Goal: Task Accomplishment & Management: Manage account settings

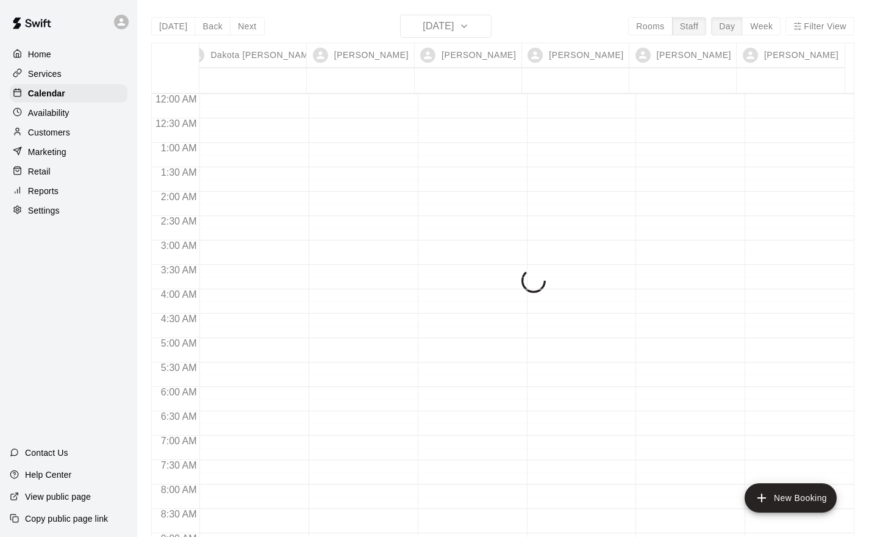
scroll to position [708, 0]
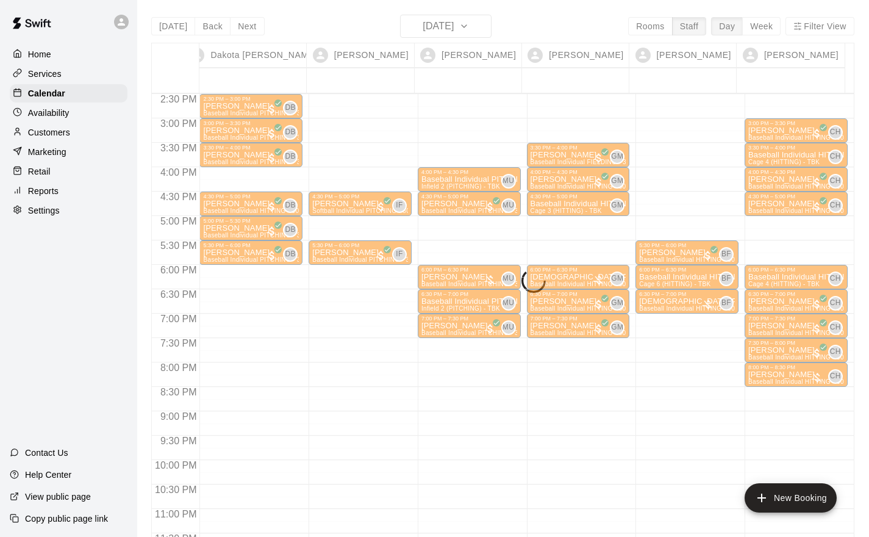
click at [45, 54] on p "Home" at bounding box center [39, 54] width 23 height 12
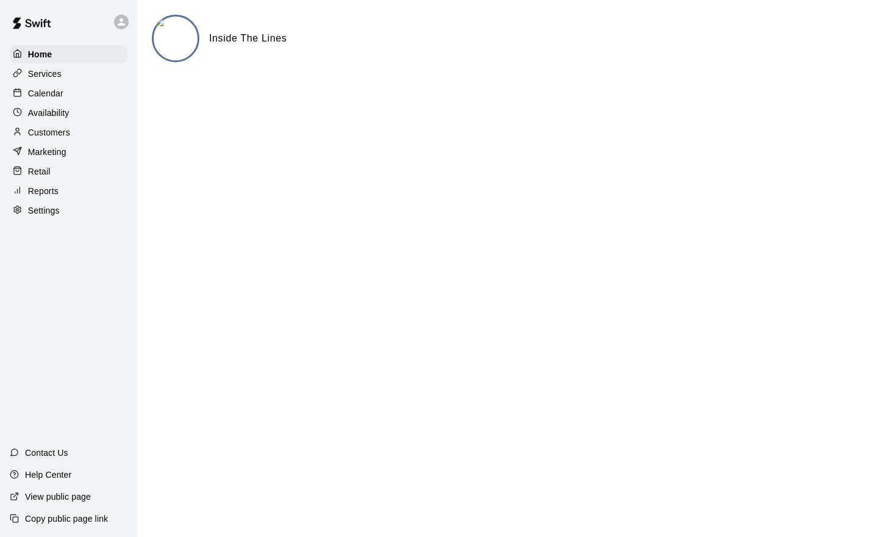
click at [57, 99] on p "Calendar" at bounding box center [45, 93] width 35 height 12
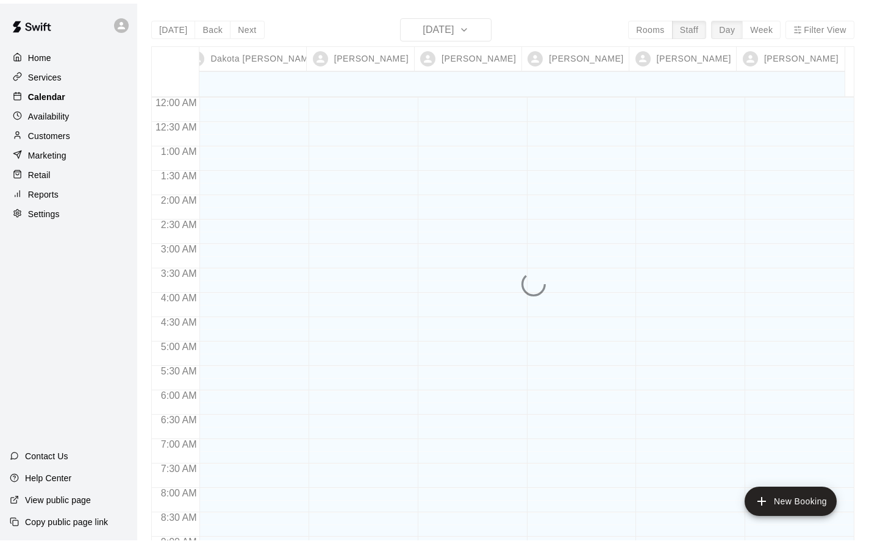
scroll to position [693, 0]
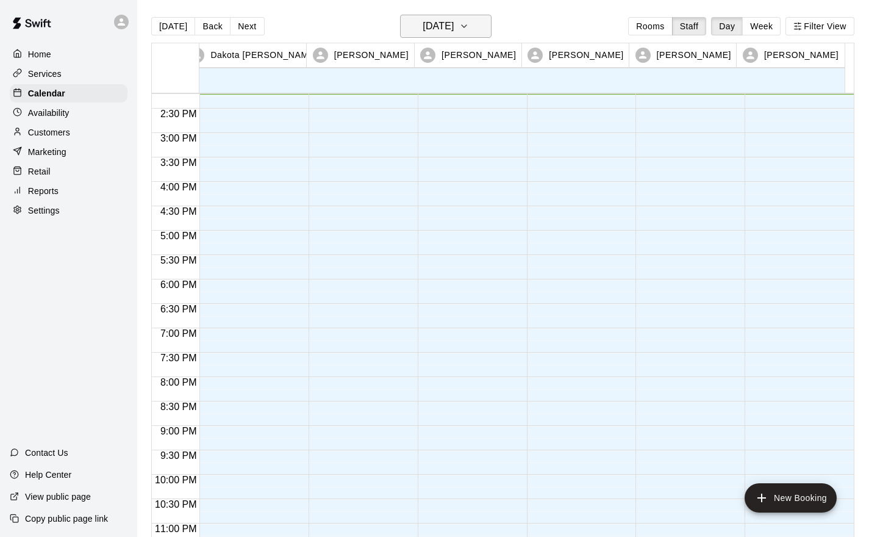
click at [454, 28] on h6 "[DATE]" at bounding box center [438, 26] width 31 height 17
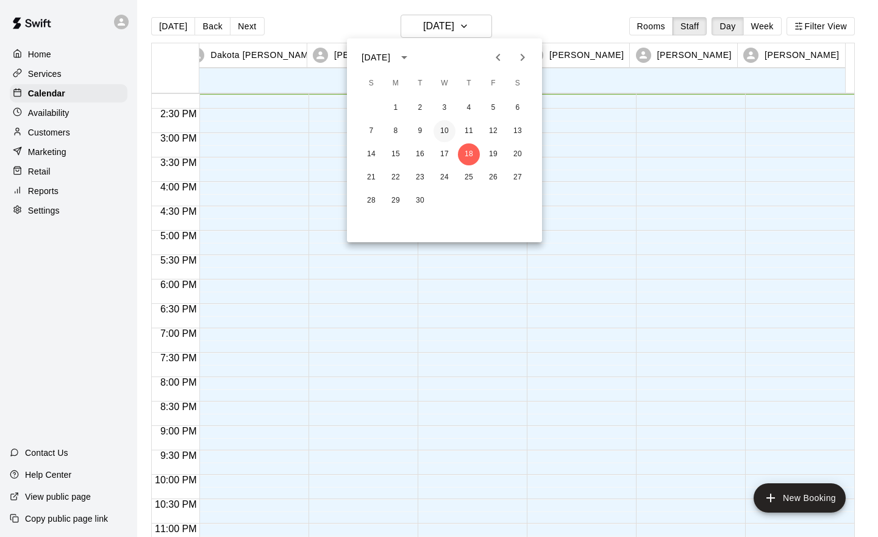
click at [450, 131] on button "10" at bounding box center [445, 131] width 22 height 22
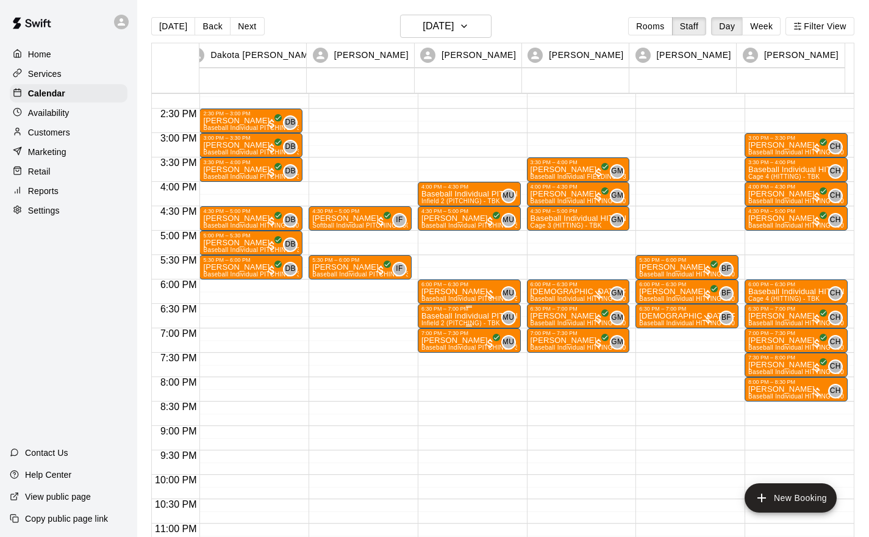
click at [463, 316] on p "Baseball Individual PITCHING - 30 minutes" at bounding box center [470, 316] width 96 height 0
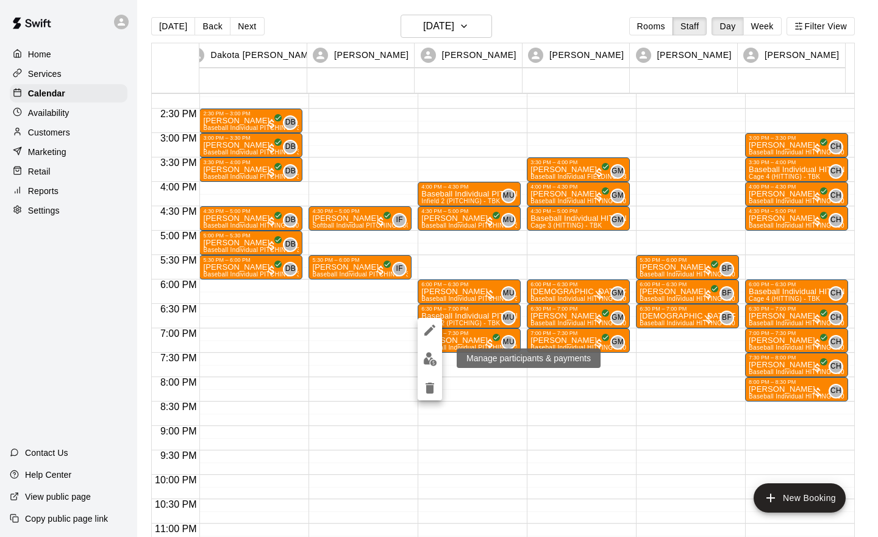
click at [430, 361] on img "edit" at bounding box center [430, 359] width 14 height 14
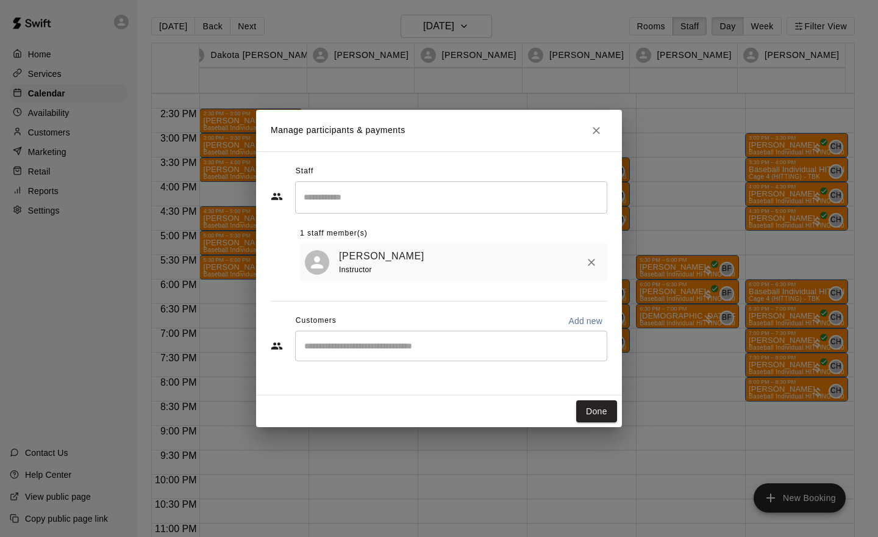
click at [320, 340] on div "​" at bounding box center [451, 346] width 312 height 31
type input "******"
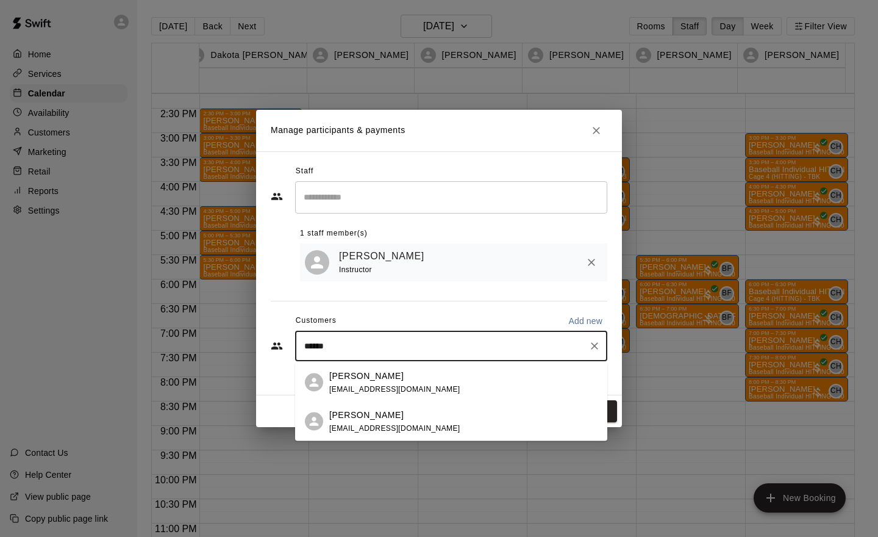
click at [373, 426] on span "[EMAIL_ADDRESS][DOMAIN_NAME]" at bounding box center [394, 427] width 131 height 9
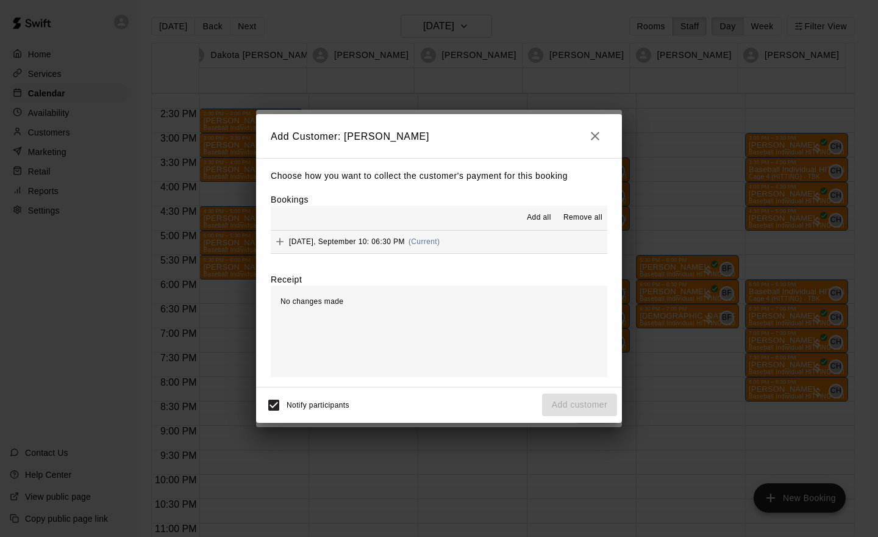
click at [439, 241] on span "(Current)" at bounding box center [425, 241] width 32 height 9
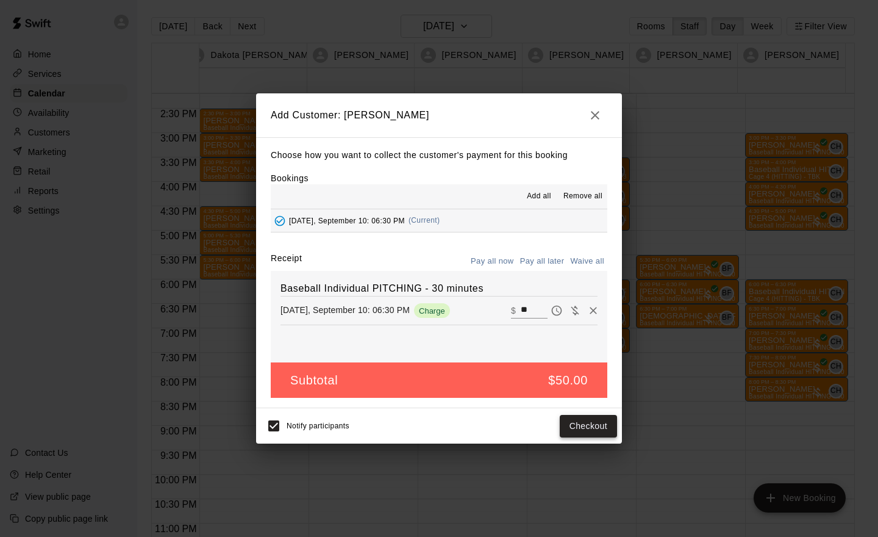
click at [596, 429] on button "Checkout" at bounding box center [588, 426] width 57 height 23
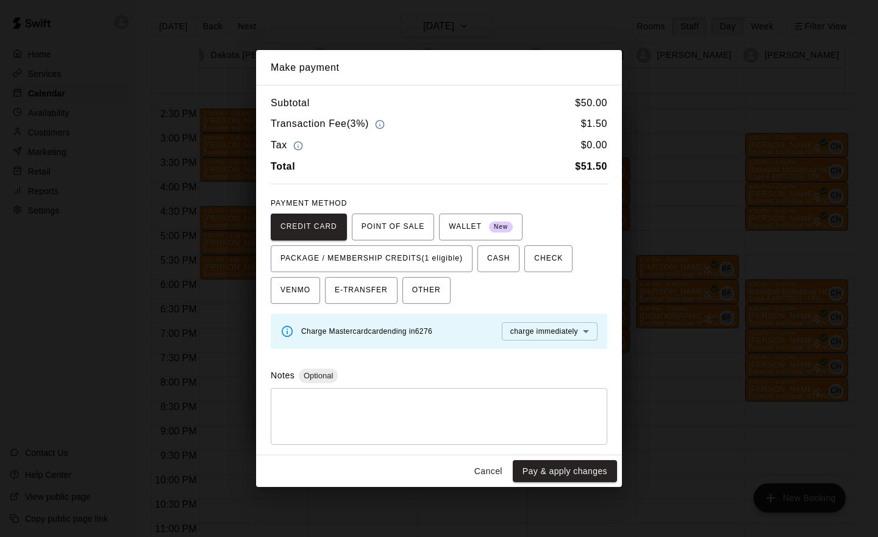
click at [594, 431] on textarea at bounding box center [439, 416] width 320 height 37
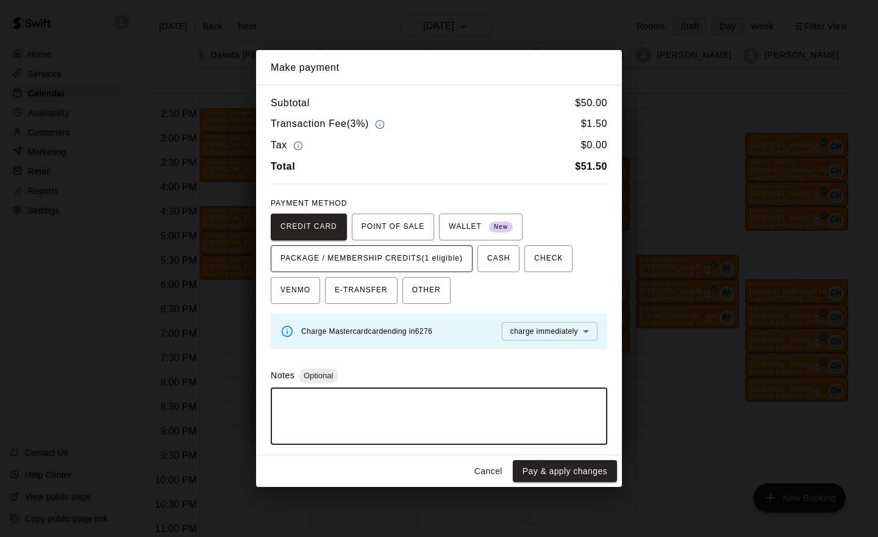
click at [444, 256] on span "PACKAGE / MEMBERSHIP CREDITS (1 eligible)" at bounding box center [372, 259] width 182 height 20
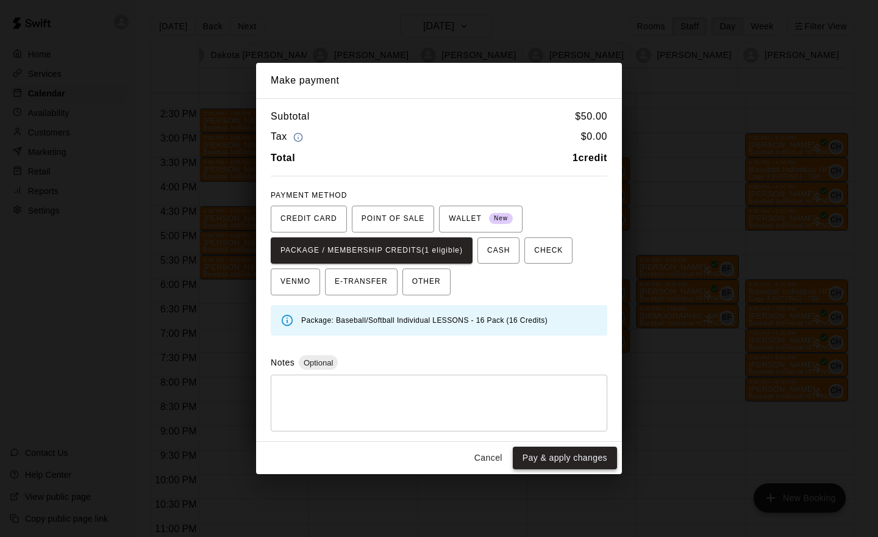
click at [595, 463] on button "Pay & apply changes" at bounding box center [565, 458] width 104 height 23
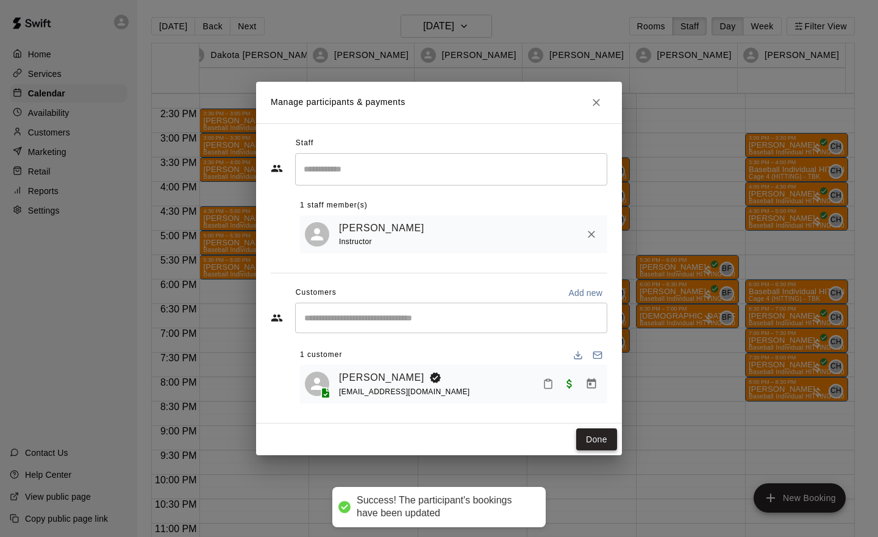
click at [603, 438] on button "Done" at bounding box center [596, 439] width 41 height 23
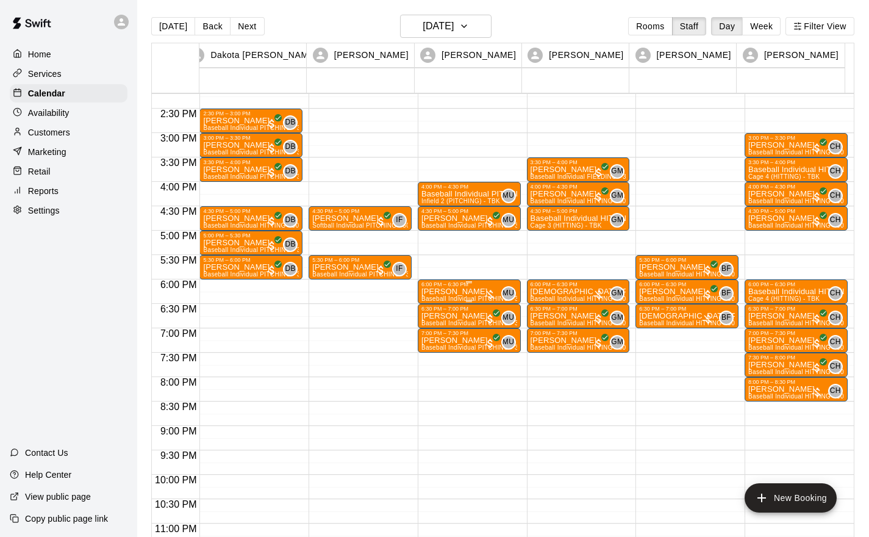
click at [459, 292] on p "[PERSON_NAME]" at bounding box center [470, 292] width 96 height 0
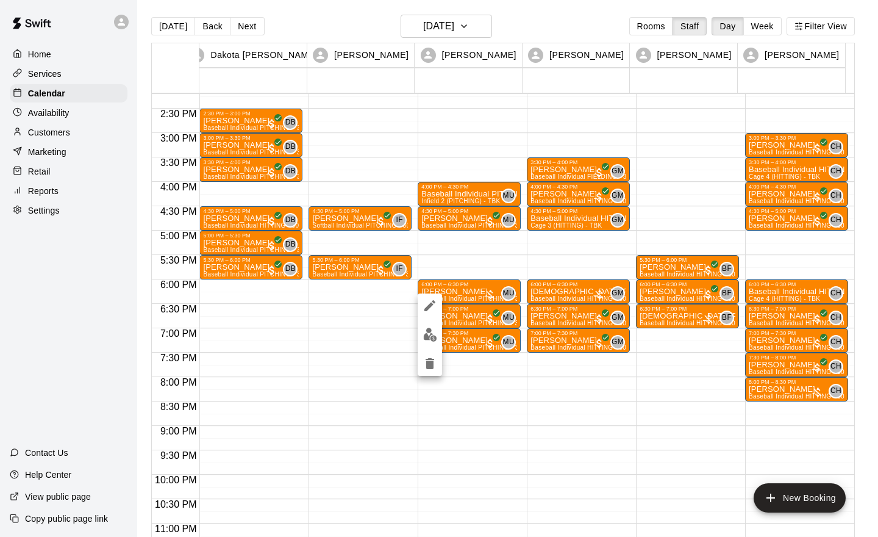
click at [429, 332] on img "edit" at bounding box center [430, 335] width 14 height 14
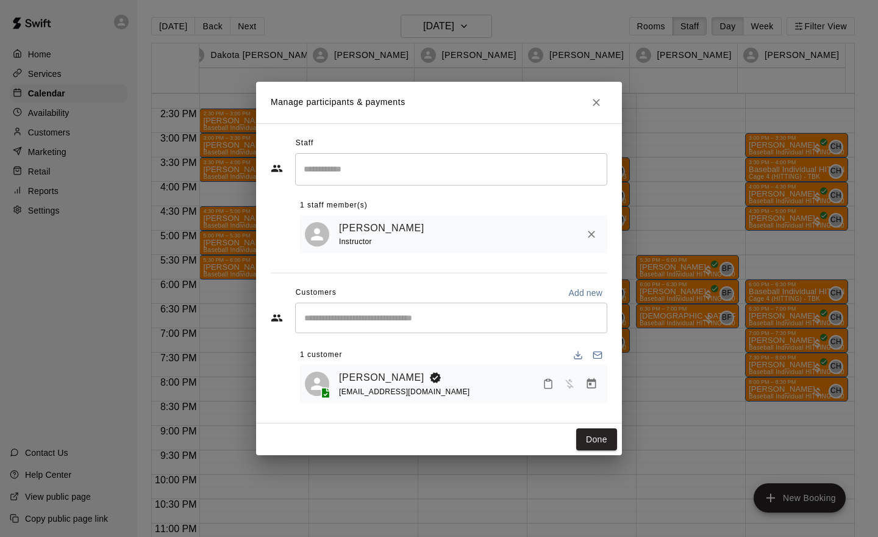
click at [592, 383] on icon "Manage bookings & payment" at bounding box center [592, 384] width 12 height 12
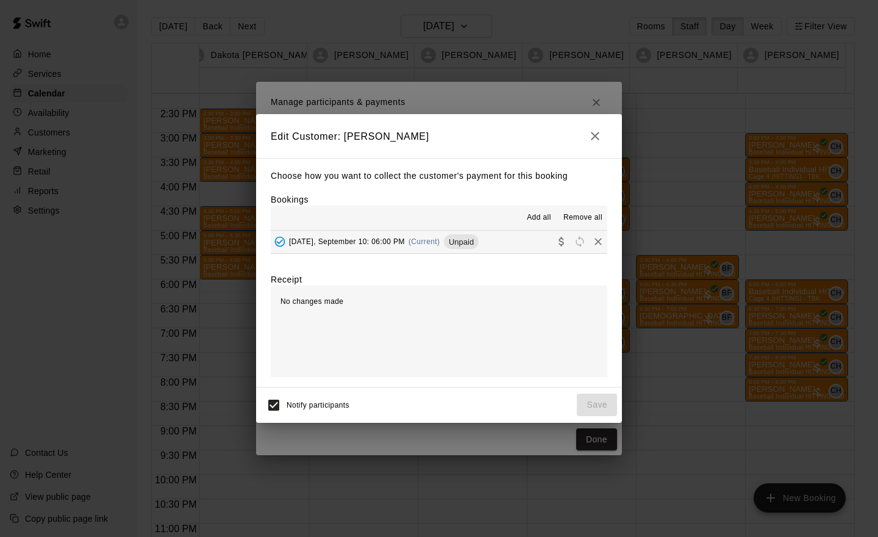
click at [385, 241] on span "Wednesday, September 10: 06:00 PM" at bounding box center [347, 241] width 116 height 9
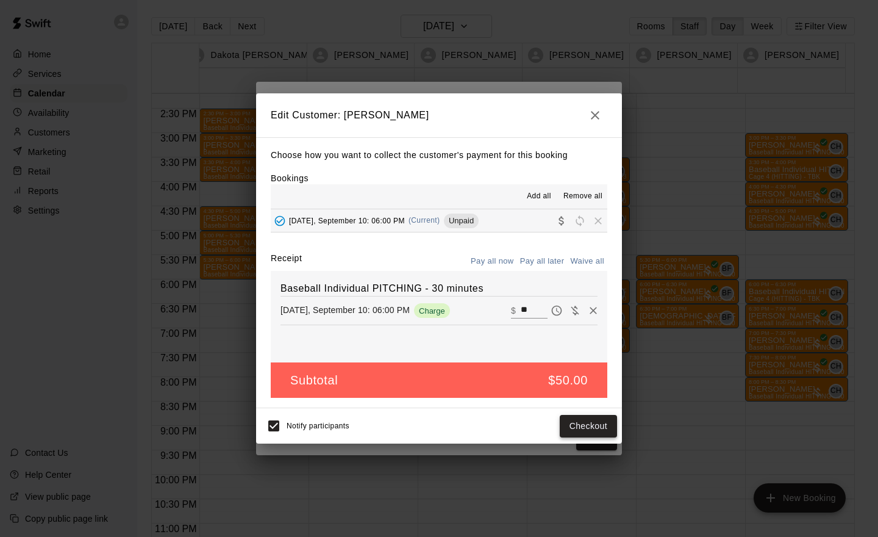
click at [605, 430] on button "Checkout" at bounding box center [588, 426] width 57 height 23
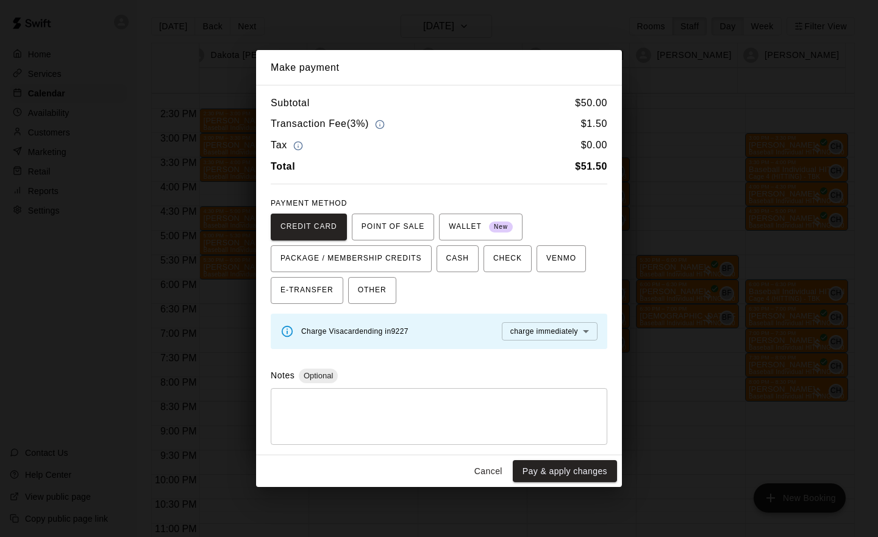
click at [489, 475] on button "Cancel" at bounding box center [488, 471] width 39 height 23
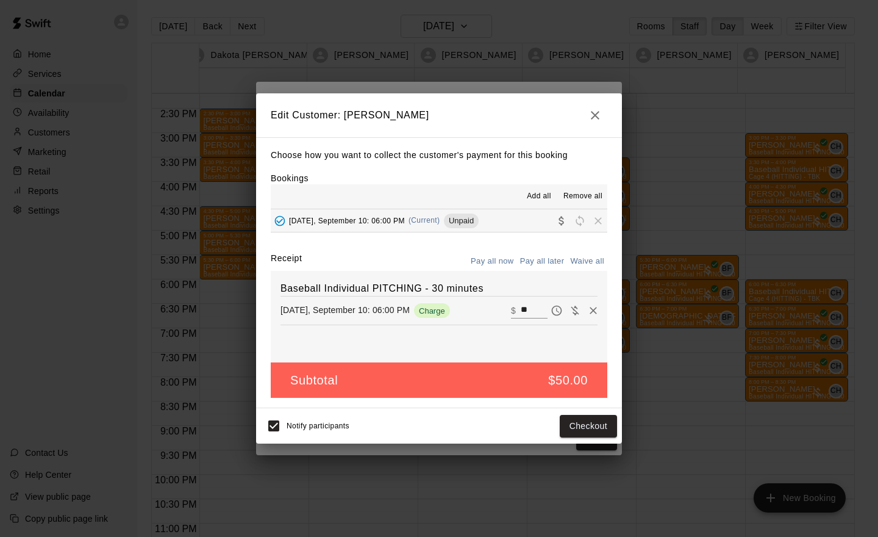
click at [598, 113] on icon "button" at bounding box center [595, 115] width 15 height 15
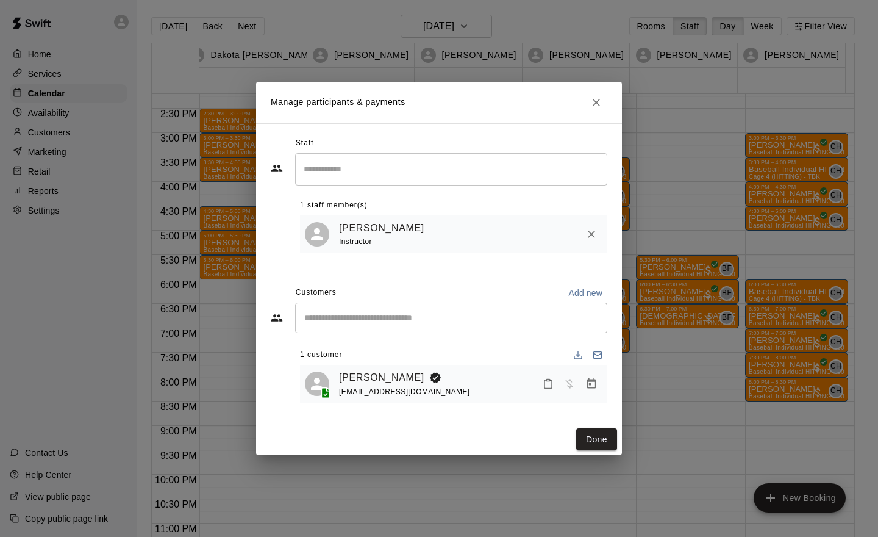
click at [589, 387] on icon "Manage bookings & payment" at bounding box center [592, 384] width 12 height 12
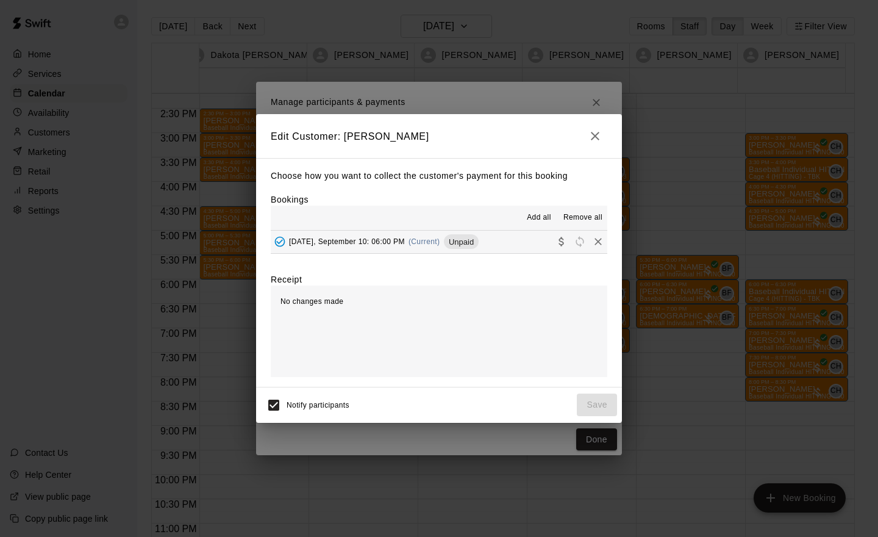
click at [387, 241] on span "Wednesday, September 10: 06:00 PM" at bounding box center [347, 241] width 116 height 9
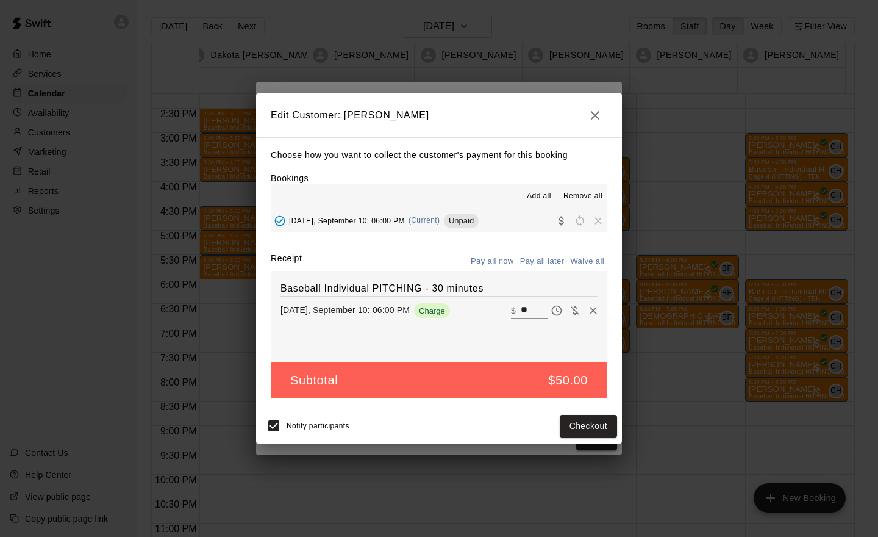
click at [591, 115] on icon "button" at bounding box center [595, 115] width 15 height 15
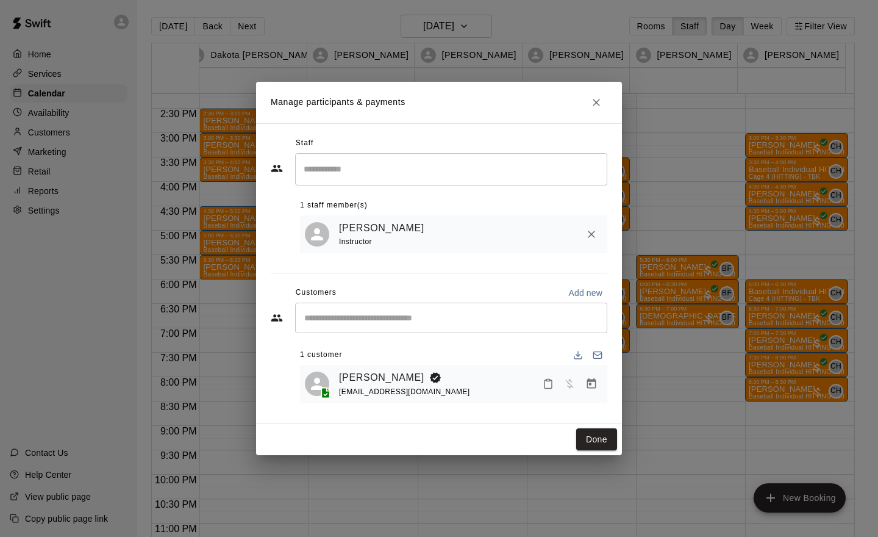
click at [592, 102] on icon "Close" at bounding box center [596, 102] width 12 height 12
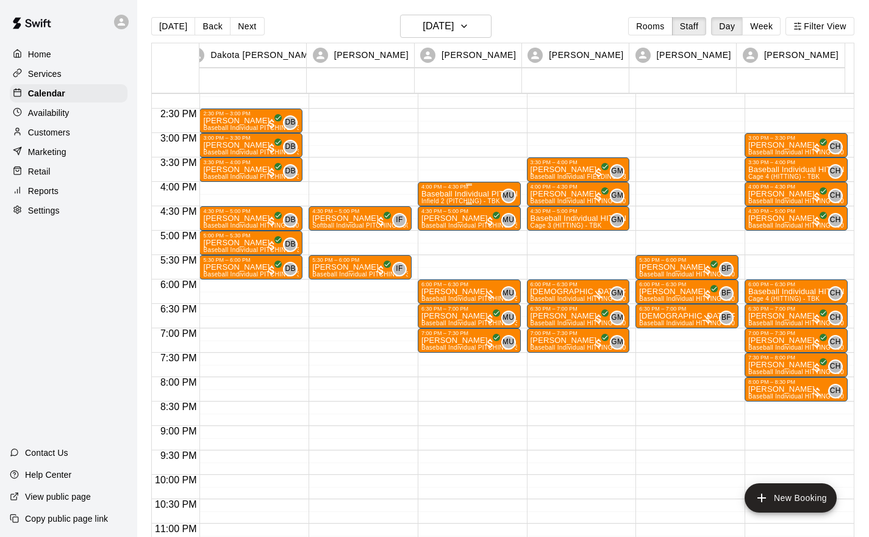
click at [470, 199] on div "Baseball Individual PITCHING - 30 minutes Infield 2 (PITCHING) - TBK" at bounding box center [470, 458] width 96 height 537
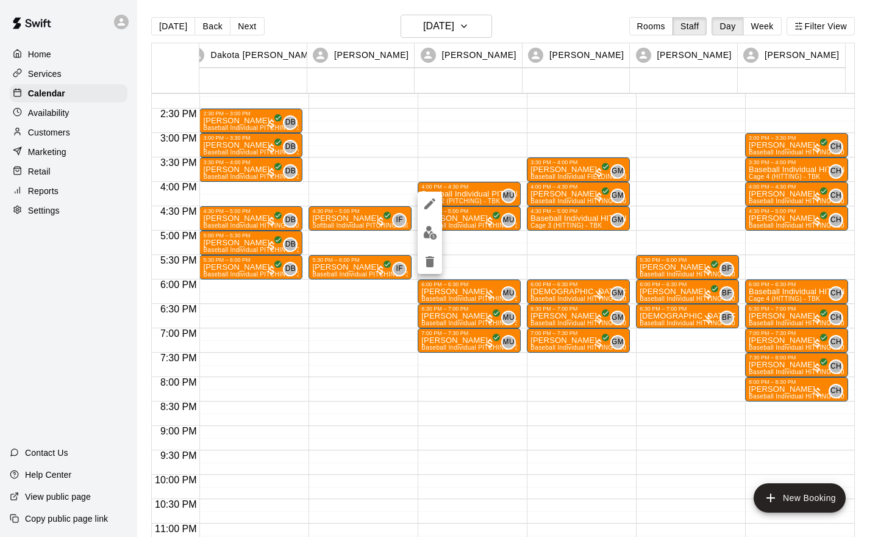
click at [428, 262] on icon "delete" at bounding box center [430, 261] width 9 height 11
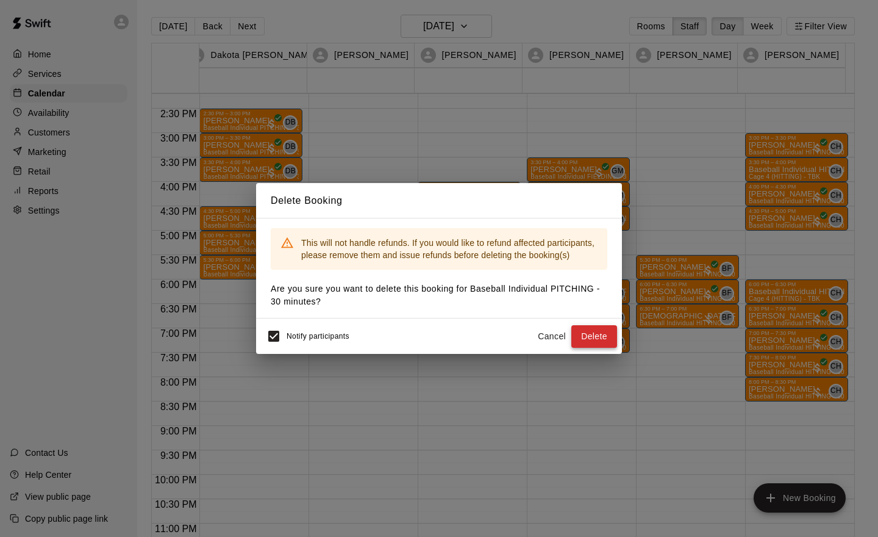
click at [615, 331] on button "Delete" at bounding box center [595, 336] width 46 height 23
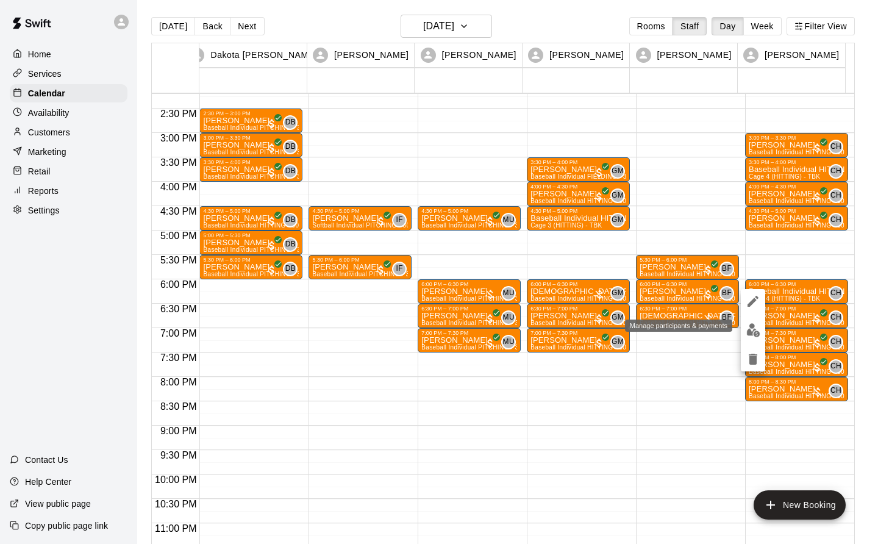
click at [756, 335] on img "edit" at bounding box center [754, 330] width 14 height 14
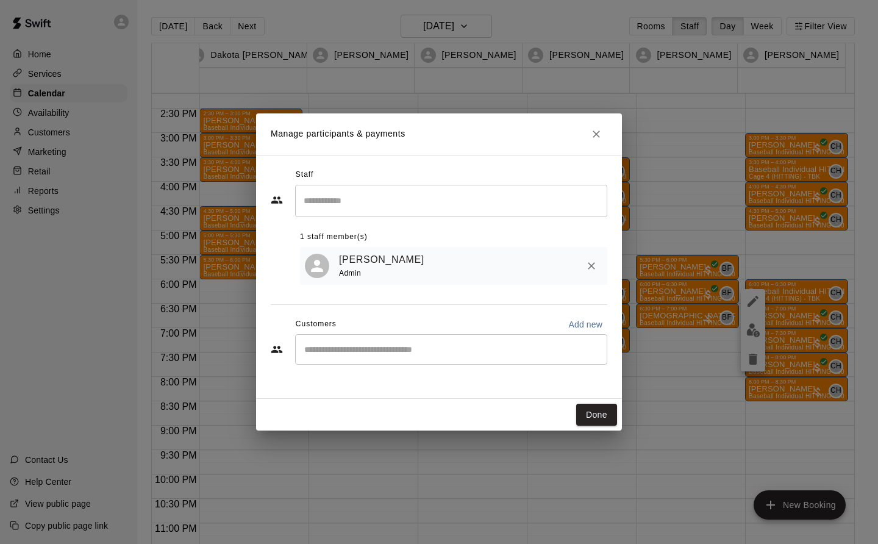
click at [315, 350] on input "Start typing to search customers..." at bounding box center [451, 349] width 301 height 12
type input "******"
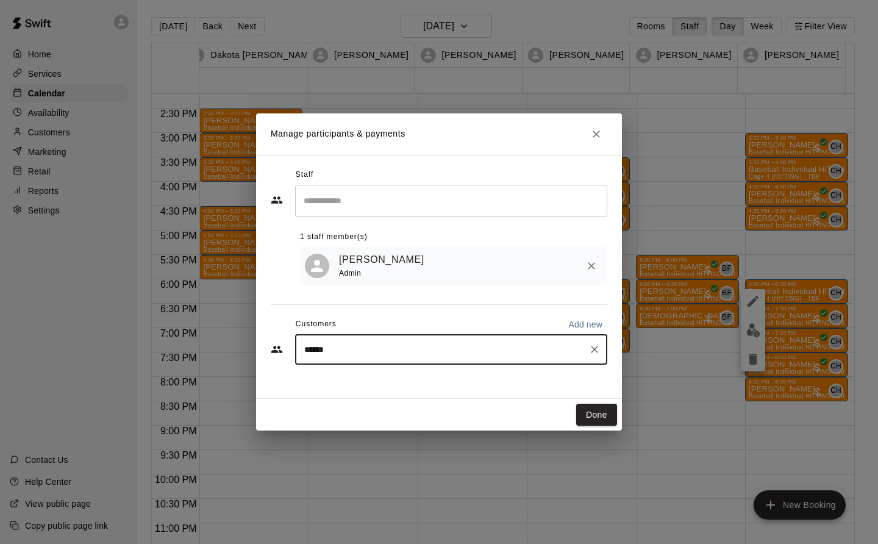
click at [598, 348] on icon "Clear" at bounding box center [595, 349] width 12 height 12
type input "******"
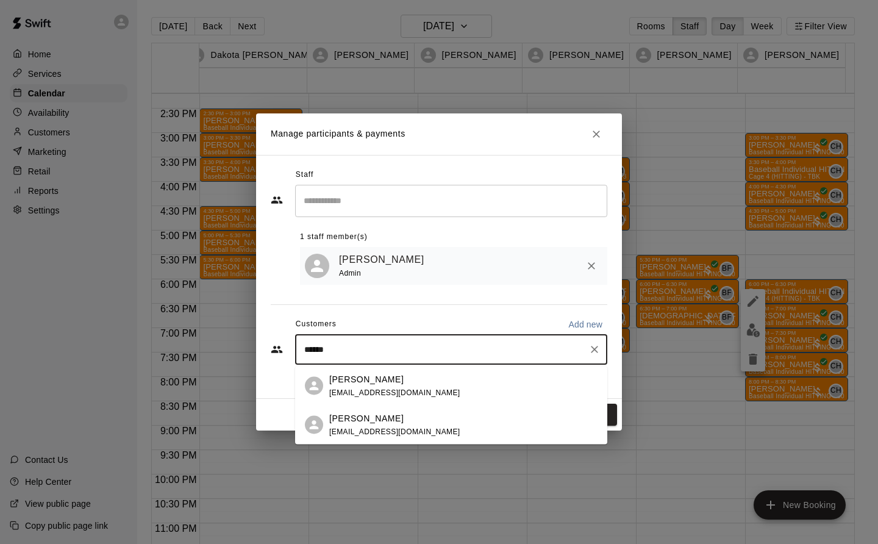
click at [361, 426] on div "Tyler Venner tvenner@mail.com" at bounding box center [394, 425] width 131 height 26
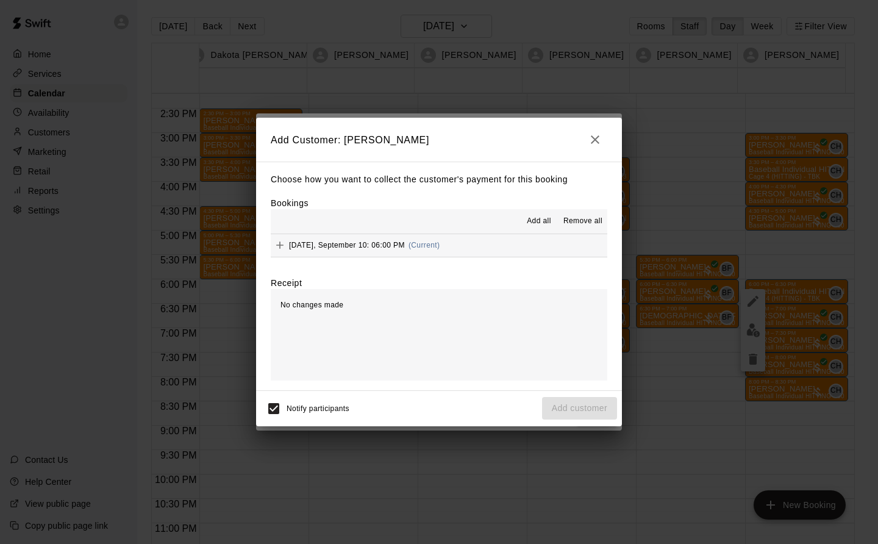
click at [375, 244] on span "Wednesday, September 10: 06:00 PM" at bounding box center [347, 245] width 116 height 9
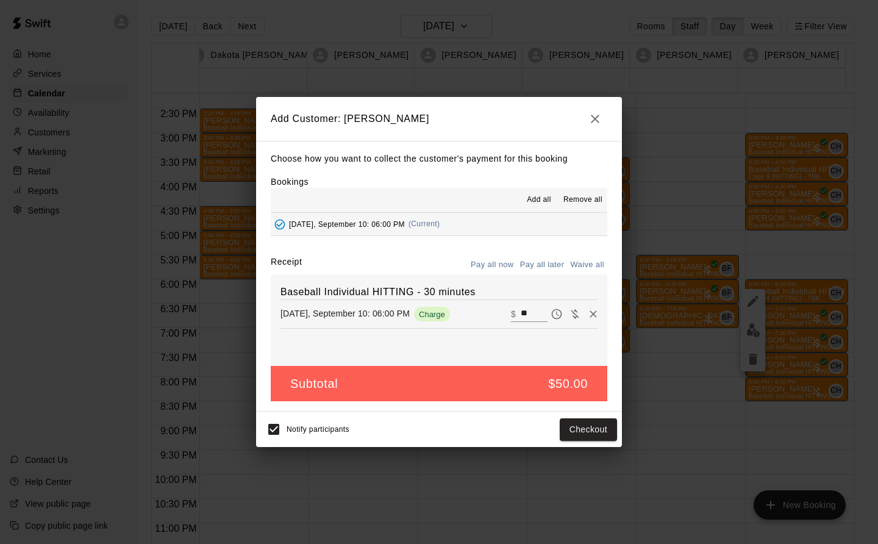
click at [603, 428] on button "Checkout" at bounding box center [588, 429] width 57 height 23
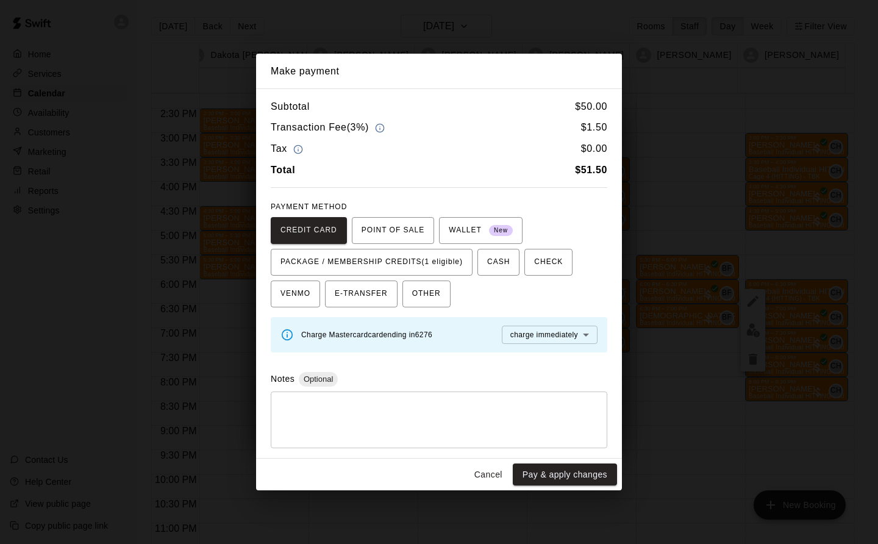
click at [409, 253] on span "PACKAGE / MEMBERSHIP CREDITS (1 eligible)" at bounding box center [372, 263] width 182 height 20
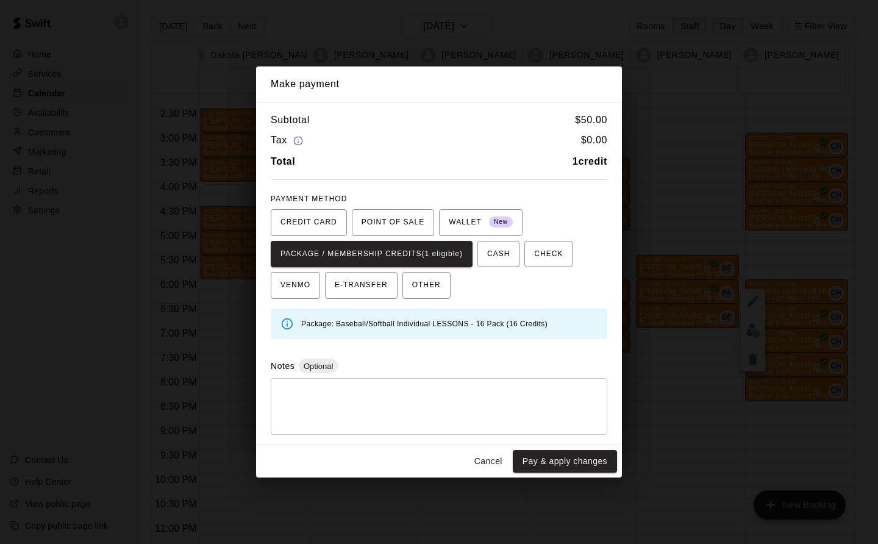
click at [604, 459] on button "Pay & apply changes" at bounding box center [565, 461] width 104 height 23
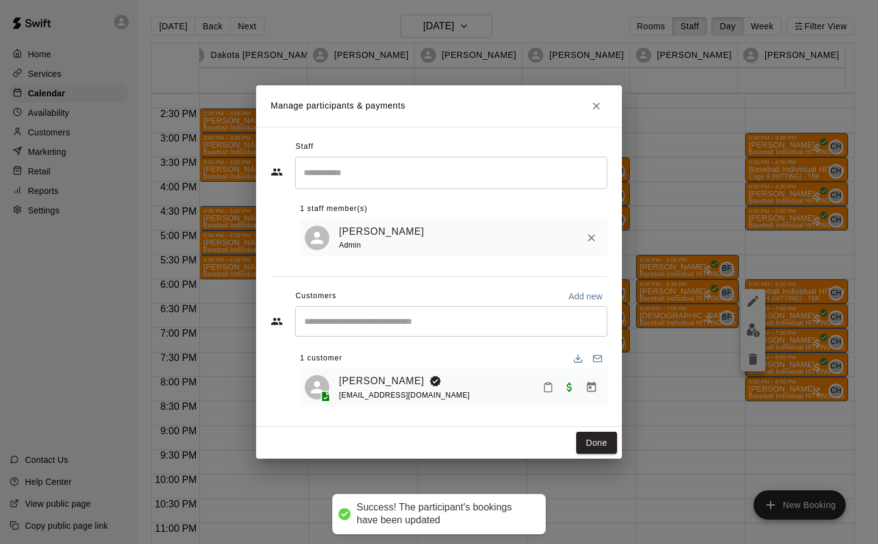
click at [602, 445] on button "Done" at bounding box center [596, 443] width 41 height 23
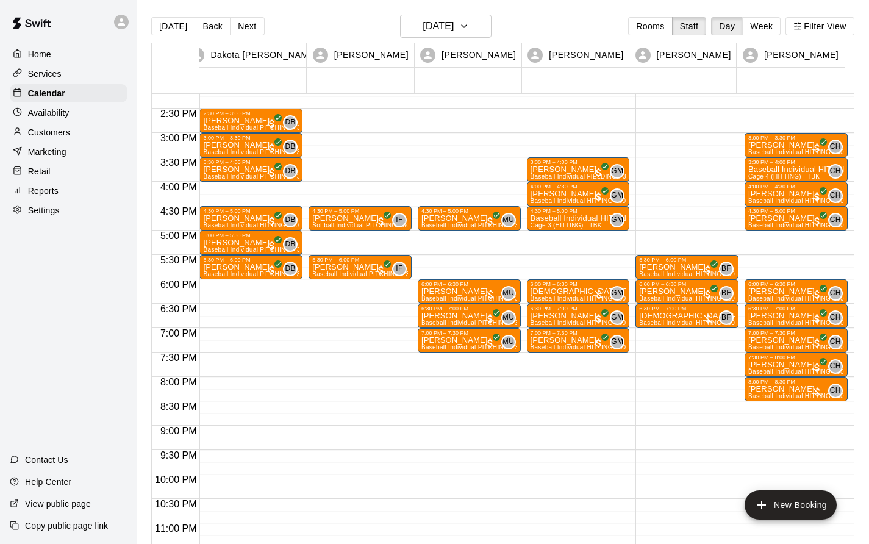
click at [246, 243] on p "[PERSON_NAME]" at bounding box center [251, 243] width 96 height 0
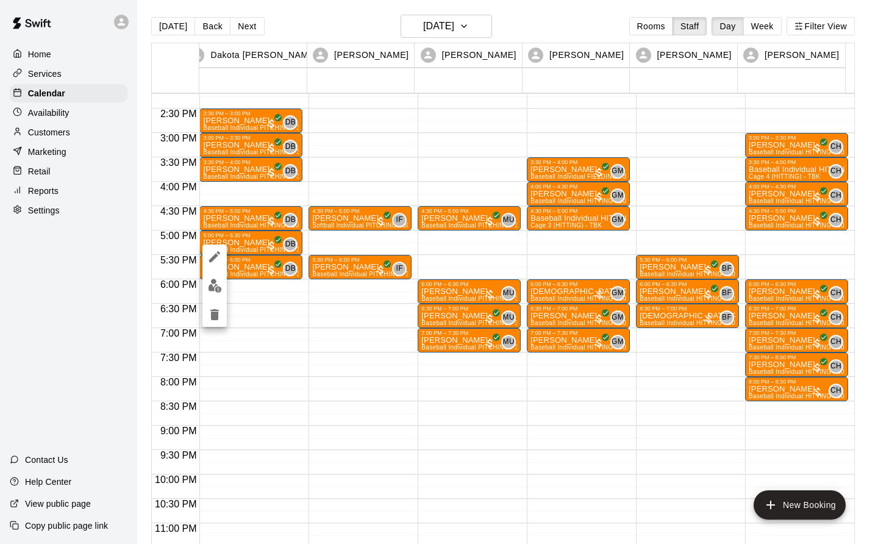
click at [216, 287] on img "edit" at bounding box center [215, 286] width 14 height 14
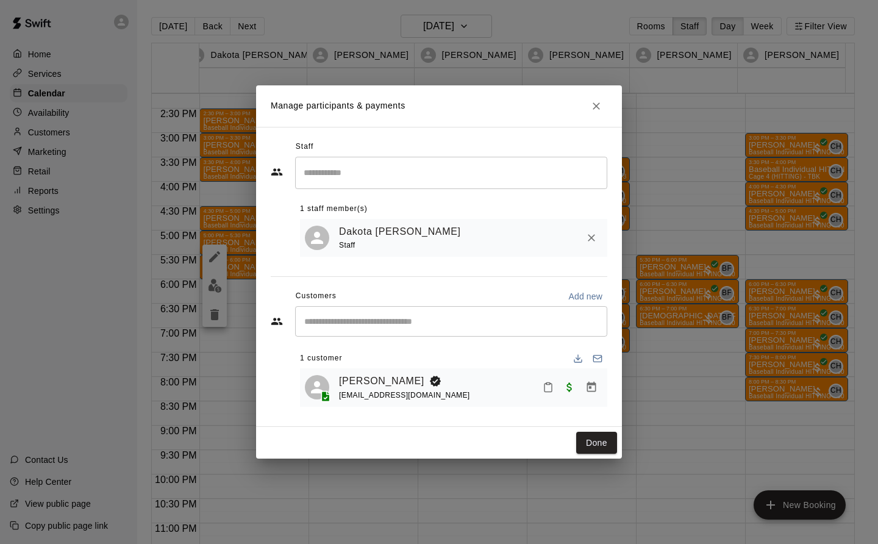
click at [594, 392] on icon "Manage bookings & payment" at bounding box center [592, 387] width 12 height 12
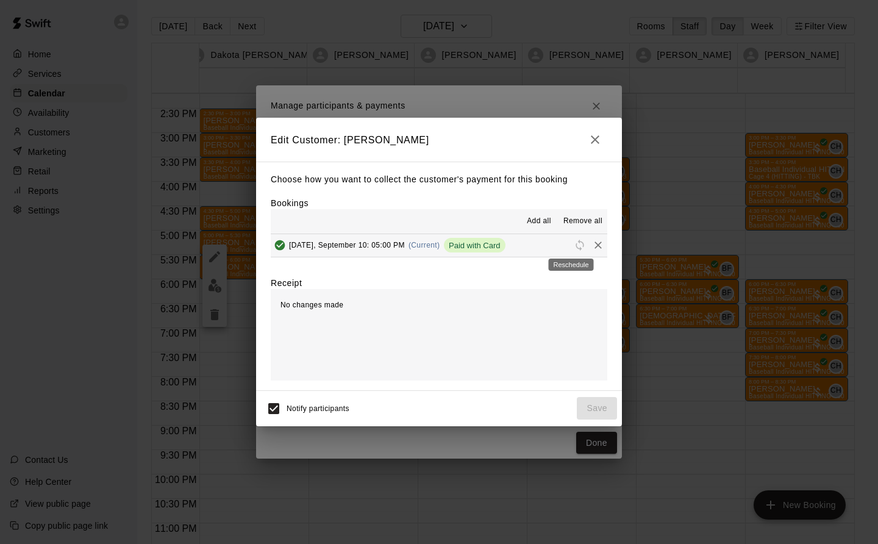
click at [571, 245] on span "Reschedule" at bounding box center [580, 244] width 18 height 9
click at [592, 244] on icon "Remove" at bounding box center [598, 245] width 12 height 12
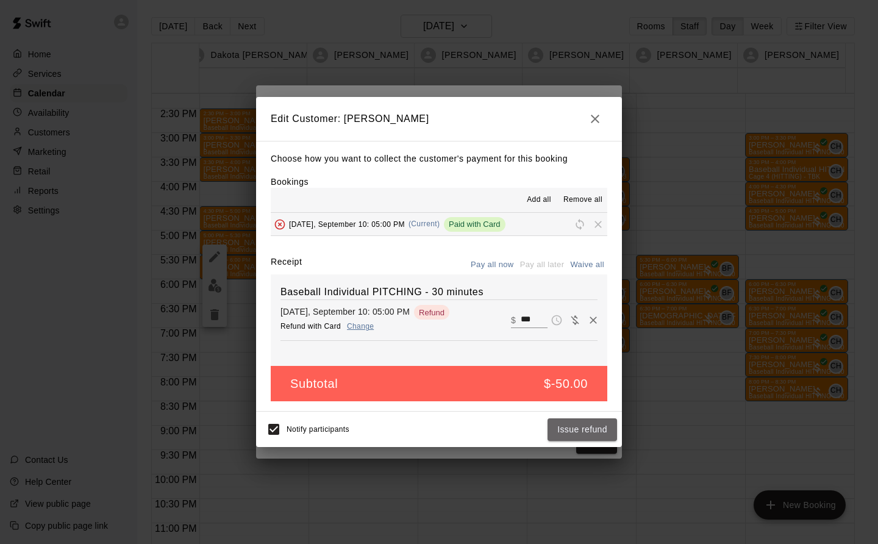
click at [596, 431] on button "Issue refund" at bounding box center [583, 429] width 70 height 23
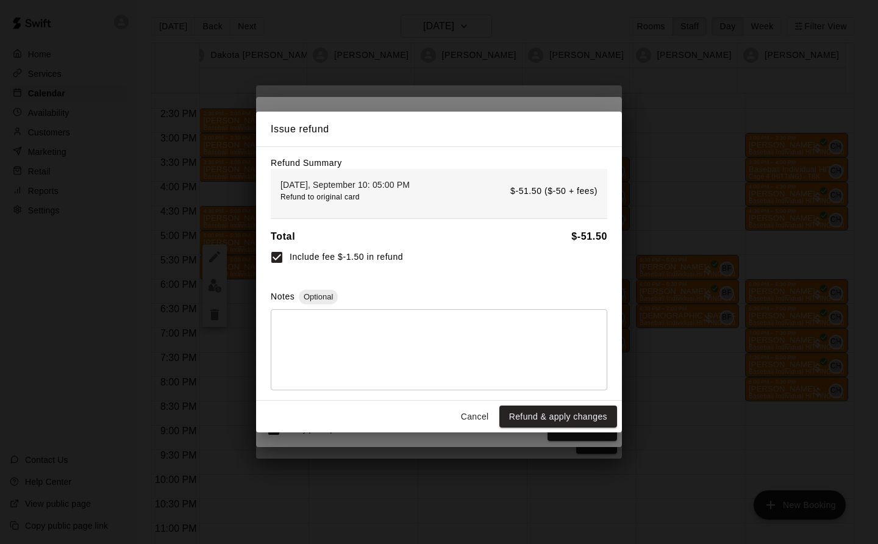
click at [599, 417] on button "Refund & apply changes" at bounding box center [559, 417] width 118 height 23
click at [600, 417] on div "Cancel Refund & apply changes" at bounding box center [439, 417] width 366 height 32
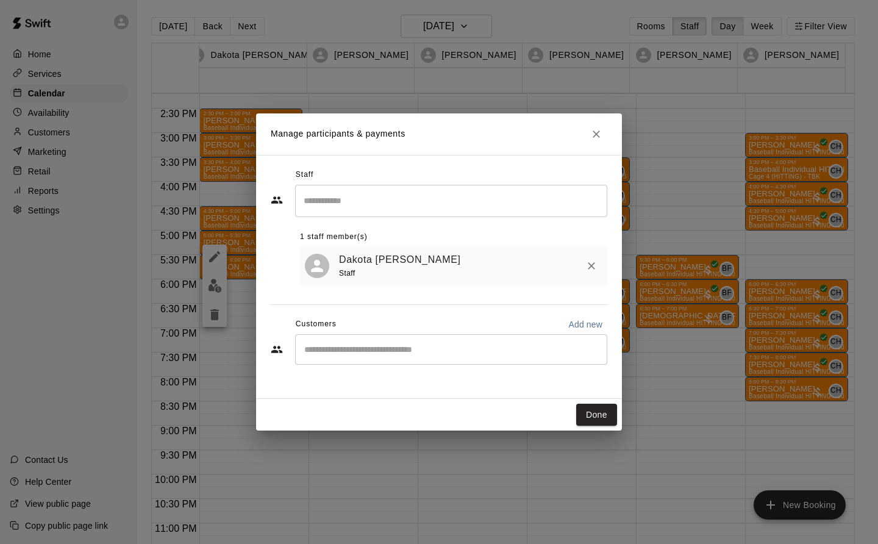
click at [606, 422] on button "Done" at bounding box center [596, 415] width 41 height 23
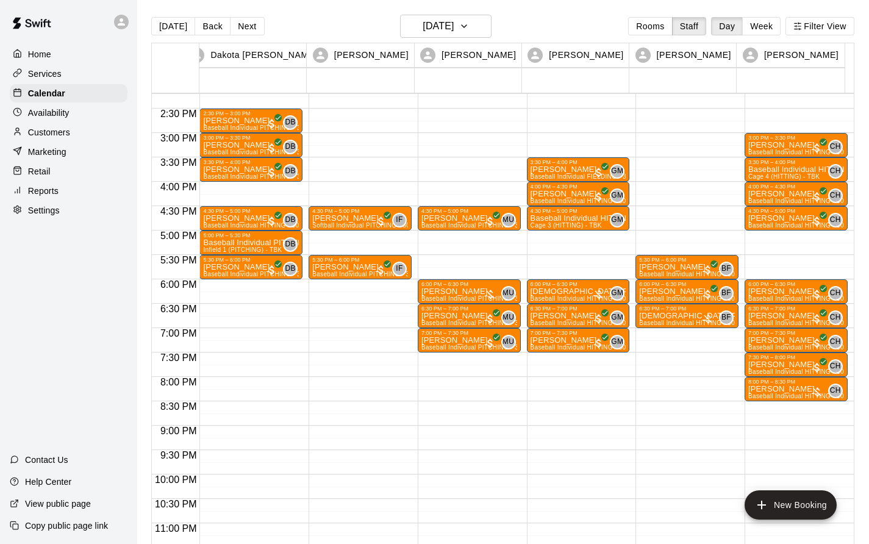
click at [251, 243] on p "Baseball Individual PITCHING - 30 minutes" at bounding box center [251, 243] width 96 height 0
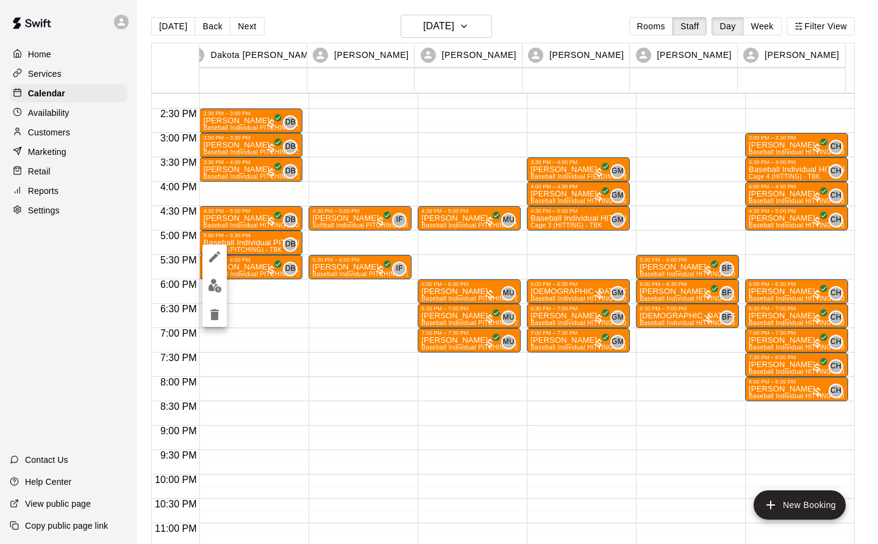
click at [215, 314] on icon "delete" at bounding box center [214, 314] width 9 height 11
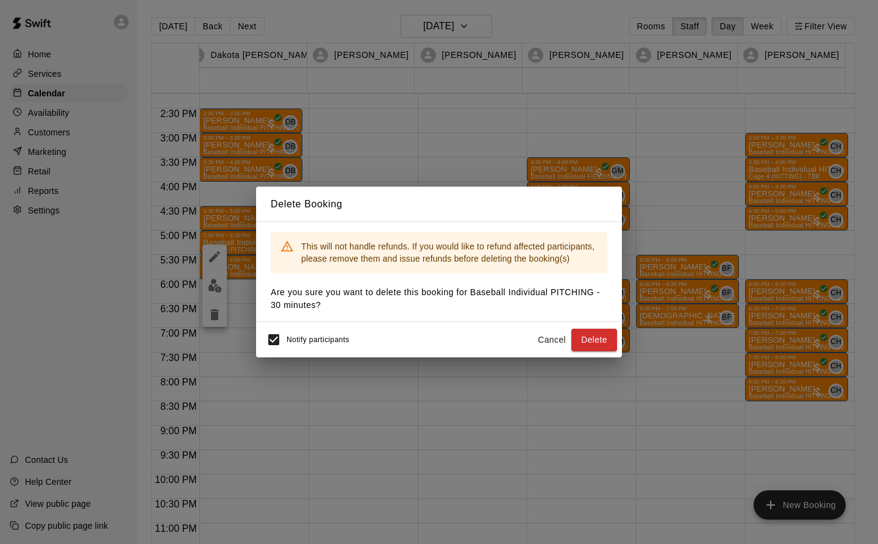
click at [600, 329] on button "Delete" at bounding box center [595, 340] width 46 height 23
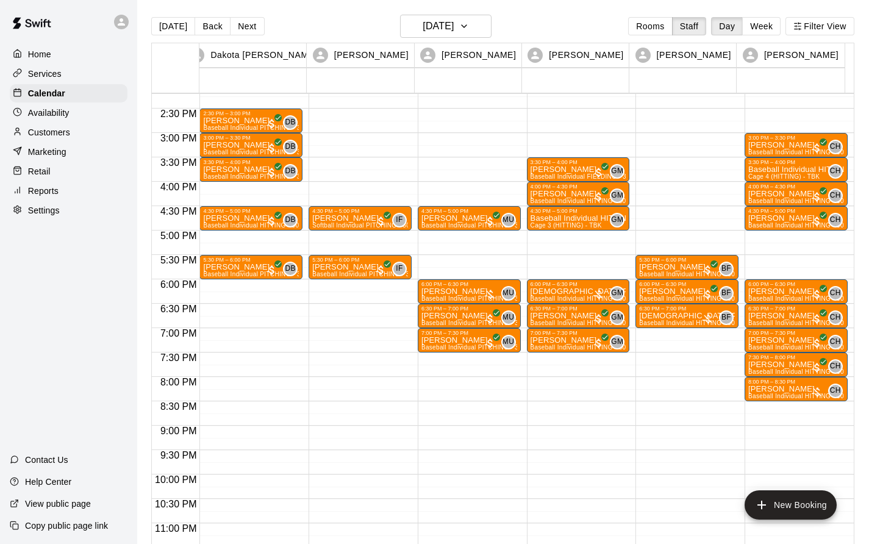
click at [823, 23] on button "Filter View" at bounding box center [820, 26] width 68 height 18
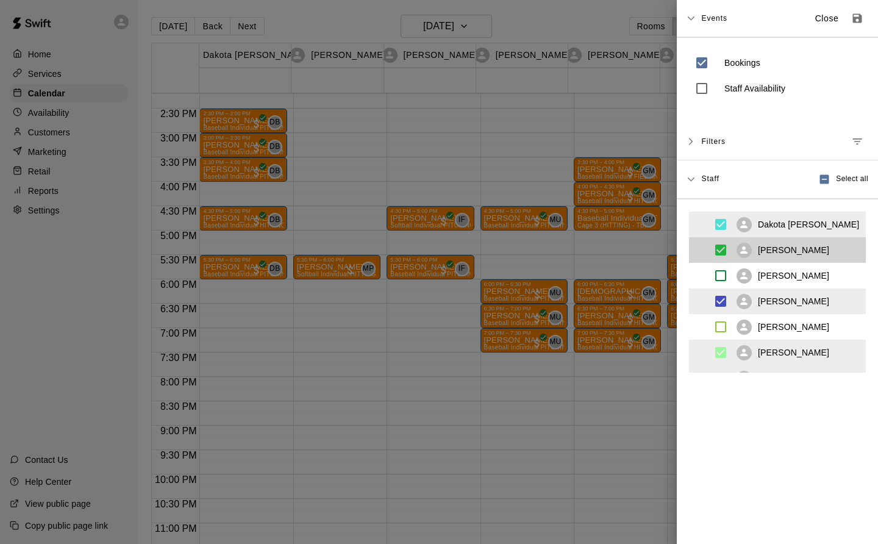
click at [817, 17] on p "Close" at bounding box center [828, 18] width 24 height 13
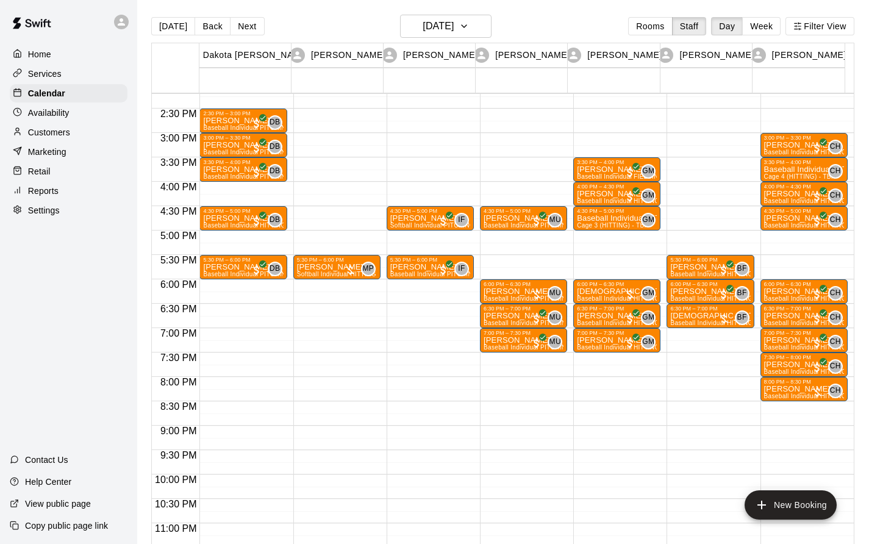
click at [340, 259] on div "5:30 PM – 6:00 PM" at bounding box center [337, 260] width 80 height 6
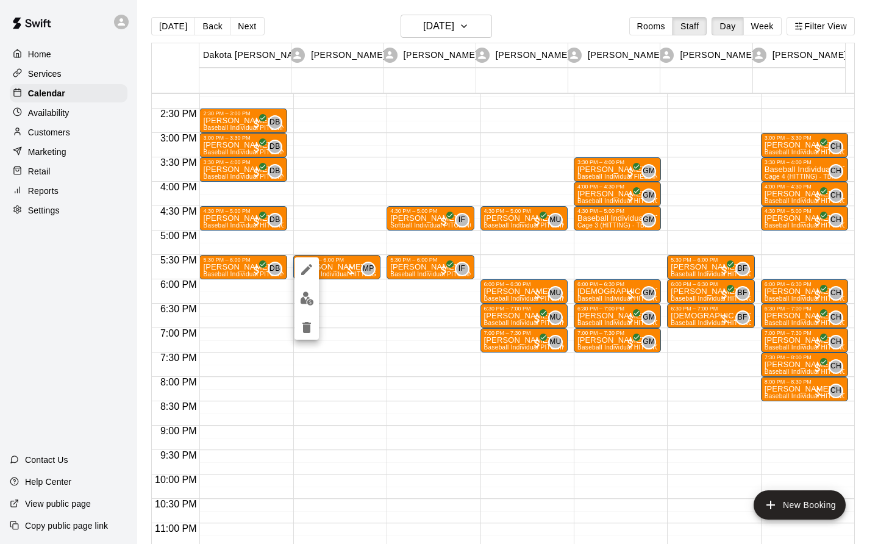
click at [303, 298] on img "edit" at bounding box center [307, 299] width 14 height 14
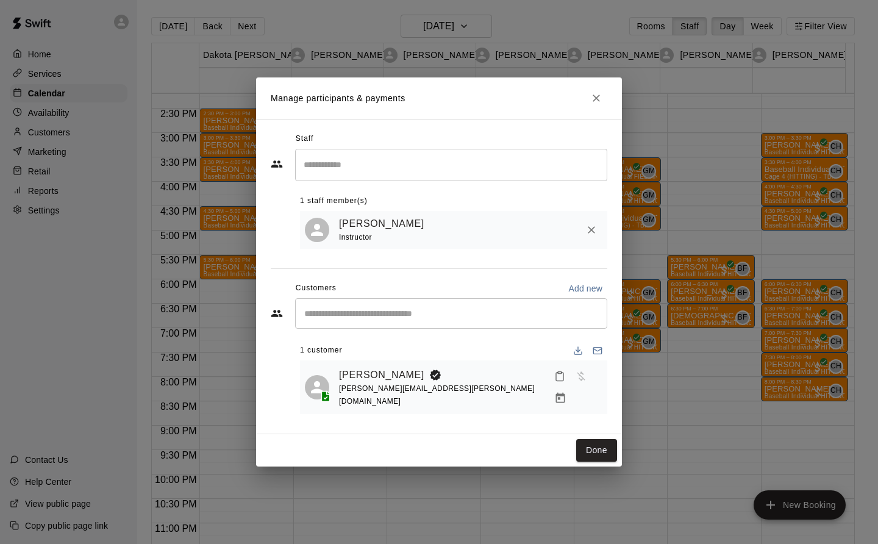
click at [554, 382] on icon "Mark attendance" at bounding box center [559, 376] width 11 height 11
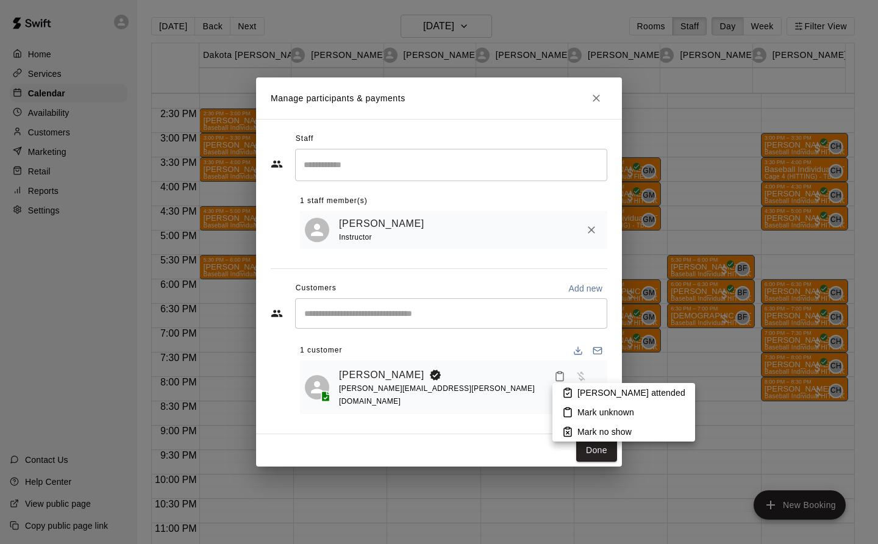
click at [487, 442] on div at bounding box center [439, 272] width 878 height 544
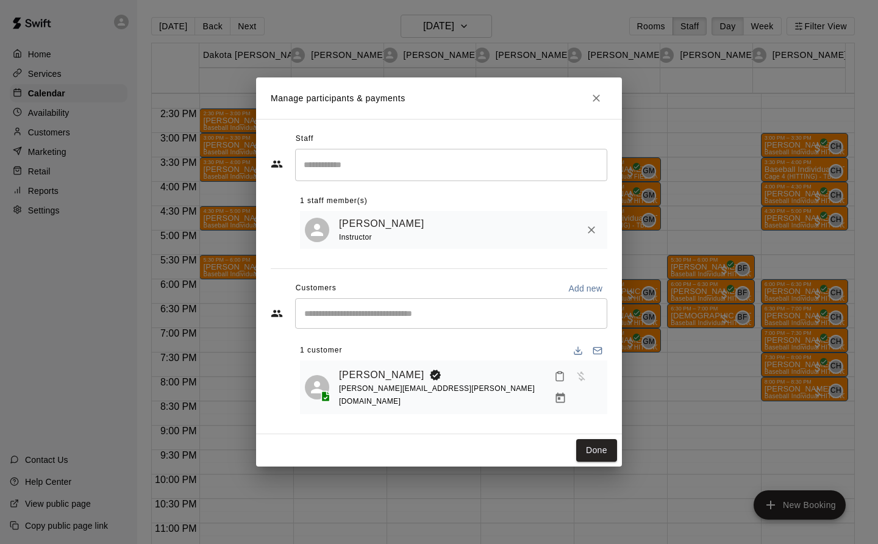
click at [567, 393] on icon "Manage bookings & payment" at bounding box center [560, 398] width 12 height 12
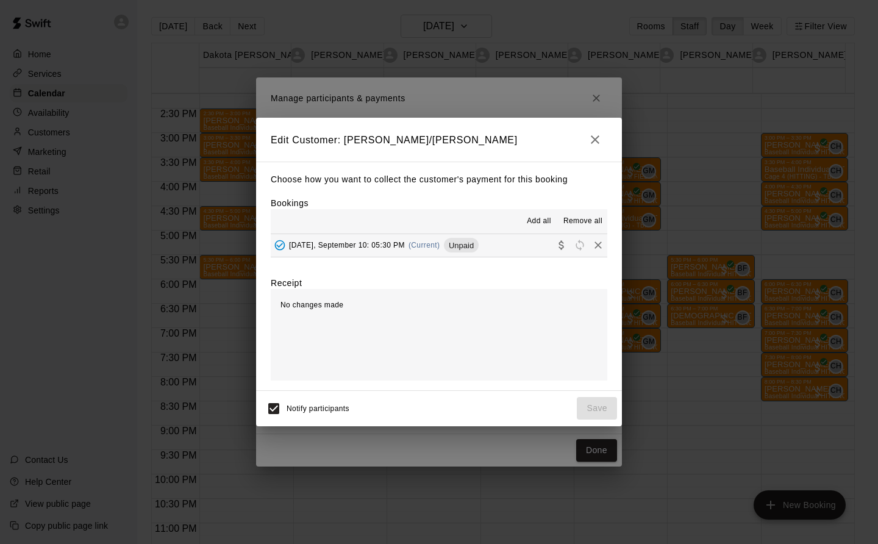
click at [437, 237] on div "Wednesday, September 10: 05:30 PM (Current) Unpaid" at bounding box center [375, 245] width 208 height 18
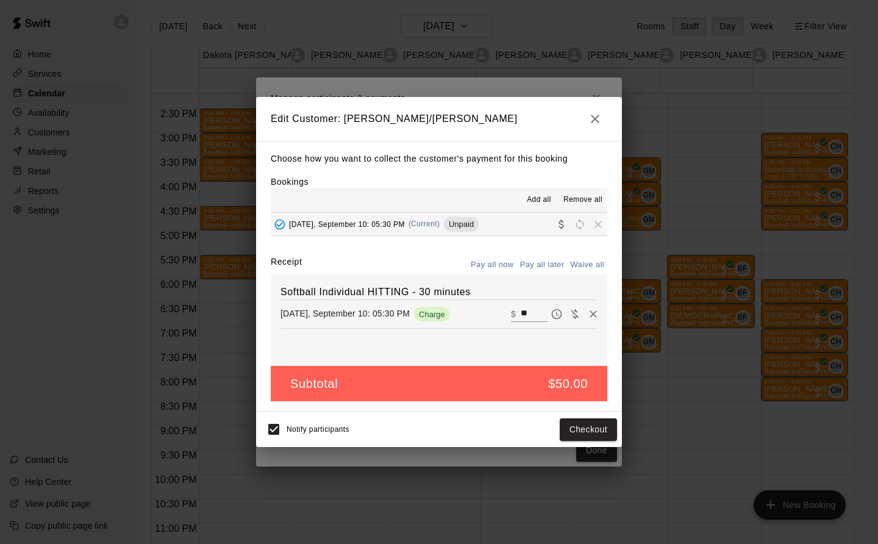
click at [596, 428] on button "Checkout" at bounding box center [588, 429] width 57 height 23
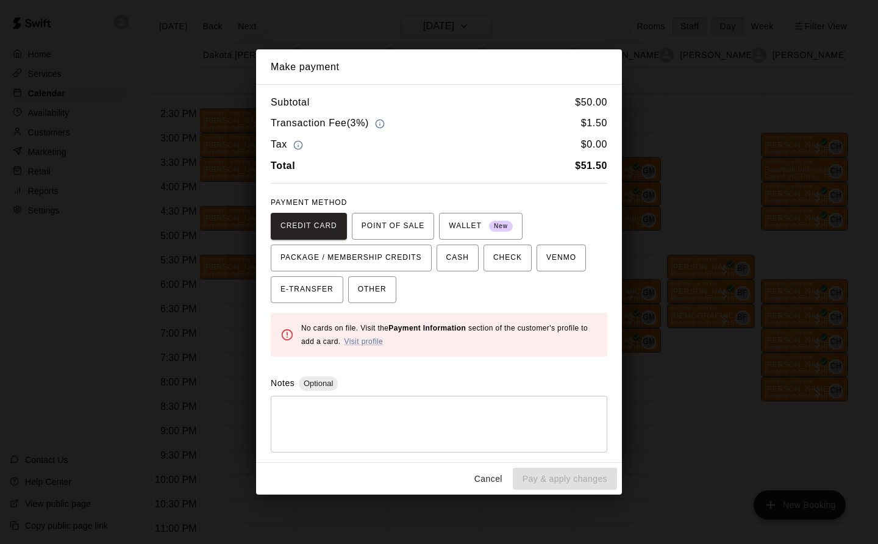
click at [385, 222] on span "POINT OF SALE" at bounding box center [393, 227] width 63 height 20
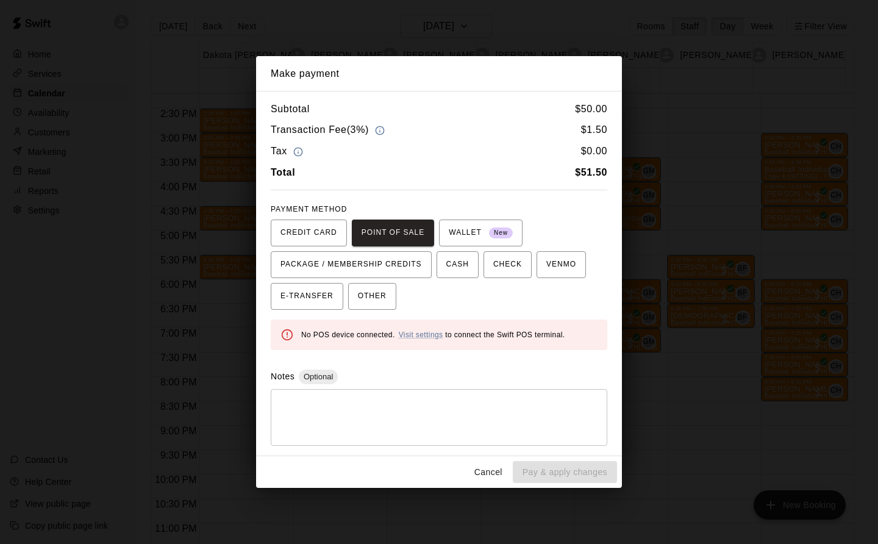
click at [465, 231] on span "WALLET New" at bounding box center [481, 233] width 64 height 20
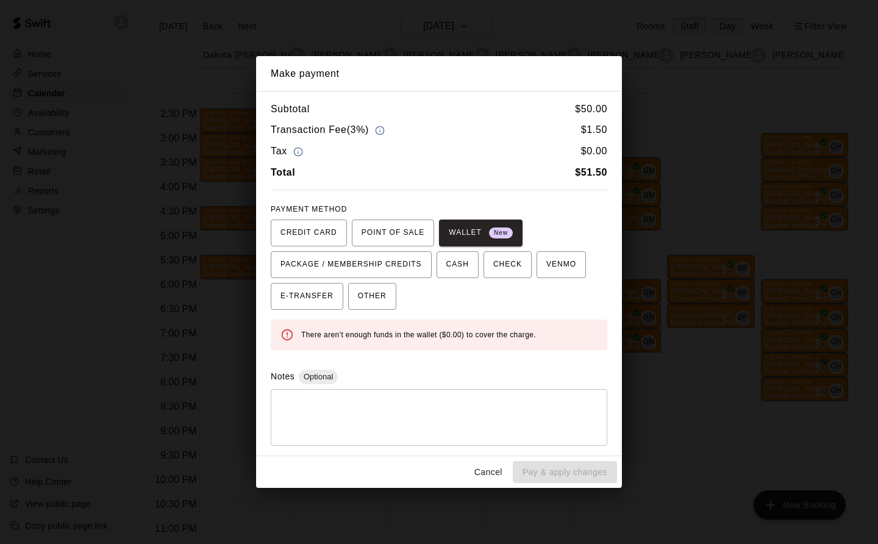
click at [499, 469] on button "Cancel" at bounding box center [488, 472] width 39 height 23
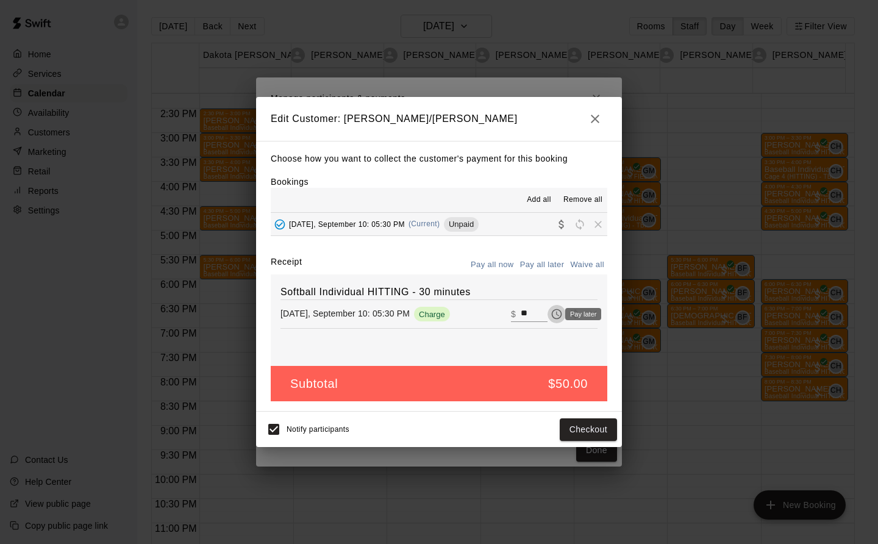
click at [551, 313] on icon "Pay later" at bounding box center [557, 314] width 12 height 12
click at [552, 314] on icon "Pay now" at bounding box center [557, 314] width 10 height 10
click at [607, 109] on h2 "Edit Customer: Jill Oberman/Simon" at bounding box center [439, 119] width 366 height 44
click at [595, 115] on icon "button" at bounding box center [595, 119] width 15 height 15
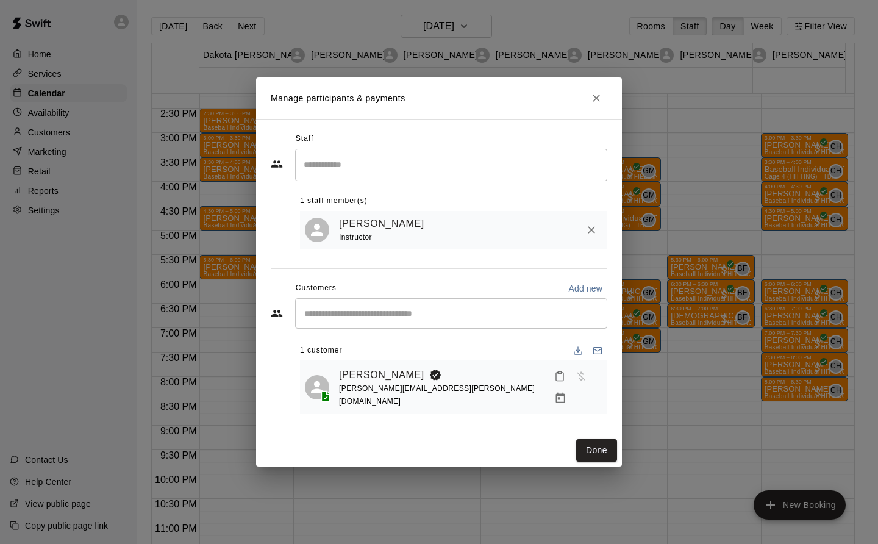
click at [594, 104] on icon "Close" at bounding box center [596, 98] width 12 height 12
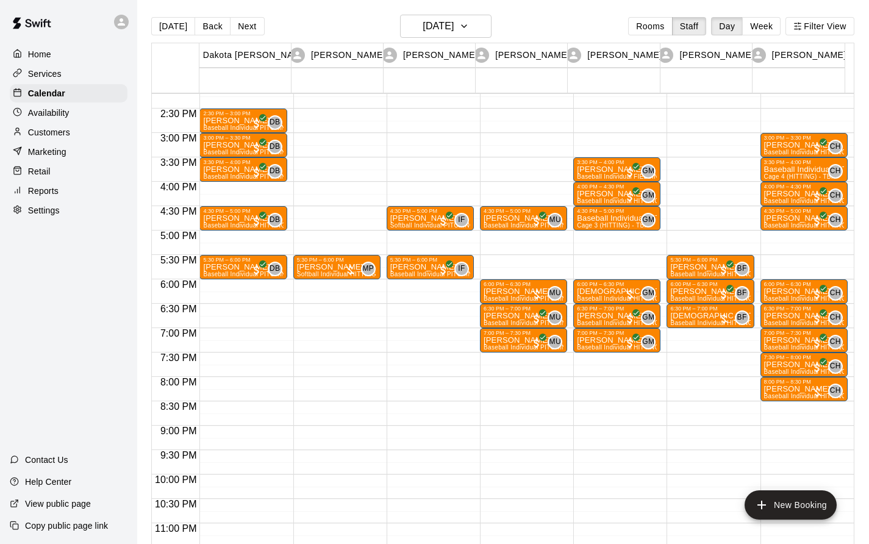
click at [605, 218] on p "Baseball Individual HITTING - 30 minutes" at bounding box center [617, 218] width 80 height 0
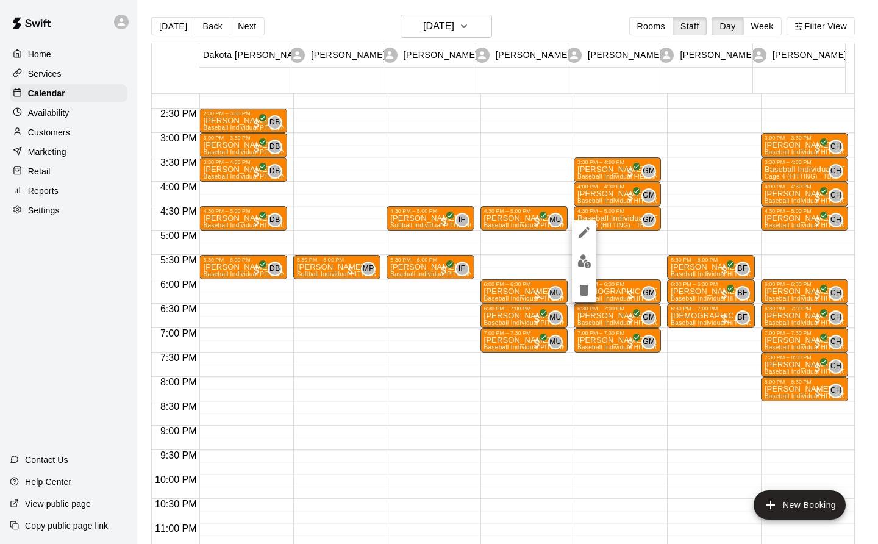
click at [585, 289] on icon "delete" at bounding box center [584, 290] width 9 height 11
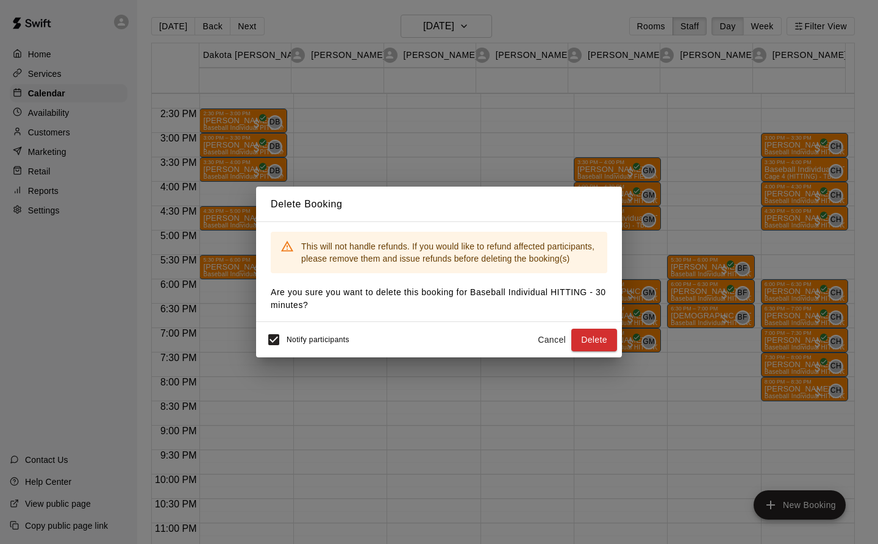
click at [606, 340] on button "Delete" at bounding box center [595, 340] width 46 height 23
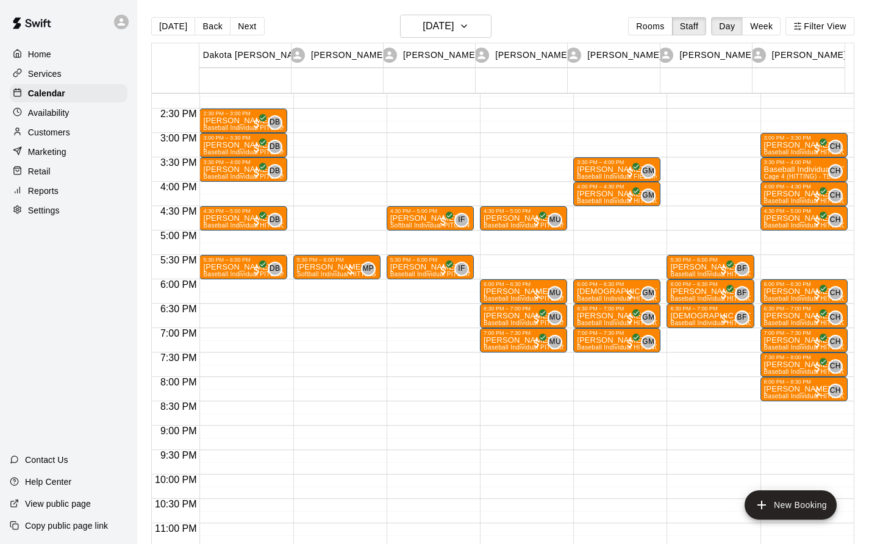
click at [62, 136] on p "Customers" at bounding box center [49, 132] width 42 height 12
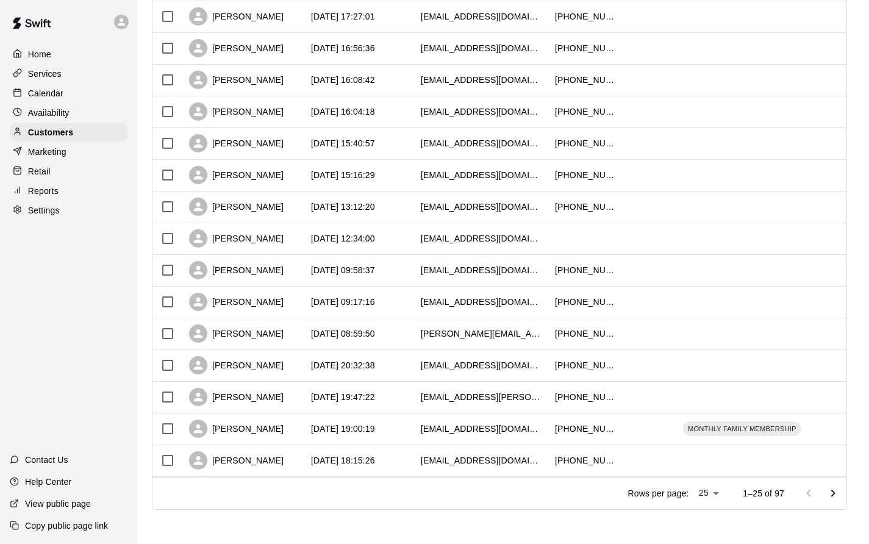
scroll to position [520, 0]
click at [724, 493] on body "Home Services Calendar Availability Customers Marketing Retail Reports Settings…" at bounding box center [434, 17] width 869 height 1053
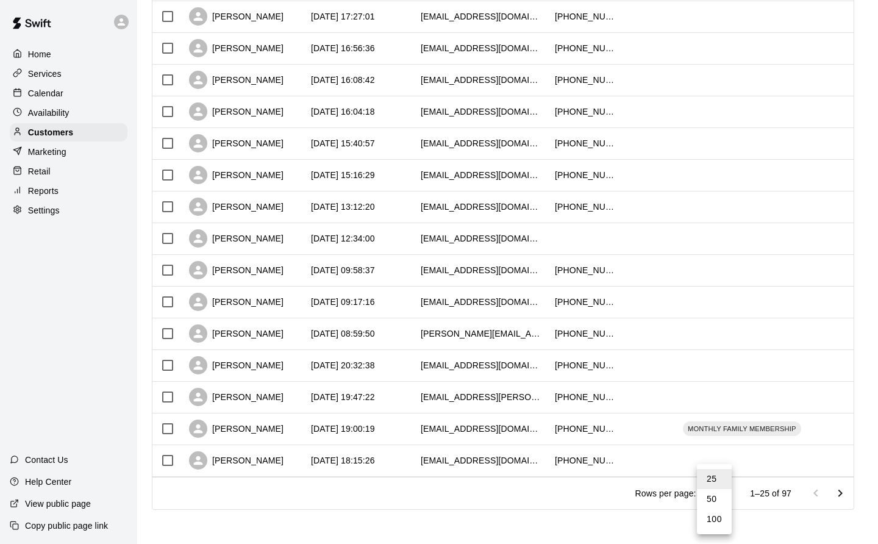
click at [722, 514] on li "100" at bounding box center [714, 519] width 35 height 20
type input "***"
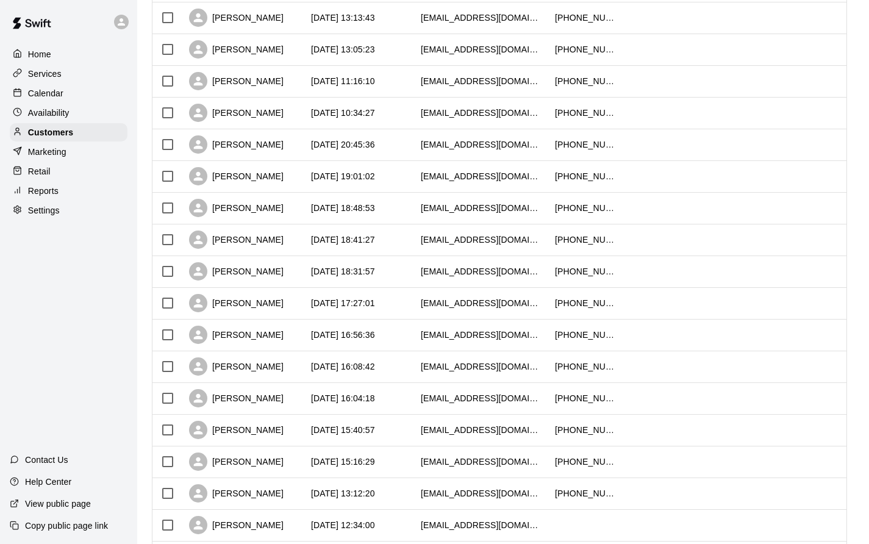
scroll to position [0, 0]
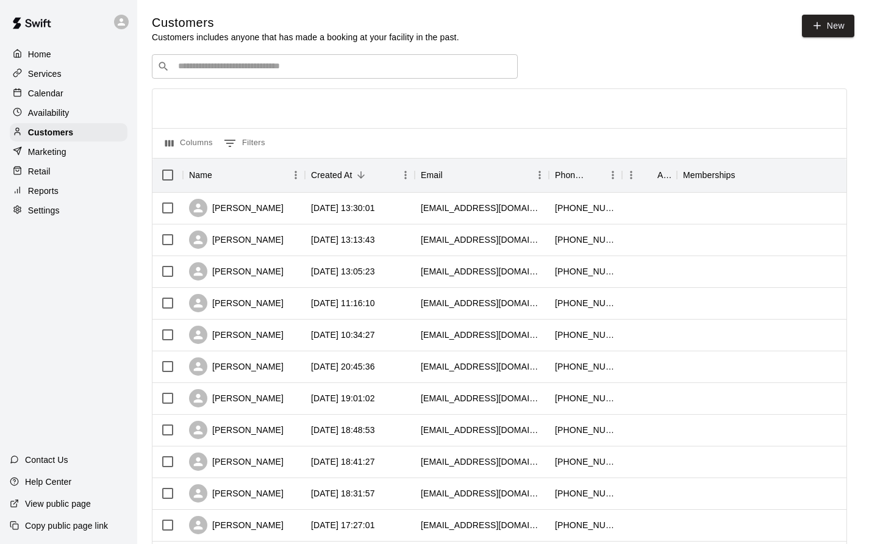
click at [202, 72] on input "Search customers by name or email" at bounding box center [343, 66] width 338 height 12
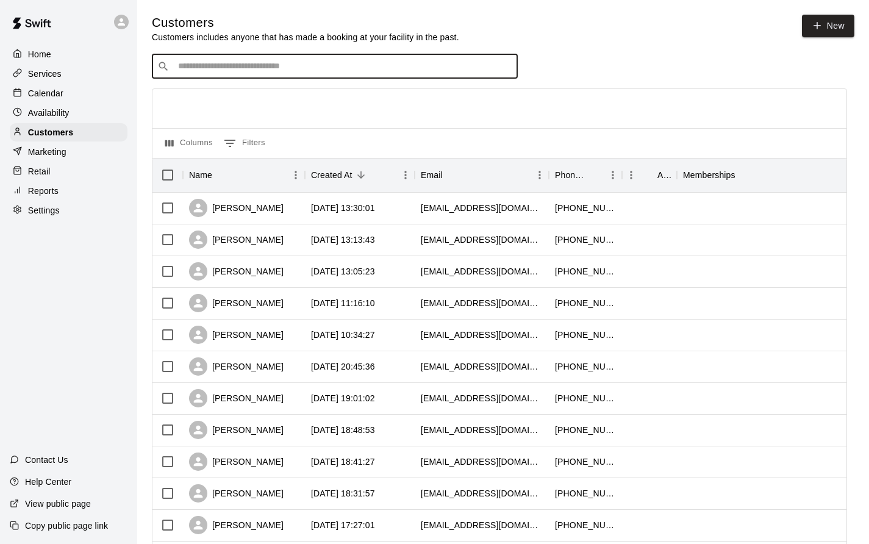
type input "*****"
click at [502, 70] on icon "Clear" at bounding box center [504, 66] width 7 height 7
type input "*****"
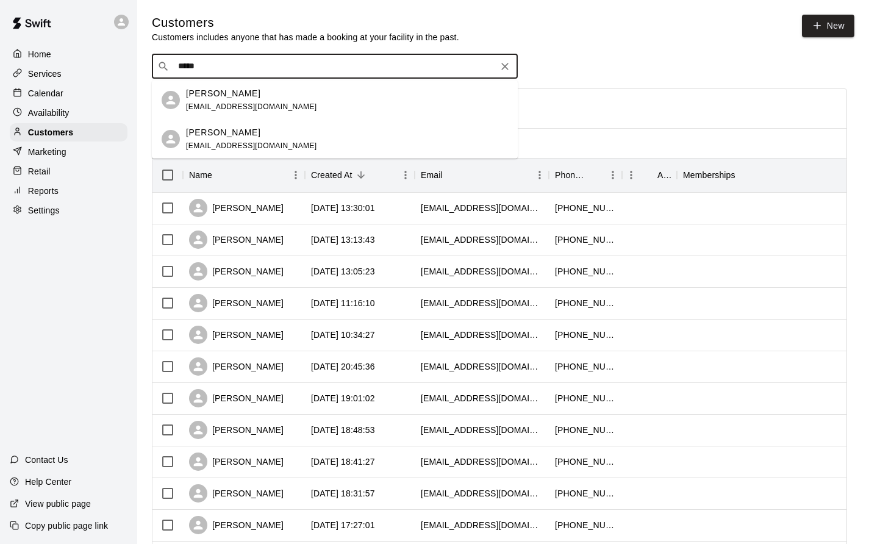
click at [279, 101] on div "Emily Mapes swansonemilyk@gmail.com" at bounding box center [251, 100] width 131 height 26
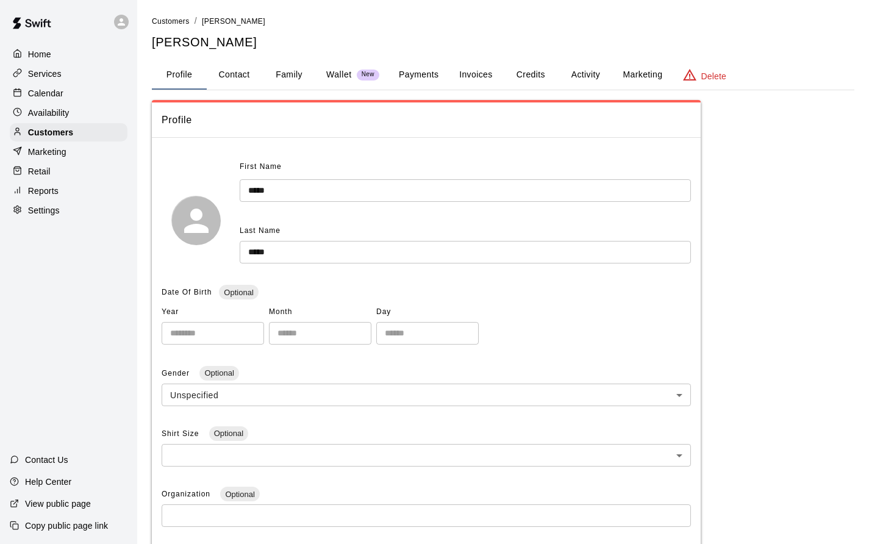
click at [585, 72] on button "Activity" at bounding box center [585, 74] width 55 height 29
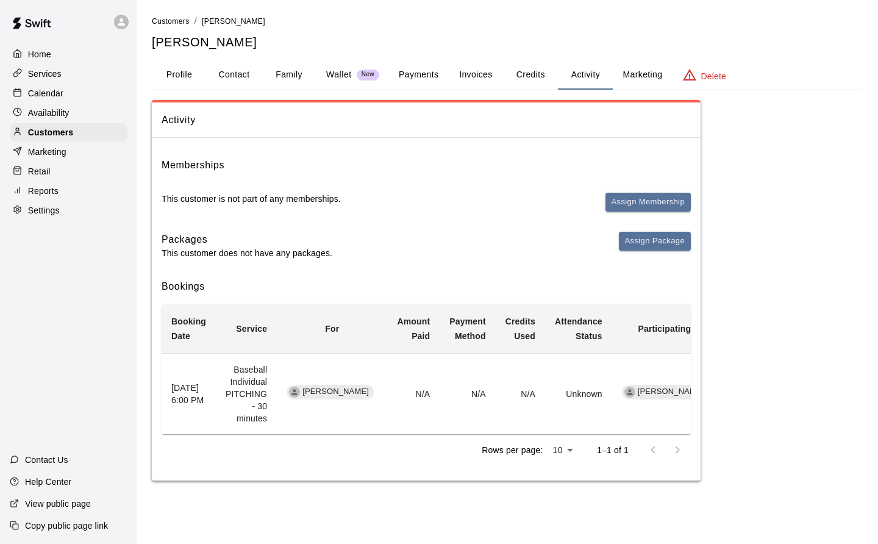
click at [534, 75] on button "Credits" at bounding box center [530, 74] width 55 height 29
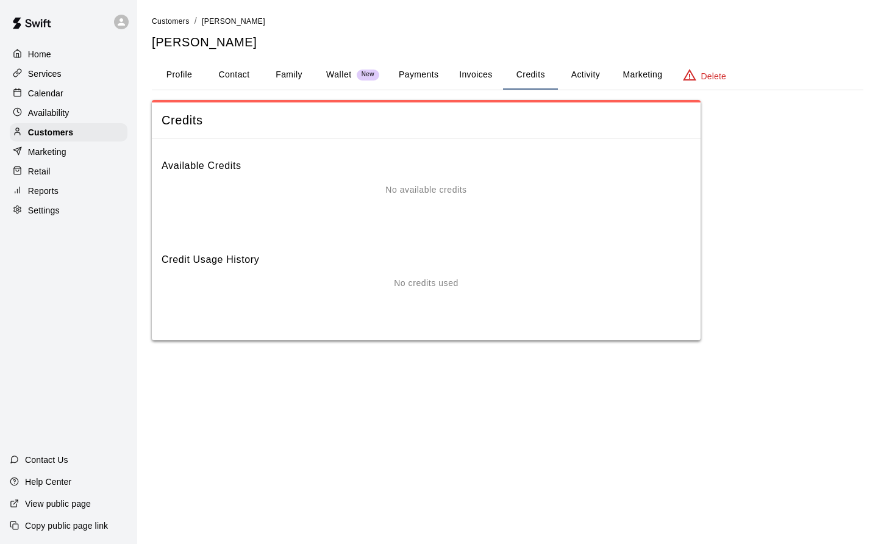
click at [474, 73] on button "Invoices" at bounding box center [475, 74] width 55 height 29
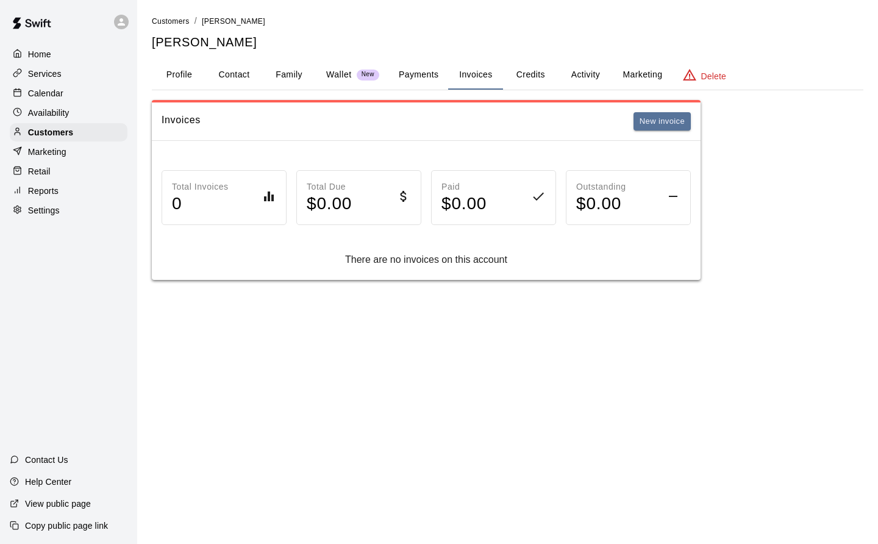
click at [234, 71] on button "Contact" at bounding box center [234, 74] width 55 height 29
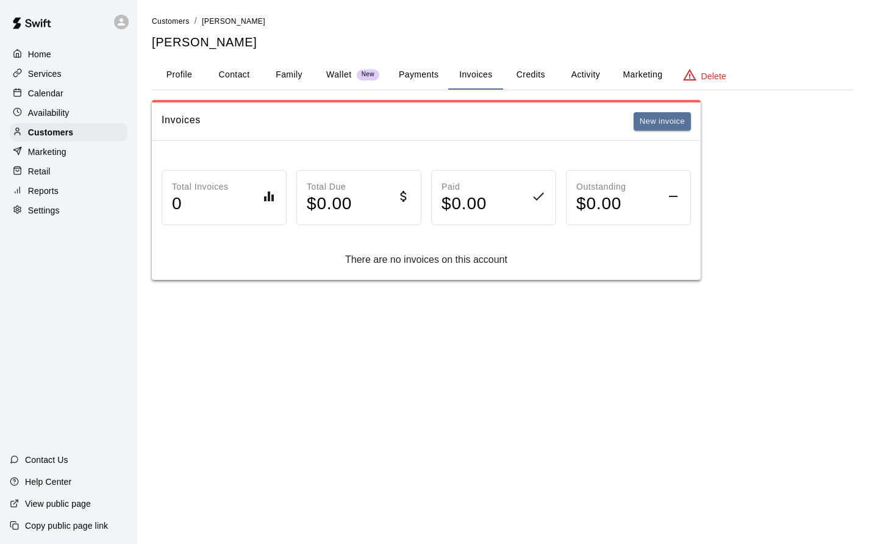
select select "**"
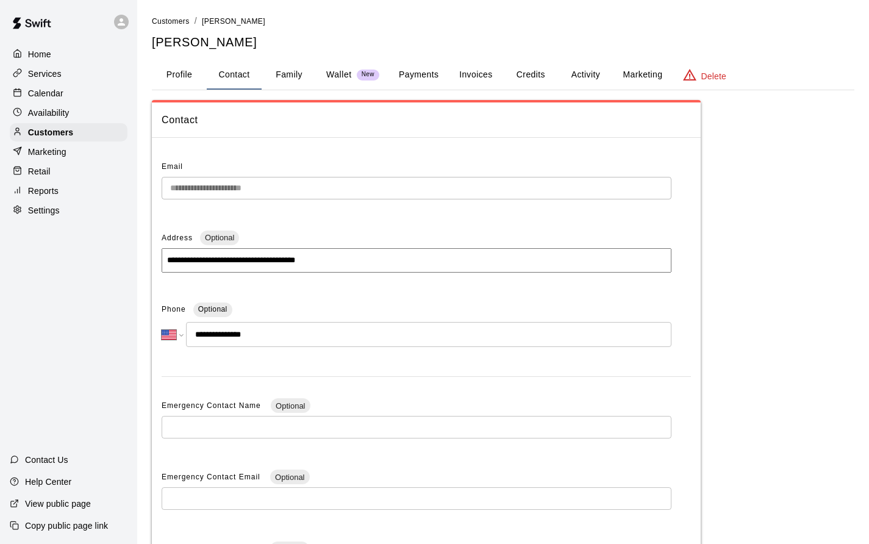
click at [182, 73] on button "Profile" at bounding box center [179, 74] width 55 height 29
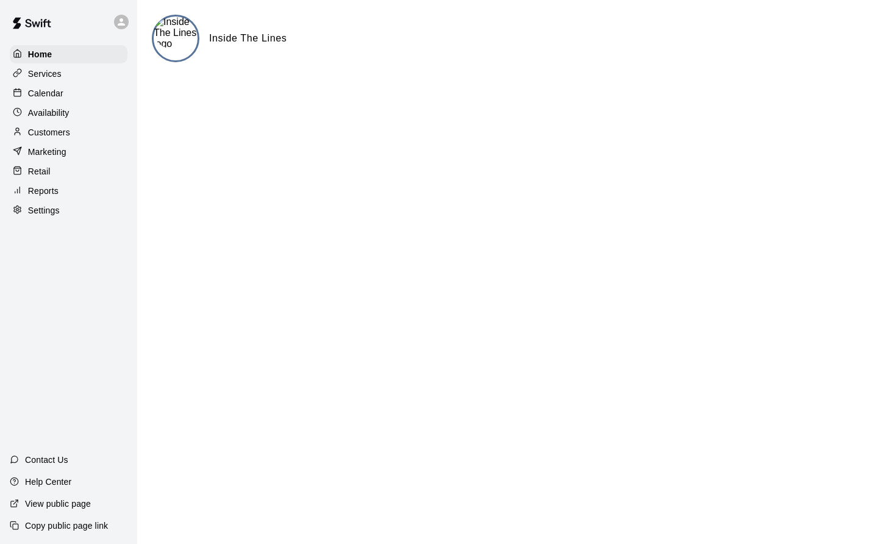
click at [46, 142] on div "Customers" at bounding box center [69, 132] width 118 height 18
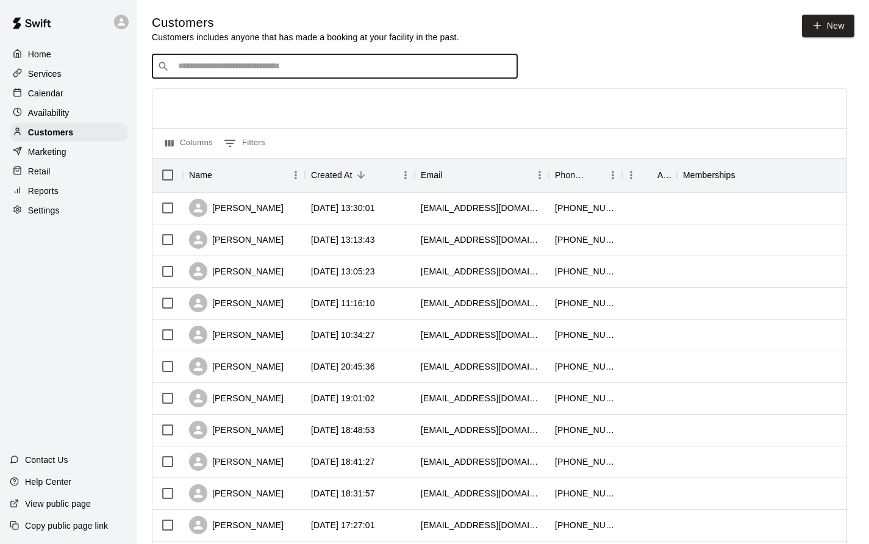
type input "******"
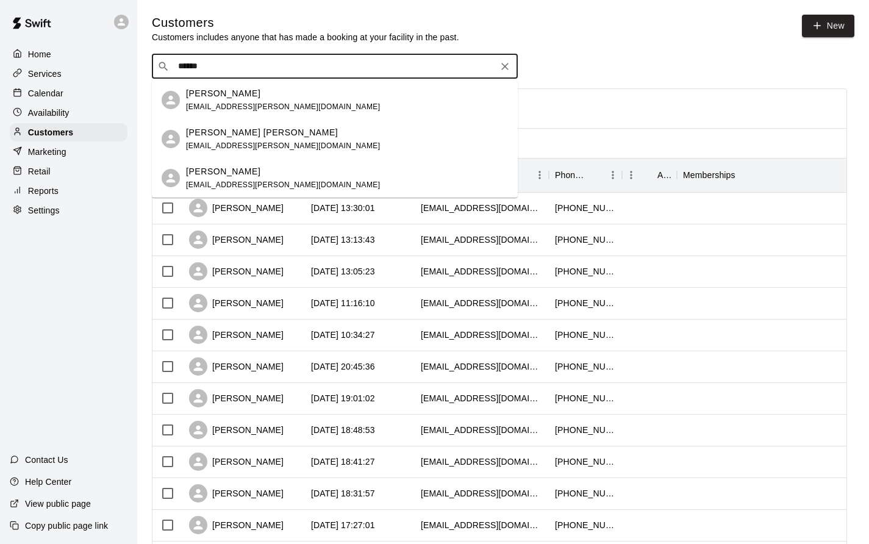
click at [238, 93] on p "[PERSON_NAME]" at bounding box center [223, 93] width 74 height 13
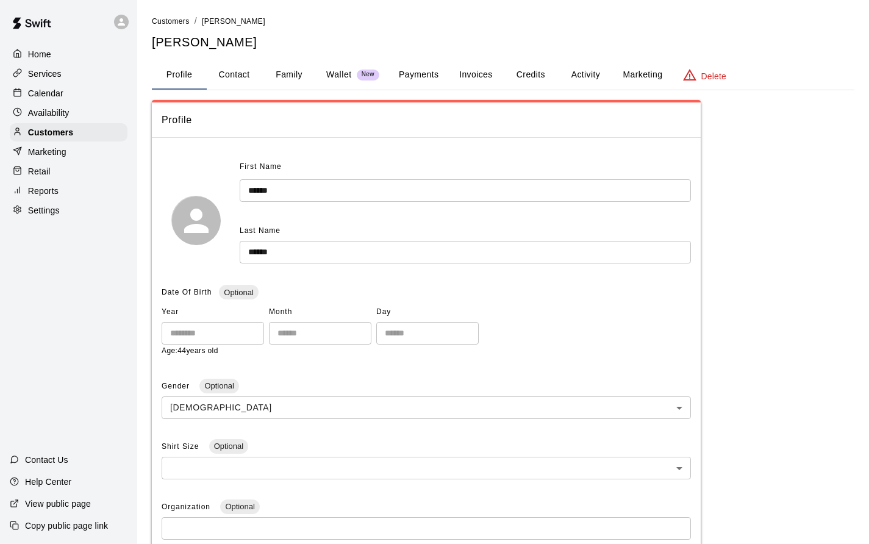
click at [586, 73] on button "Activity" at bounding box center [585, 74] width 55 height 29
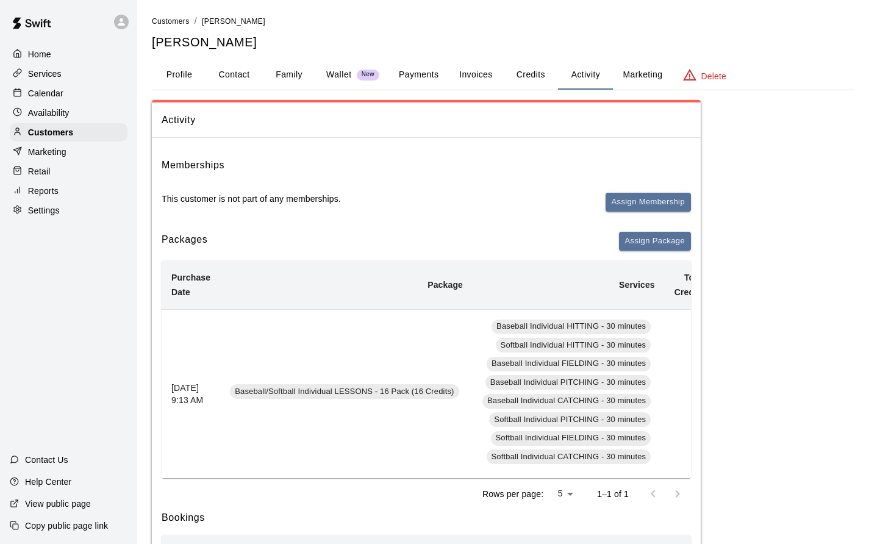
click at [42, 52] on p "Home" at bounding box center [39, 54] width 23 height 12
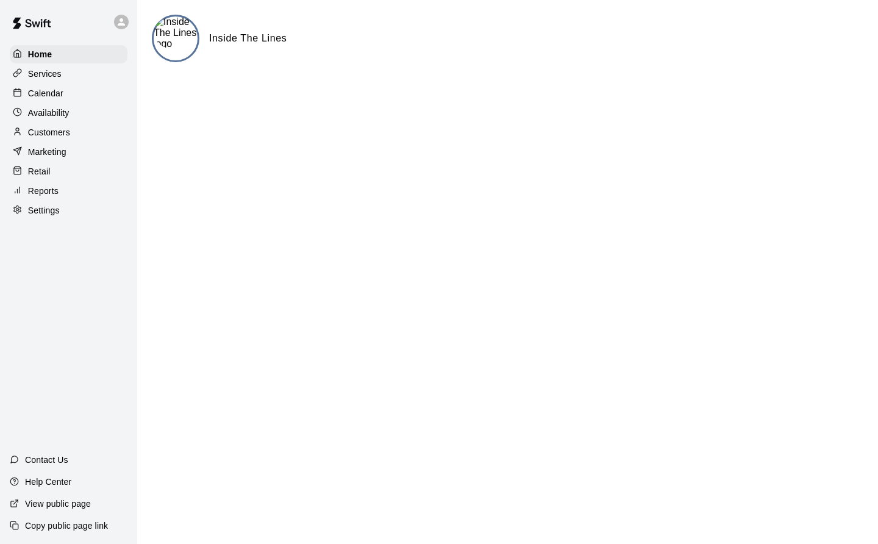
click at [52, 136] on p "Customers" at bounding box center [49, 132] width 42 height 12
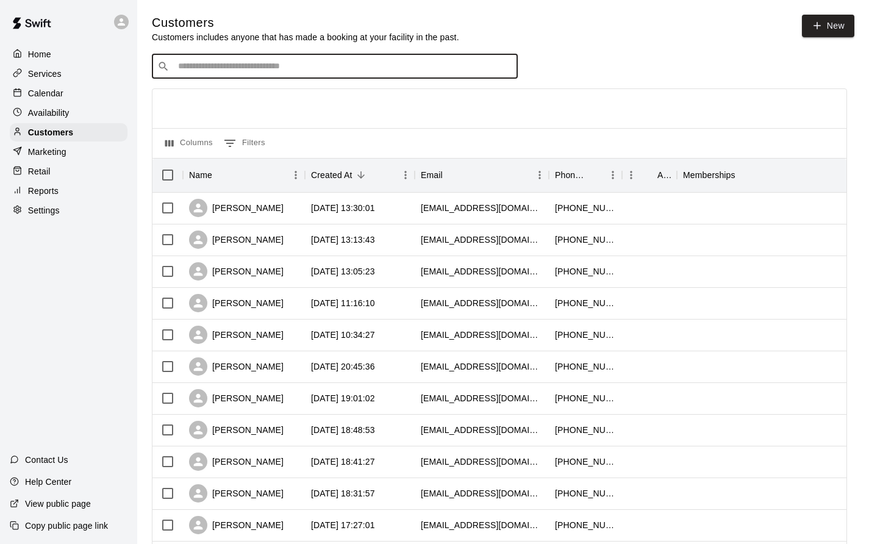
type input "*******"
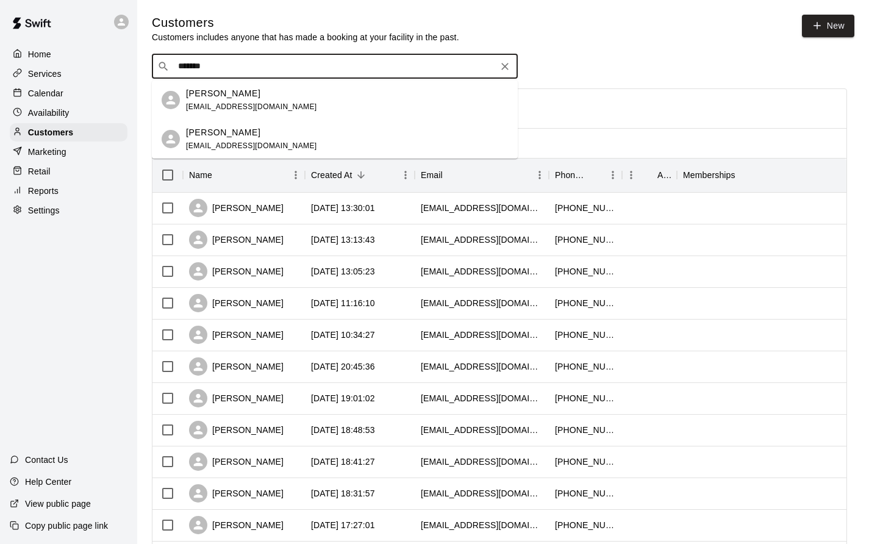
click at [231, 97] on p "[PERSON_NAME]" at bounding box center [223, 93] width 74 height 13
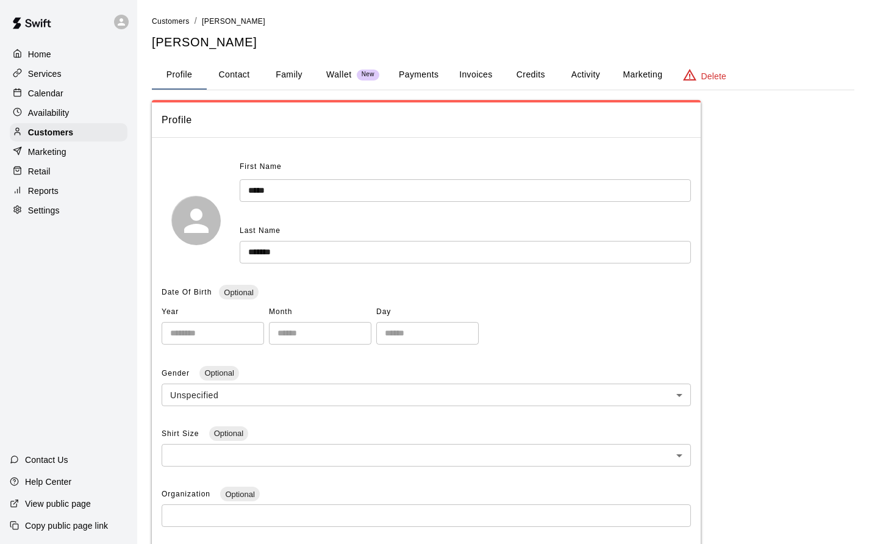
click at [586, 76] on button "Activity" at bounding box center [585, 74] width 55 height 29
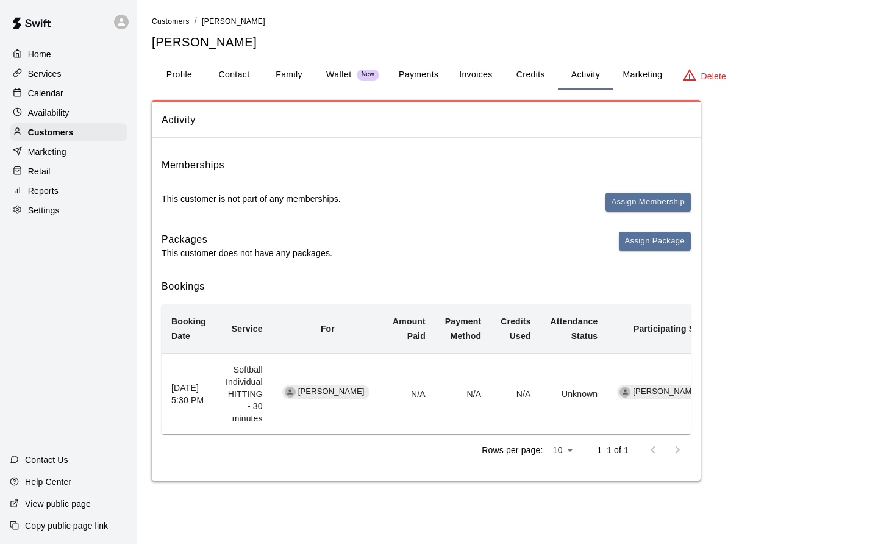
click at [169, 23] on span "Customers" at bounding box center [171, 21] width 38 height 9
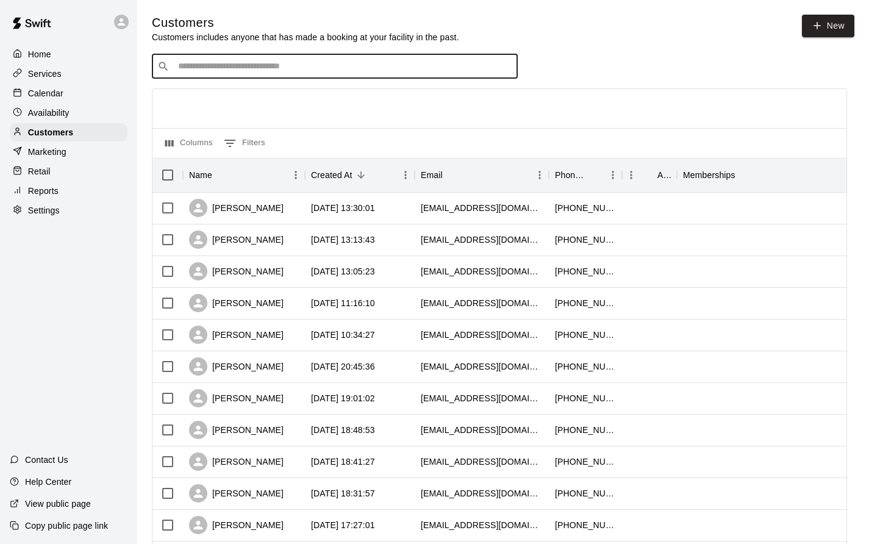
type input "****"
click at [507, 67] on icon "Clear" at bounding box center [505, 66] width 12 height 12
type input "****"
click at [508, 63] on icon "Clear" at bounding box center [505, 66] width 12 height 12
type input "****"
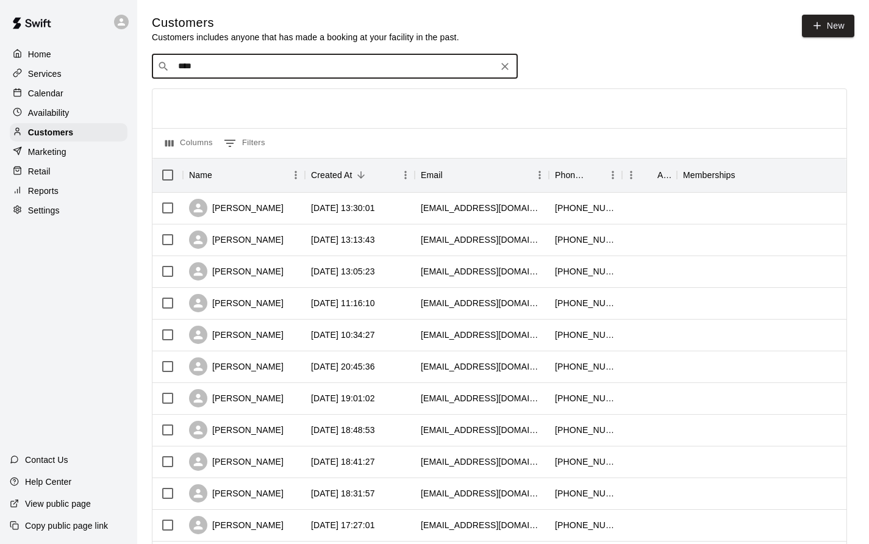
click at [500, 68] on icon "Clear" at bounding box center [505, 66] width 12 height 12
type input "****"
click at [500, 71] on icon "Clear" at bounding box center [505, 66] width 12 height 12
type input "****"
click at [503, 67] on icon "Clear" at bounding box center [505, 66] width 12 height 12
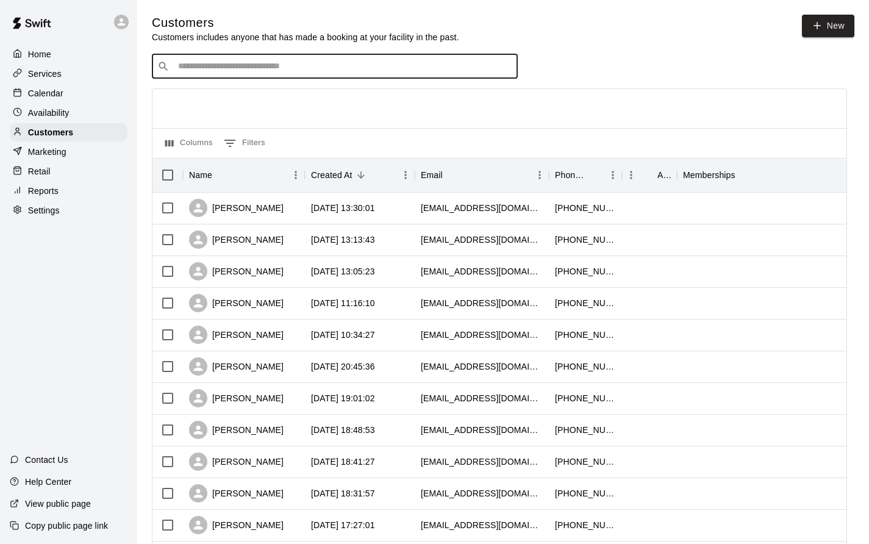
type input "****"
click at [501, 73] on icon "Clear" at bounding box center [505, 66] width 12 height 12
type input "****"
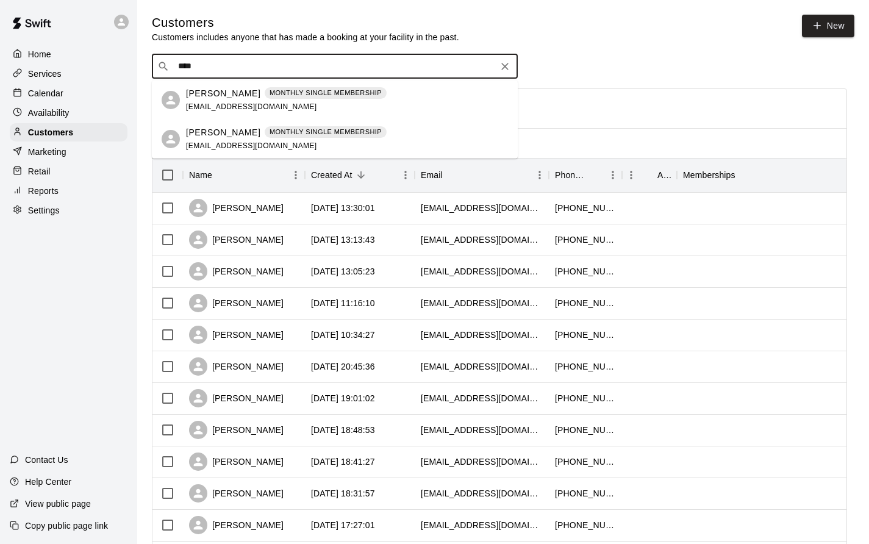
click at [203, 143] on span "[EMAIL_ADDRESS][DOMAIN_NAME]" at bounding box center [251, 146] width 131 height 9
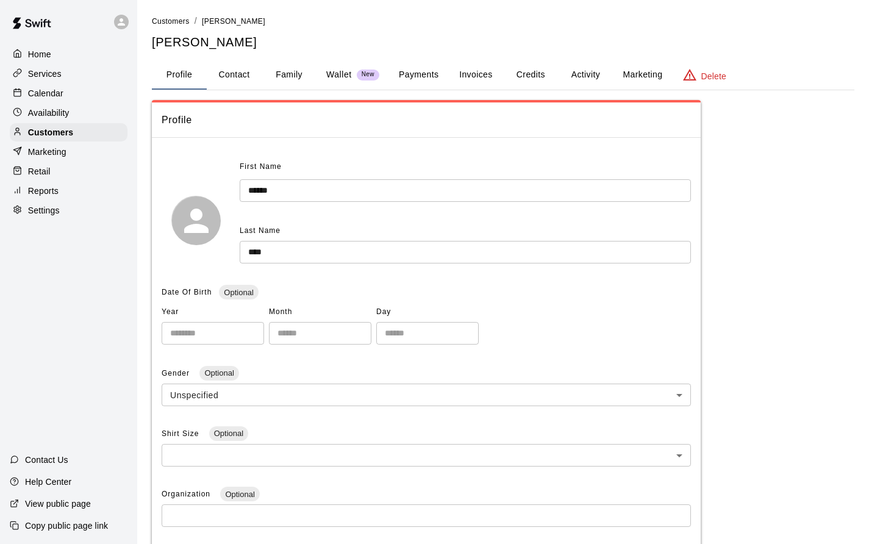
click at [590, 74] on button "Activity" at bounding box center [585, 74] width 55 height 29
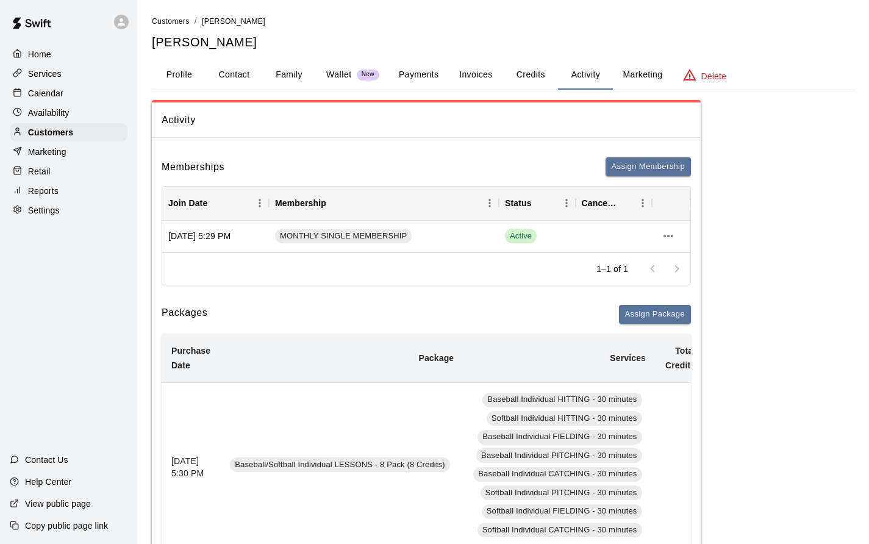
click at [57, 99] on p "Calendar" at bounding box center [45, 93] width 35 height 12
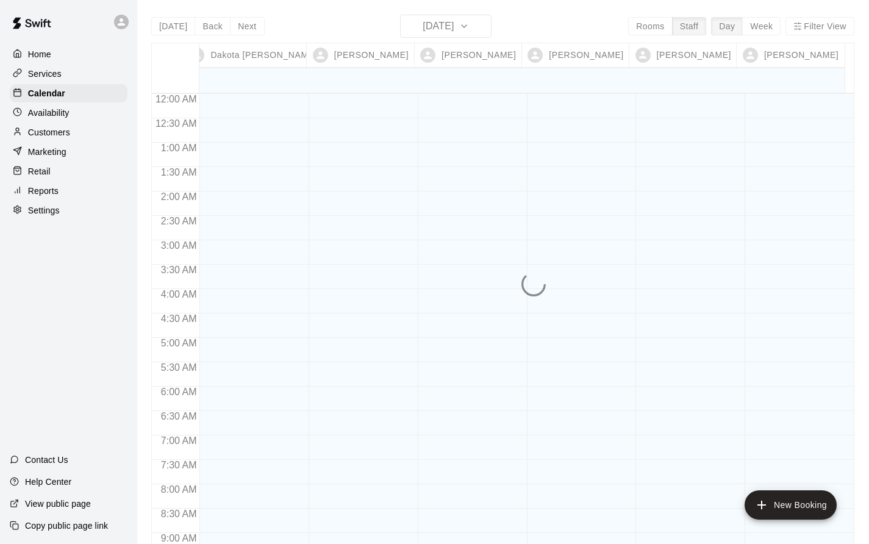
scroll to position [703, 0]
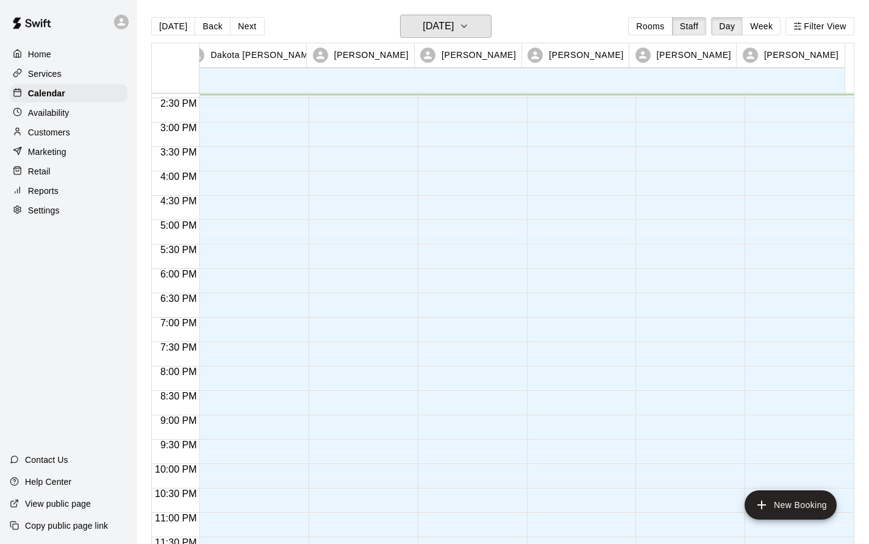
click at [454, 29] on h6 "[DATE]" at bounding box center [438, 26] width 31 height 17
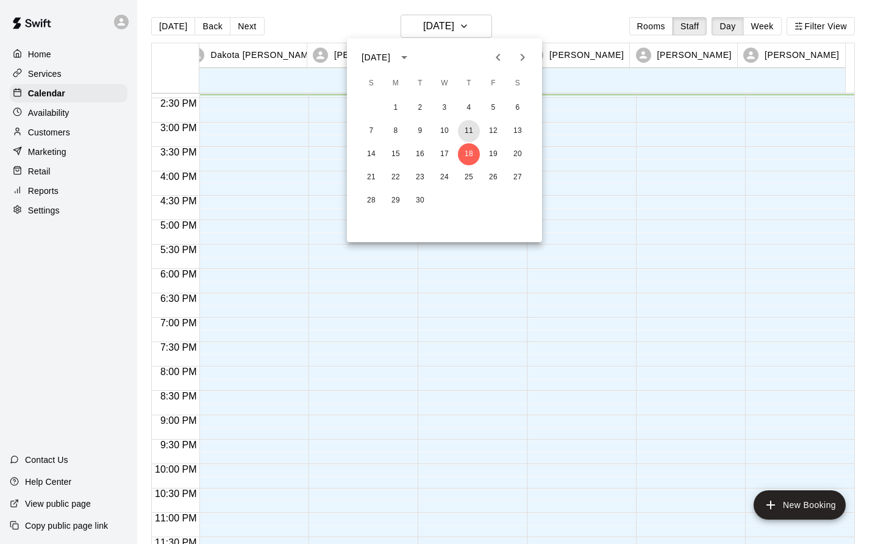
click at [467, 131] on button "11" at bounding box center [469, 131] width 22 height 22
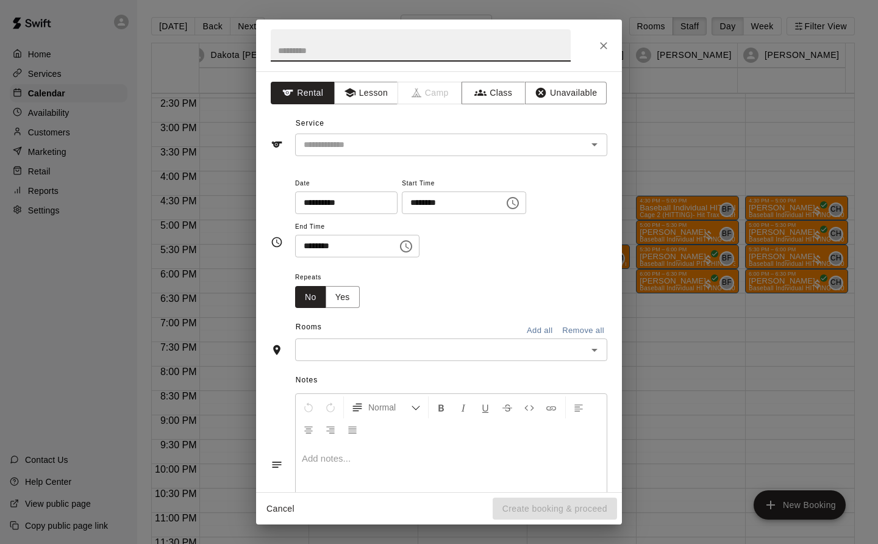
click at [371, 90] on button "Lesson" at bounding box center [366, 93] width 64 height 23
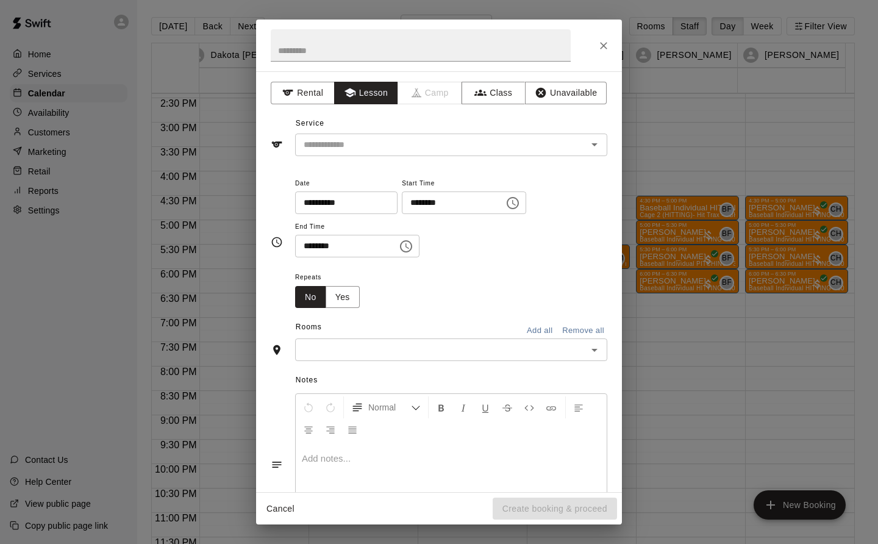
click at [359, 143] on input "text" at bounding box center [433, 144] width 269 height 15
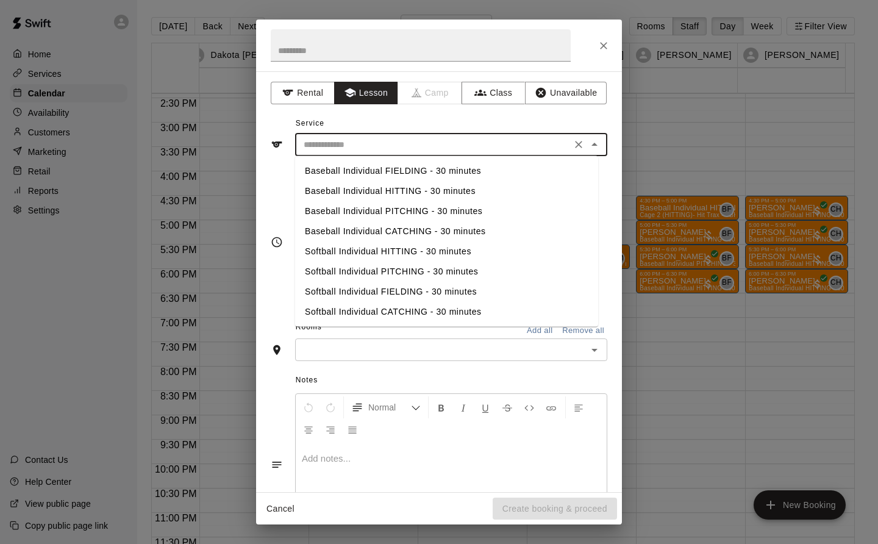
click at [388, 193] on li "Baseball Individual HITTING - 30 minutes" at bounding box center [446, 191] width 303 height 20
type input "**********"
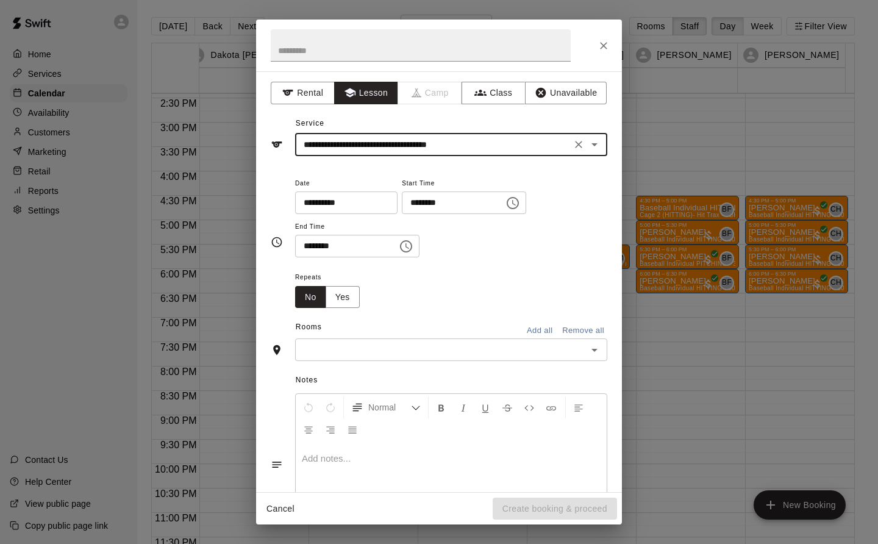
click at [311, 352] on input "text" at bounding box center [441, 349] width 285 height 15
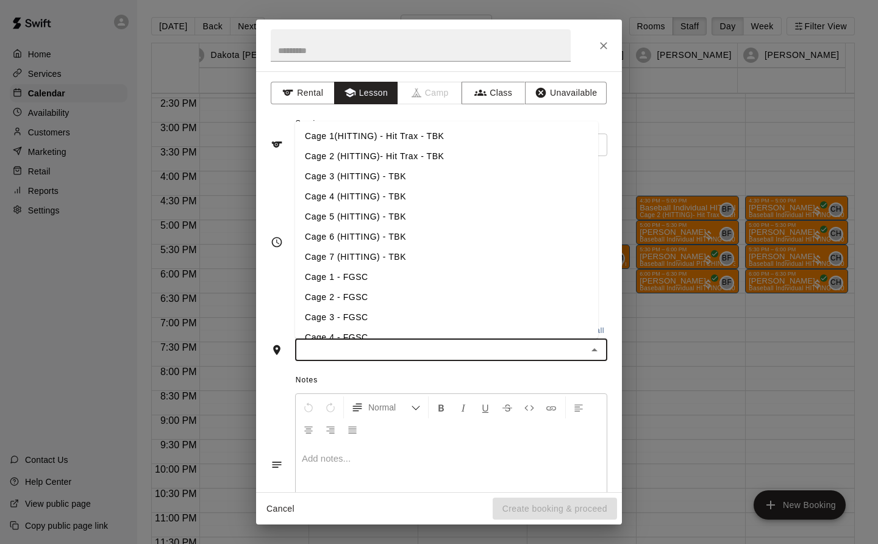
click at [357, 193] on li "Cage 4 (HITTING) - TBK" at bounding box center [446, 197] width 303 height 20
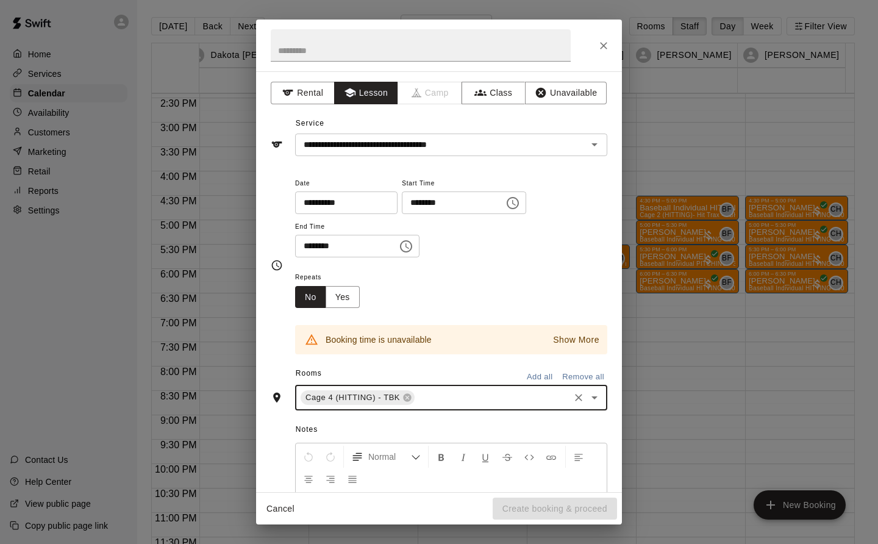
click at [573, 398] on icon "Clear" at bounding box center [579, 398] width 12 height 12
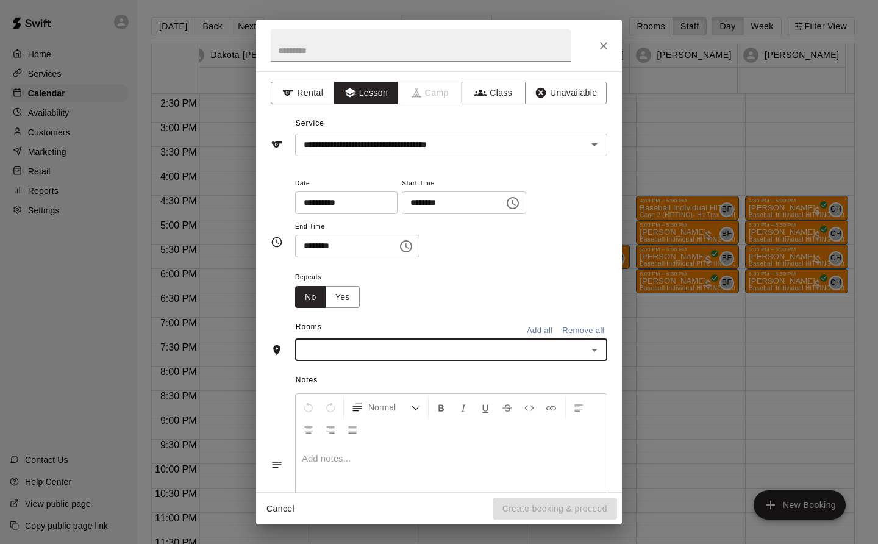
click at [331, 346] on input "text" at bounding box center [441, 349] width 285 height 15
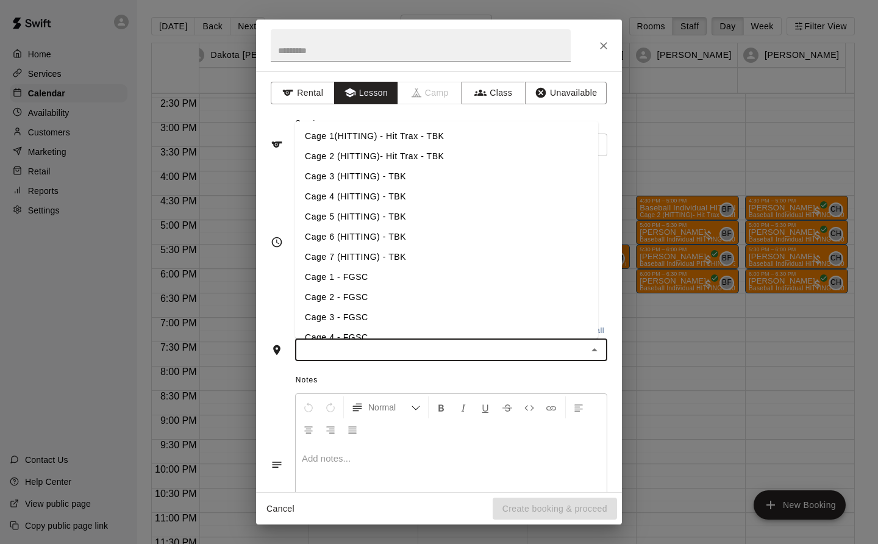
click at [360, 219] on li "Cage 5 (HITTING) - TBK" at bounding box center [446, 217] width 303 height 20
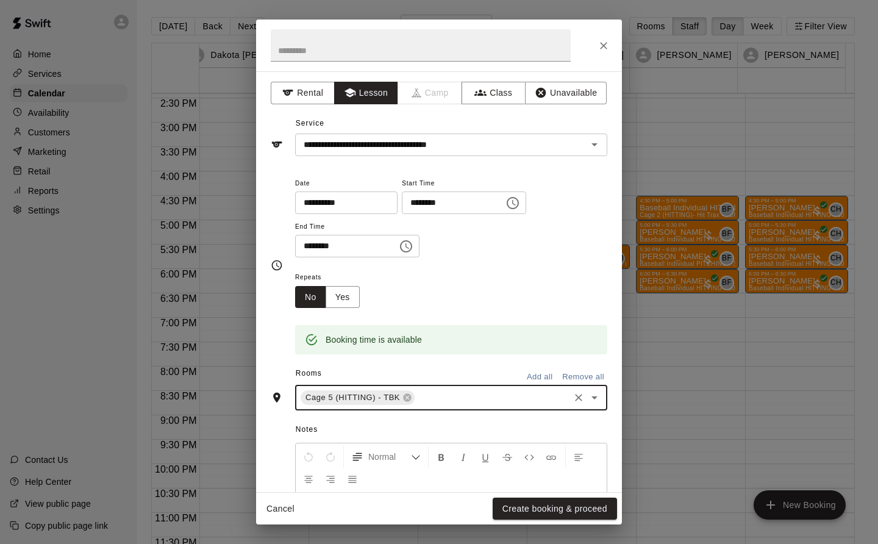
click at [573, 395] on icon "Clear" at bounding box center [579, 398] width 12 height 12
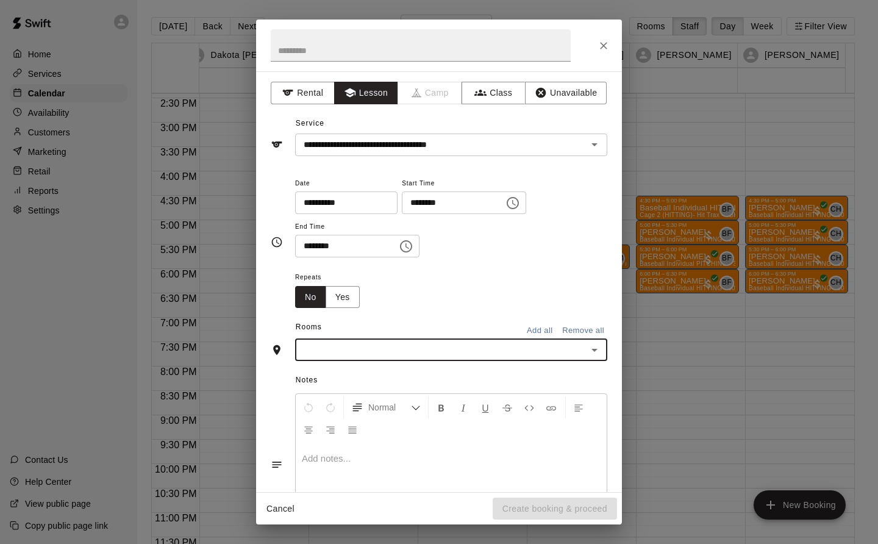
click at [340, 342] on div "​" at bounding box center [451, 350] width 312 height 23
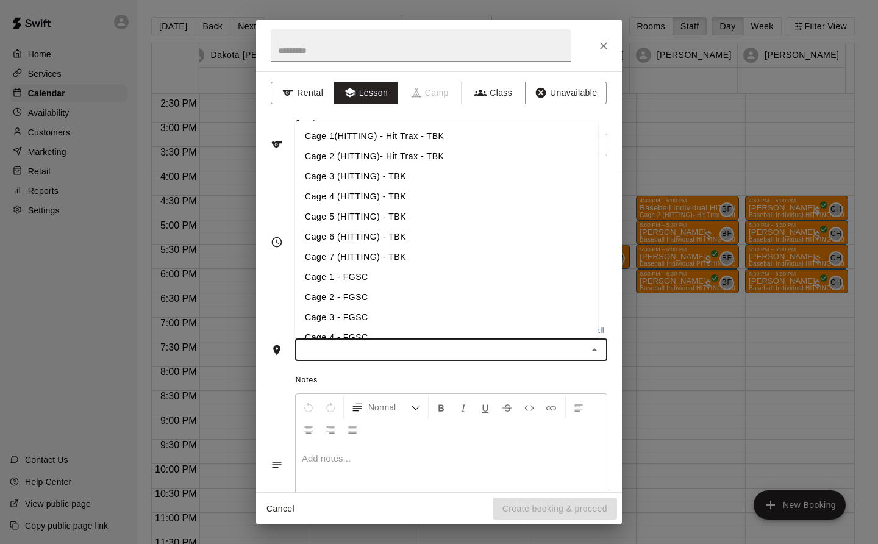
click at [362, 151] on li "Cage 2 (HITTING)- Hit Trax - TBK" at bounding box center [446, 156] width 303 height 20
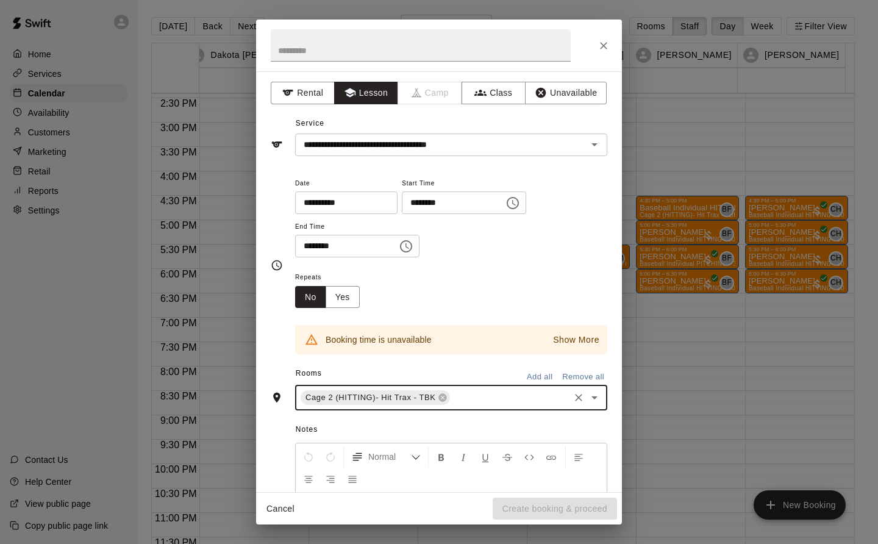
click at [573, 398] on icon "Clear" at bounding box center [579, 398] width 12 height 12
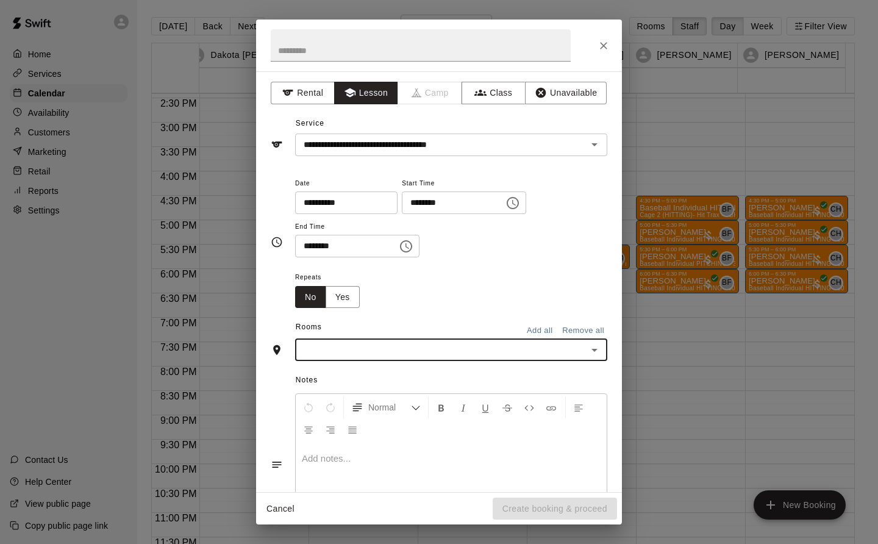
click at [329, 348] on input "text" at bounding box center [441, 349] width 285 height 15
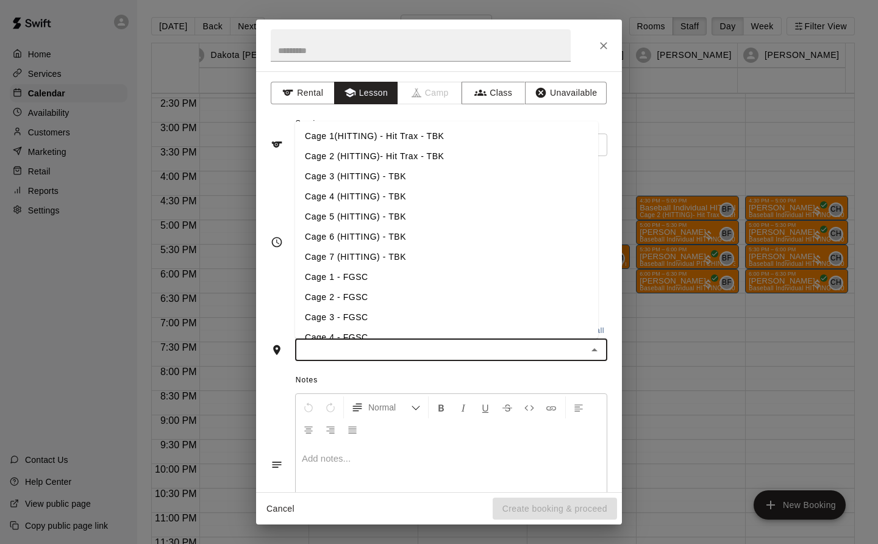
click at [366, 137] on li "Cage 1(HITTING) - Hit Trax - TBK" at bounding box center [446, 136] width 303 height 20
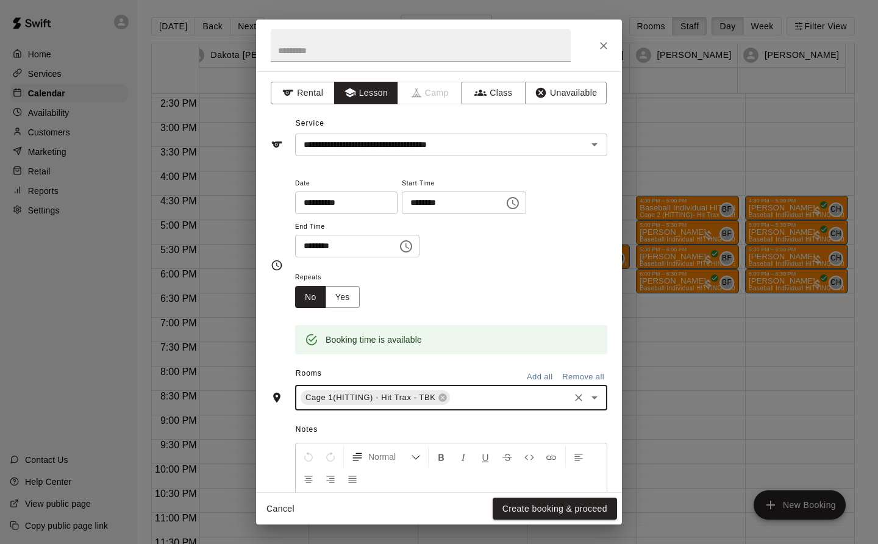
click at [564, 508] on button "Create booking & proceed" at bounding box center [555, 509] width 124 height 23
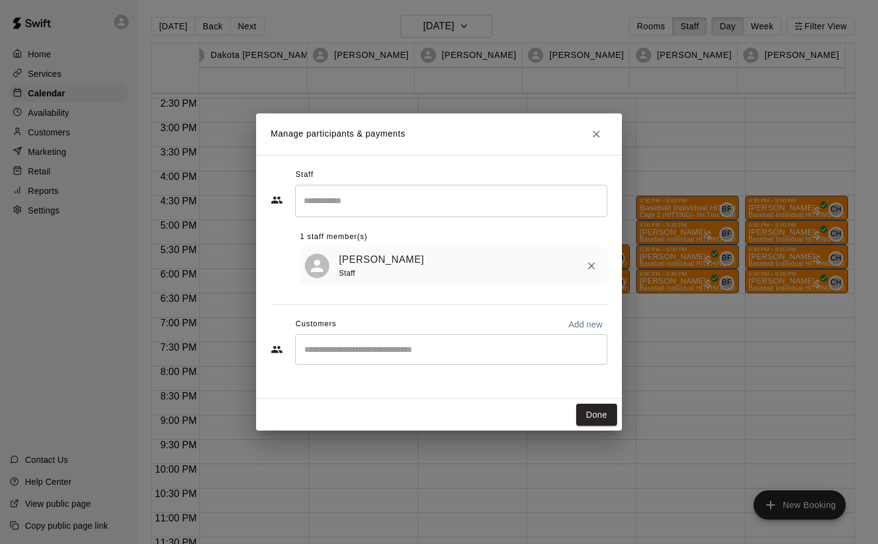
click at [323, 350] on input "Start typing to search customers..." at bounding box center [451, 349] width 301 height 12
type input "****"
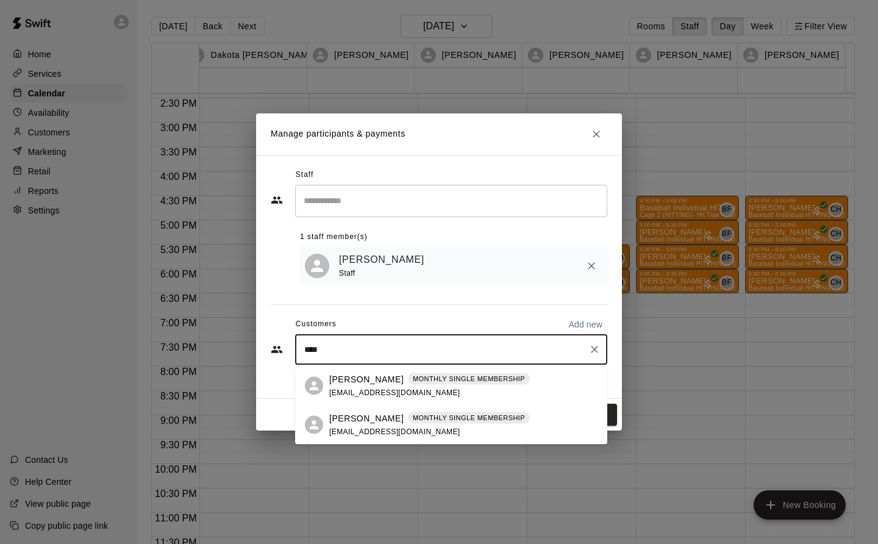
click at [368, 426] on div "[PERSON_NAME] MONTHLY SINGLE MEMBERSHIP [EMAIL_ADDRESS][DOMAIN_NAME]" at bounding box center [429, 425] width 201 height 26
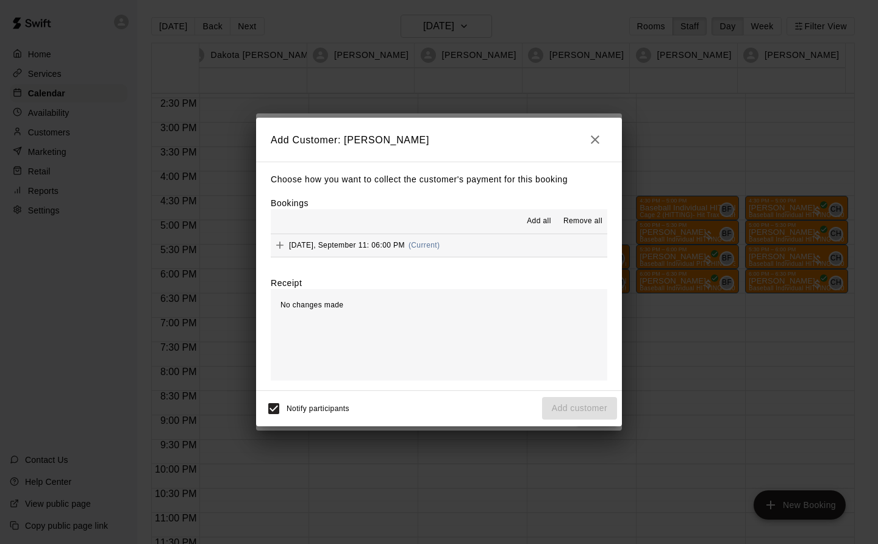
click at [388, 244] on span "[DATE], September 11: 06:00 PM" at bounding box center [347, 245] width 116 height 9
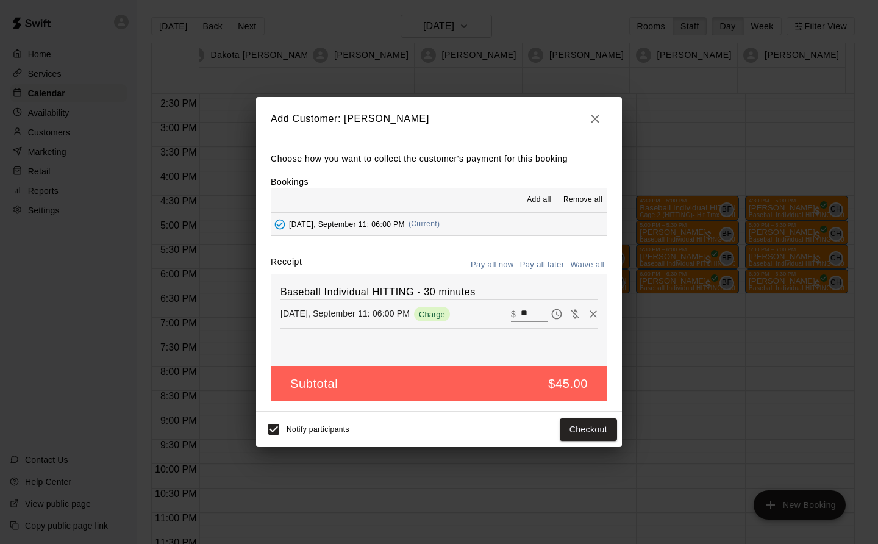
click at [594, 436] on button "Checkout" at bounding box center [588, 429] width 57 height 23
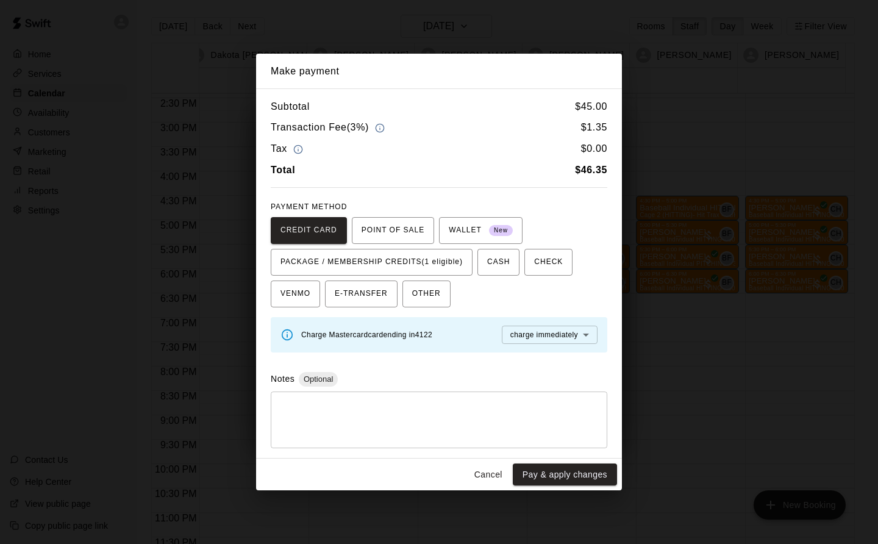
click at [451, 250] on button "PACKAGE / MEMBERSHIP CREDITS (1 eligible)" at bounding box center [372, 262] width 202 height 27
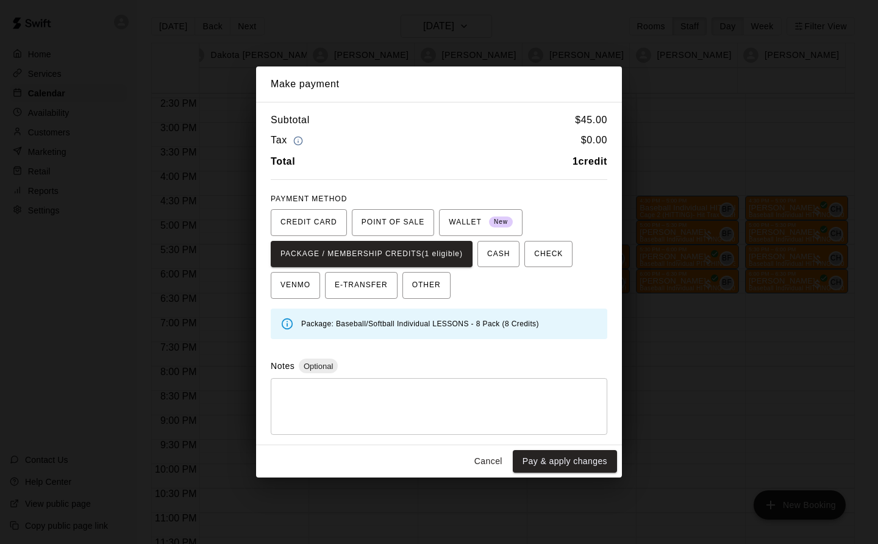
click at [583, 463] on button "Pay & apply changes" at bounding box center [565, 461] width 104 height 23
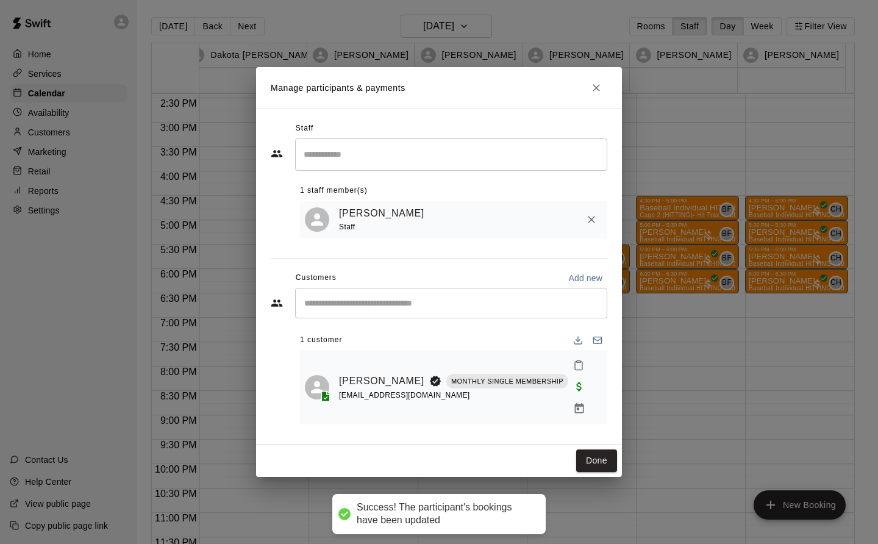
click at [602, 450] on button "Done" at bounding box center [596, 461] width 41 height 23
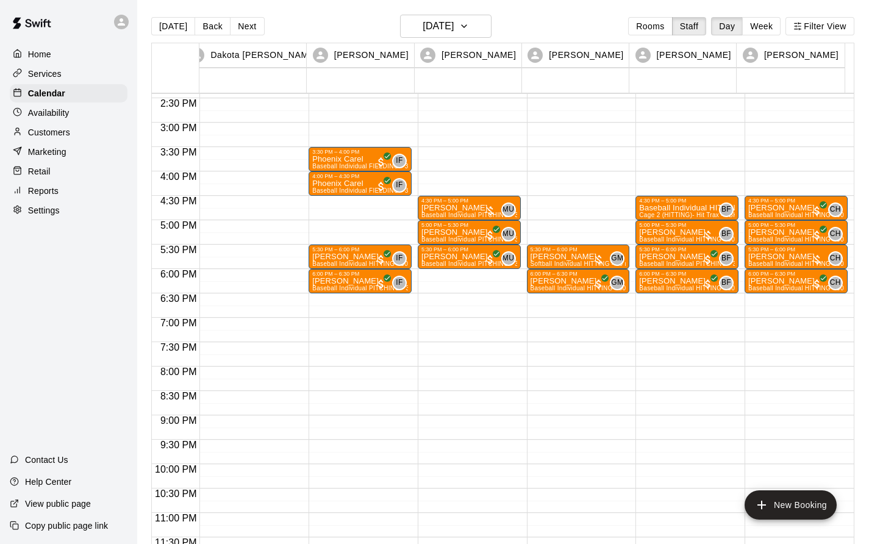
click at [791, 257] on p "[PERSON_NAME]" at bounding box center [796, 257] width 96 height 0
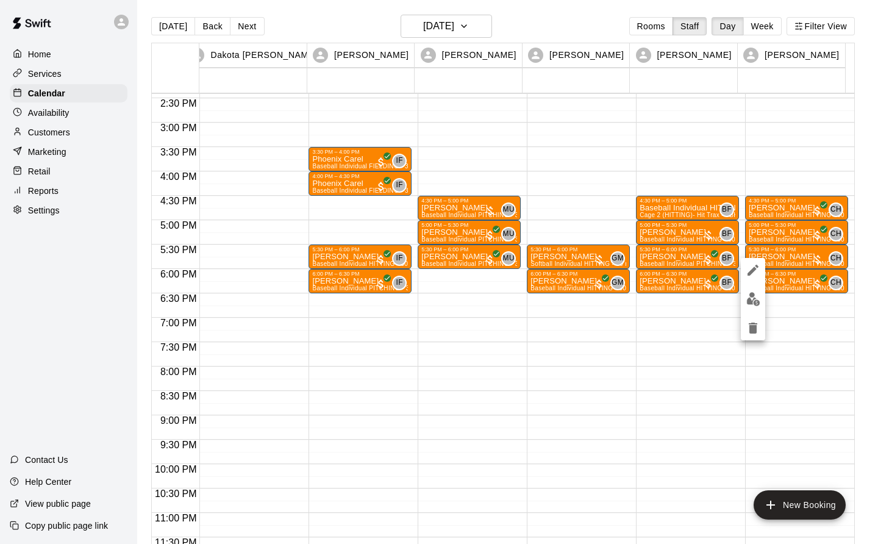
click at [756, 304] on img "edit" at bounding box center [754, 299] width 14 height 14
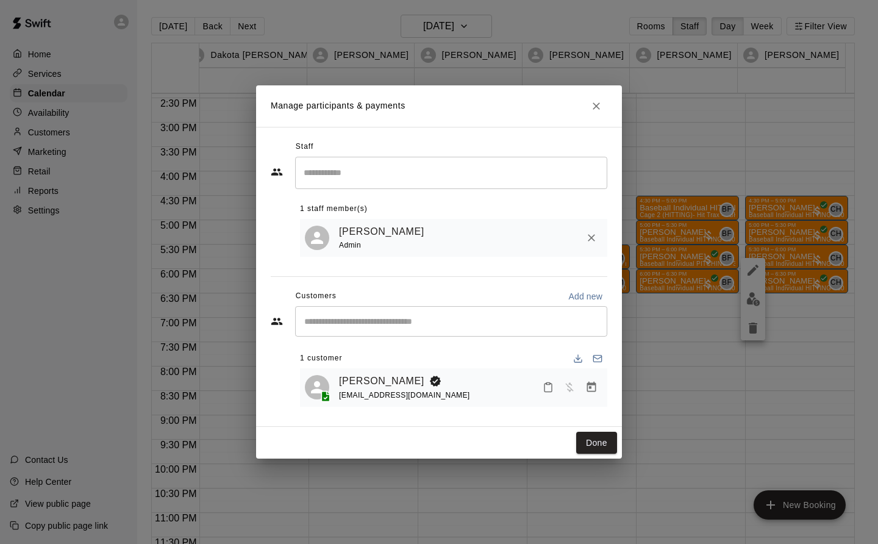
click at [592, 390] on icon "Manage bookings & payment" at bounding box center [592, 387] width 12 height 12
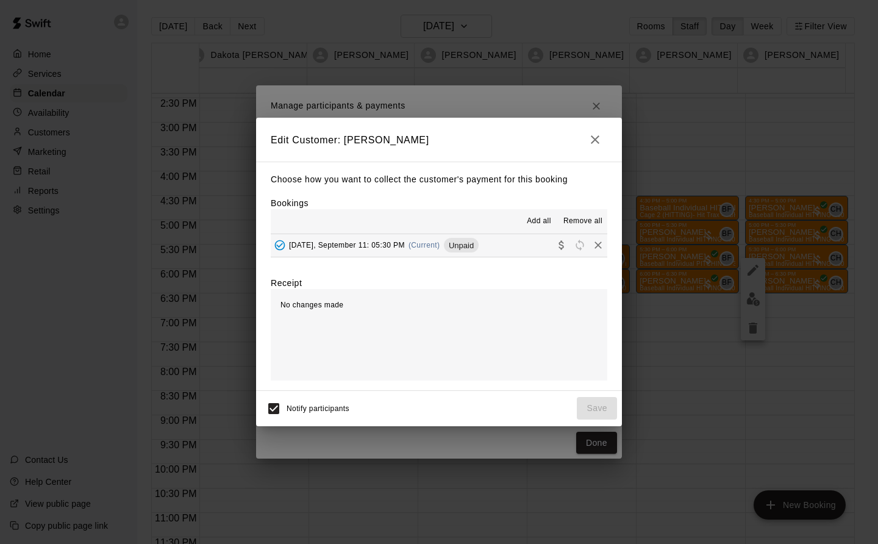
click at [401, 246] on span "[DATE], September 11: 05:30 PM" at bounding box center [347, 245] width 116 height 9
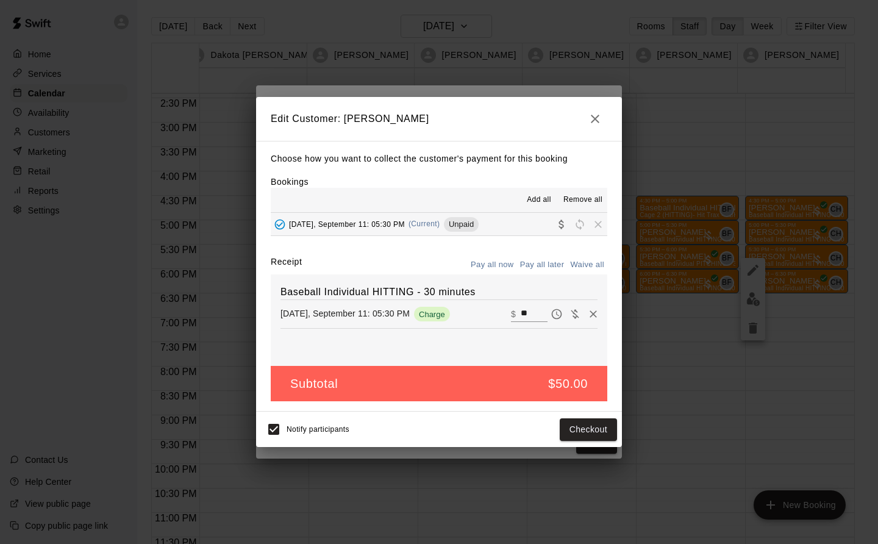
click at [600, 430] on button "Checkout" at bounding box center [588, 429] width 57 height 23
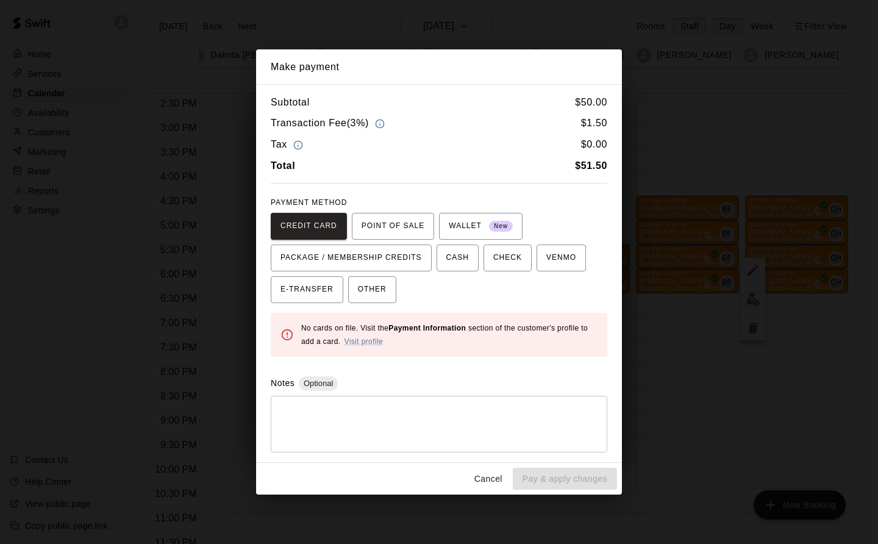
click at [492, 482] on button "Cancel" at bounding box center [488, 479] width 39 height 23
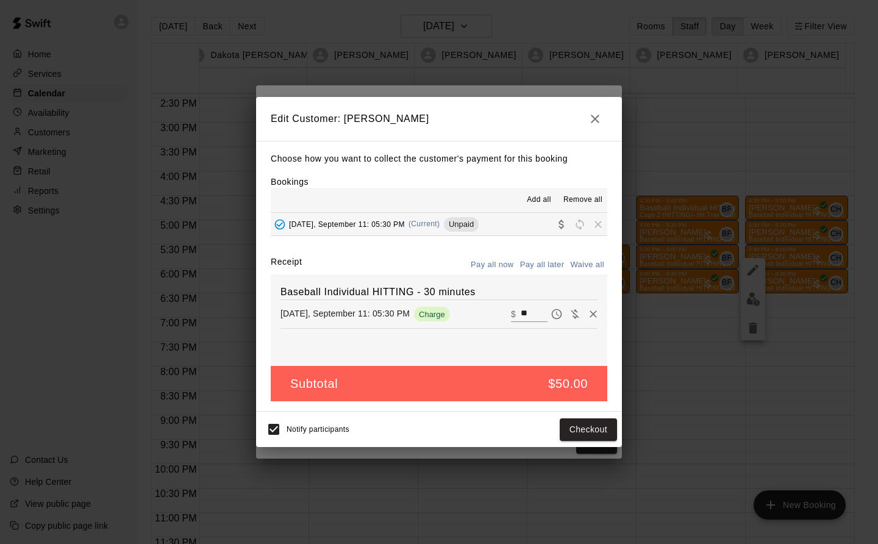
click at [596, 121] on icon "button" at bounding box center [595, 119] width 15 height 15
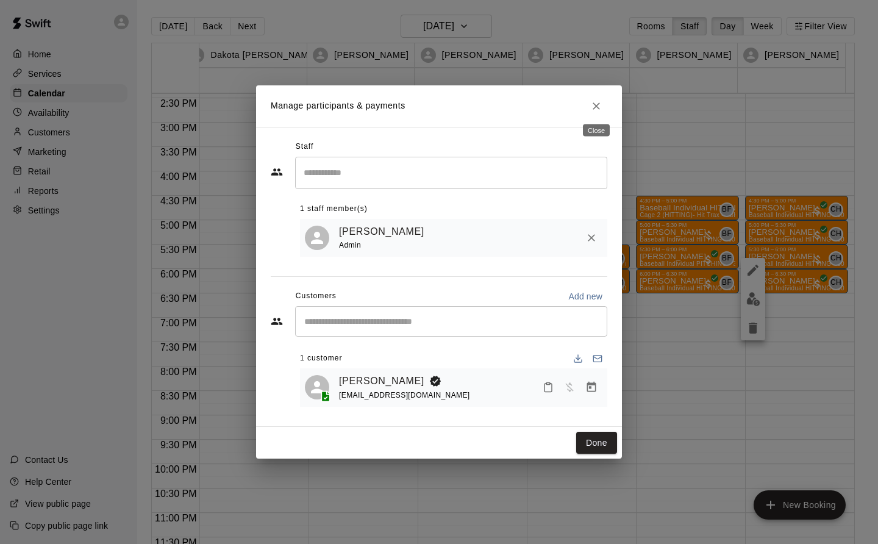
click at [595, 102] on icon "Close" at bounding box center [596, 105] width 7 height 7
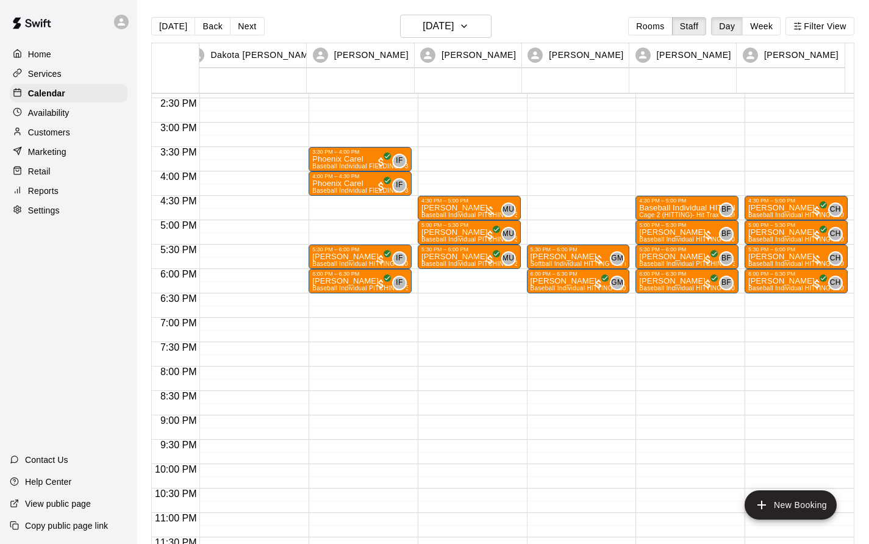
click at [50, 142] on div "Customers" at bounding box center [69, 132] width 118 height 18
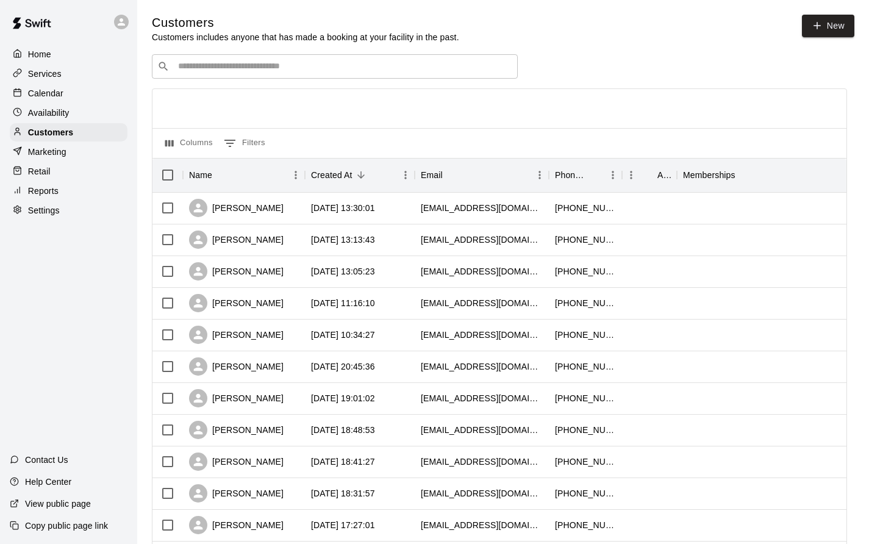
click at [175, 69] on input "Search customers by name or email" at bounding box center [343, 66] width 338 height 12
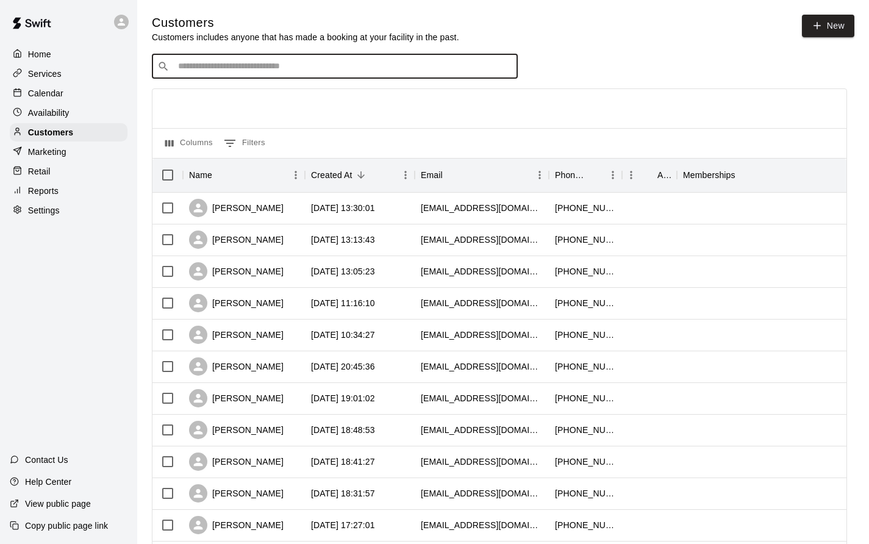
type input "*****"
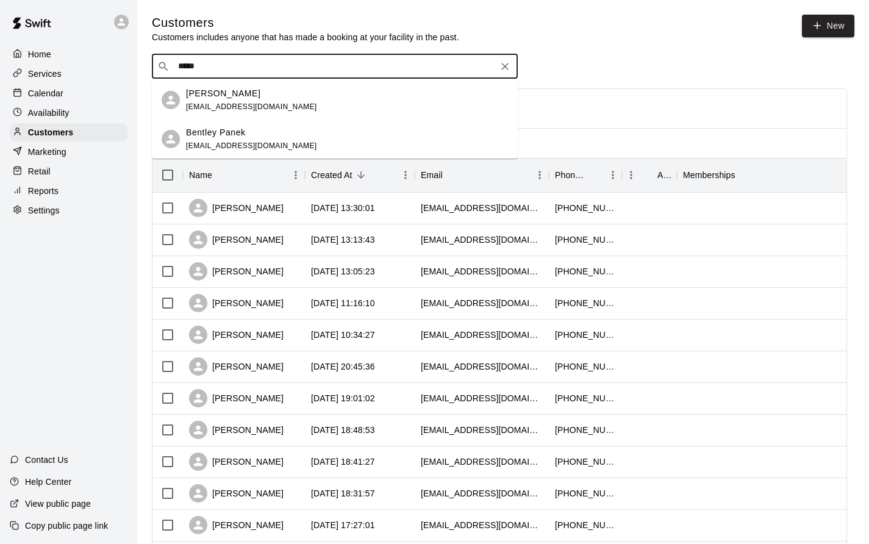
click at [249, 103] on span "[EMAIL_ADDRESS][DOMAIN_NAME]" at bounding box center [251, 106] width 131 height 9
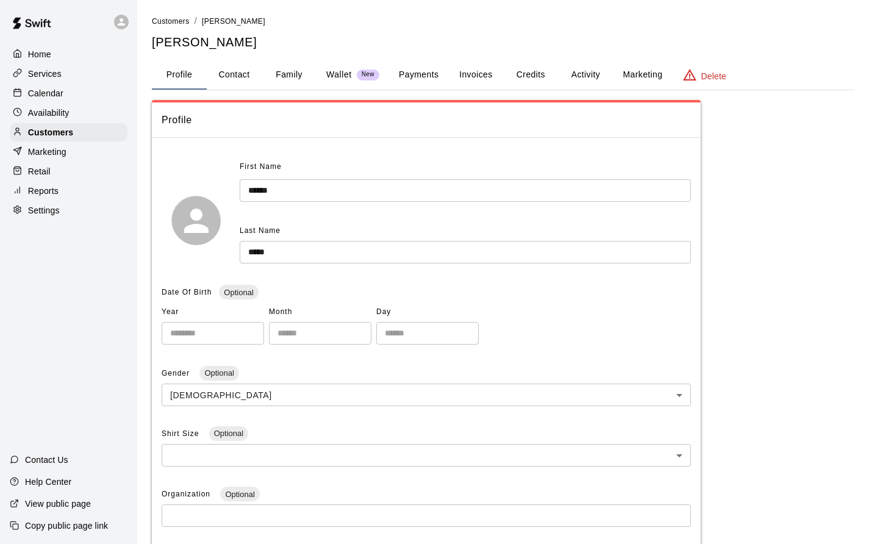
click at [594, 77] on button "Activity" at bounding box center [585, 74] width 55 height 29
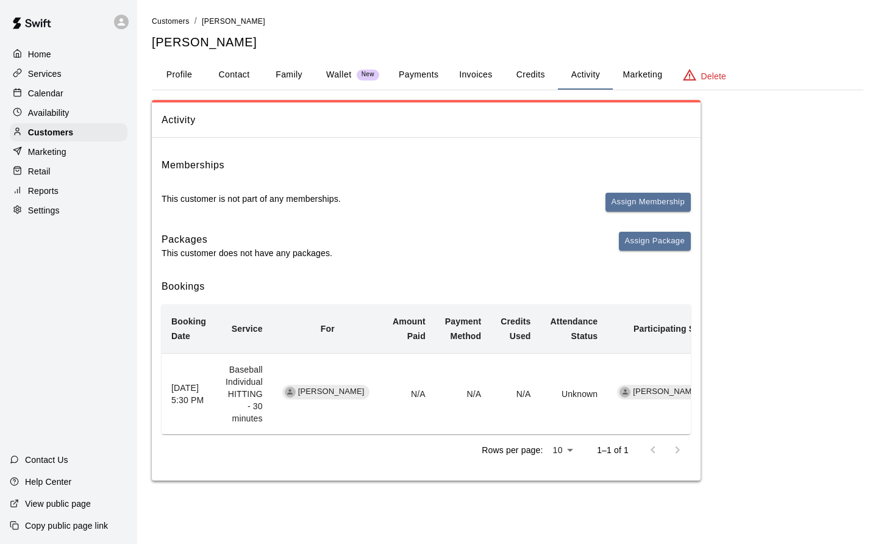
click at [471, 77] on button "Invoices" at bounding box center [475, 74] width 55 height 29
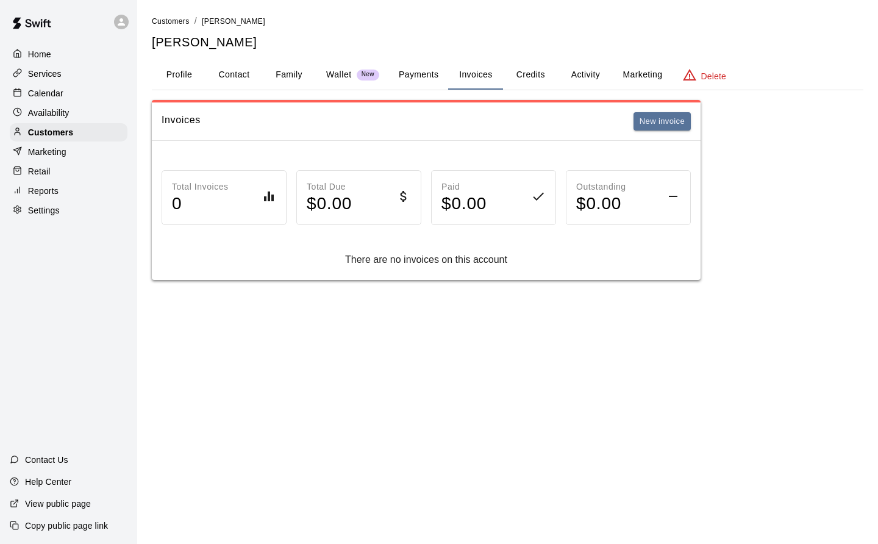
click at [417, 72] on button "Payments" at bounding box center [418, 74] width 59 height 29
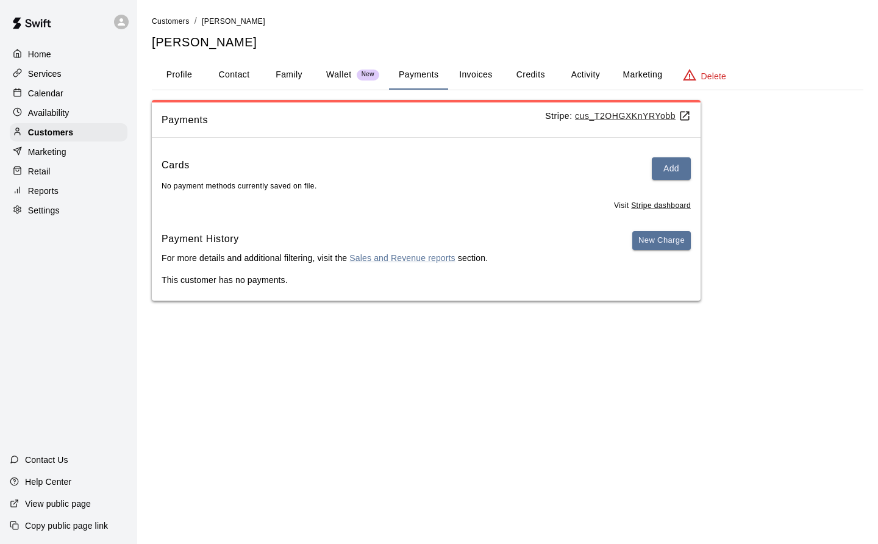
click at [179, 15] on li "Customers" at bounding box center [171, 21] width 38 height 13
click at [60, 113] on p "Availability" at bounding box center [48, 113] width 41 height 12
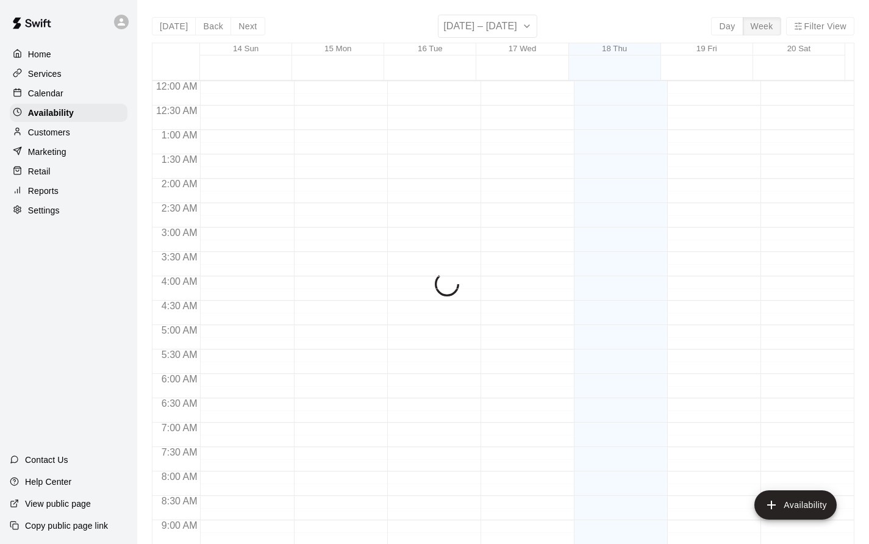
scroll to position [695, 0]
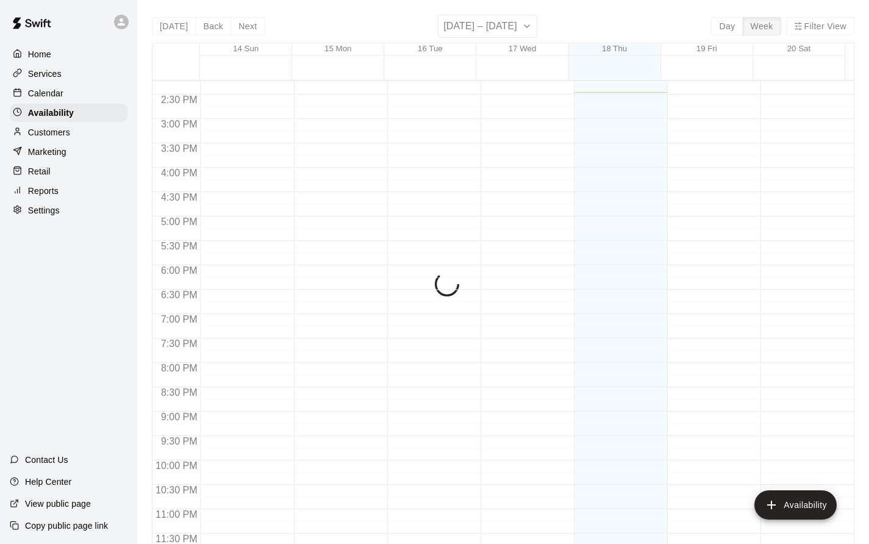
click at [57, 96] on p "Calendar" at bounding box center [45, 93] width 35 height 12
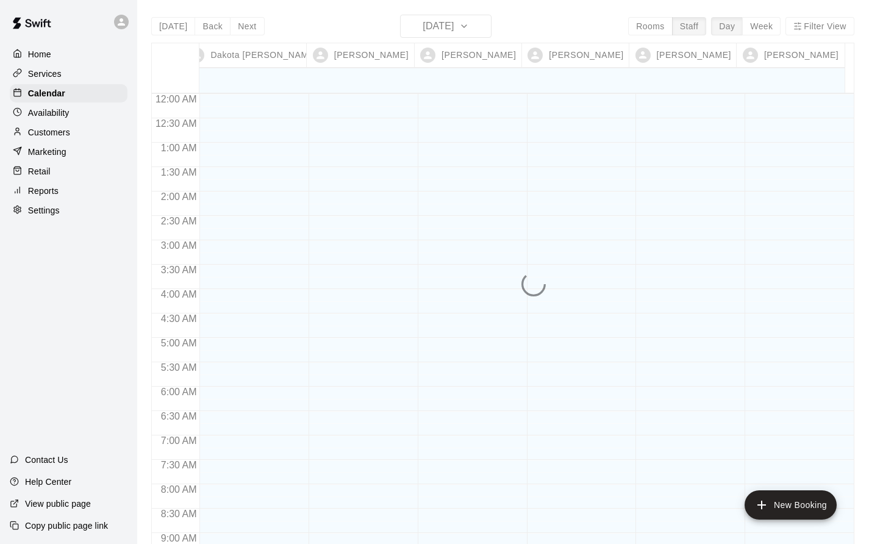
scroll to position [706, 0]
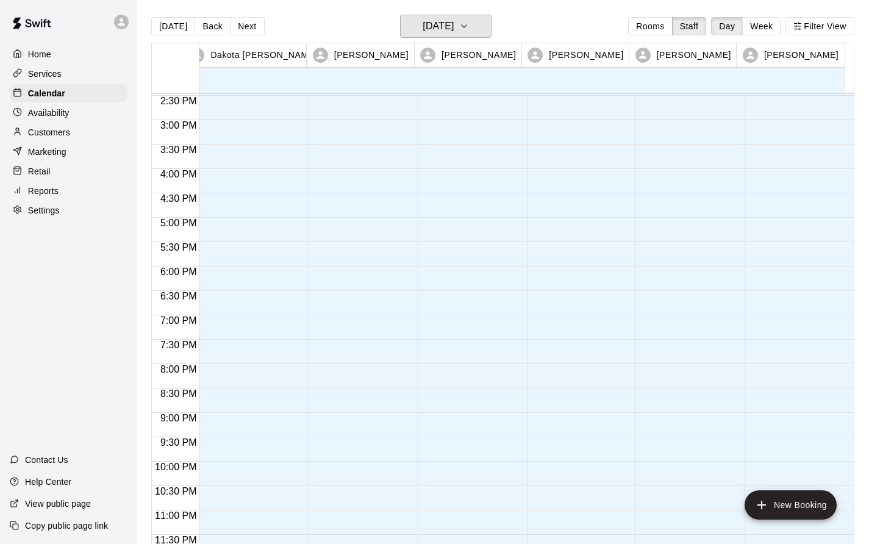
click at [474, 22] on button "[DATE]" at bounding box center [446, 26] width 92 height 23
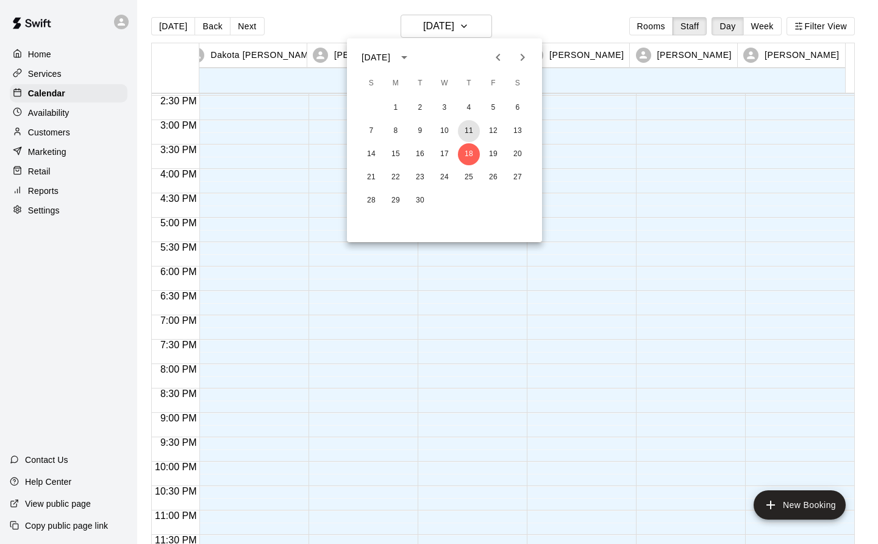
click at [467, 130] on button "11" at bounding box center [469, 131] width 22 height 22
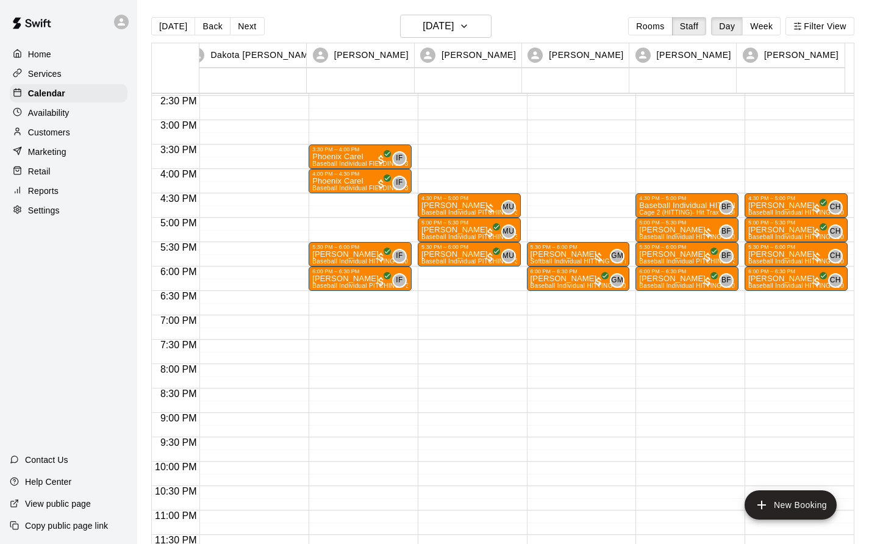
click at [169, 26] on button "[DATE]" at bounding box center [173, 26] width 44 height 18
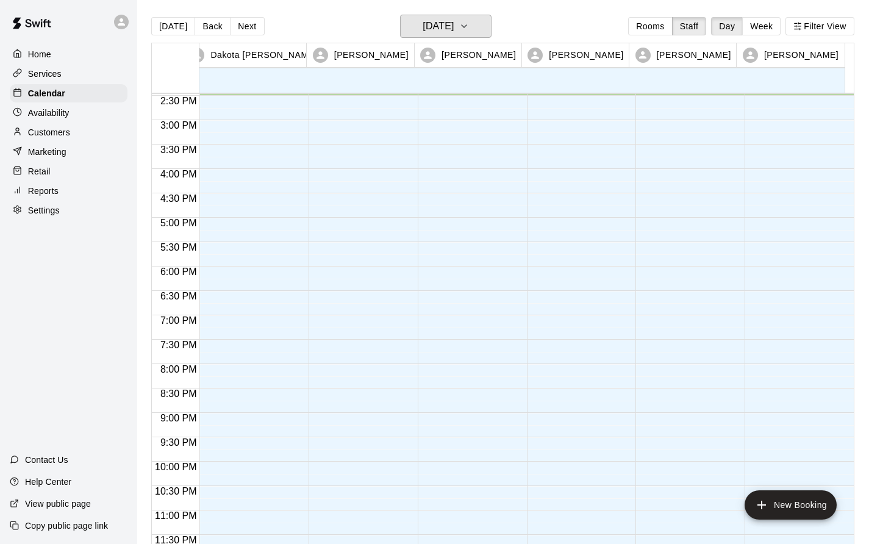
click at [453, 23] on h6 "[DATE]" at bounding box center [438, 26] width 31 height 17
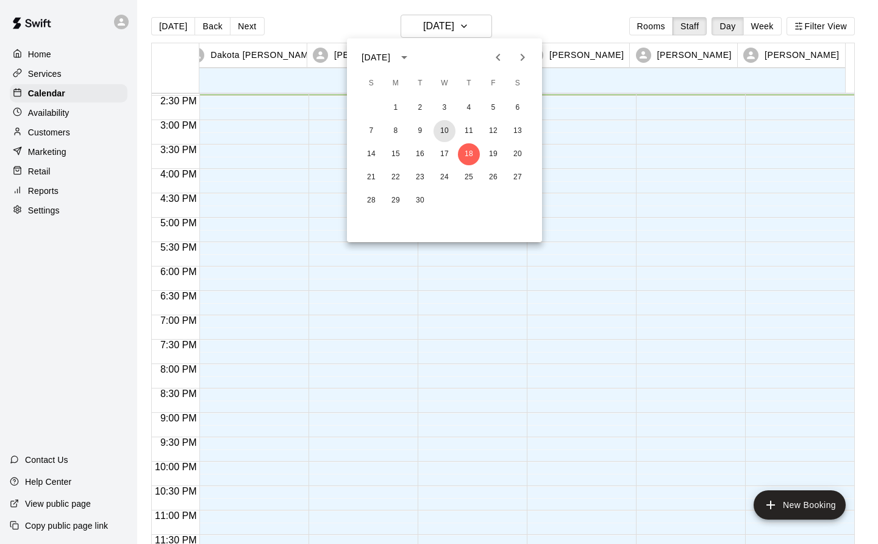
click at [440, 132] on button "10" at bounding box center [445, 131] width 22 height 22
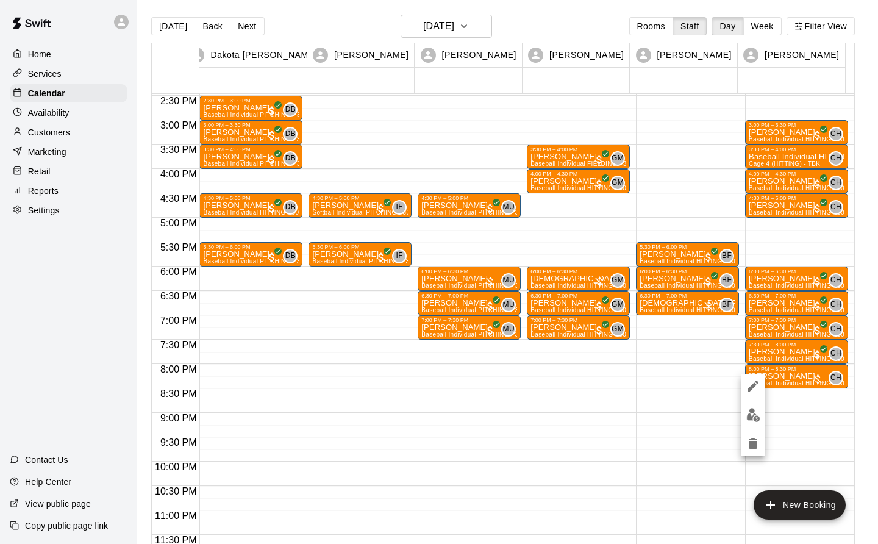
click at [749, 413] on img "edit" at bounding box center [754, 415] width 14 height 14
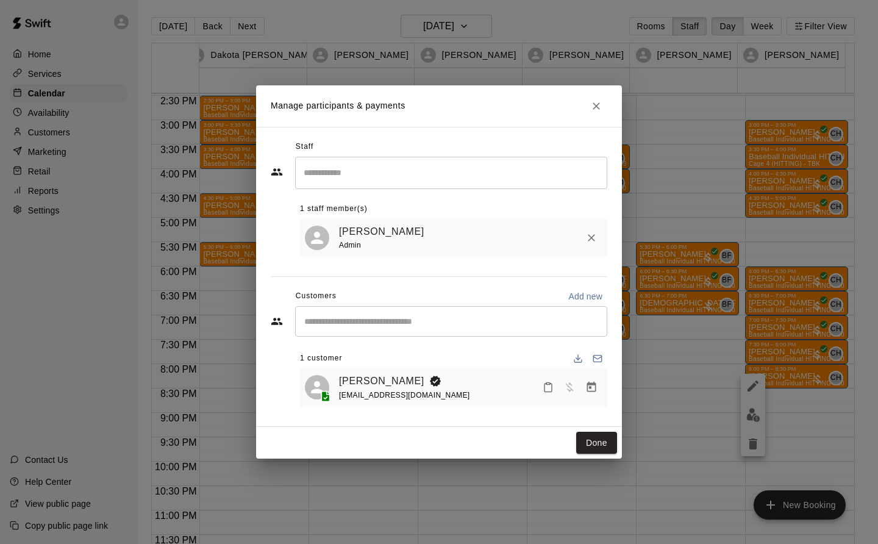
click at [595, 388] on icon "Manage bookings & payment" at bounding box center [592, 387] width 12 height 12
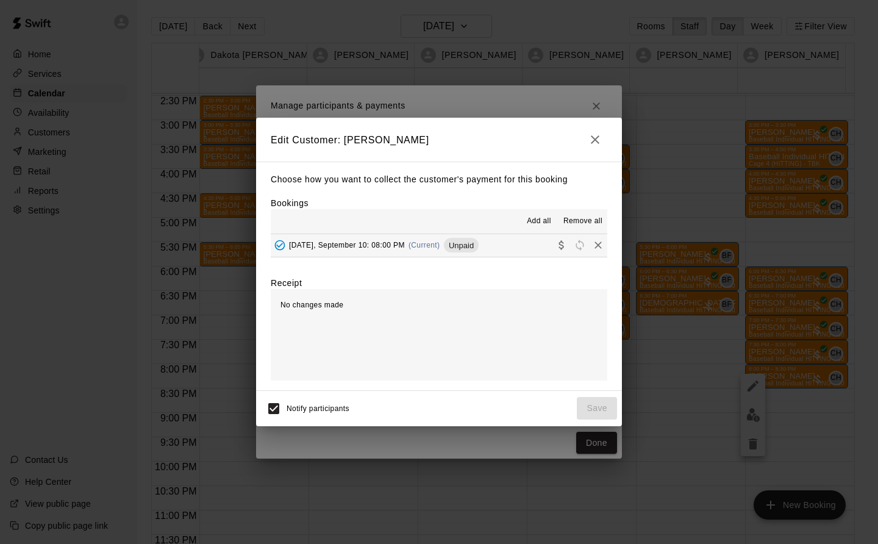
click at [405, 246] on span "[DATE], September 10: 08:00 PM" at bounding box center [347, 245] width 116 height 9
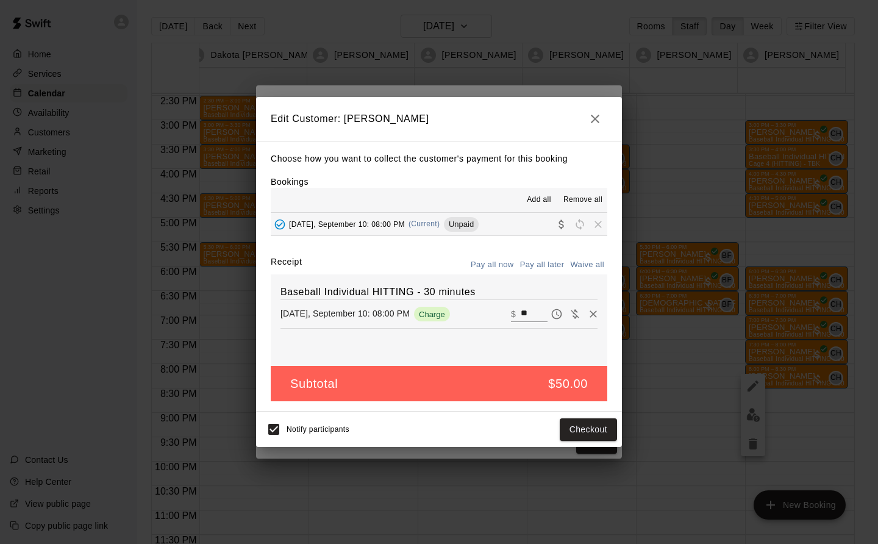
click at [588, 429] on button "Checkout" at bounding box center [588, 429] width 57 height 23
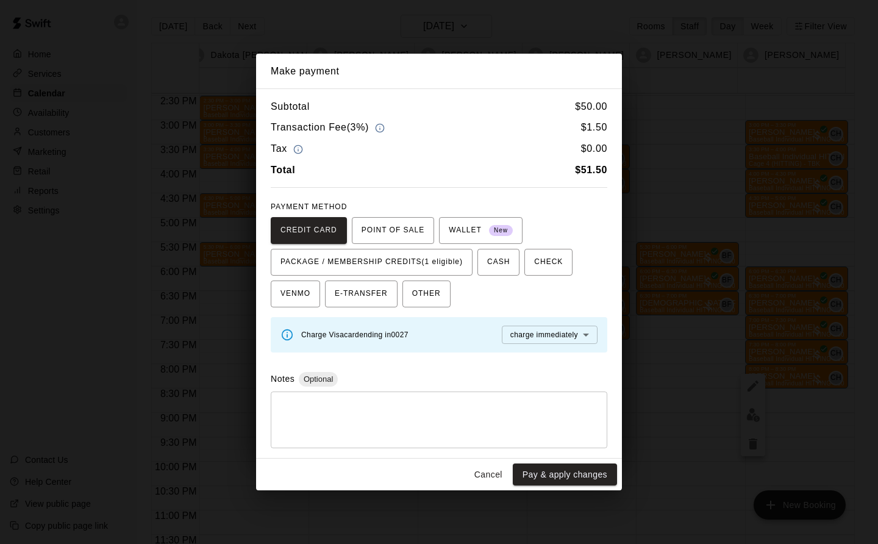
click at [448, 263] on span "PACKAGE / MEMBERSHIP CREDITS (1 eligible)" at bounding box center [372, 263] width 182 height 20
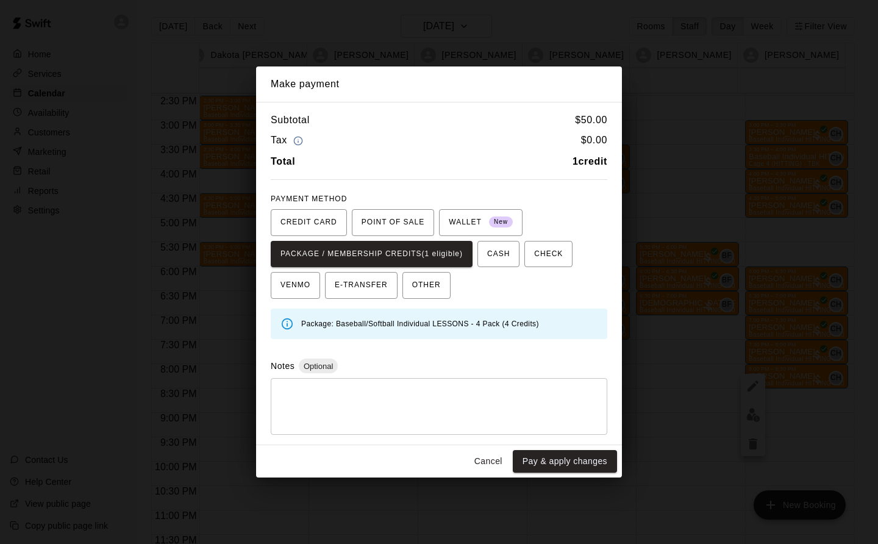
click at [584, 461] on button "Pay & apply changes" at bounding box center [565, 461] width 104 height 23
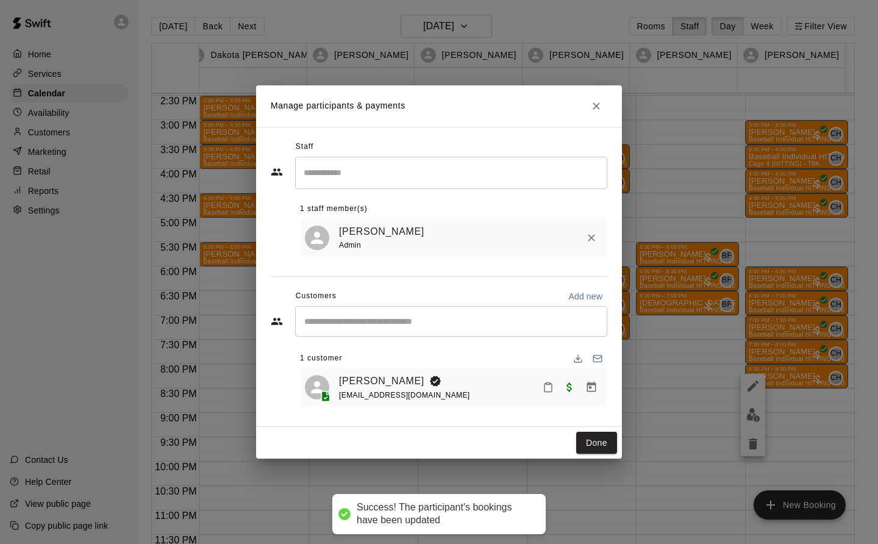
click at [596, 450] on button "Done" at bounding box center [596, 443] width 41 height 23
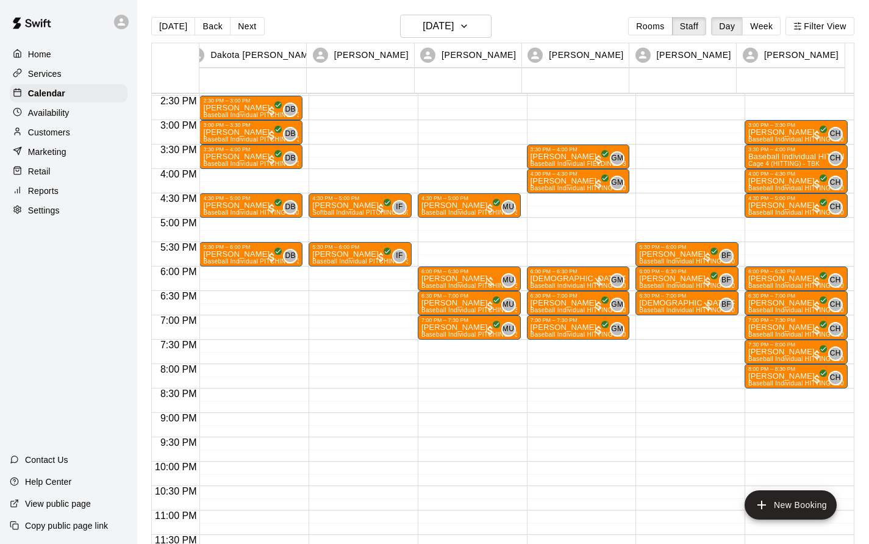
click at [239, 27] on button "Next" at bounding box center [247, 26] width 34 height 18
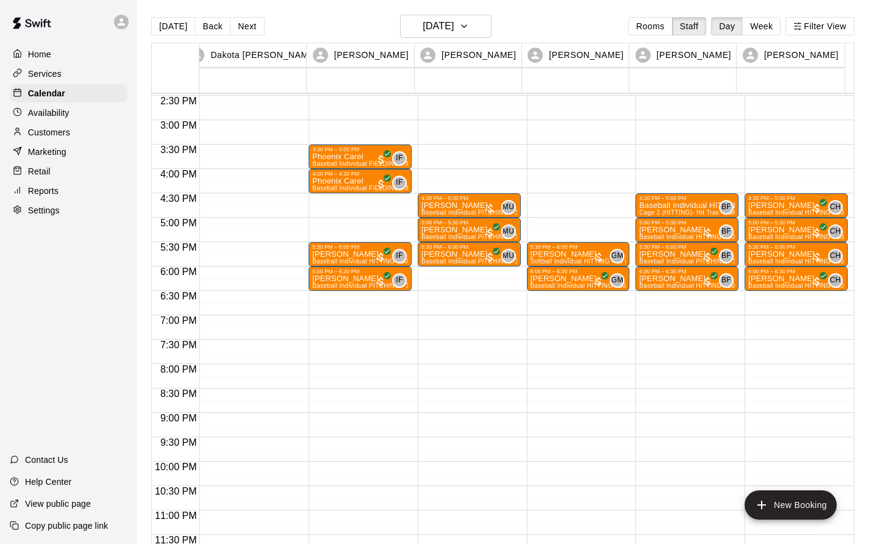
click at [673, 206] on p "Baseball Individual HITTING - 30 minutes" at bounding box center [687, 206] width 96 height 0
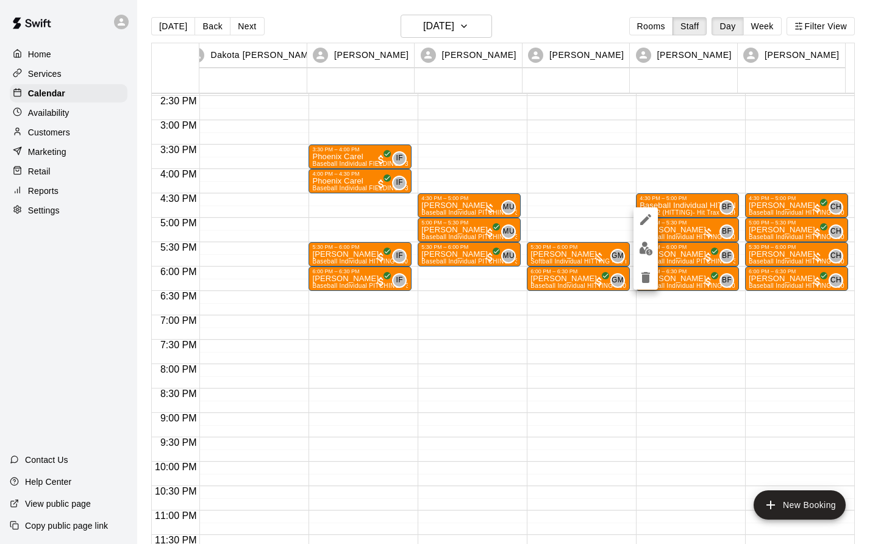
click at [649, 249] on img "edit" at bounding box center [646, 249] width 14 height 14
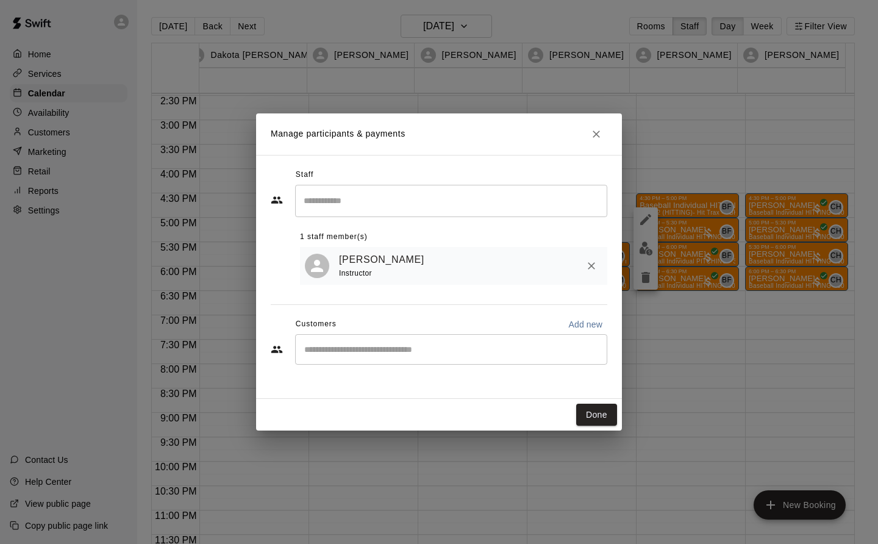
click at [315, 348] on input "Start typing to search customers..." at bounding box center [451, 349] width 301 height 12
type input "*******"
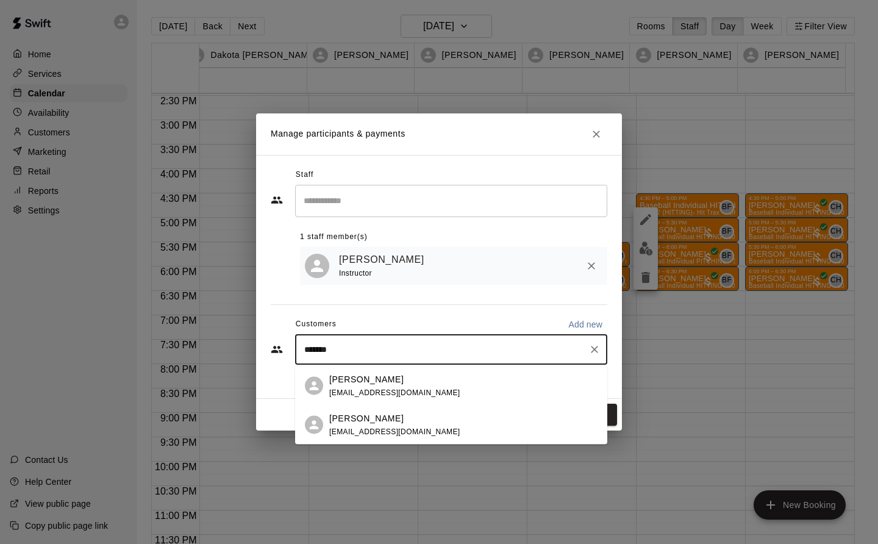
click at [395, 424] on p "[PERSON_NAME]" at bounding box center [366, 418] width 74 height 13
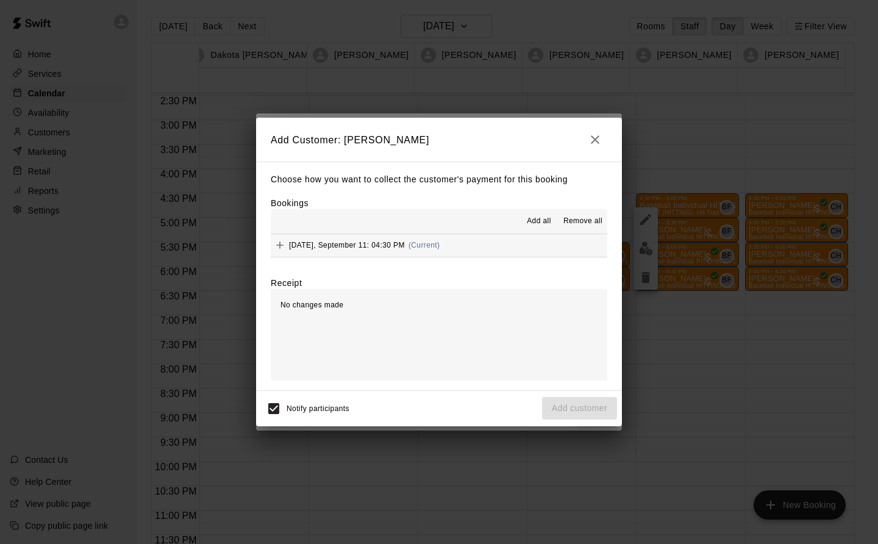
click at [387, 242] on span "[DATE], September 11: 04:30 PM" at bounding box center [347, 245] width 116 height 9
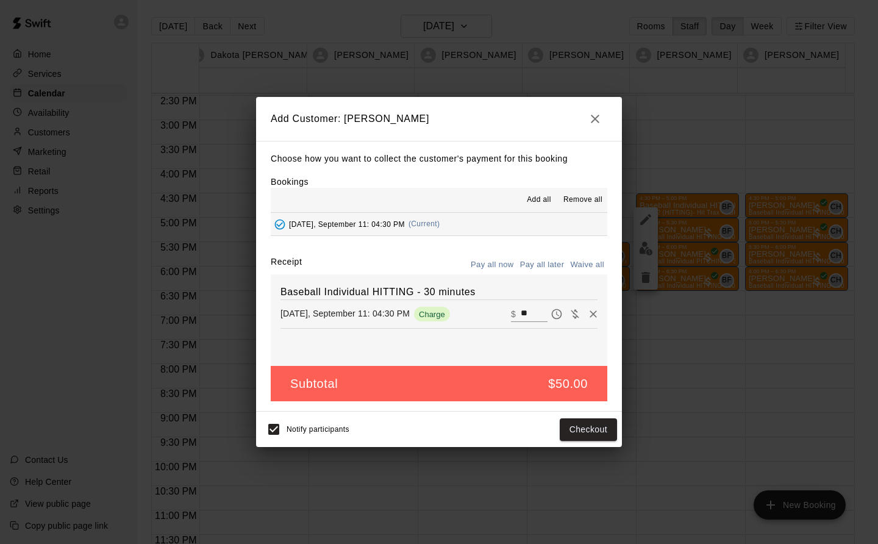
click at [598, 431] on button "Checkout" at bounding box center [588, 429] width 57 height 23
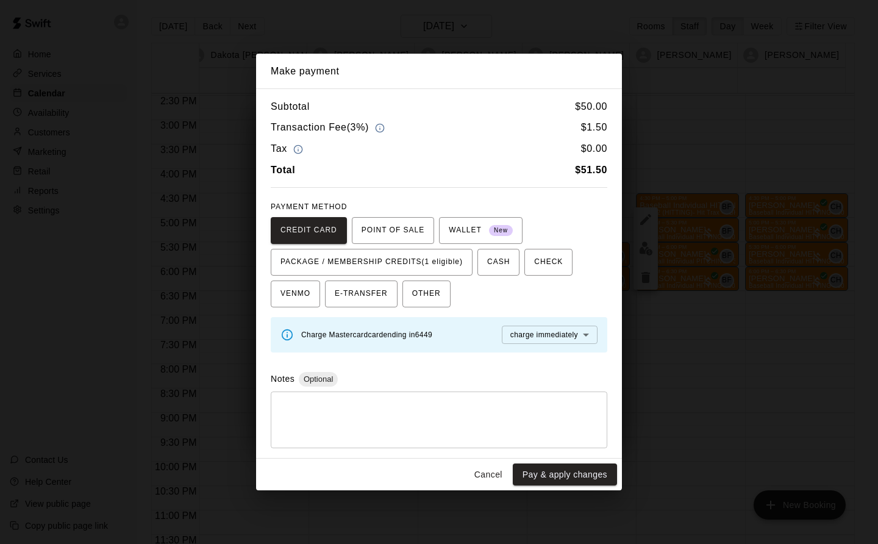
click at [448, 257] on span "PACKAGE / MEMBERSHIP CREDITS (1 eligible)" at bounding box center [372, 263] width 182 height 20
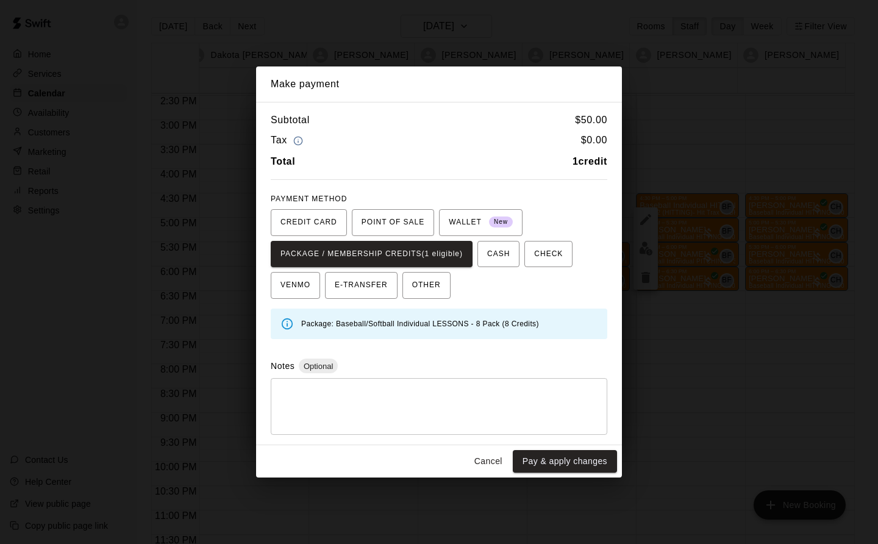
click at [576, 459] on button "Pay & apply changes" at bounding box center [565, 461] width 104 height 23
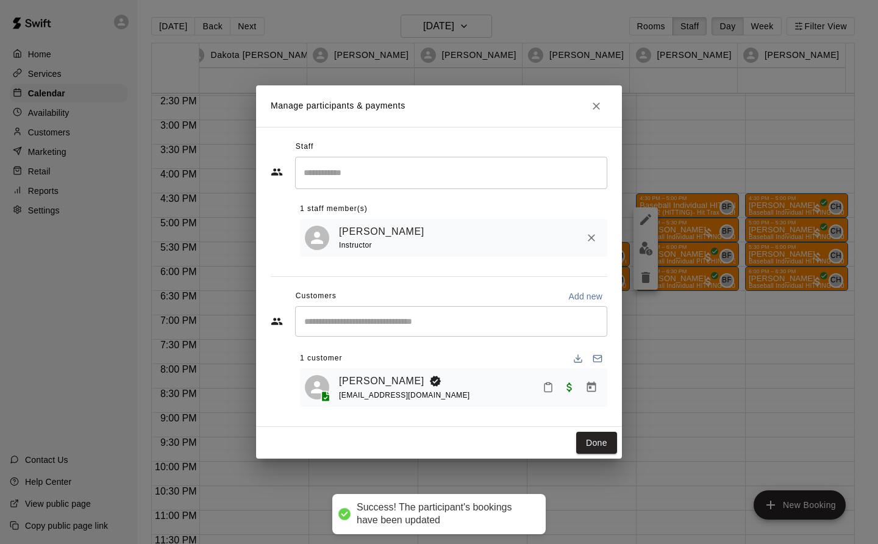
click at [602, 444] on button "Done" at bounding box center [596, 443] width 41 height 23
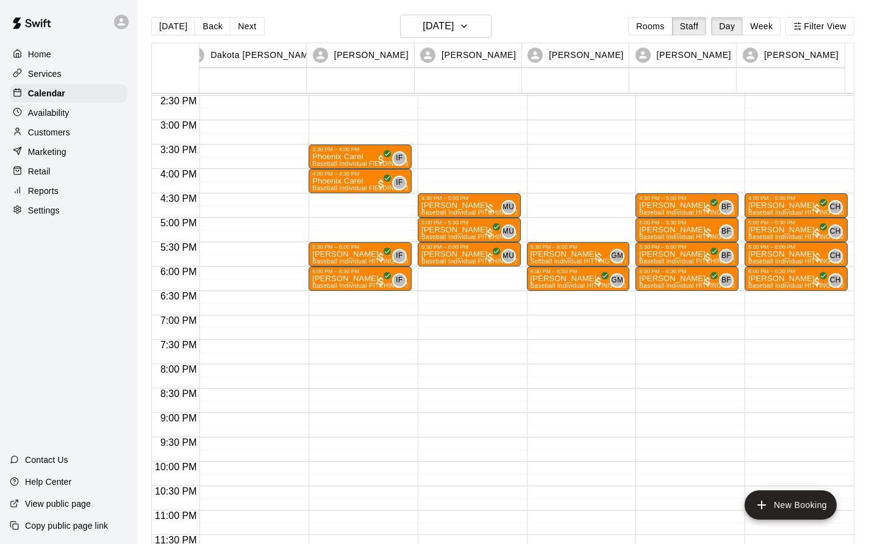
click at [244, 29] on button "Next" at bounding box center [247, 26] width 34 height 18
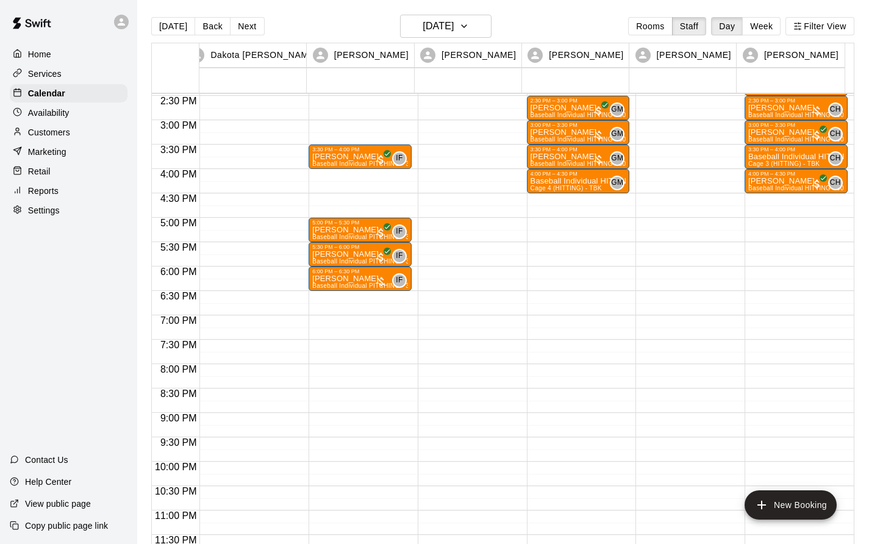
click at [361, 279] on p "[PERSON_NAME]" at bounding box center [360, 279] width 96 height 0
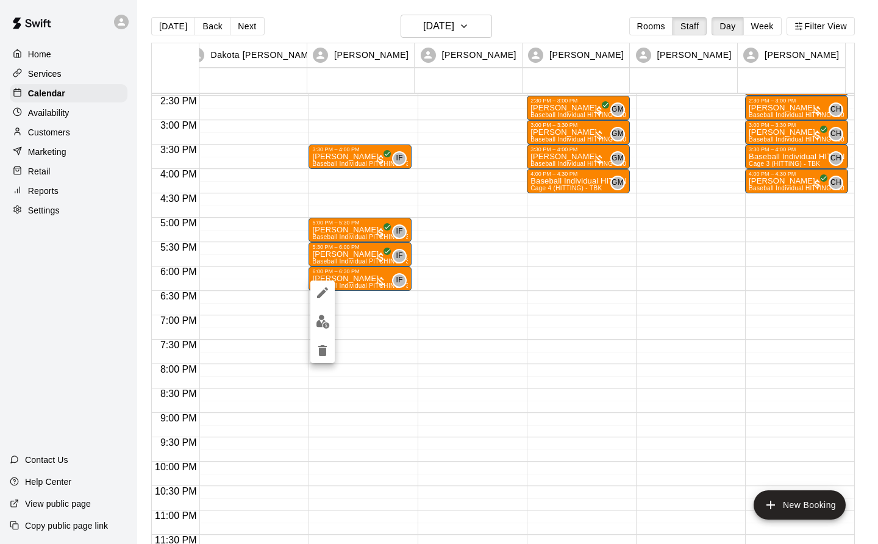
click at [323, 323] on img "edit" at bounding box center [323, 322] width 14 height 14
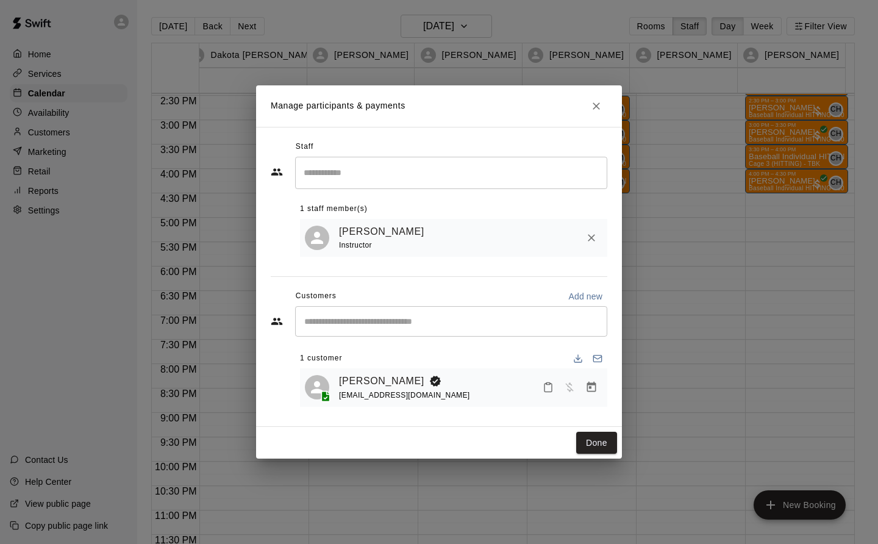
click at [591, 392] on icon "Manage bookings & payment" at bounding box center [592, 387] width 12 height 12
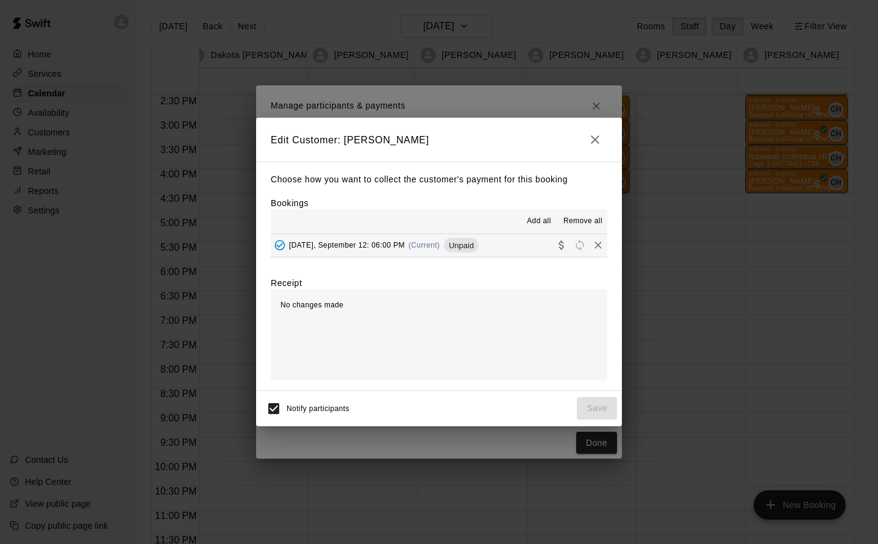
click at [392, 245] on span "[DATE], September 12: 06:00 PM" at bounding box center [347, 245] width 116 height 9
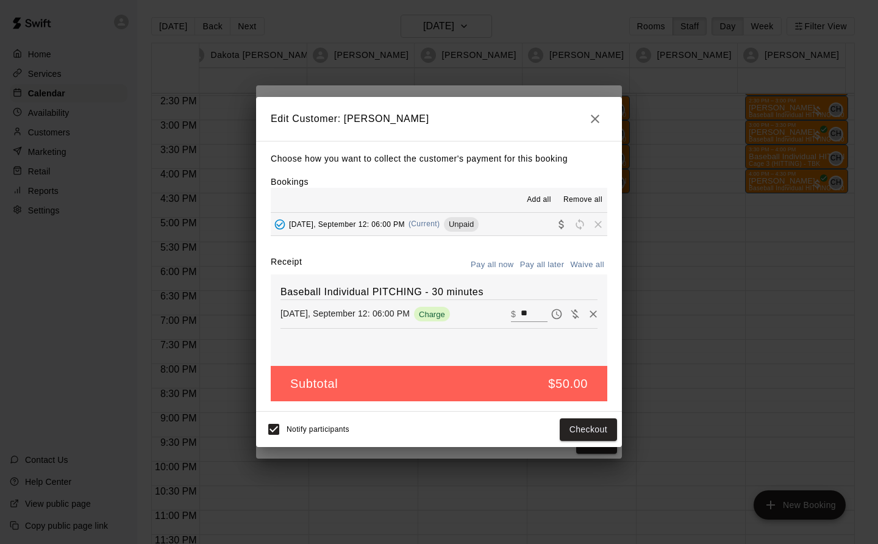
click at [594, 434] on button "Checkout" at bounding box center [588, 429] width 57 height 23
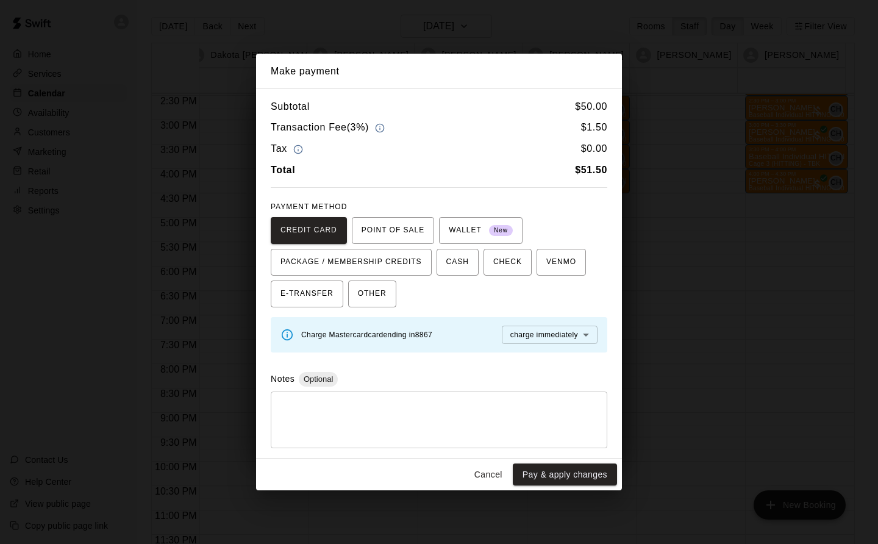
click at [587, 479] on button "Pay & apply changes" at bounding box center [565, 475] width 104 height 23
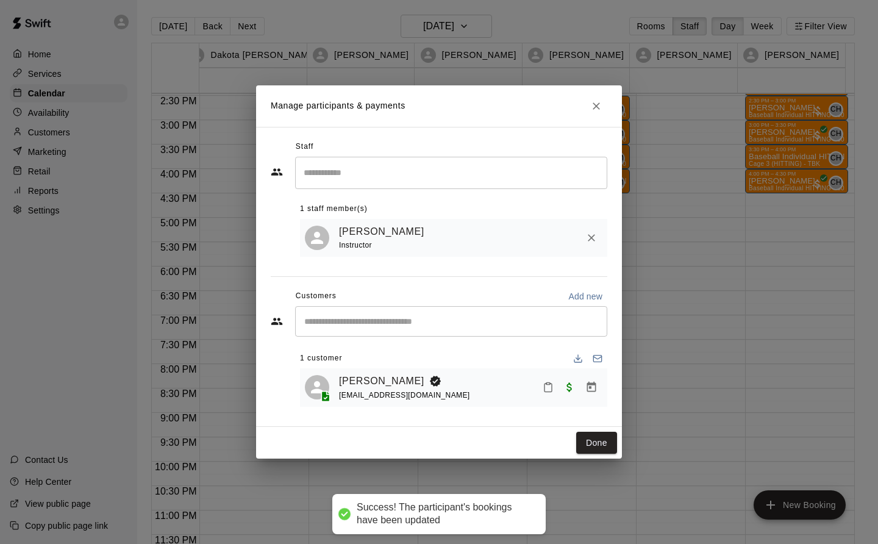
click at [598, 442] on button "Done" at bounding box center [596, 443] width 41 height 23
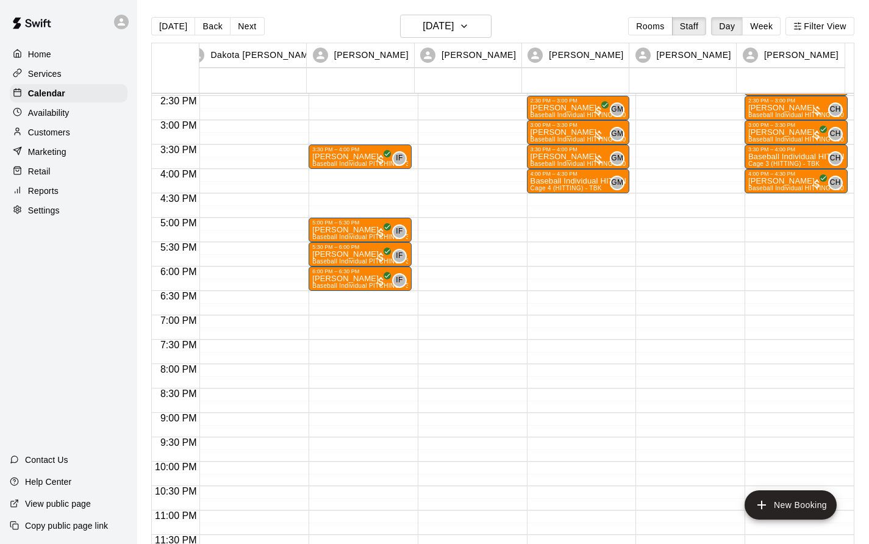
click at [561, 157] on p "[PERSON_NAME]" at bounding box center [579, 157] width 96 height 0
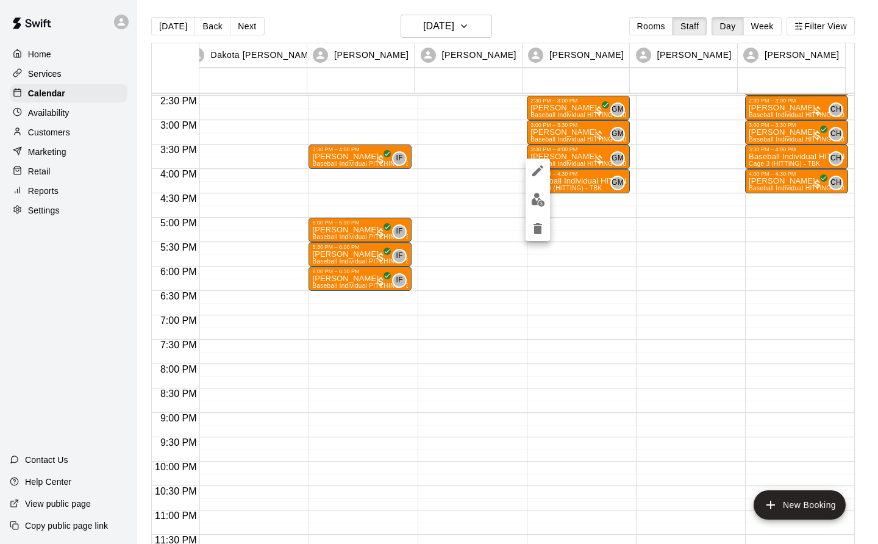
click at [539, 200] on img "edit" at bounding box center [538, 200] width 14 height 14
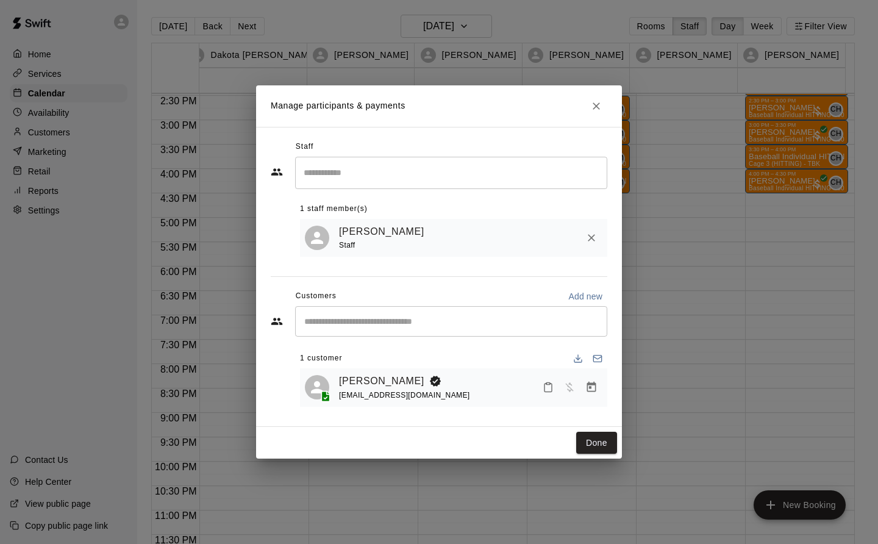
click at [597, 384] on icon "Manage bookings & payment" at bounding box center [592, 387] width 12 height 12
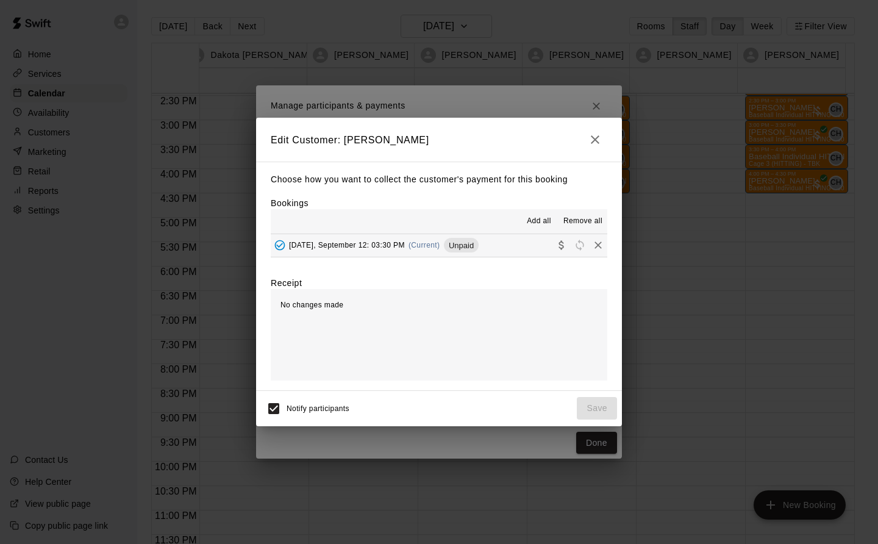
click at [392, 246] on span "[DATE], September 12: 03:30 PM" at bounding box center [347, 245] width 116 height 9
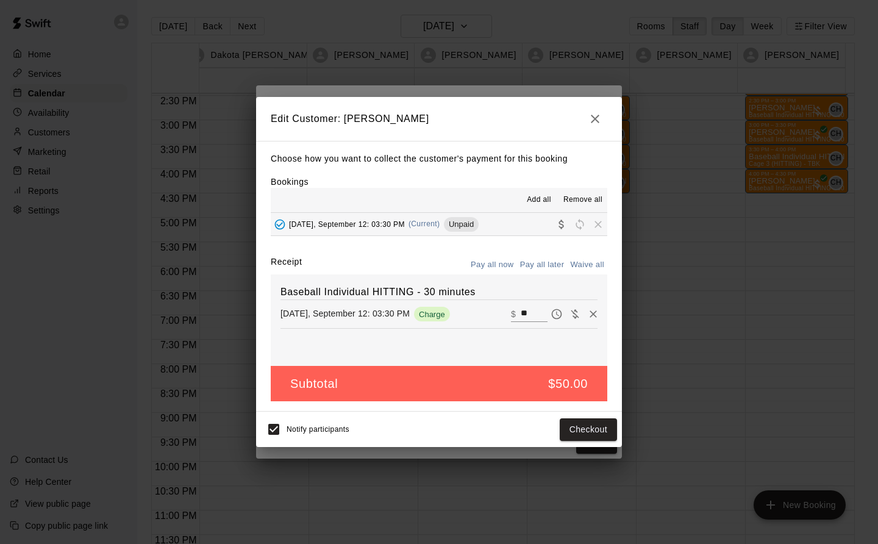
click at [591, 432] on button "Checkout" at bounding box center [588, 429] width 57 height 23
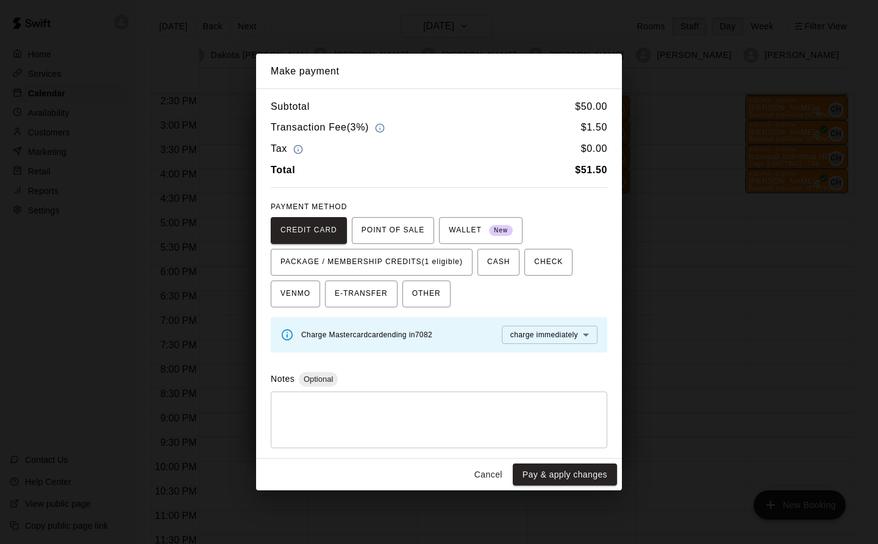
click at [434, 256] on span "PACKAGE / MEMBERSHIP CREDITS (1 eligible)" at bounding box center [372, 263] width 182 height 20
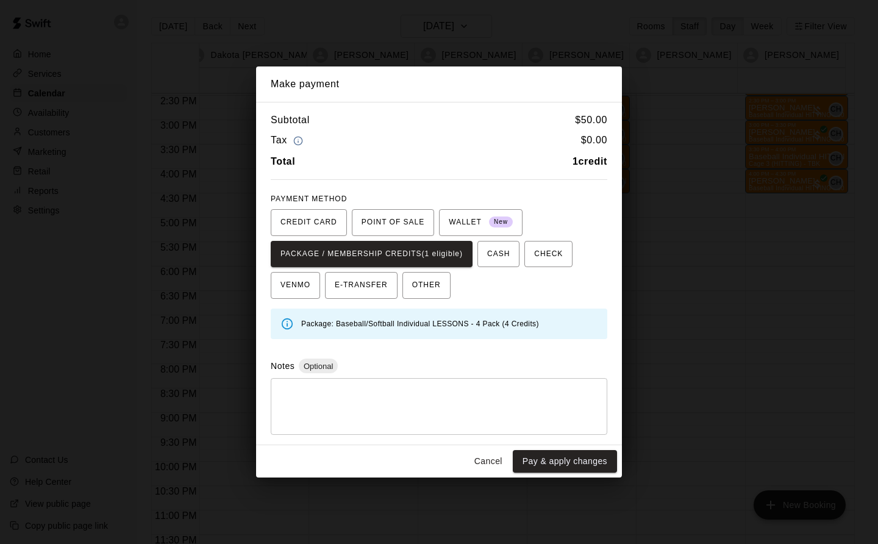
click at [594, 467] on button "Pay & apply changes" at bounding box center [565, 461] width 104 height 23
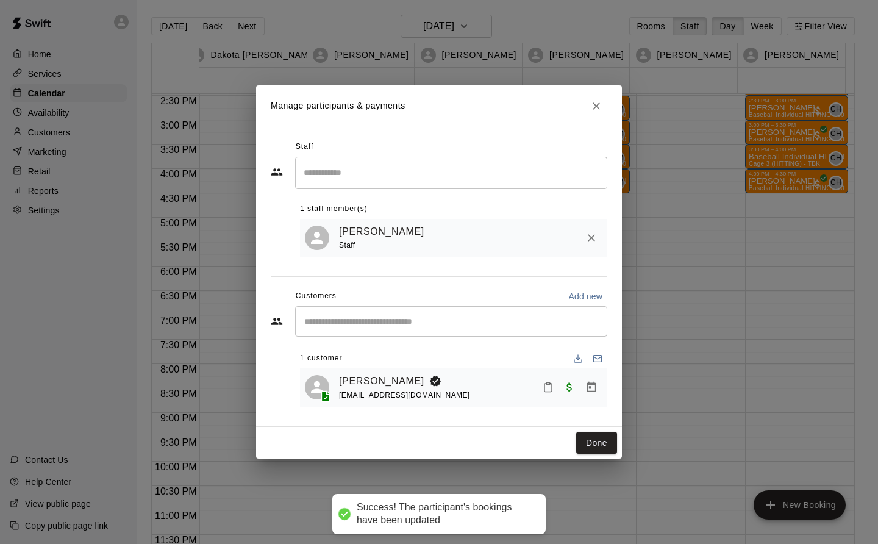
click at [605, 442] on button "Done" at bounding box center [596, 443] width 41 height 23
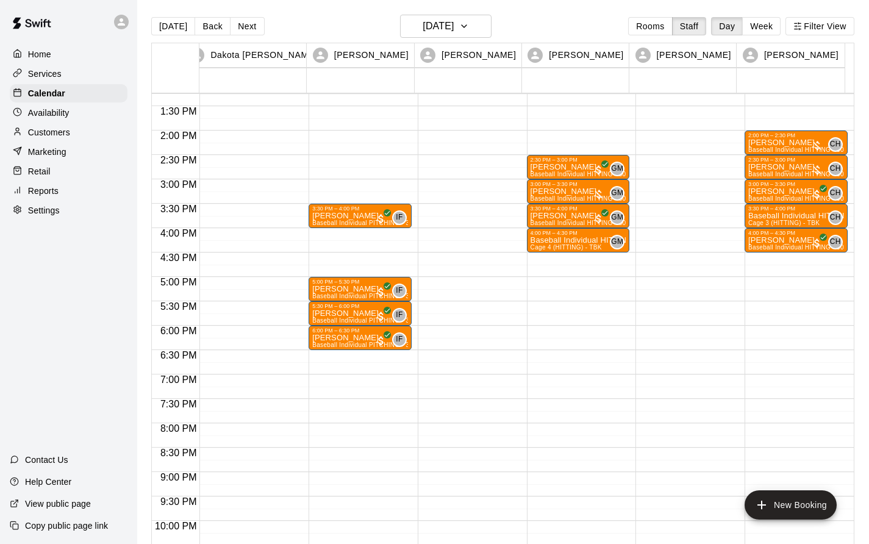
scroll to position [646, 0]
click at [777, 217] on p "Baseball Individual HITTING - 30 minutes" at bounding box center [796, 217] width 96 height 0
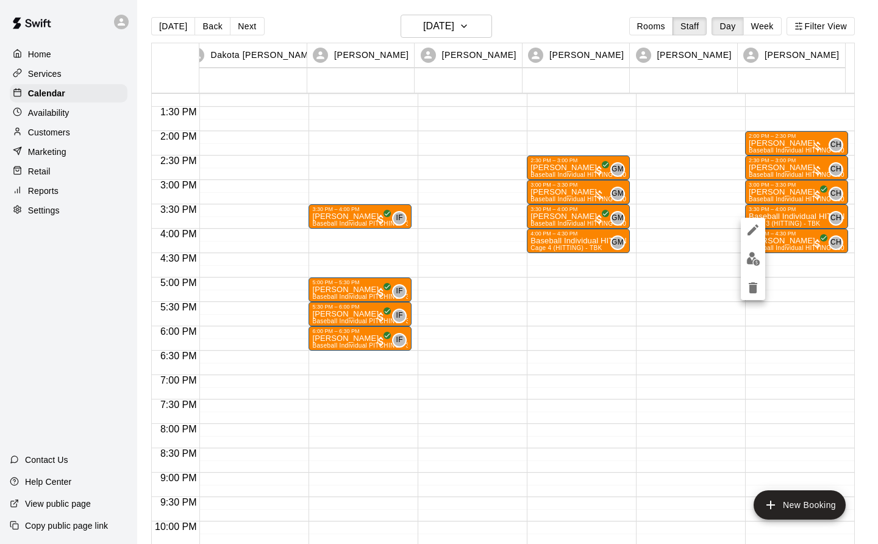
click at [755, 260] on img "edit" at bounding box center [754, 259] width 14 height 14
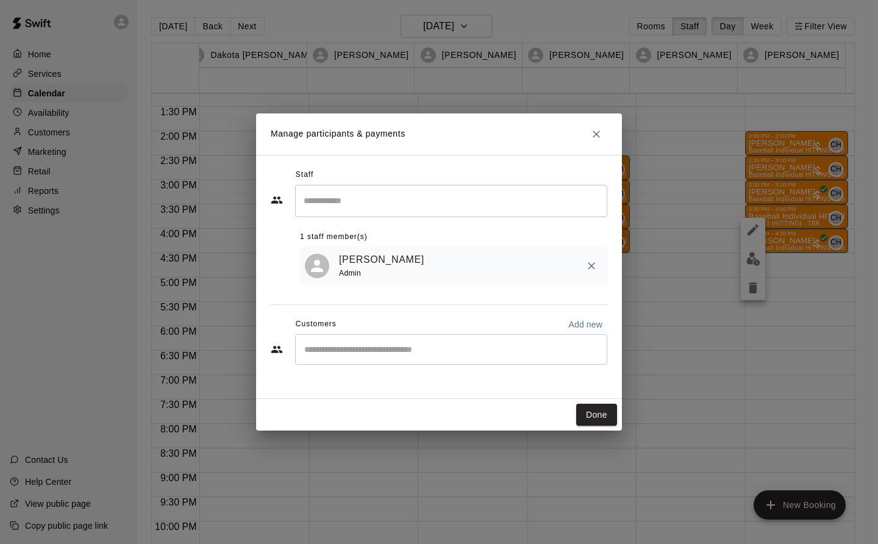
click at [305, 356] on input "Start typing to search customers..." at bounding box center [451, 349] width 301 height 12
type input "*******"
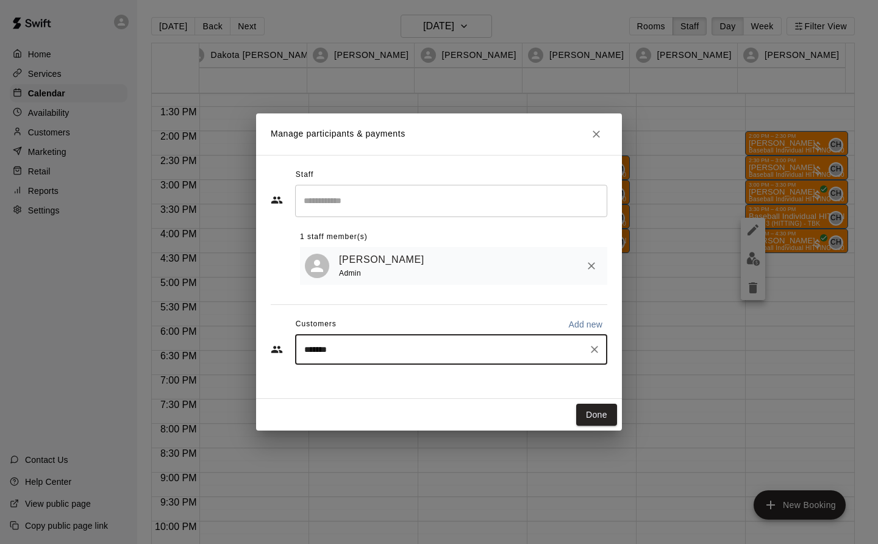
click at [597, 354] on icon "Clear" at bounding box center [595, 349] width 12 height 12
type input "********"
click at [600, 349] on icon "Clear" at bounding box center [595, 349] width 12 height 12
type input "*******"
click at [601, 348] on button "Clear" at bounding box center [594, 349] width 17 height 17
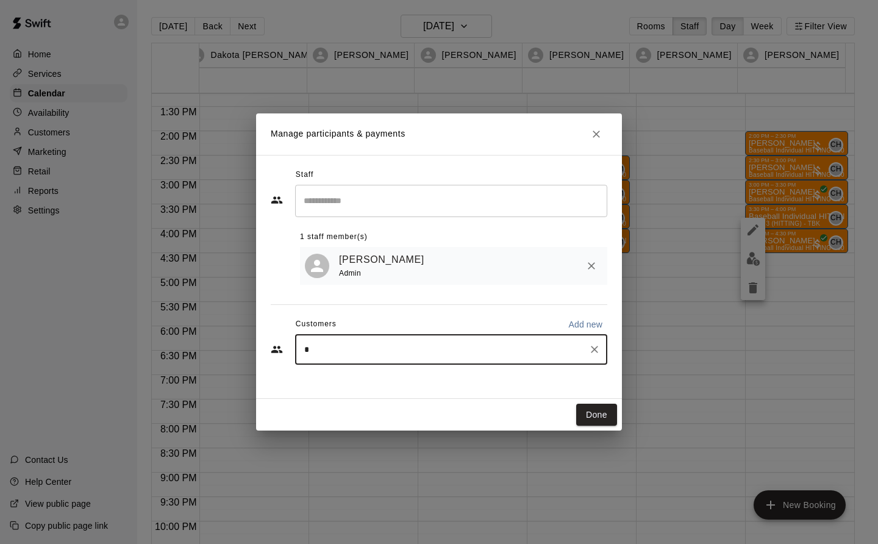
type input "****"
click at [595, 351] on icon "Clear" at bounding box center [594, 349] width 7 height 7
type input "*******"
click at [522, 285] on div "[PERSON_NAME] Admin" at bounding box center [453, 266] width 307 height 38
click at [599, 133] on icon "Close" at bounding box center [596, 134] width 12 height 12
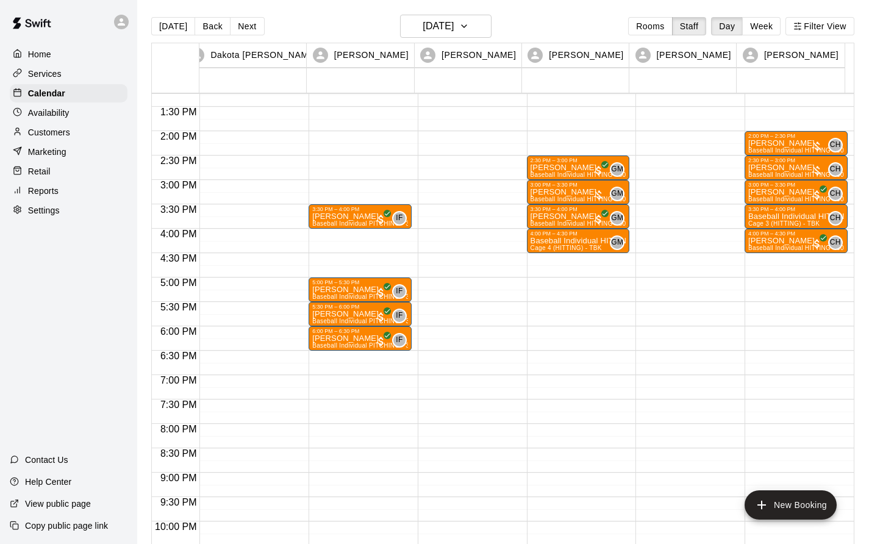
click at [778, 217] on p "Baseball Individual HITTING - 30 minutes" at bounding box center [796, 217] width 96 height 0
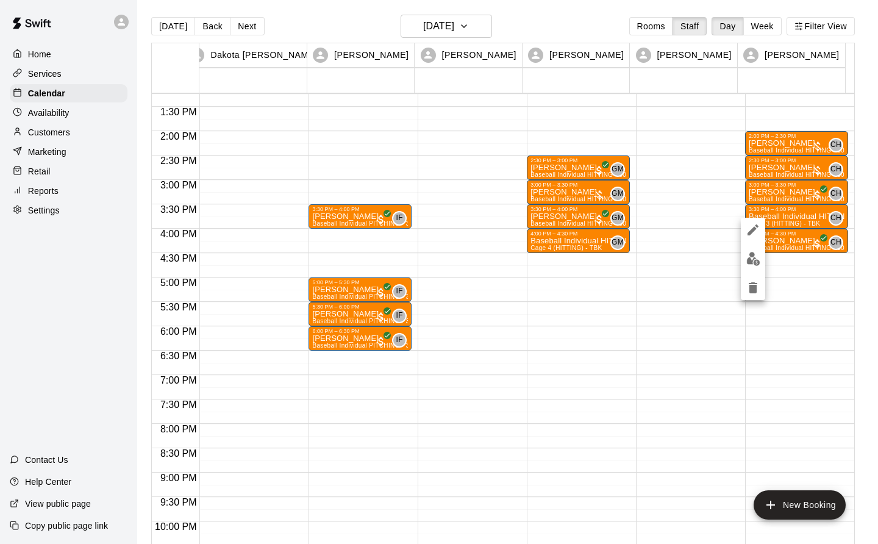
click at [757, 257] on img "edit" at bounding box center [754, 259] width 14 height 14
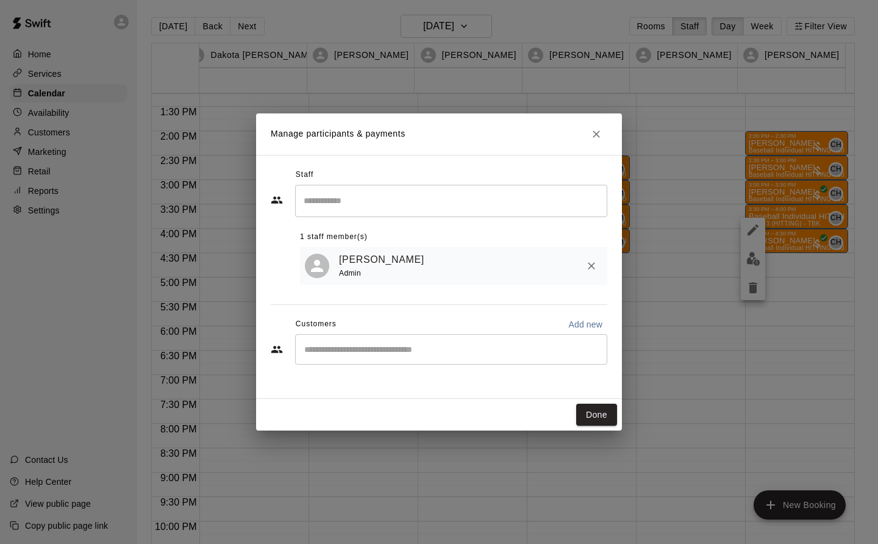
click at [313, 359] on div "​" at bounding box center [451, 349] width 312 height 31
type input "*******"
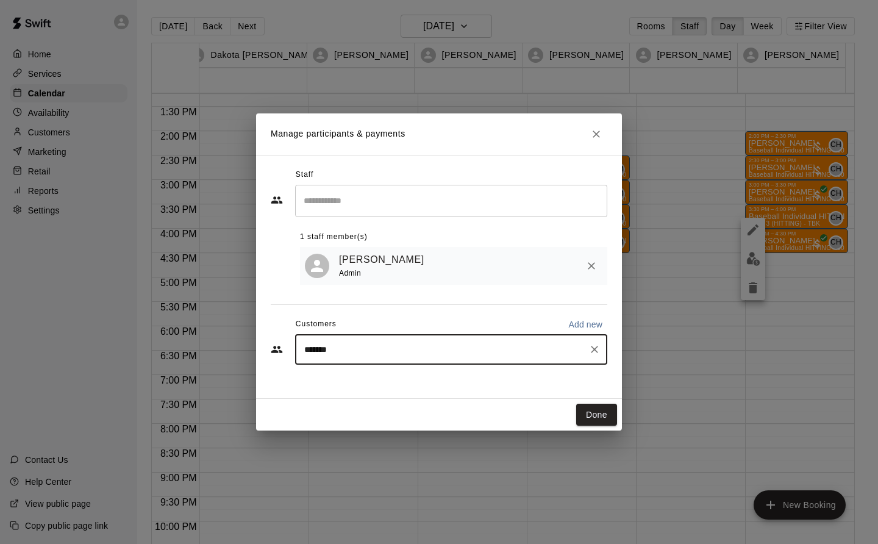
click at [601, 353] on button "Clear" at bounding box center [594, 349] width 17 height 17
click at [600, 133] on icon "Close" at bounding box center [596, 134] width 12 height 12
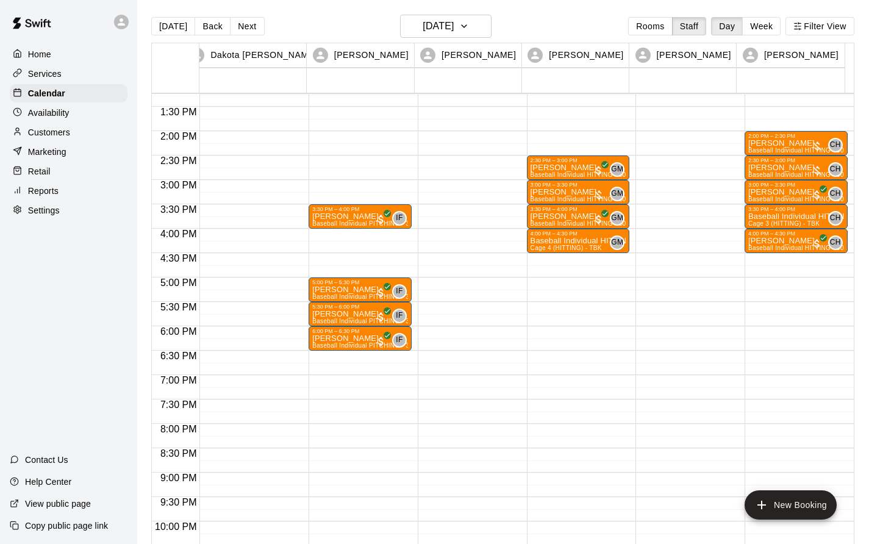
click at [54, 135] on p "Customers" at bounding box center [49, 132] width 42 height 12
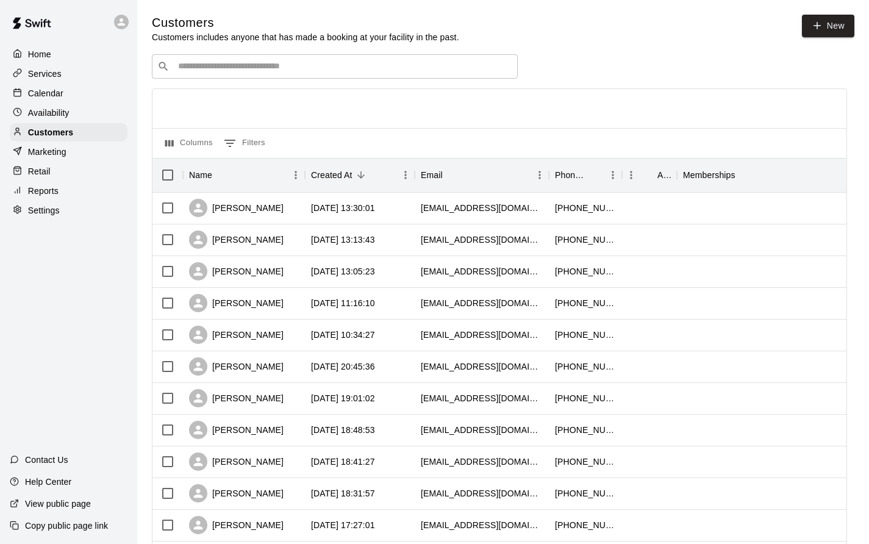
click at [178, 69] on input "Search customers by name or email" at bounding box center [343, 66] width 338 height 12
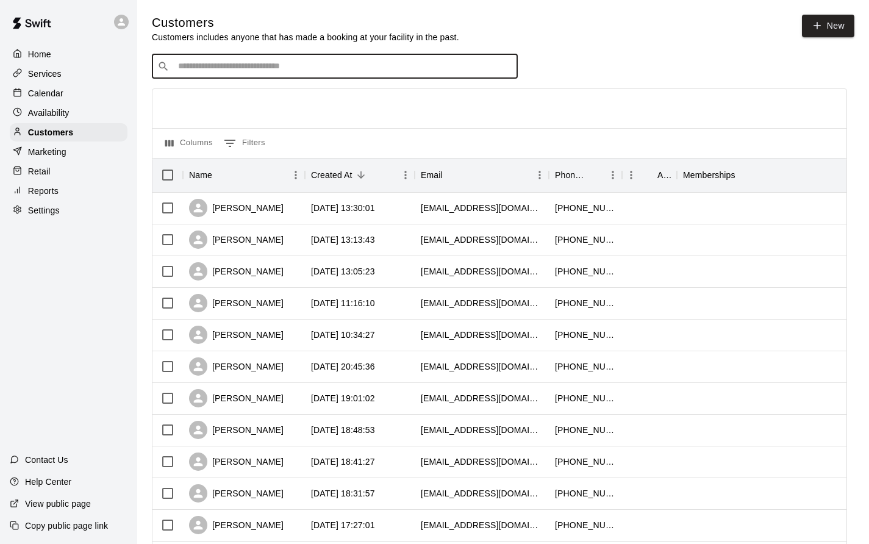
type input "*****"
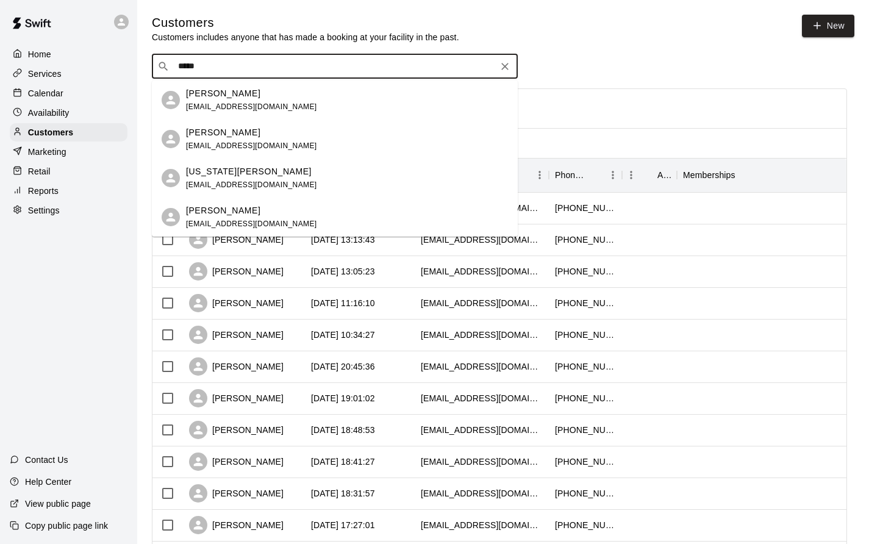
click at [221, 96] on p "[PERSON_NAME]" at bounding box center [223, 93] width 74 height 13
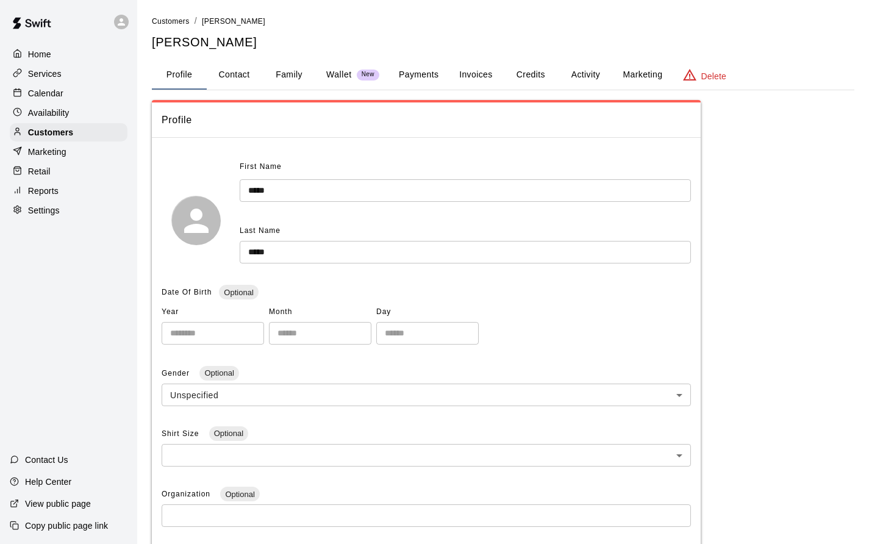
click at [591, 74] on button "Activity" at bounding box center [585, 74] width 55 height 29
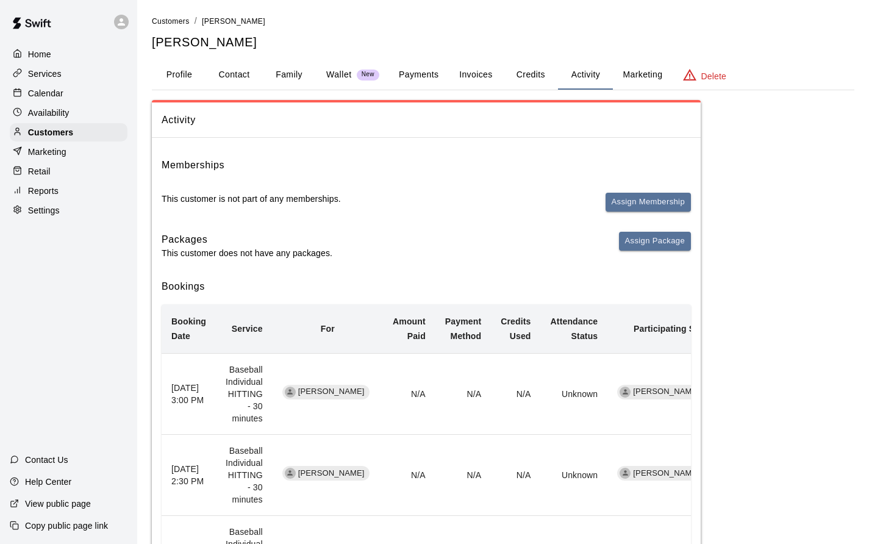
click at [422, 76] on button "Payments" at bounding box center [418, 74] width 59 height 29
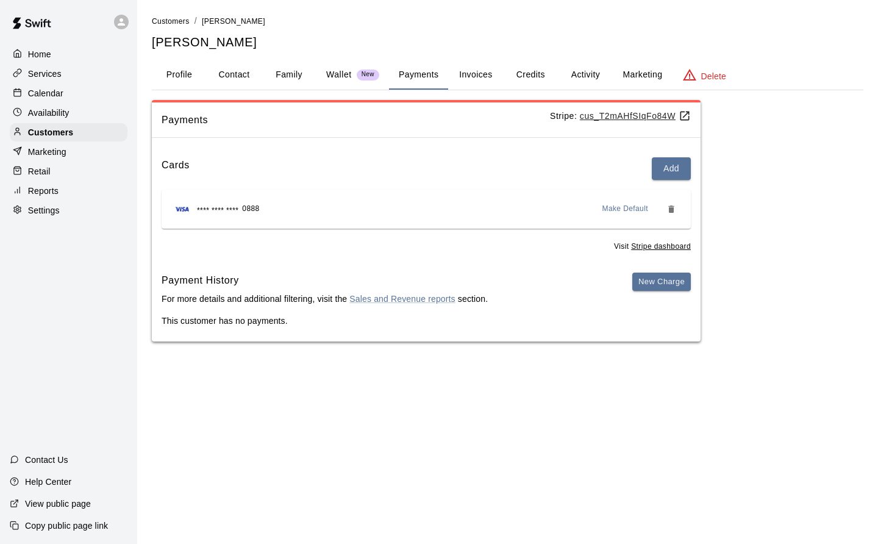
click at [44, 55] on p "Home" at bounding box center [39, 54] width 23 height 12
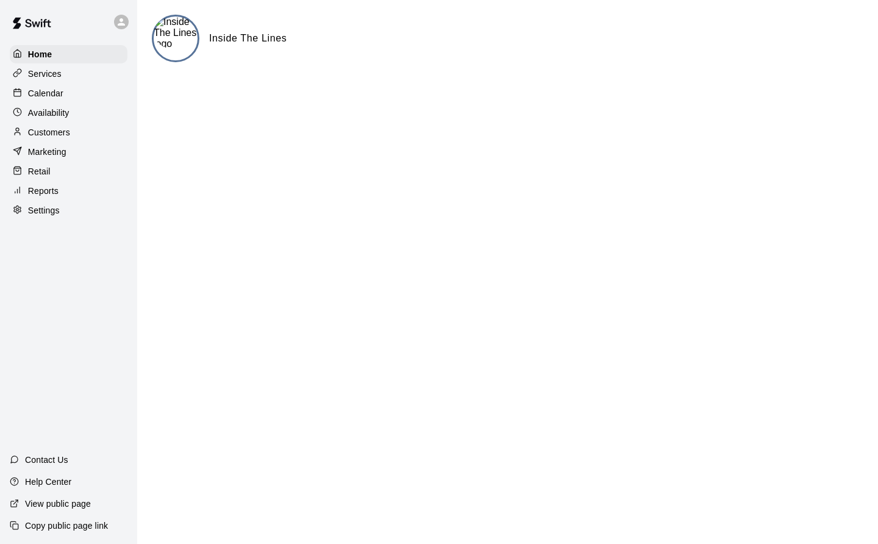
click at [51, 88] on div "Calendar" at bounding box center [69, 93] width 118 height 18
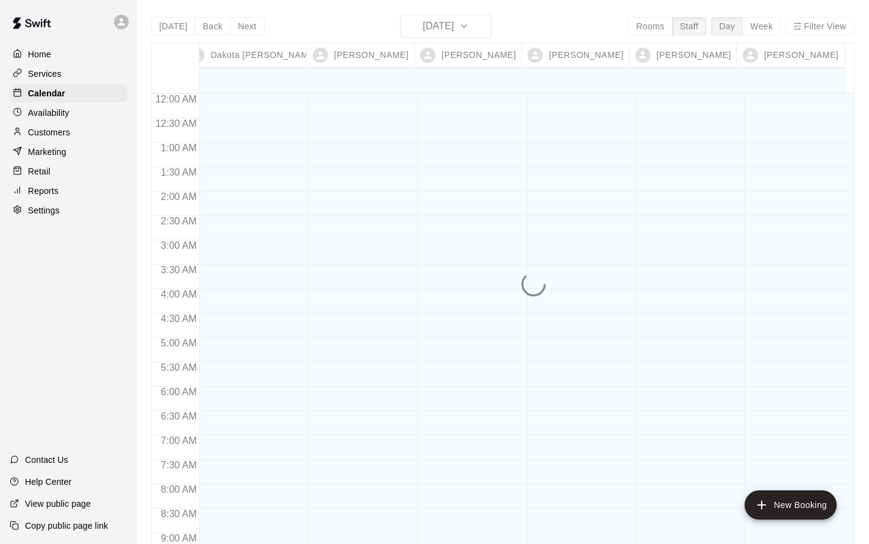
scroll to position [708, 0]
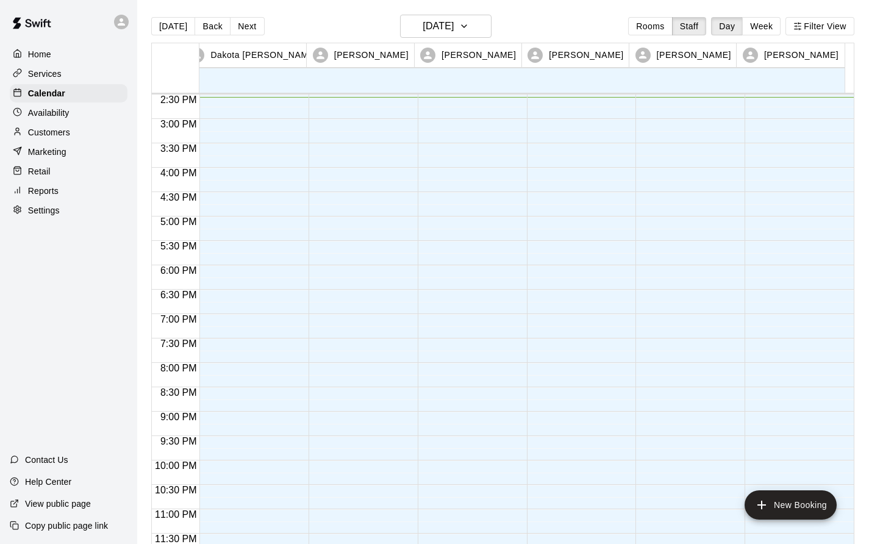
click at [56, 138] on p "Customers" at bounding box center [49, 132] width 42 height 12
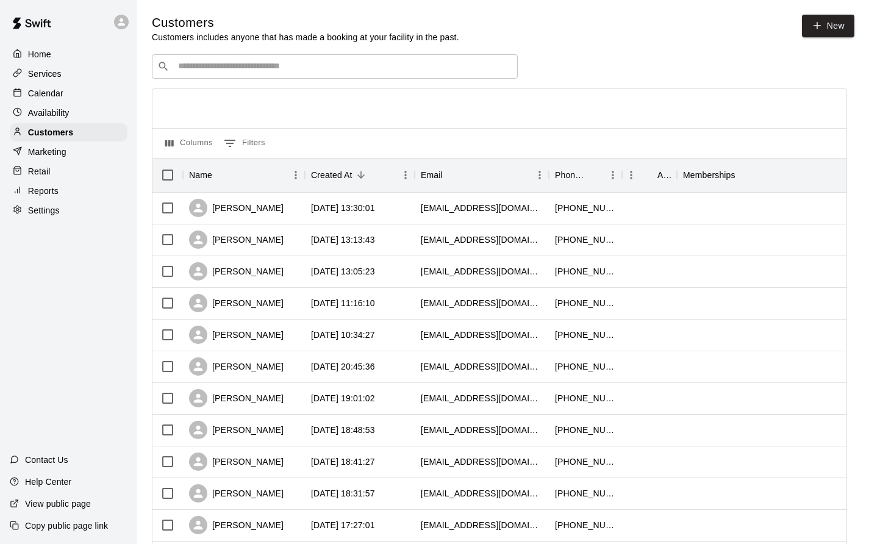
click at [175, 65] on input "Search customers by name or email" at bounding box center [343, 66] width 338 height 12
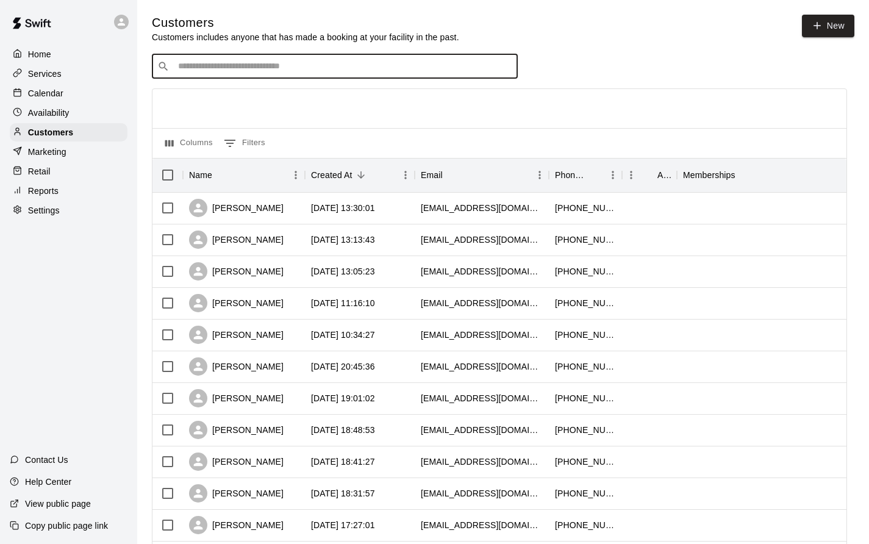
type input "*****"
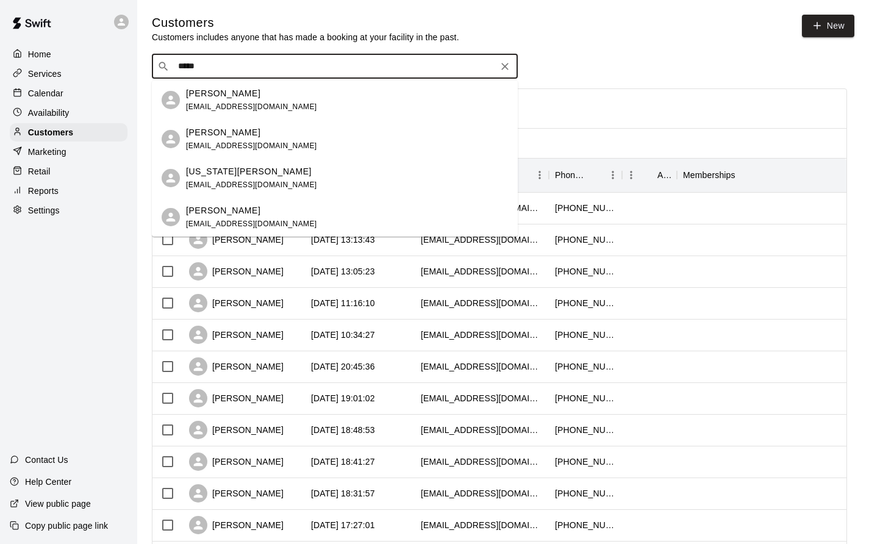
click at [251, 102] on span "[EMAIL_ADDRESS][DOMAIN_NAME]" at bounding box center [251, 106] width 131 height 9
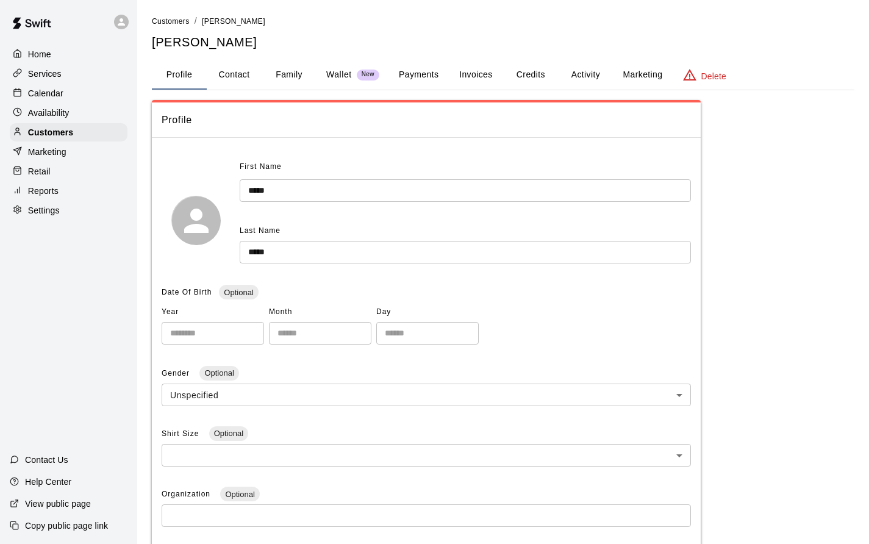
click at [240, 73] on button "Contact" at bounding box center [234, 74] width 55 height 29
select select "**"
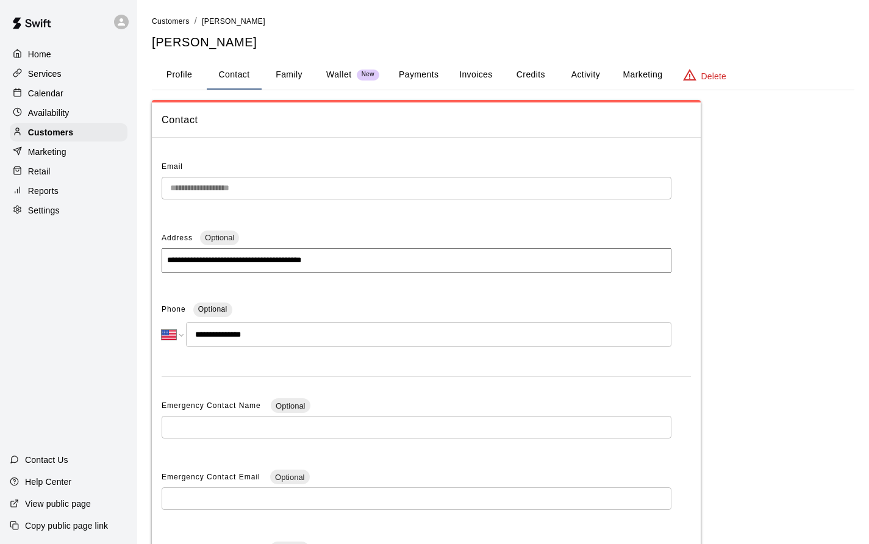
click at [49, 76] on p "Services" at bounding box center [45, 74] width 34 height 12
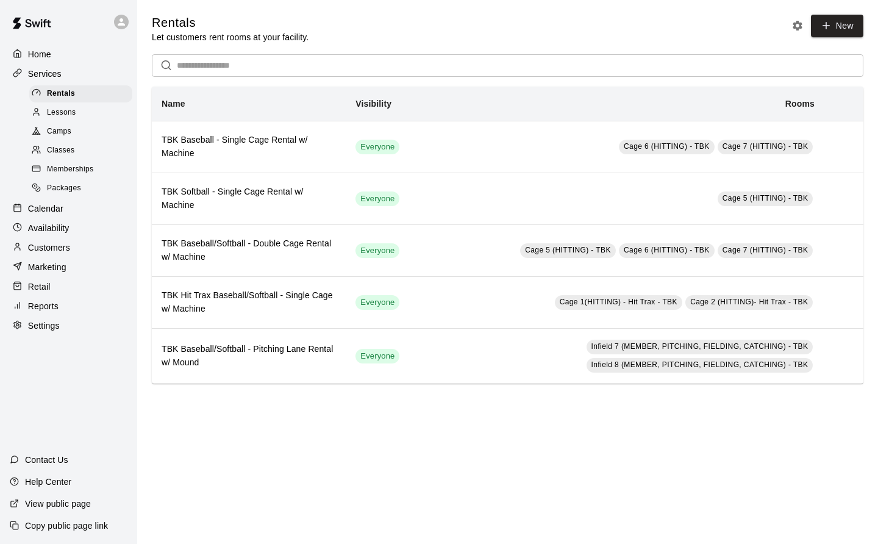
click at [70, 195] on span "Packages" at bounding box center [64, 188] width 34 height 12
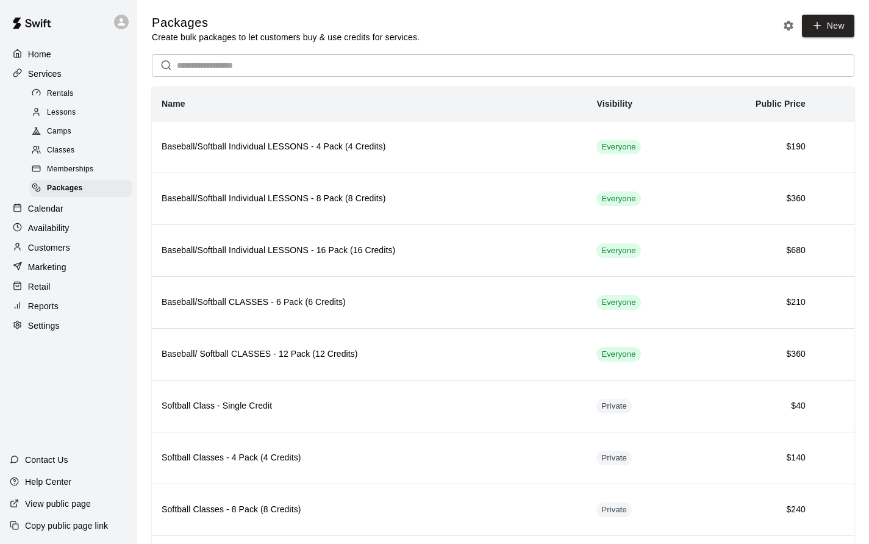
click at [53, 215] on p "Calendar" at bounding box center [45, 209] width 35 height 12
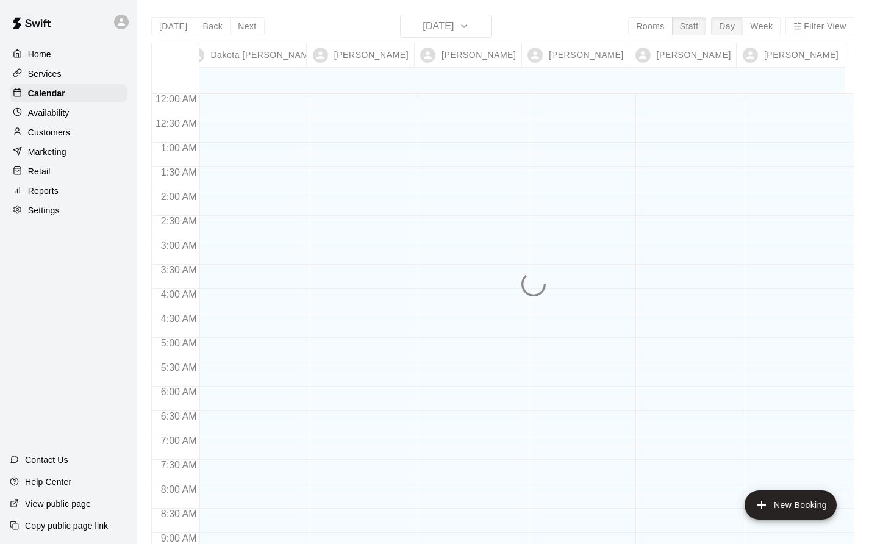
scroll to position [708, 0]
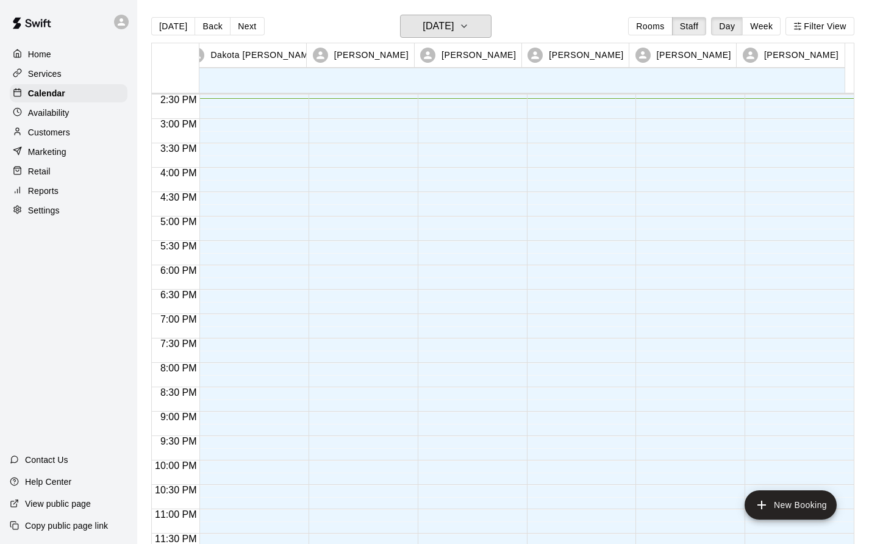
click at [453, 26] on h6 "[DATE]" at bounding box center [438, 26] width 31 height 17
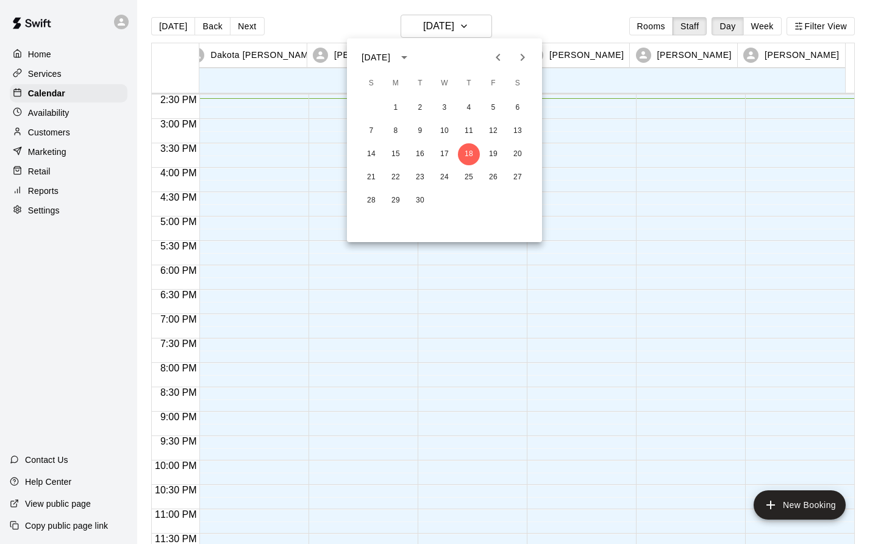
click at [443, 24] on div at bounding box center [439, 272] width 878 height 544
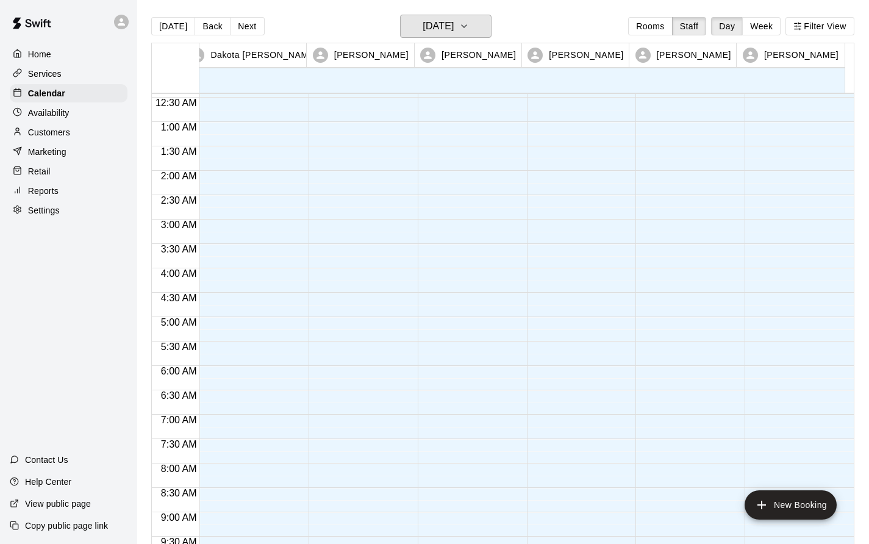
scroll to position [0, 0]
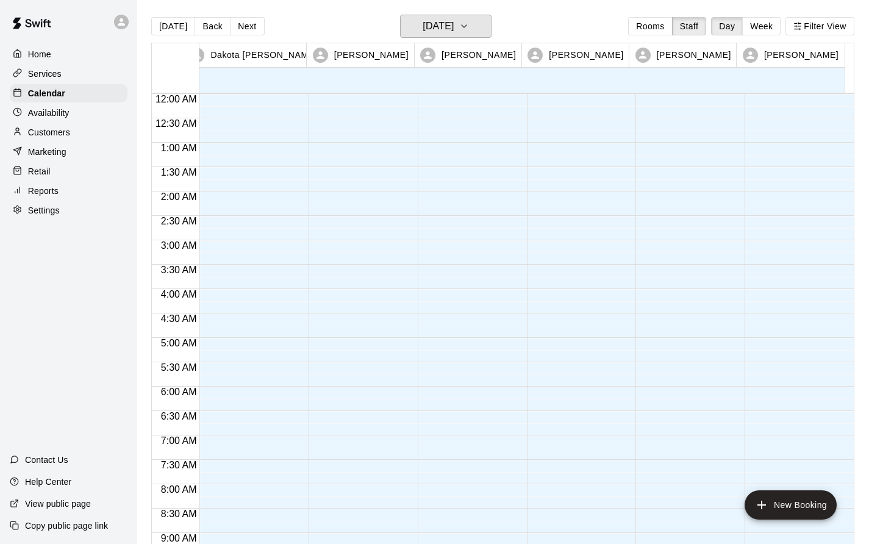
click at [454, 26] on h6 "[DATE]" at bounding box center [438, 26] width 31 height 17
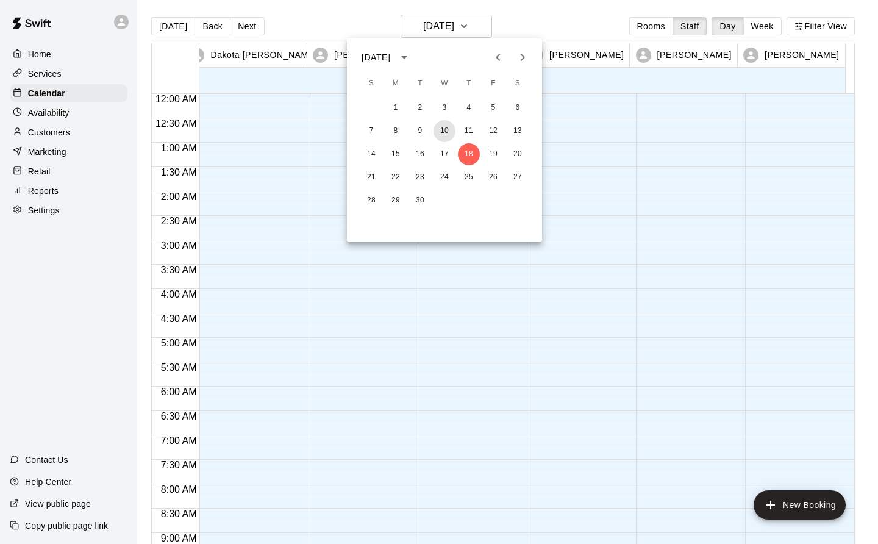
click at [440, 133] on button "10" at bounding box center [445, 131] width 22 height 22
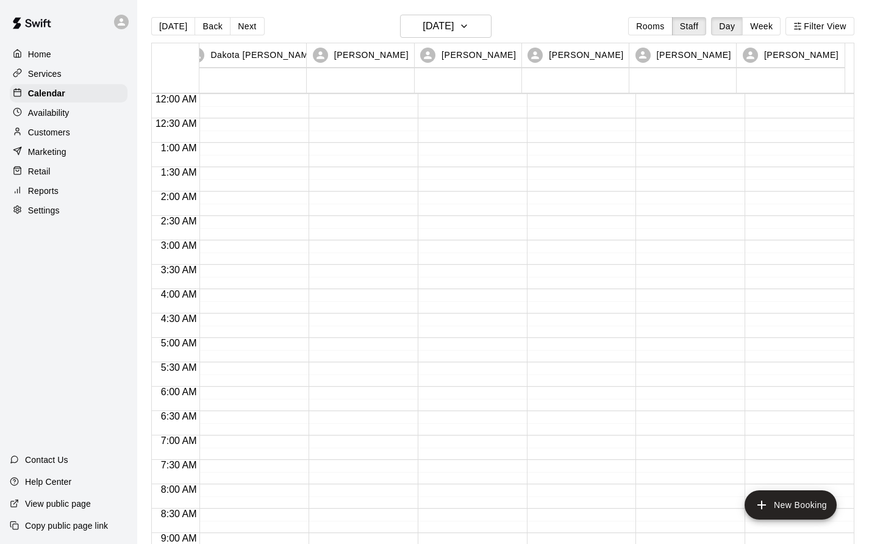
click at [830, 23] on button "Filter View" at bounding box center [820, 26] width 68 height 18
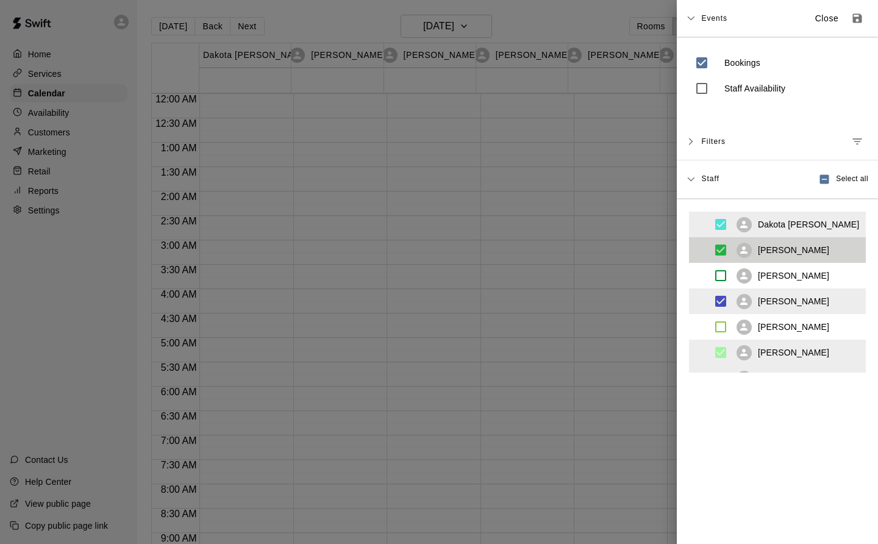
click at [816, 17] on p "Close" at bounding box center [828, 18] width 24 height 13
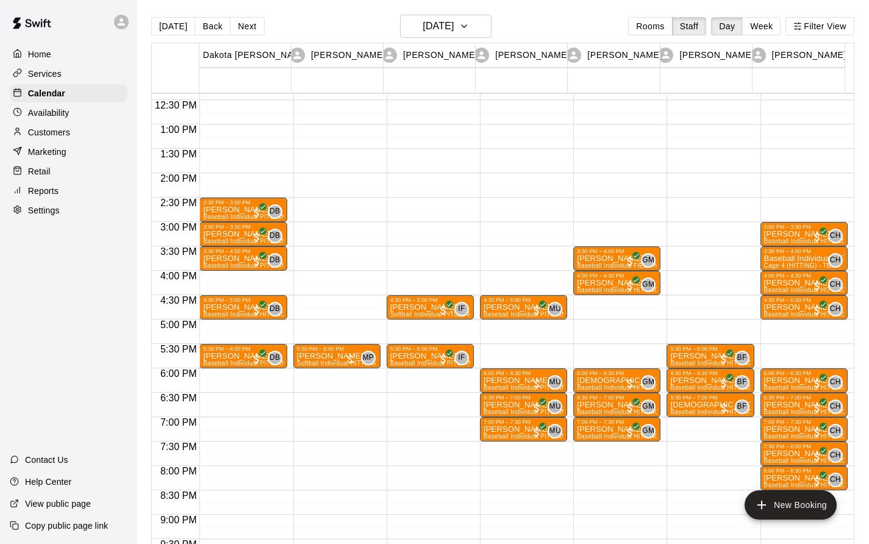
scroll to position [610, 0]
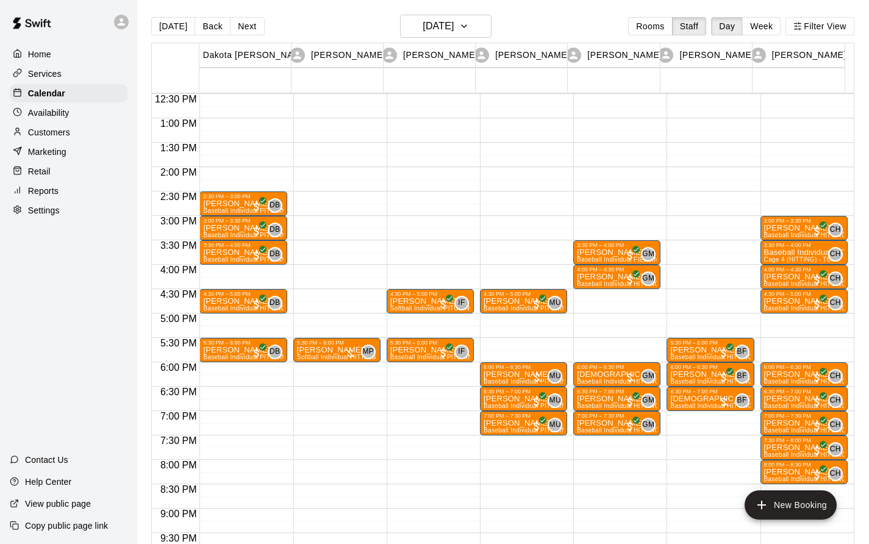
click at [788, 253] on p "Baseball Individual HITTING - 30 minutes" at bounding box center [804, 253] width 80 height 0
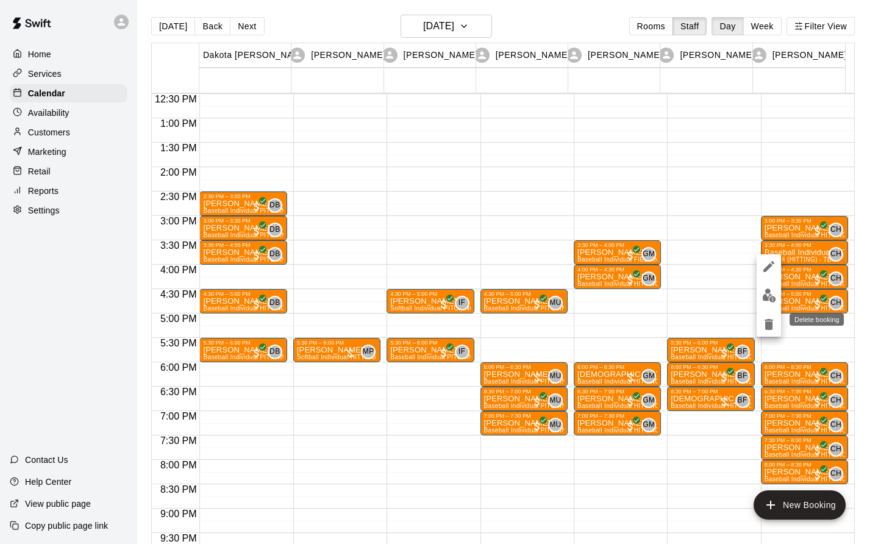
click at [770, 326] on icon "delete" at bounding box center [769, 324] width 9 height 11
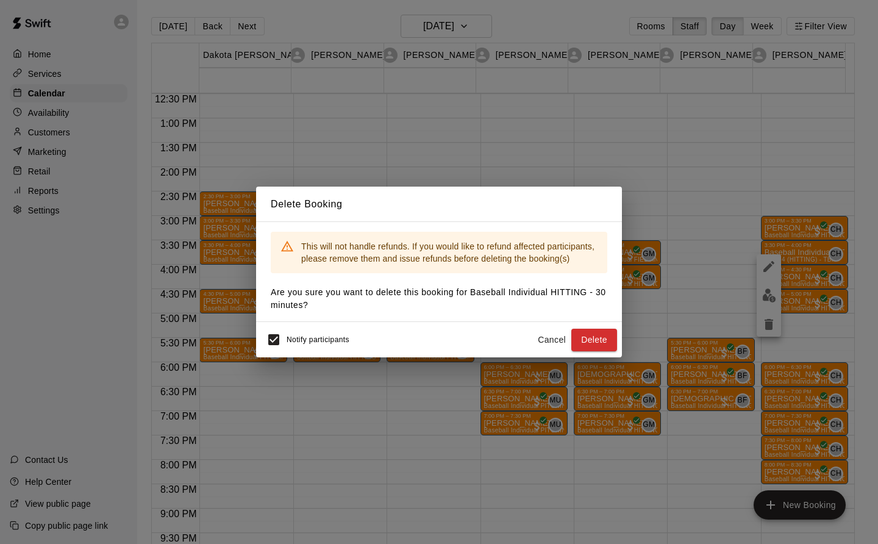
click at [597, 341] on button "Delete" at bounding box center [595, 340] width 46 height 23
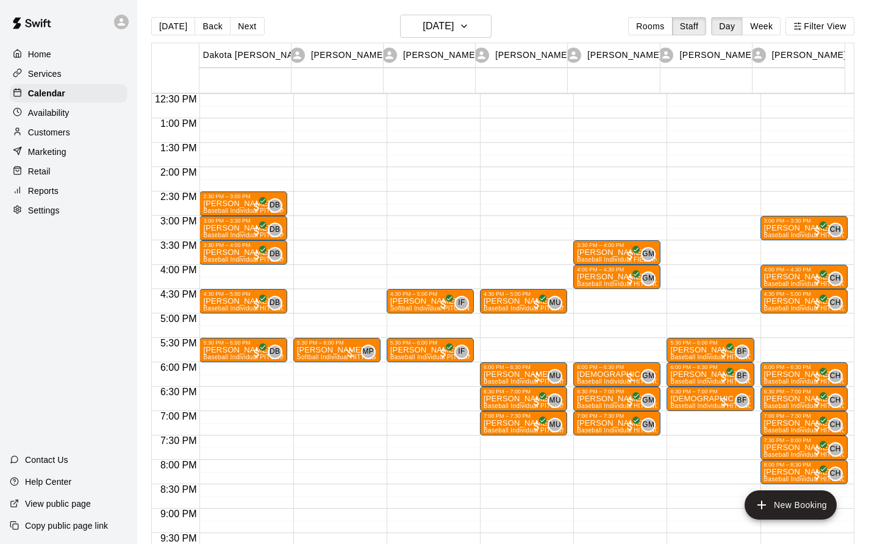
click at [248, 24] on button "Next" at bounding box center [247, 26] width 34 height 18
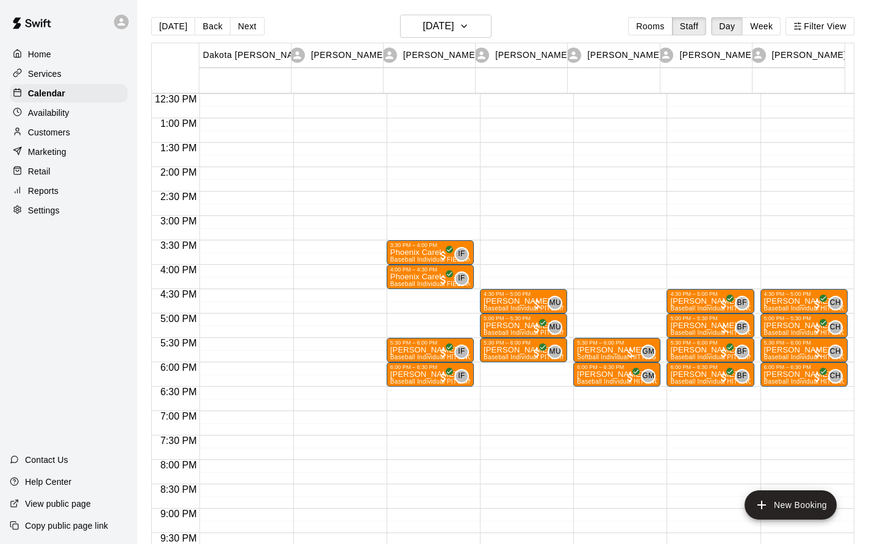
click at [246, 28] on button "Next" at bounding box center [247, 26] width 34 height 18
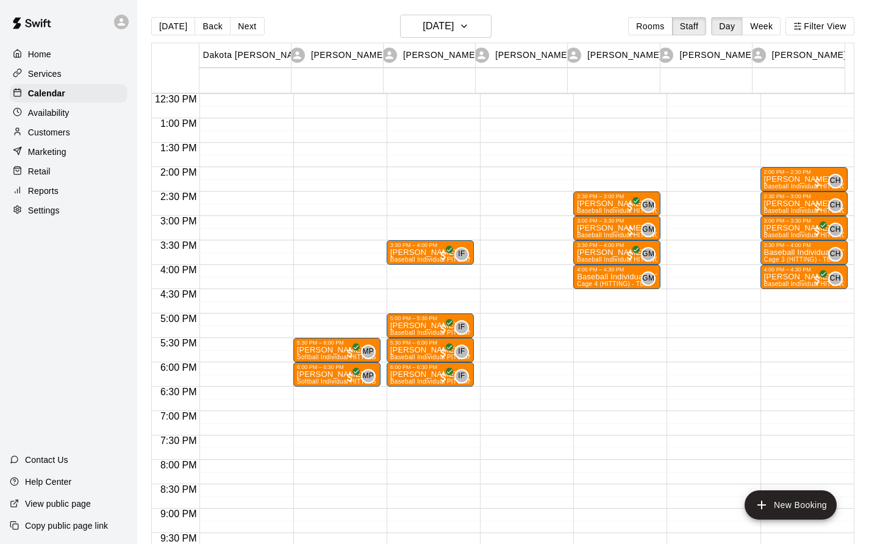
click at [62, 138] on p "Customers" at bounding box center [49, 132] width 42 height 12
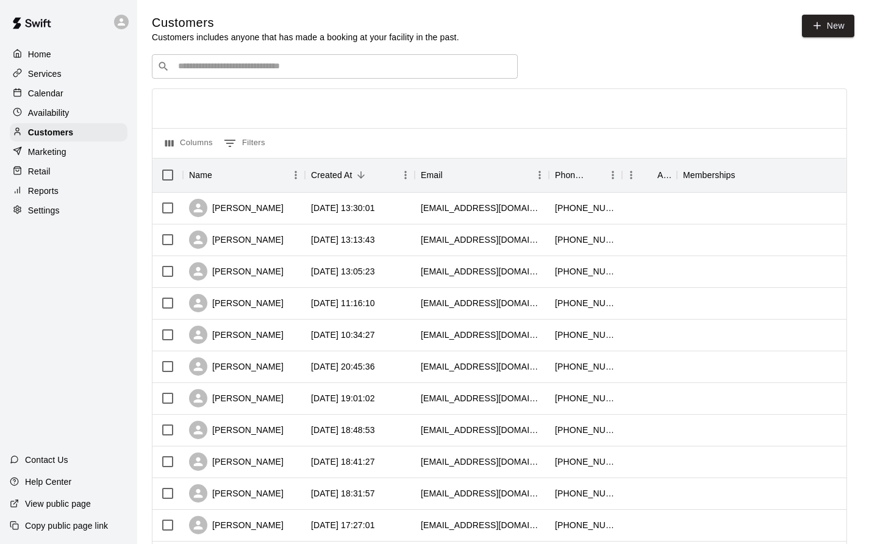
click at [230, 70] on input "Search customers by name or email" at bounding box center [343, 66] width 338 height 12
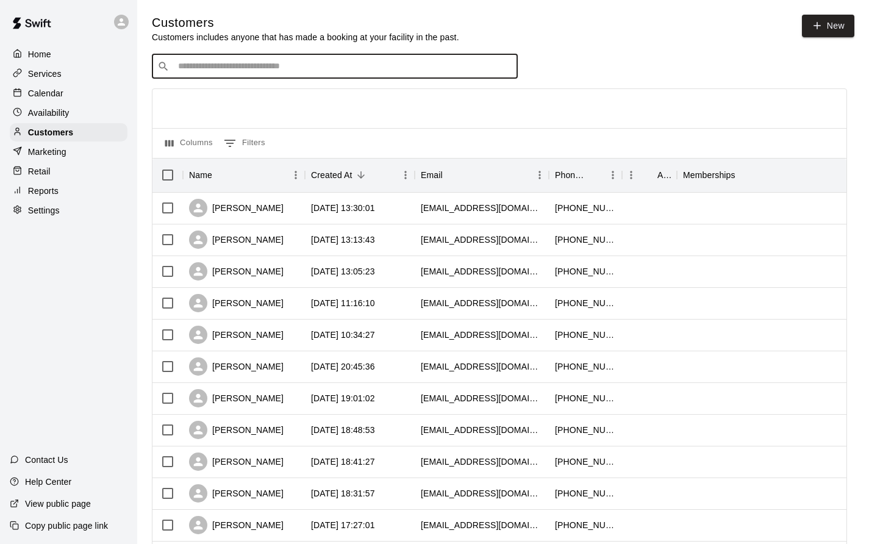
type input "****"
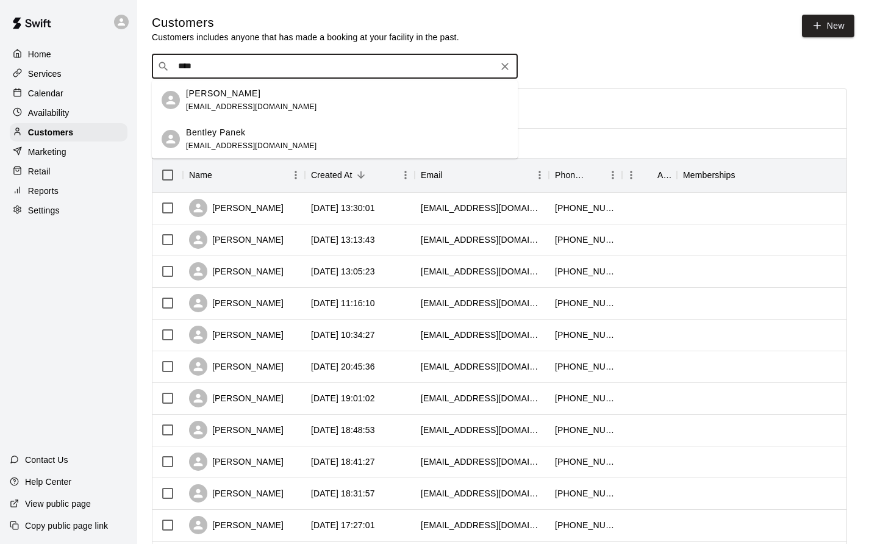
click at [248, 96] on div "[PERSON_NAME]" at bounding box center [251, 93] width 131 height 13
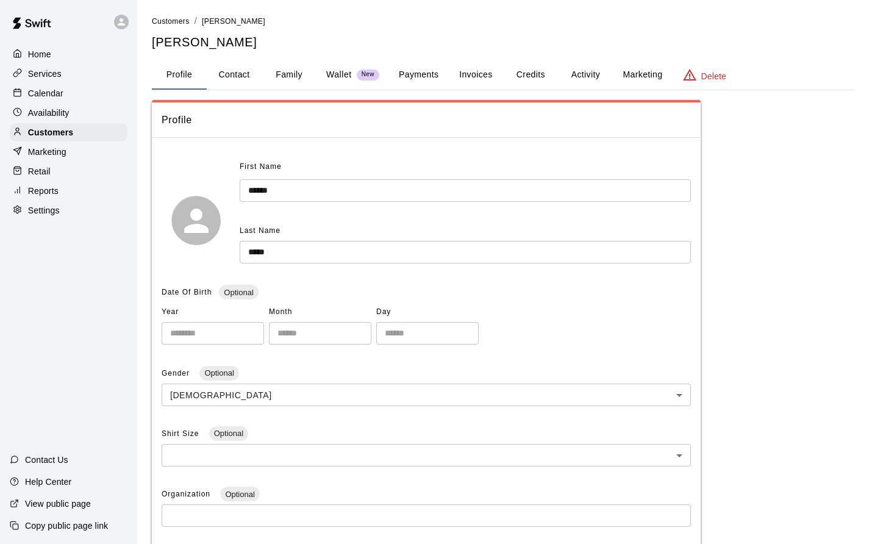
click at [533, 76] on button "Credits" at bounding box center [530, 74] width 55 height 29
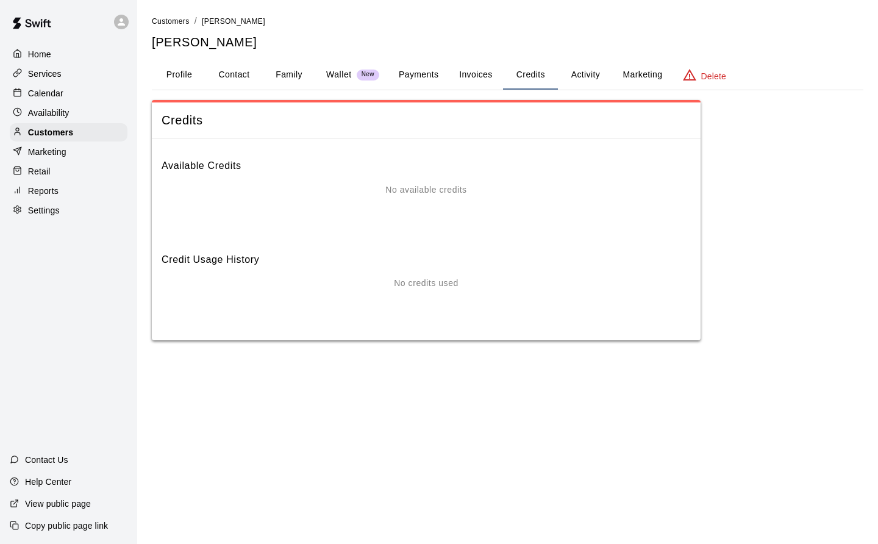
click at [592, 74] on button "Activity" at bounding box center [585, 74] width 55 height 29
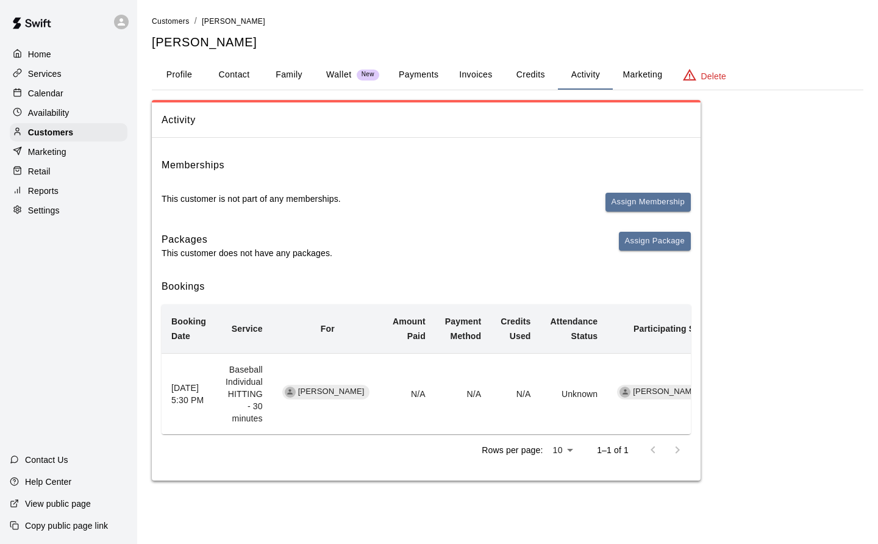
click at [423, 77] on button "Payments" at bounding box center [418, 74] width 59 height 29
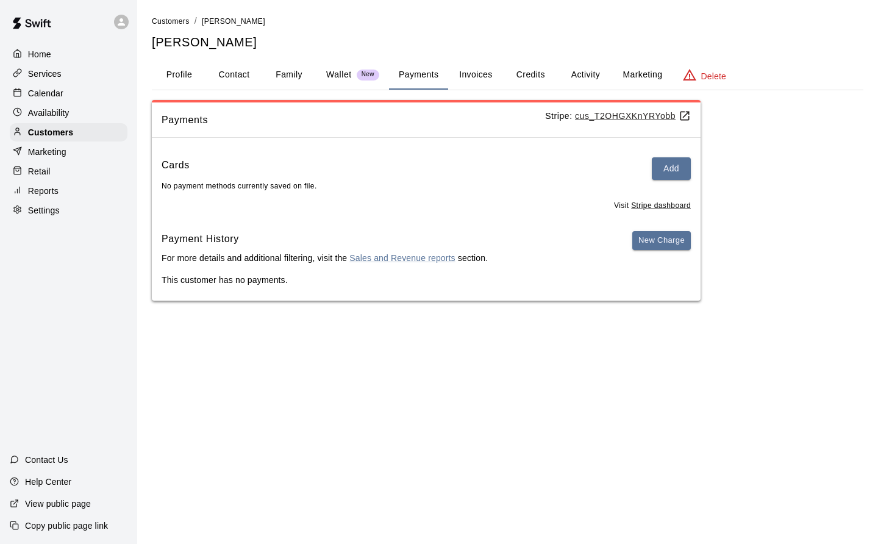
click at [174, 19] on span "Customers" at bounding box center [171, 21] width 38 height 9
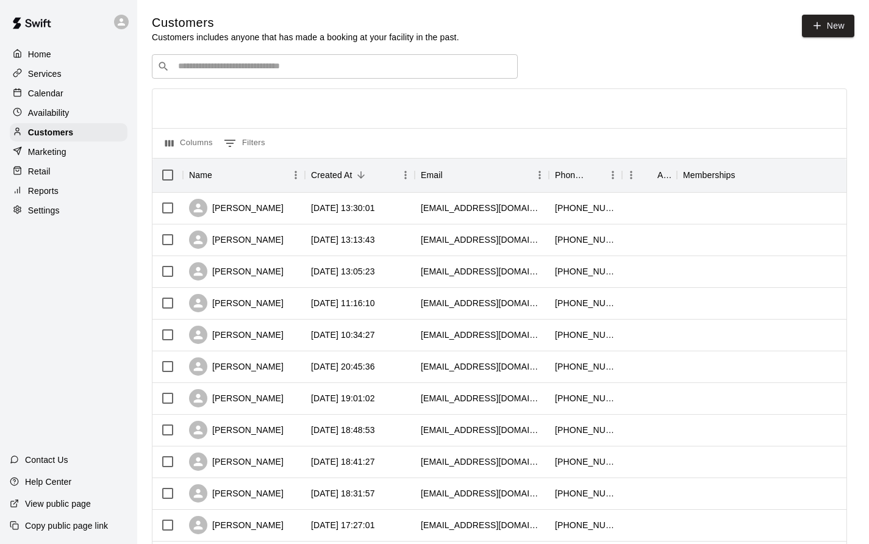
click at [62, 92] on p "Calendar" at bounding box center [45, 93] width 35 height 12
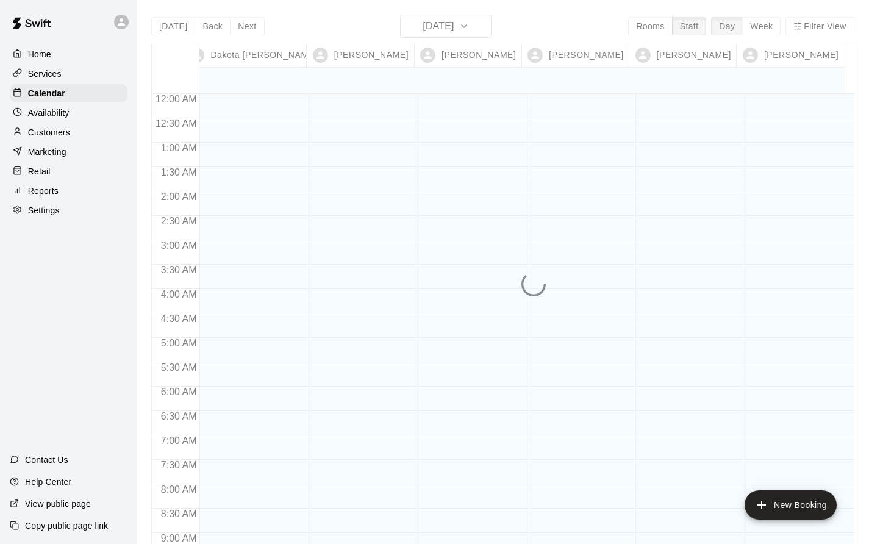
scroll to position [708, 0]
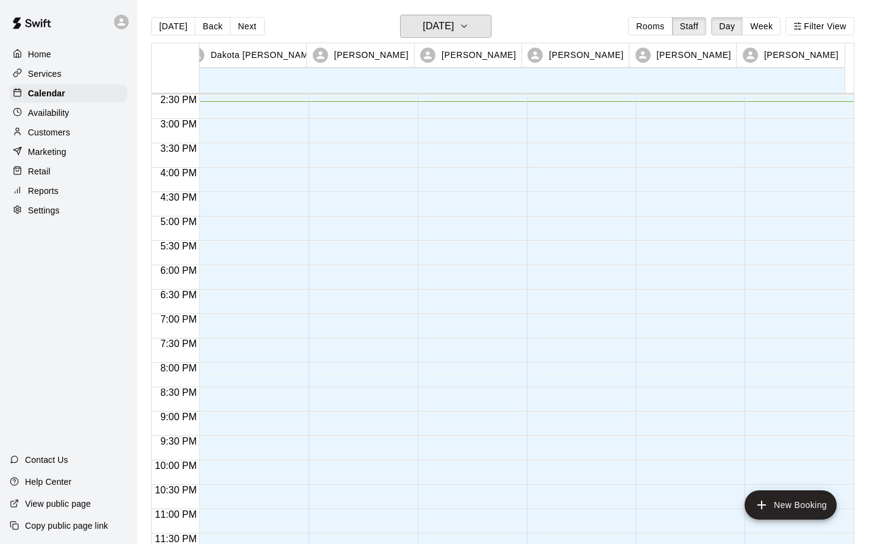
click at [454, 26] on h6 "[DATE]" at bounding box center [438, 26] width 31 height 17
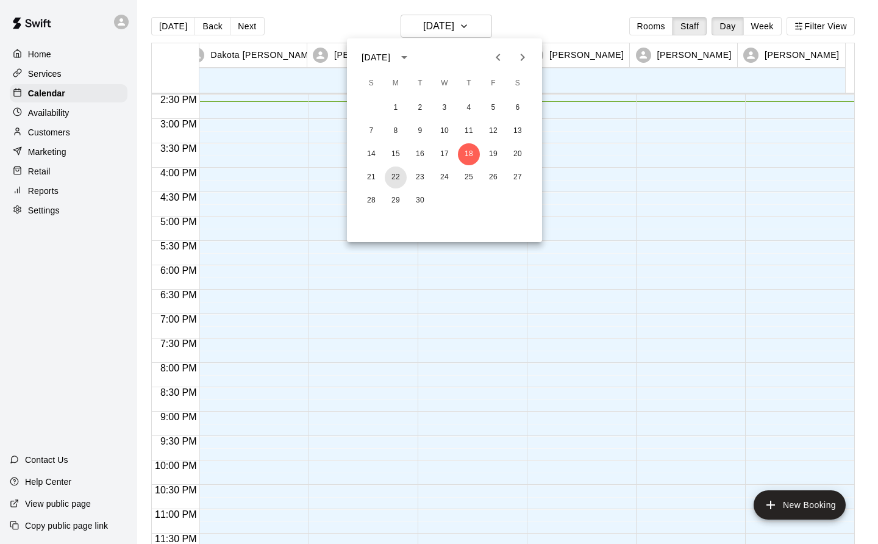
click at [395, 181] on button "22" at bounding box center [396, 178] width 22 height 22
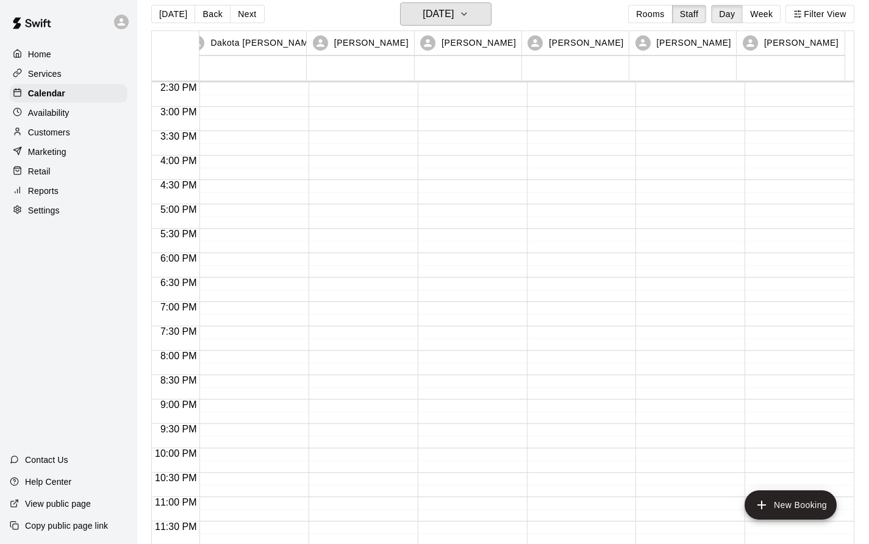
scroll to position [0, 0]
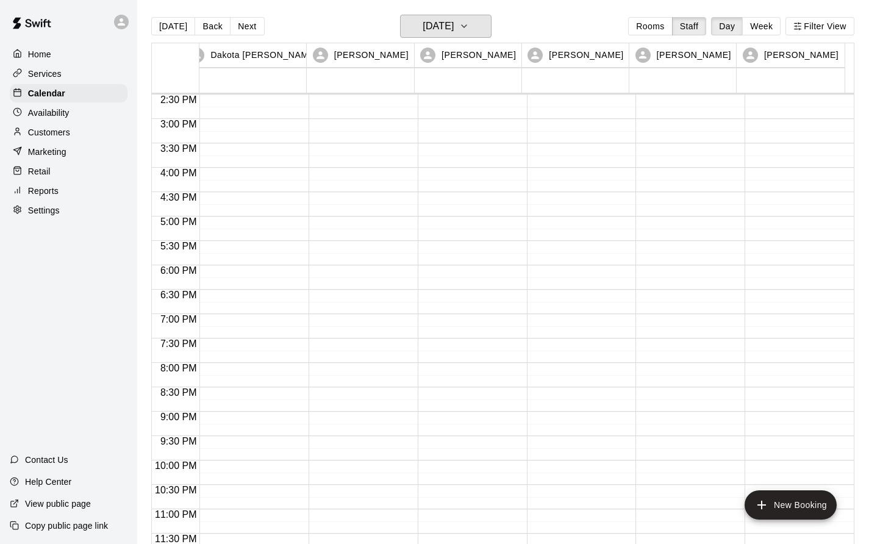
click at [469, 24] on icon "button" at bounding box center [464, 26] width 10 height 15
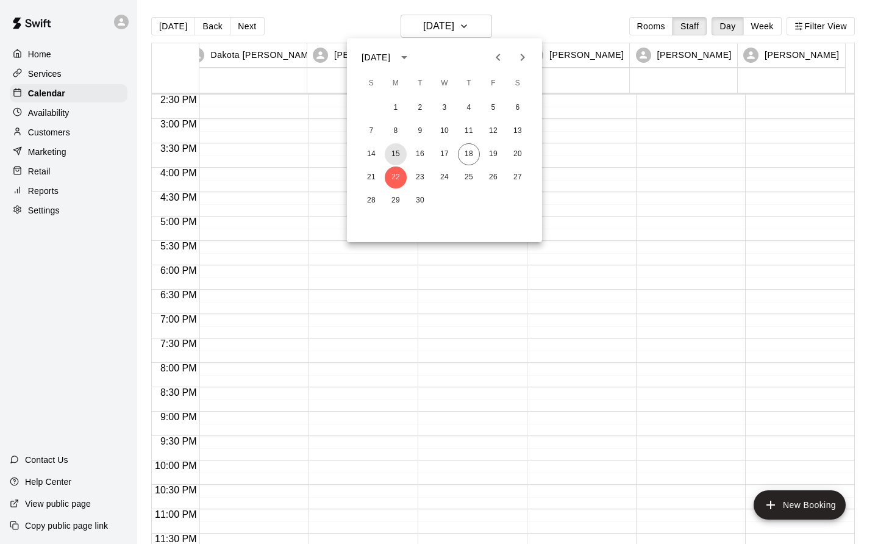
click at [400, 154] on button "15" at bounding box center [396, 154] width 22 height 22
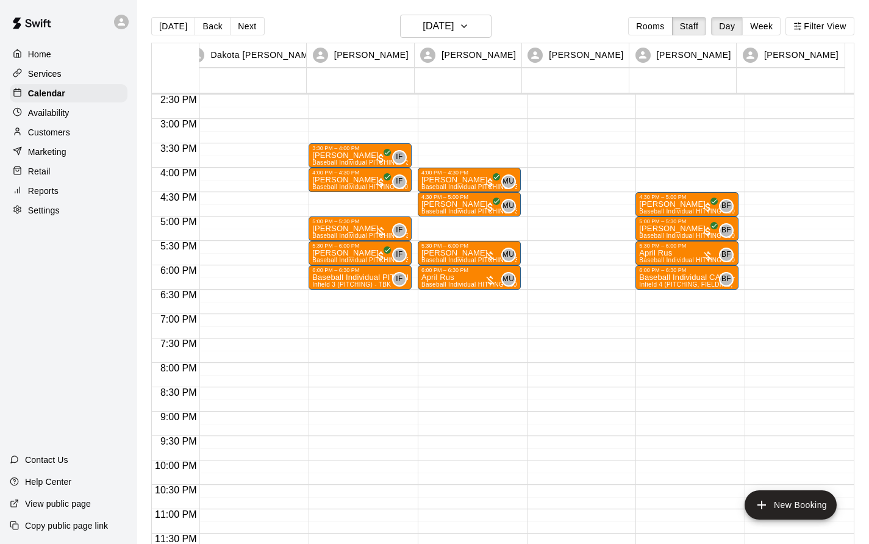
click at [332, 229] on p "[PERSON_NAME]" at bounding box center [360, 229] width 96 height 0
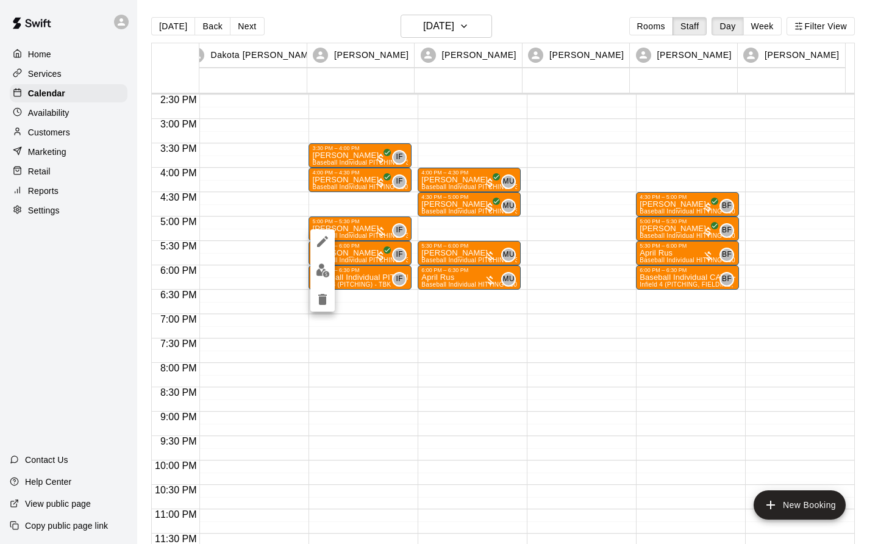
click at [315, 271] on button "edit" at bounding box center [322, 271] width 24 height 24
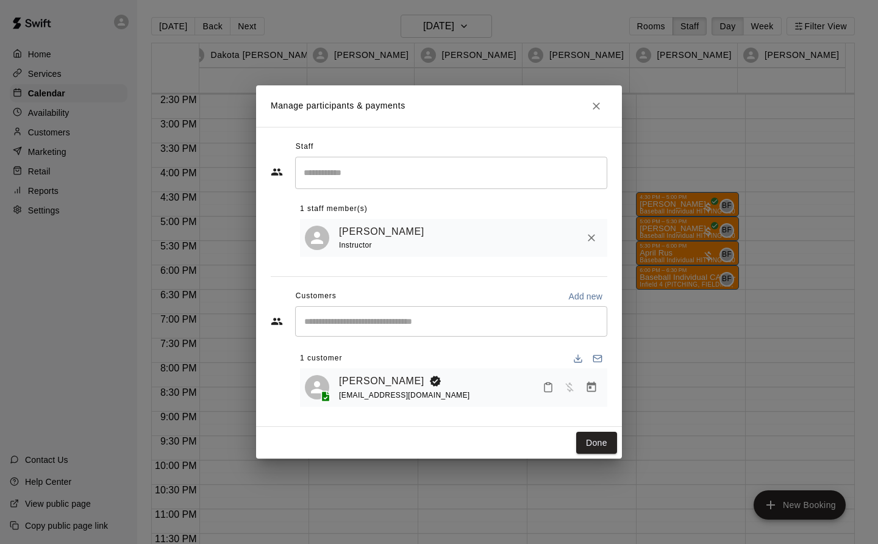
click at [596, 393] on icon "Manage bookings & payment" at bounding box center [592, 387] width 12 height 12
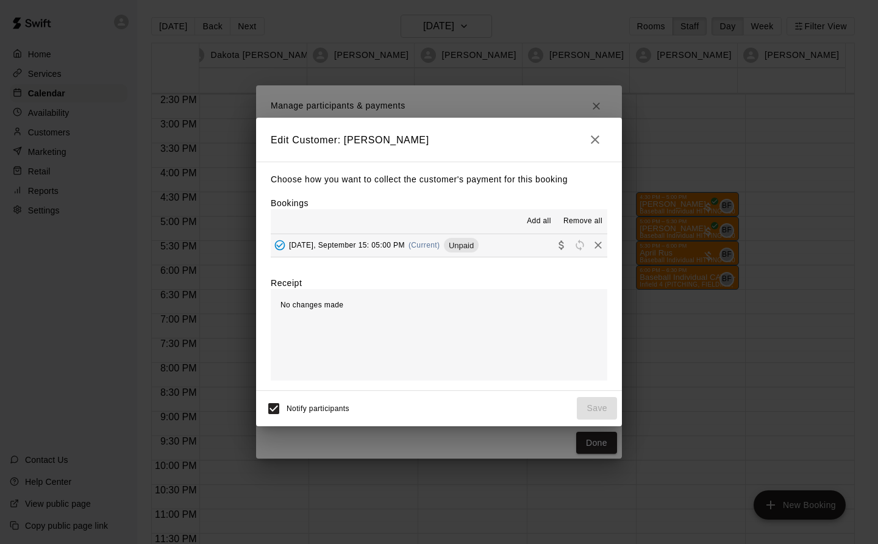
click at [403, 245] on span "[DATE], September 15: 05:00 PM" at bounding box center [347, 245] width 116 height 9
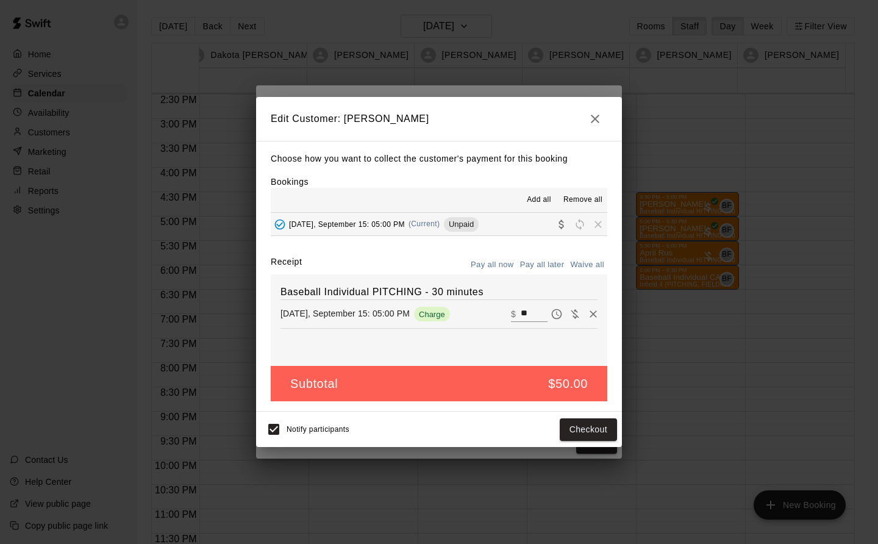
click at [600, 431] on button "Checkout" at bounding box center [588, 429] width 57 height 23
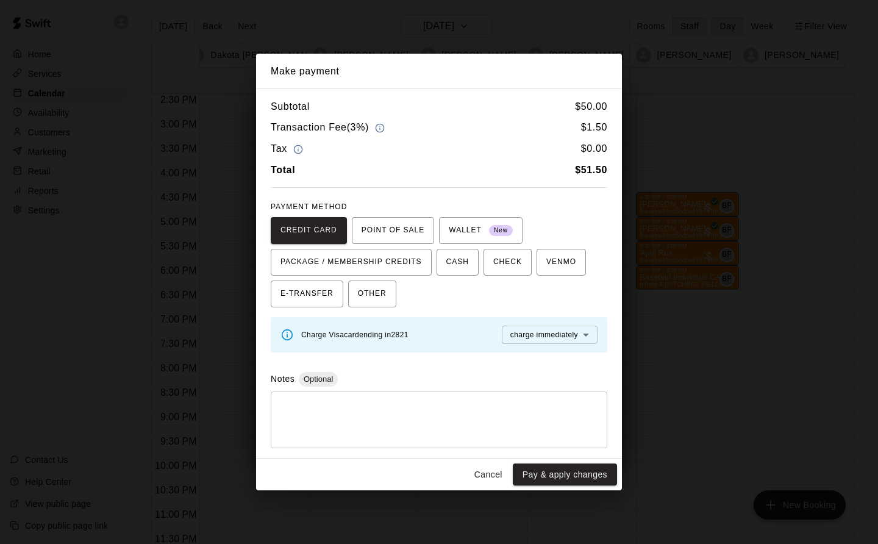
click at [489, 478] on button "Cancel" at bounding box center [488, 475] width 39 height 23
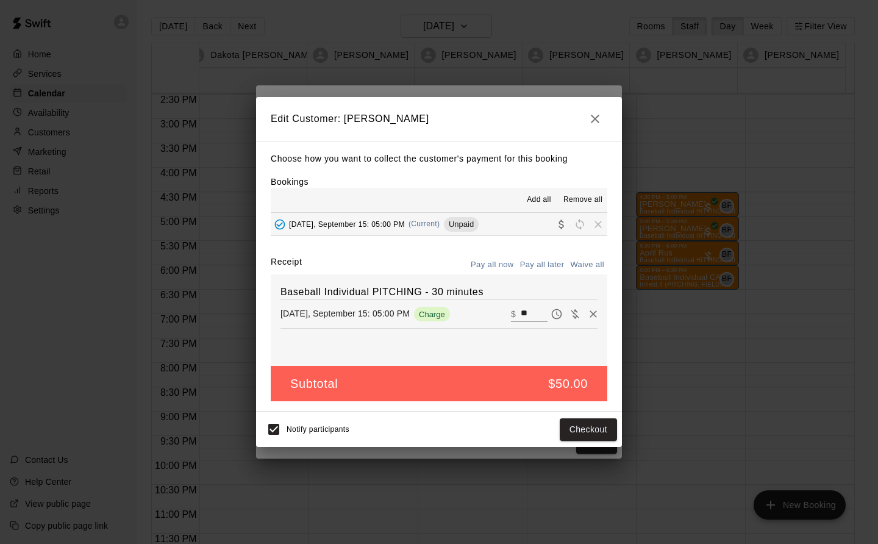
click at [598, 118] on icon "button" at bounding box center [595, 119] width 15 height 15
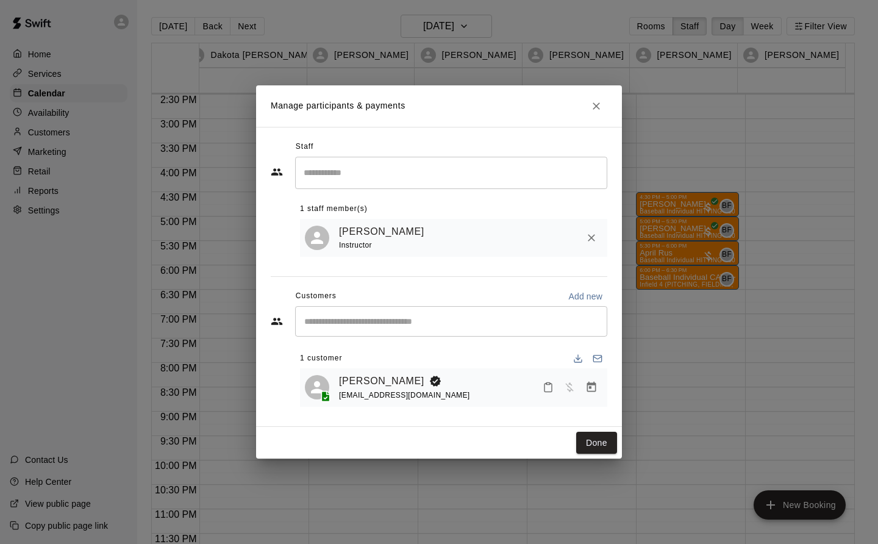
click at [601, 101] on icon "Close" at bounding box center [596, 106] width 12 height 12
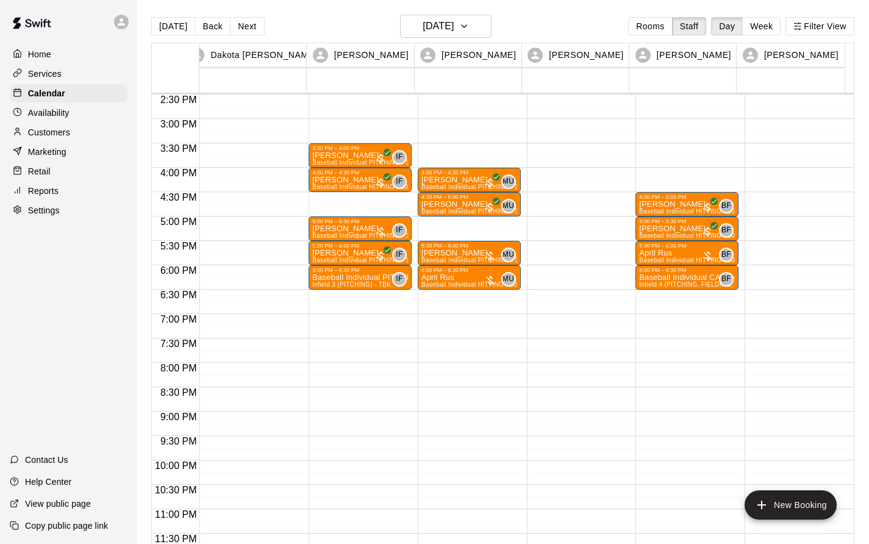
click at [55, 136] on p "Customers" at bounding box center [49, 132] width 42 height 12
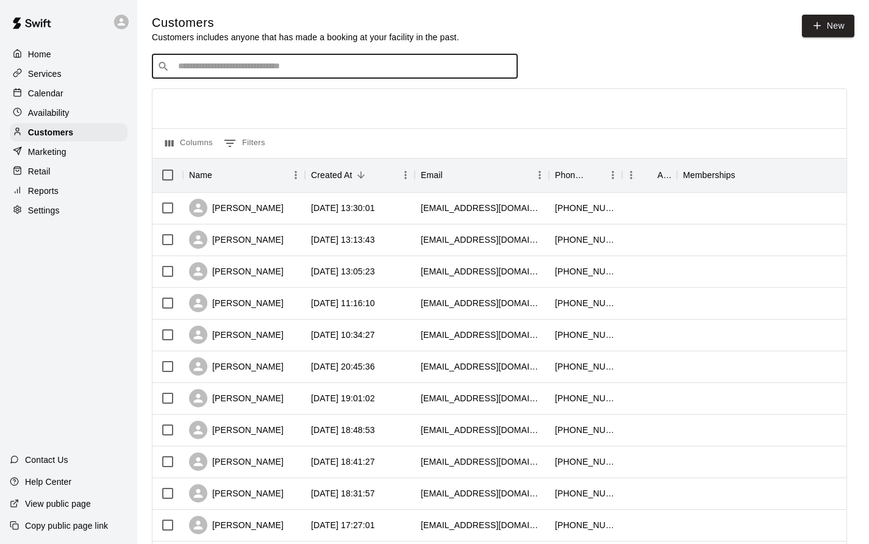
type input "*****"
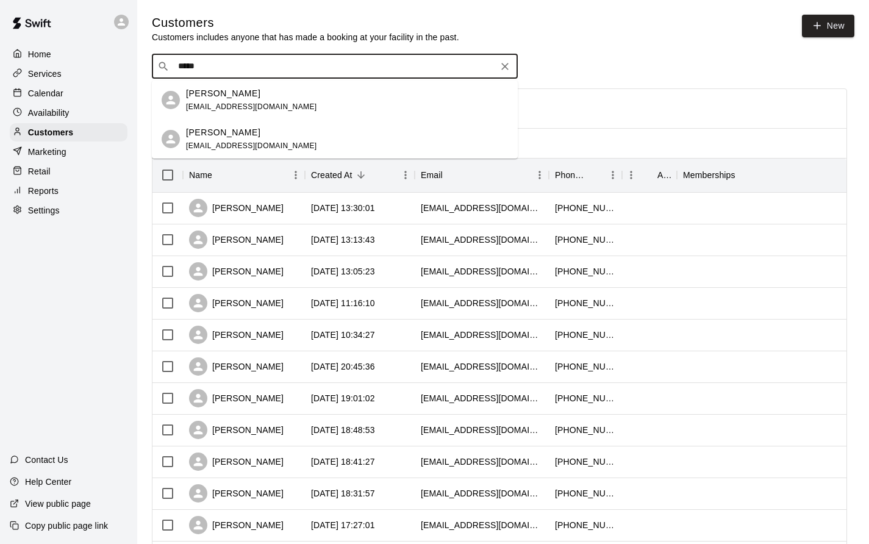
click at [282, 99] on div "[PERSON_NAME] [EMAIL_ADDRESS][DOMAIN_NAME]" at bounding box center [347, 100] width 322 height 26
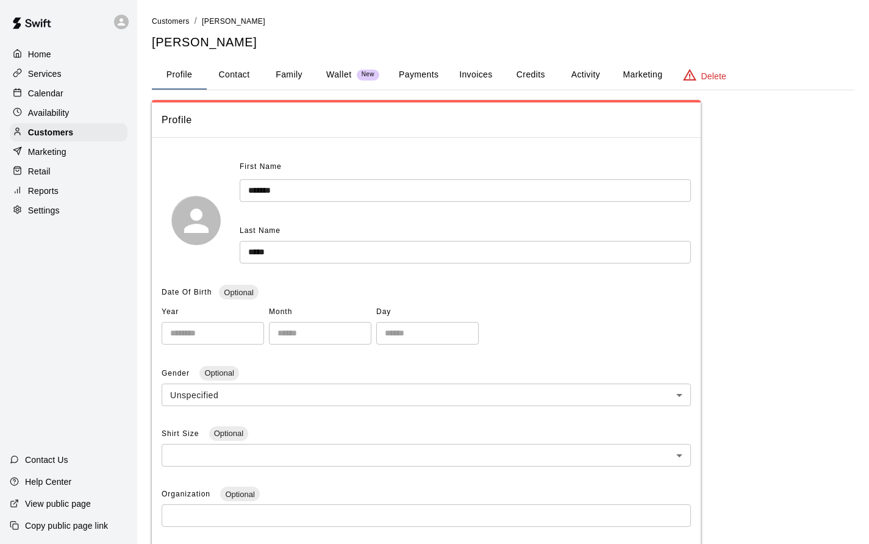
click at [243, 73] on button "Contact" at bounding box center [234, 74] width 55 height 29
select select "**"
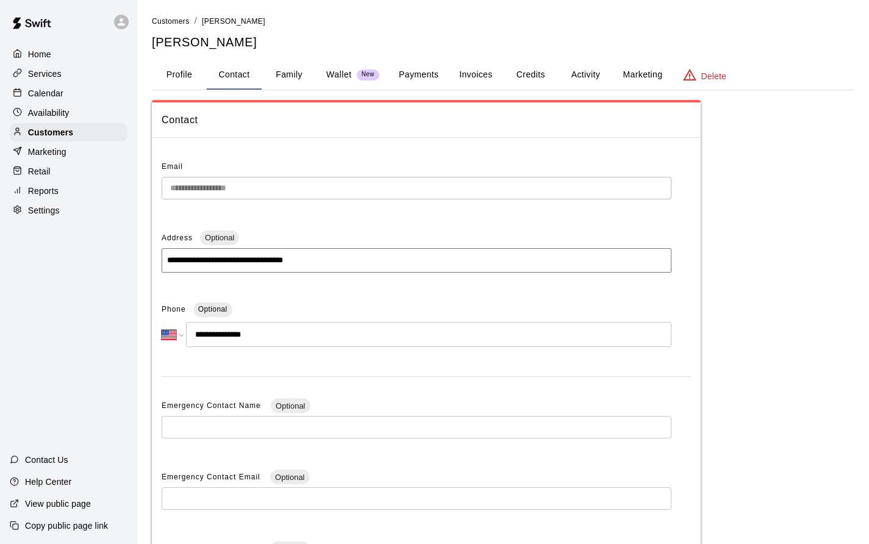
click at [764, 424] on div "**********" at bounding box center [503, 386] width 703 height 572
click at [54, 99] on p "Calendar" at bounding box center [45, 93] width 35 height 12
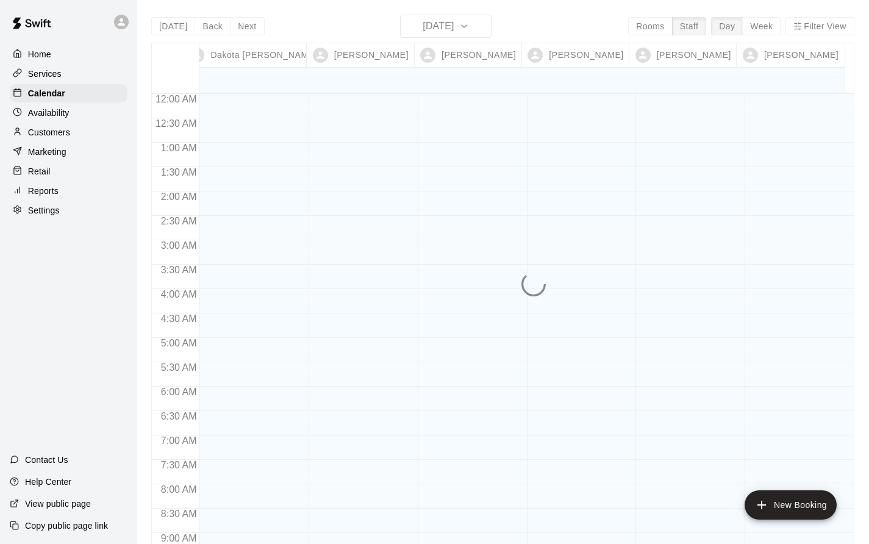
scroll to position [708, 0]
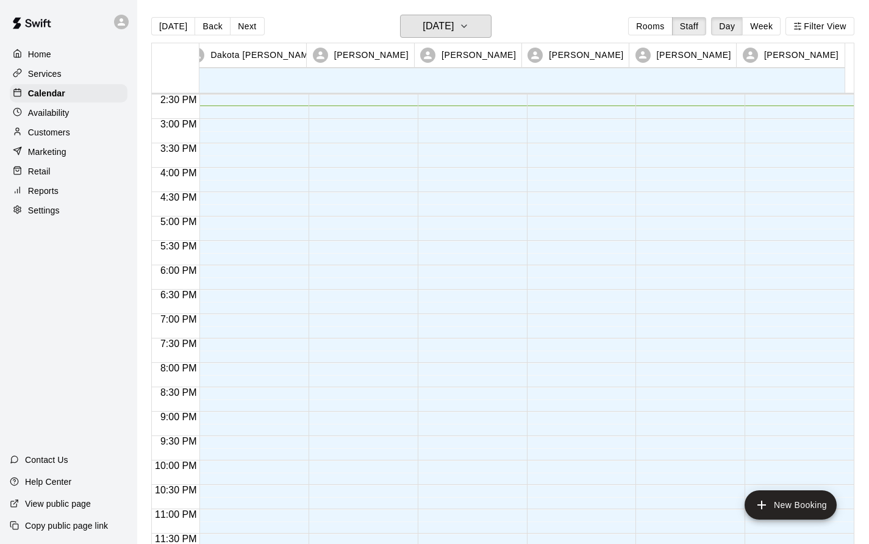
click at [469, 32] on icon "button" at bounding box center [464, 26] width 10 height 15
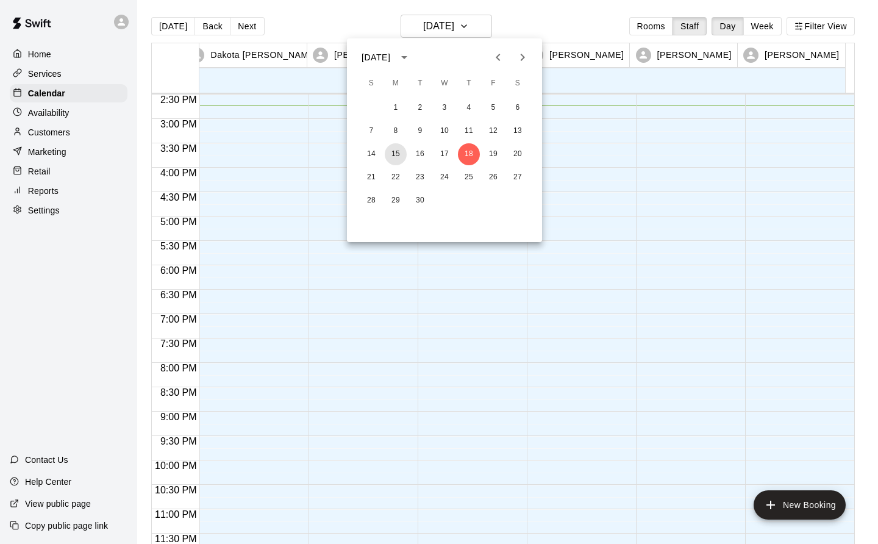
click at [397, 151] on button "15" at bounding box center [396, 154] width 22 height 22
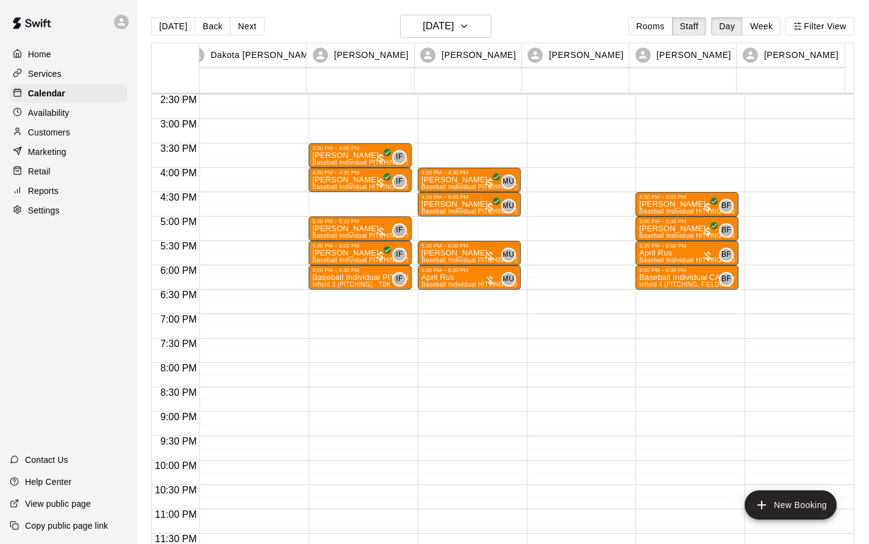
click at [340, 278] on p "Baseball Individual PITCHING - 30 minutes" at bounding box center [360, 278] width 96 height 0
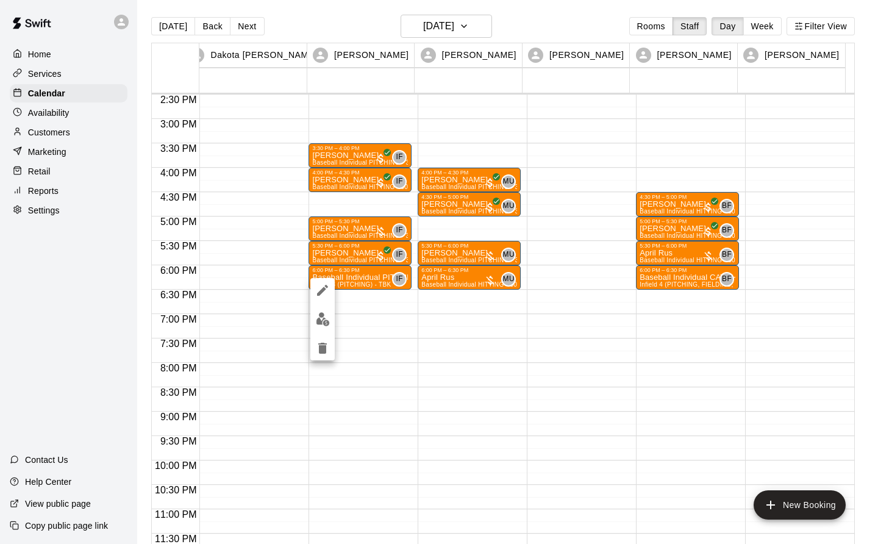
click at [323, 323] on img "edit" at bounding box center [323, 319] width 14 height 14
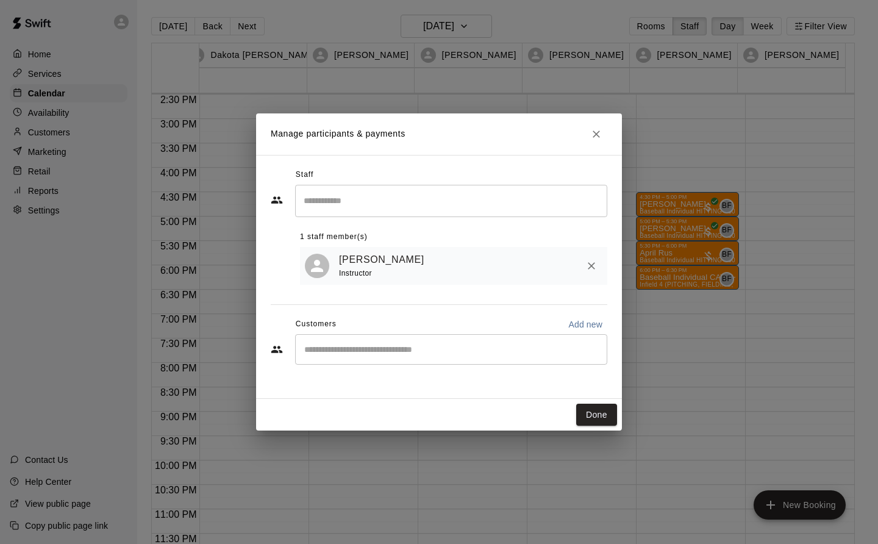
click at [311, 350] on input "Start typing to search customers..." at bounding box center [451, 349] width 301 height 12
type input "****"
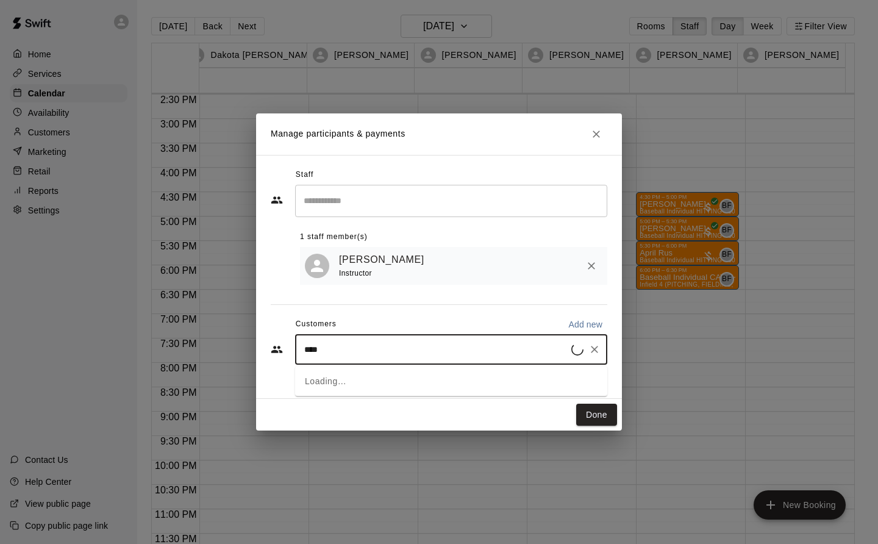
click at [595, 348] on icon "Clear" at bounding box center [595, 349] width 12 height 12
type input "****"
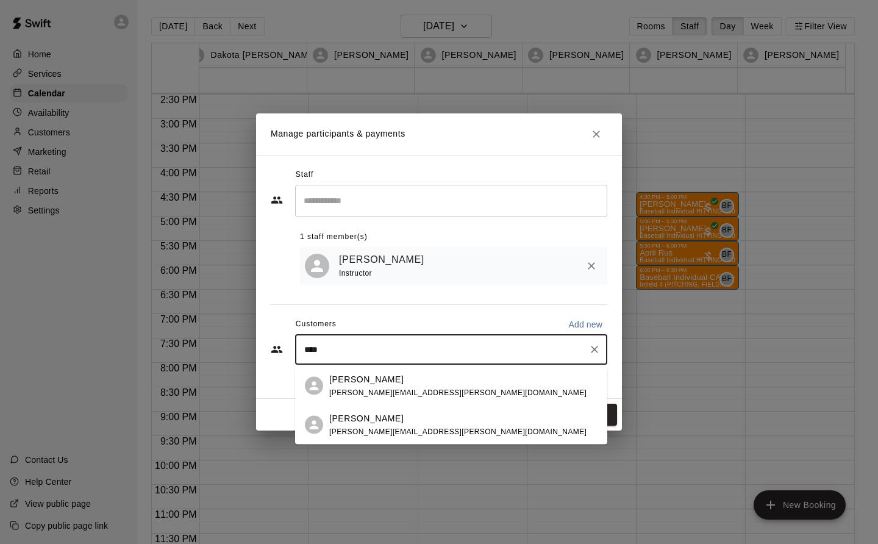
click at [390, 422] on div "[PERSON_NAME]" at bounding box center [457, 418] width 257 height 13
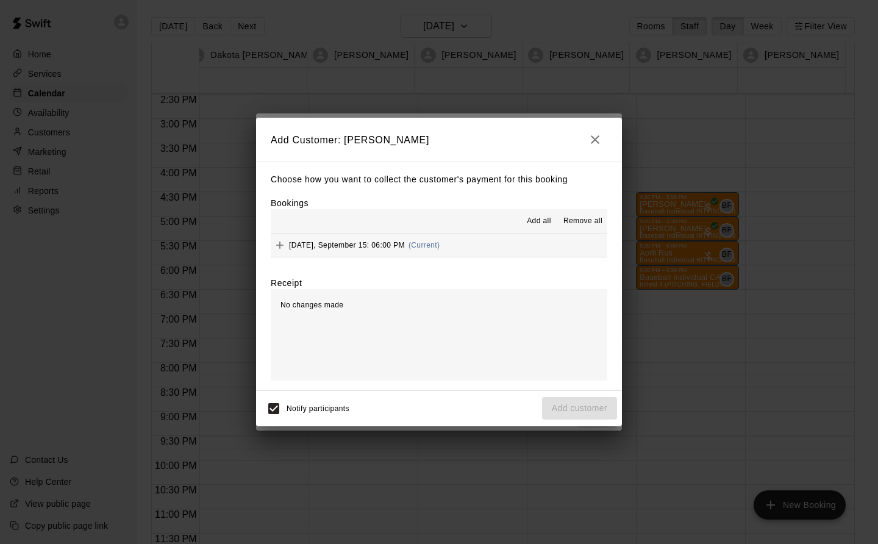
click at [379, 246] on span "[DATE], September 15: 06:00 PM" at bounding box center [347, 245] width 116 height 9
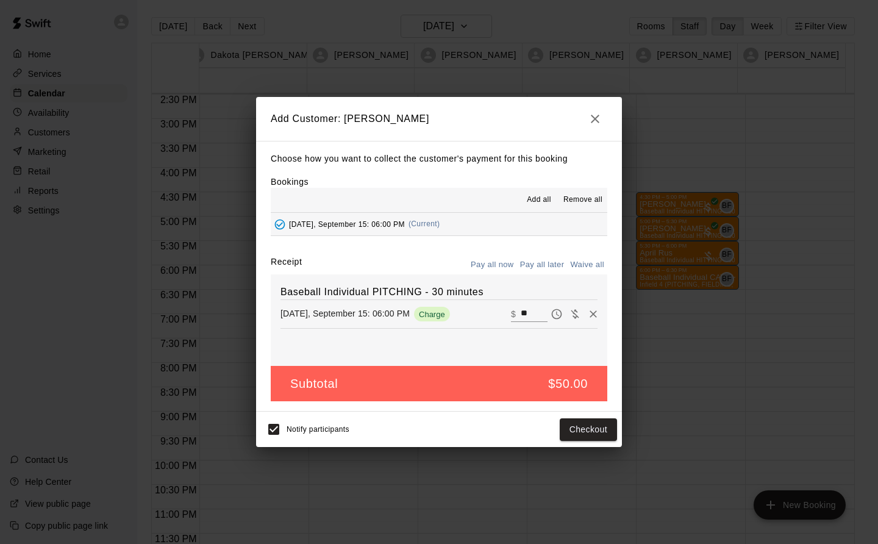
click at [598, 427] on button "Checkout" at bounding box center [588, 429] width 57 height 23
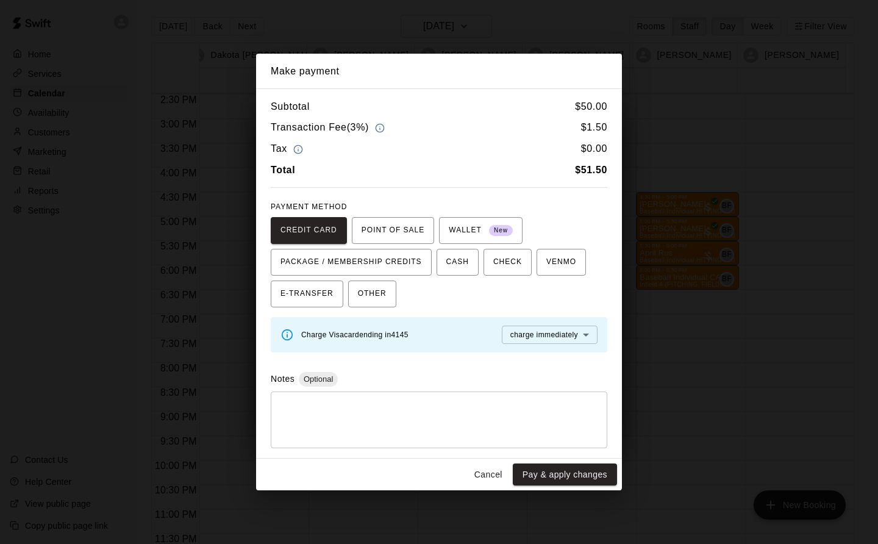
click at [502, 476] on button "Cancel" at bounding box center [488, 475] width 39 height 23
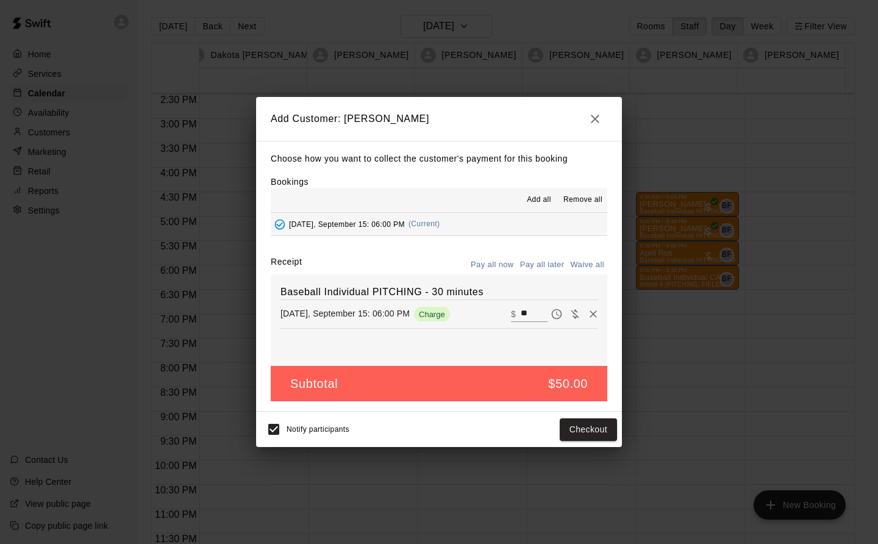
click at [597, 117] on icon "button" at bounding box center [595, 119] width 9 height 9
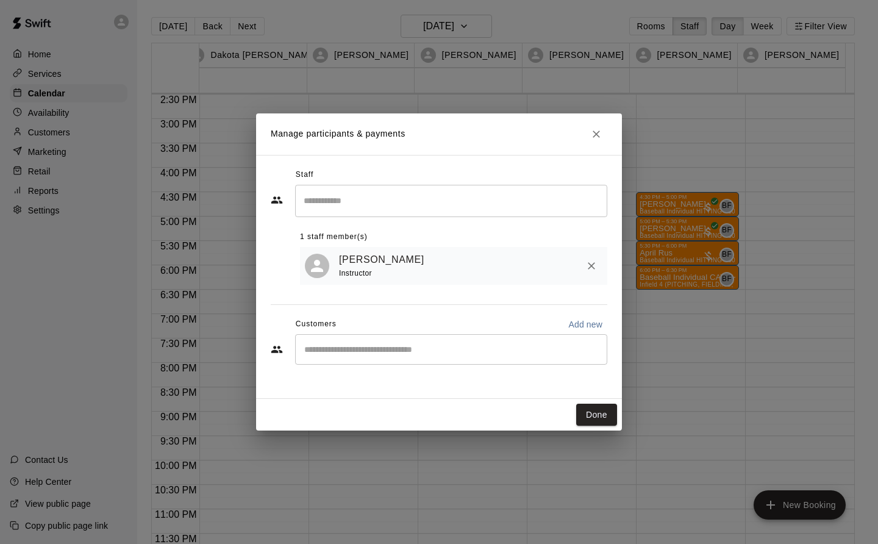
click at [312, 348] on input "Start typing to search customers..." at bounding box center [451, 349] width 301 height 12
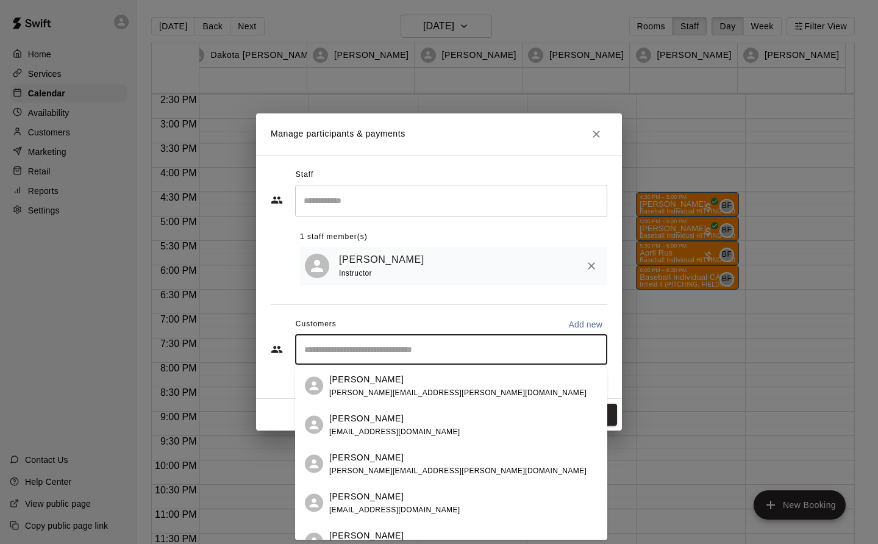
click at [372, 387] on div "[PERSON_NAME] [PERSON_NAME][EMAIL_ADDRESS][PERSON_NAME][DOMAIN_NAME]" at bounding box center [457, 386] width 257 height 26
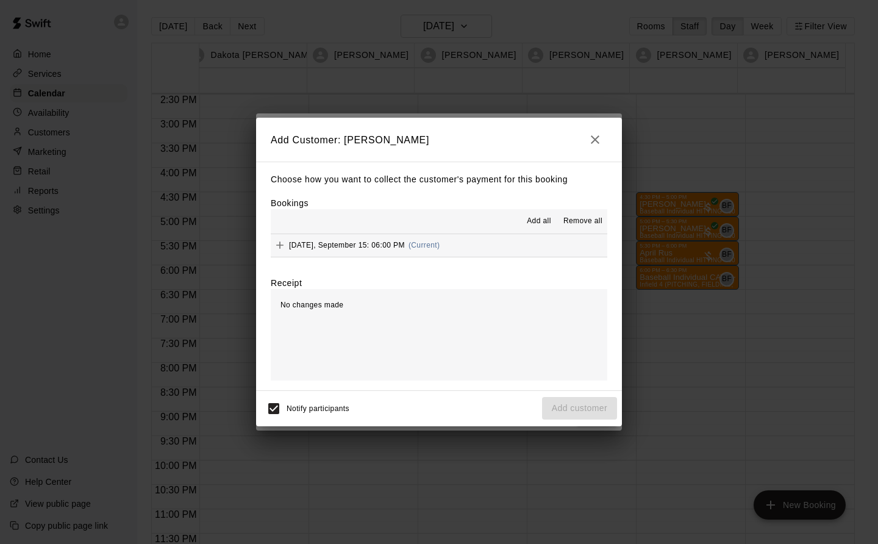
click at [371, 245] on span "[DATE], September 15: 06:00 PM" at bounding box center [347, 245] width 116 height 9
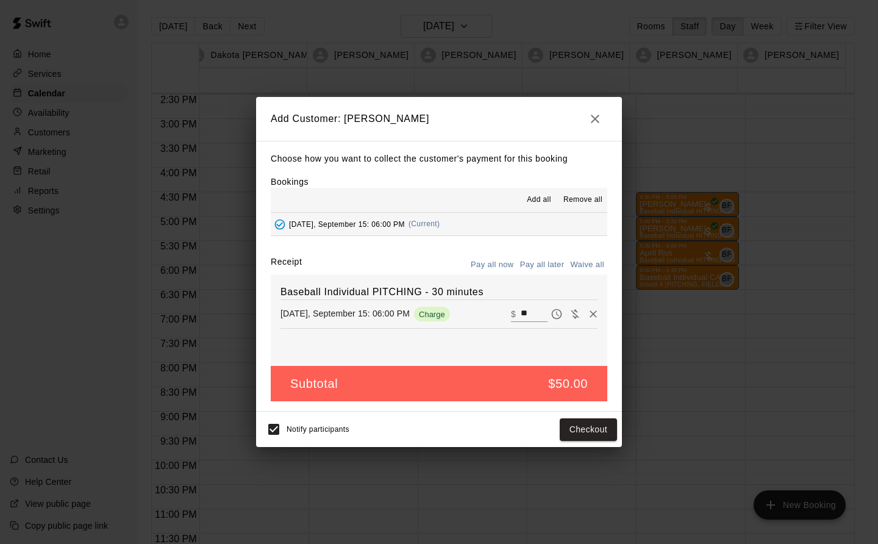
click at [600, 430] on button "Checkout" at bounding box center [588, 429] width 57 height 23
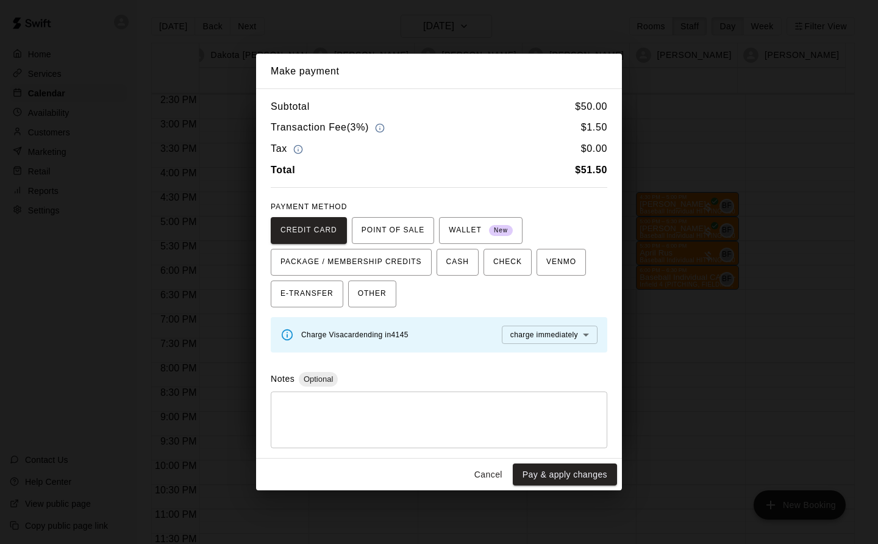
click at [594, 472] on button "Pay & apply changes" at bounding box center [565, 475] width 104 height 23
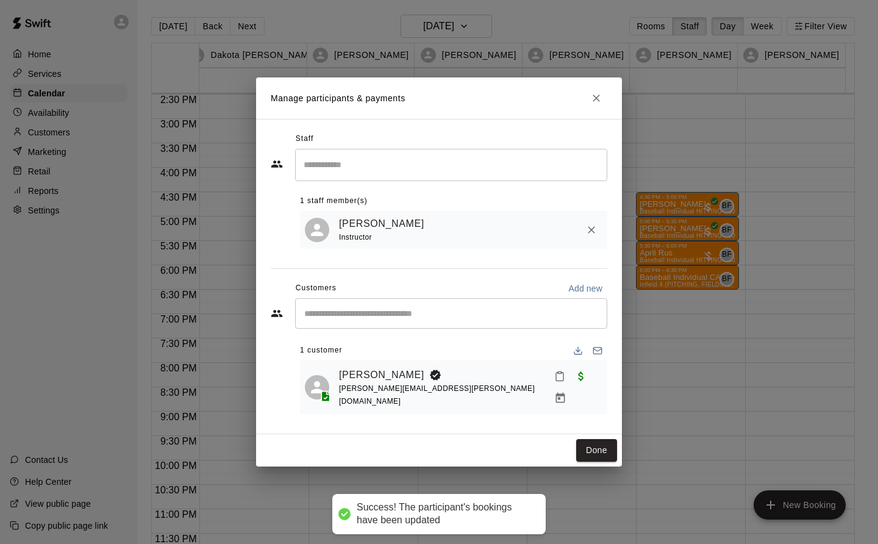
click at [595, 442] on button "Done" at bounding box center [596, 450] width 41 height 23
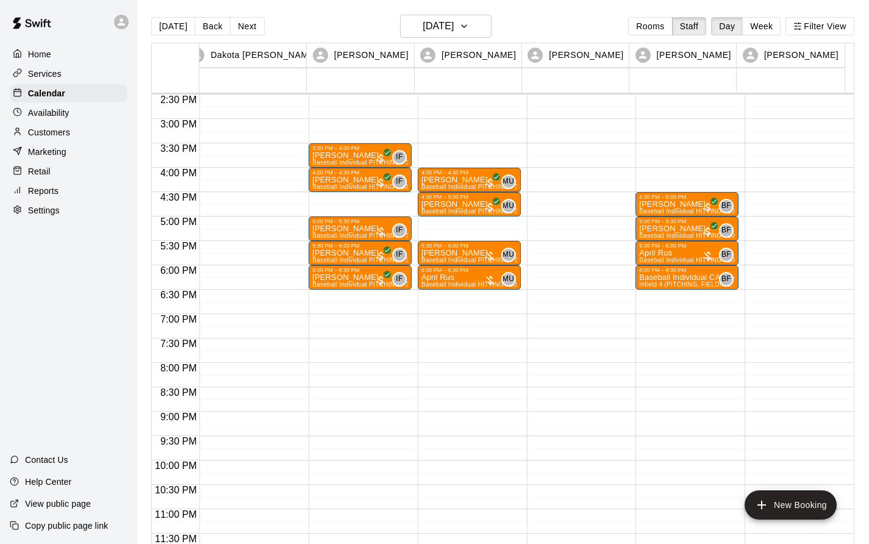
click at [675, 278] on p "Baseball Individual CATCHING - 30 minutes" at bounding box center [687, 278] width 96 height 0
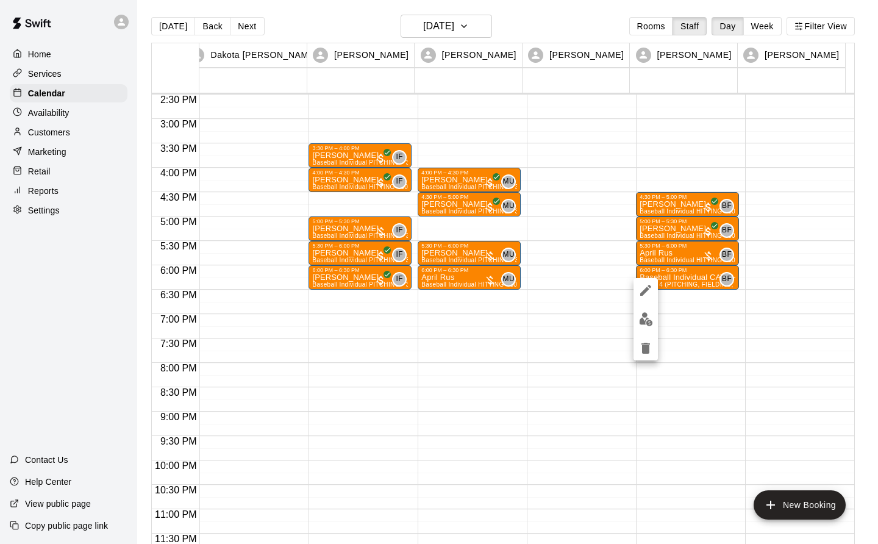
click at [647, 325] on img "edit" at bounding box center [646, 319] width 14 height 14
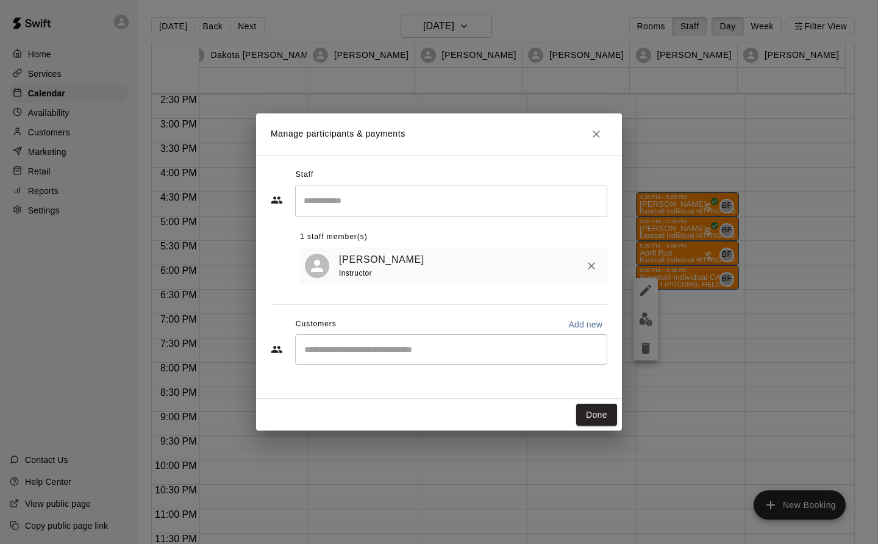
click at [309, 351] on input "Start typing to search customers..." at bounding box center [451, 349] width 301 height 12
type input "*******"
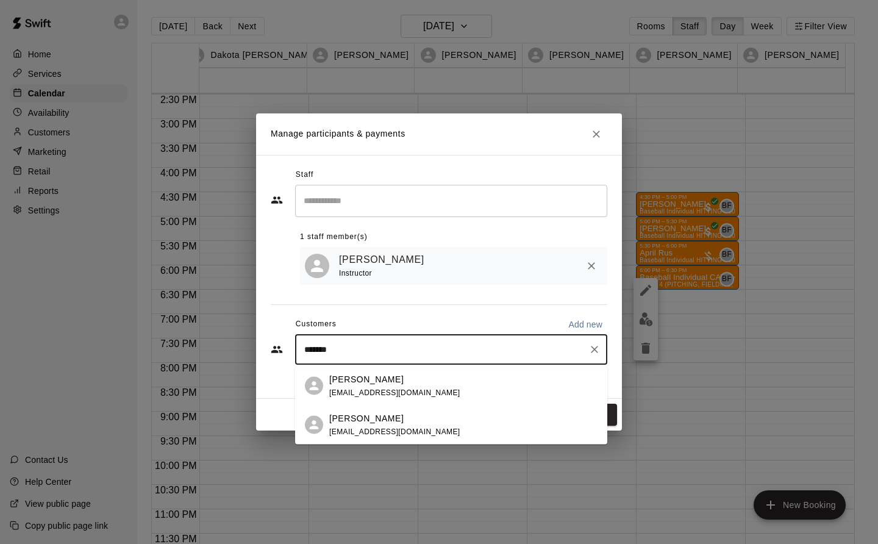
click at [384, 428] on span "[EMAIL_ADDRESS][DOMAIN_NAME]" at bounding box center [394, 431] width 131 height 9
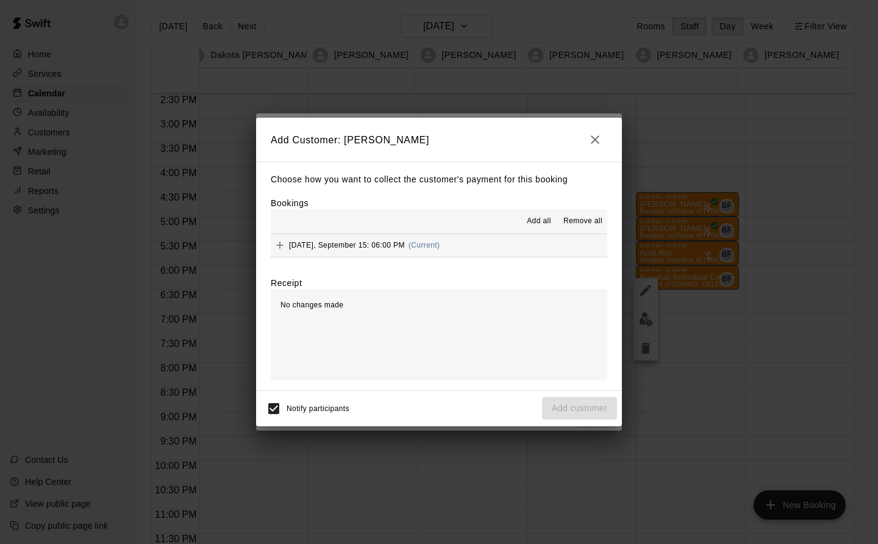
click at [381, 241] on span "[DATE], September 15: 06:00 PM" at bounding box center [347, 245] width 116 height 9
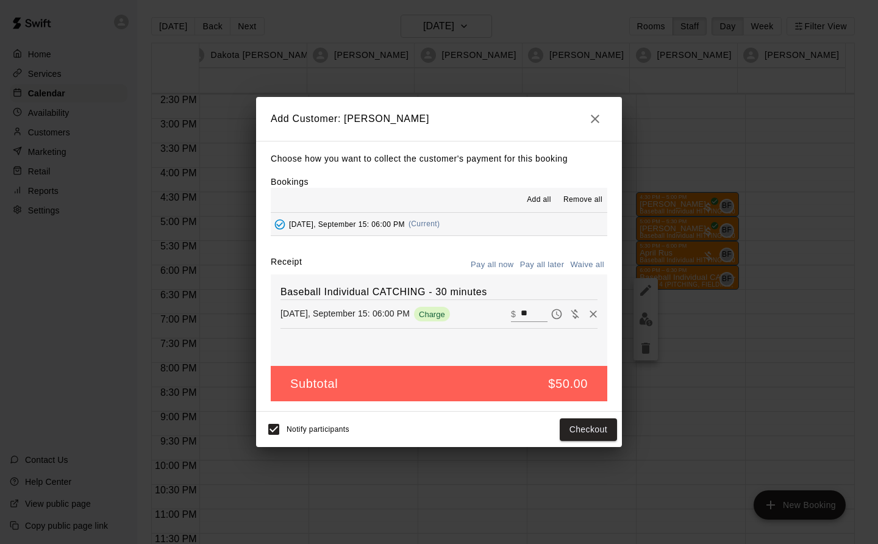
click at [605, 428] on button "Checkout" at bounding box center [588, 429] width 57 height 23
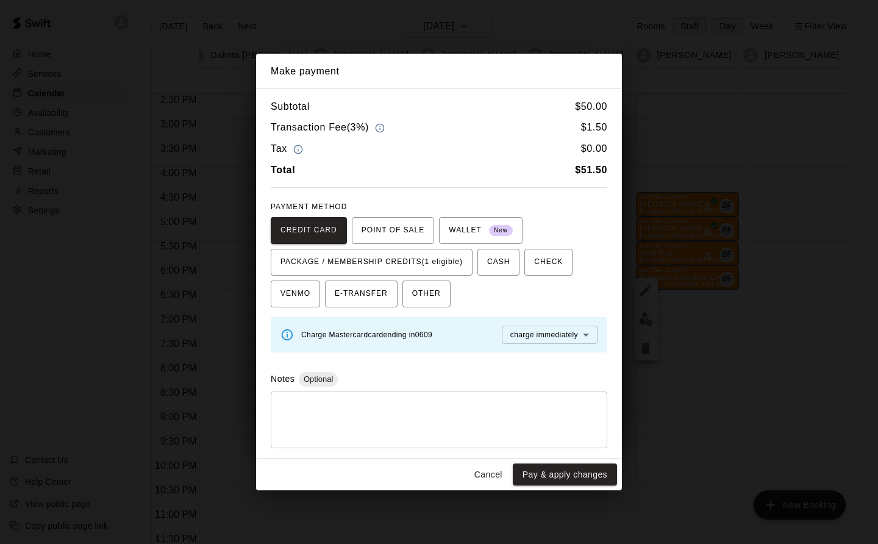
click at [448, 257] on span "PACKAGE / MEMBERSHIP CREDITS (1 eligible)" at bounding box center [372, 263] width 182 height 20
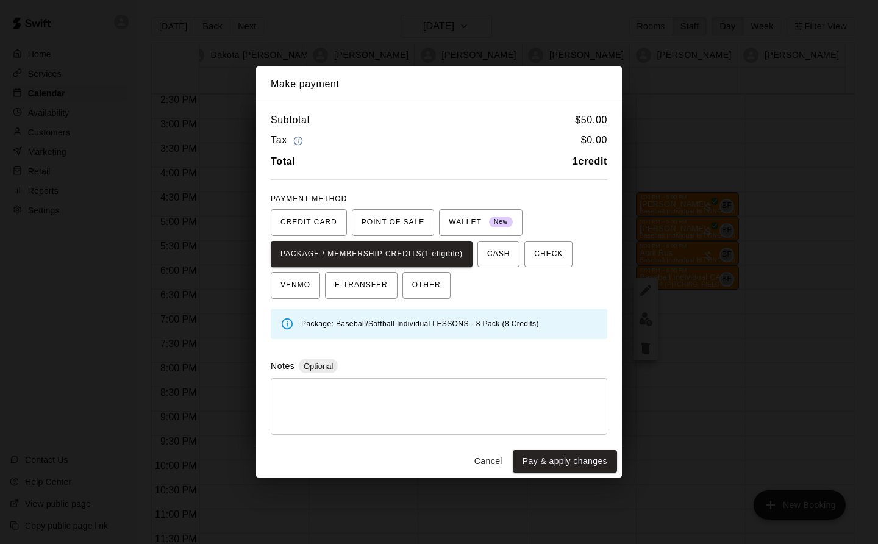
click at [590, 459] on button "Pay & apply changes" at bounding box center [565, 461] width 104 height 23
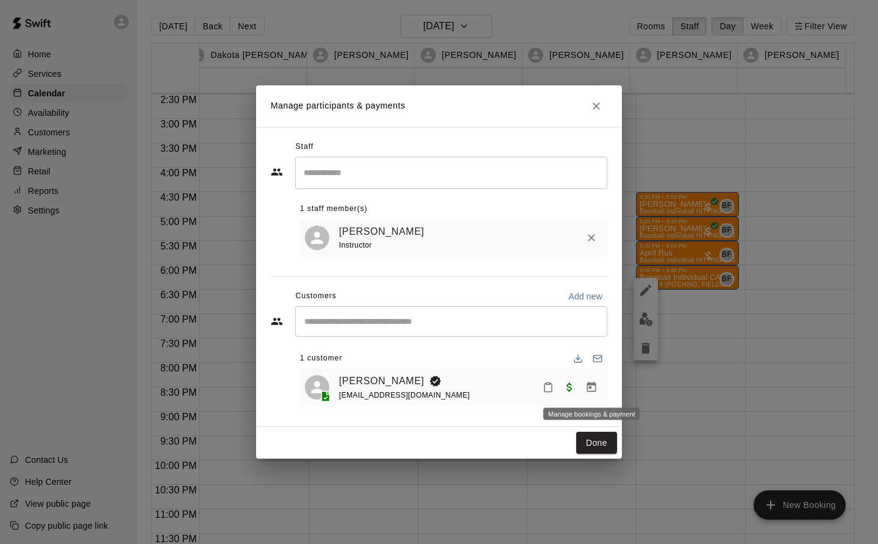
click at [594, 390] on icon "Manage bookings & payment" at bounding box center [592, 387] width 12 height 12
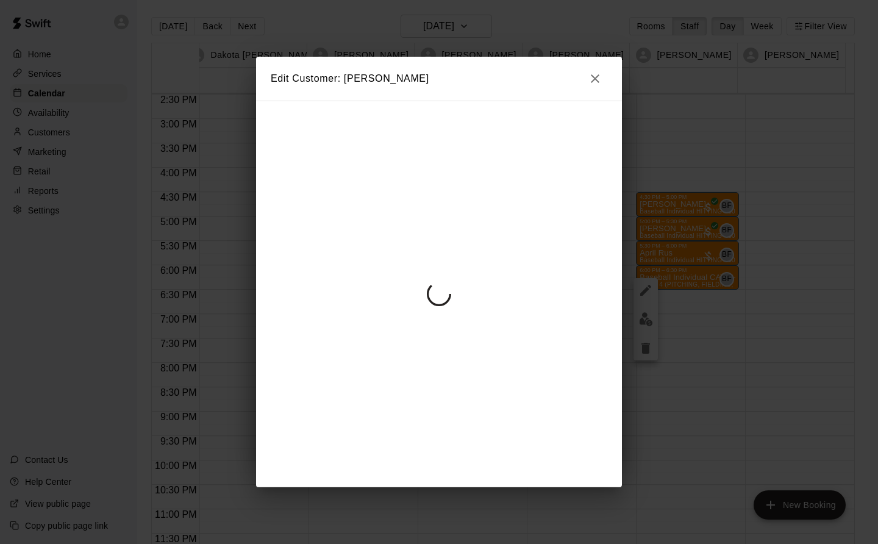
click at [597, 79] on div "Edit Customer: [PERSON_NAME]" at bounding box center [439, 272] width 878 height 544
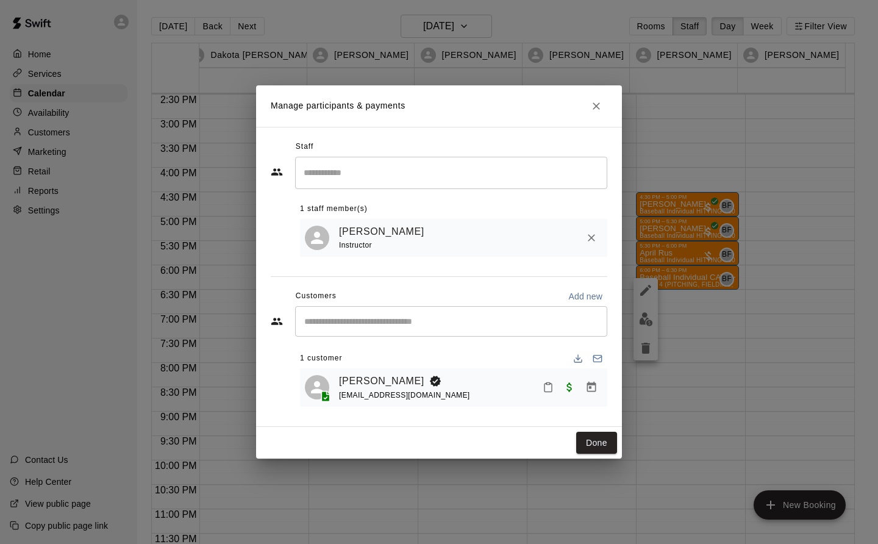
click at [597, 106] on icon "Close" at bounding box center [596, 105] width 7 height 7
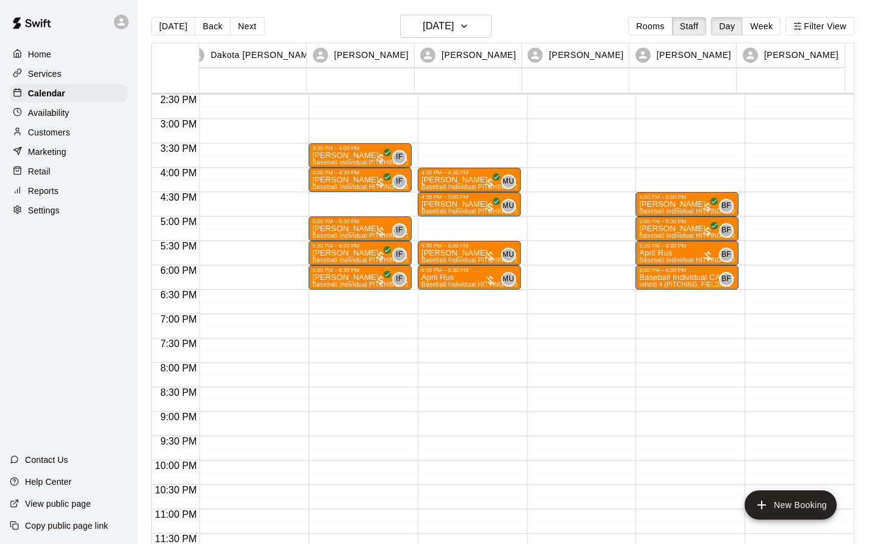
click at [659, 249] on div "5:30 PM – 6:00 PM" at bounding box center [687, 246] width 96 height 6
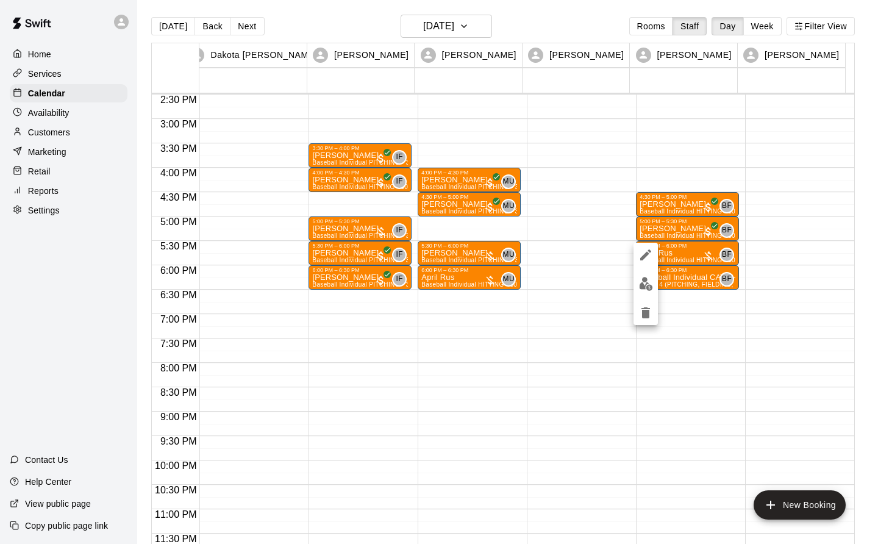
click at [647, 288] on img "edit" at bounding box center [646, 284] width 14 height 14
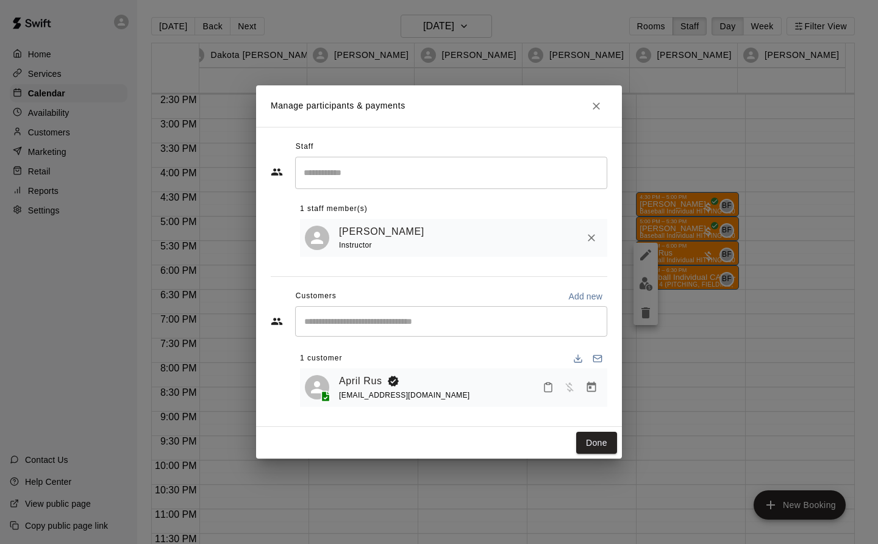
click at [594, 386] on icon "Manage bookings & payment" at bounding box center [591, 387] width 9 height 10
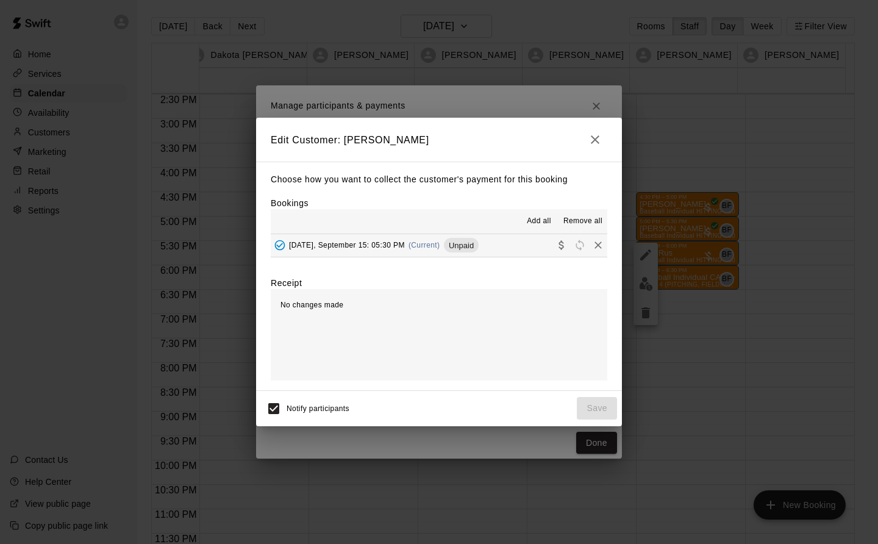
click at [422, 248] on span "(Current)" at bounding box center [425, 245] width 32 height 9
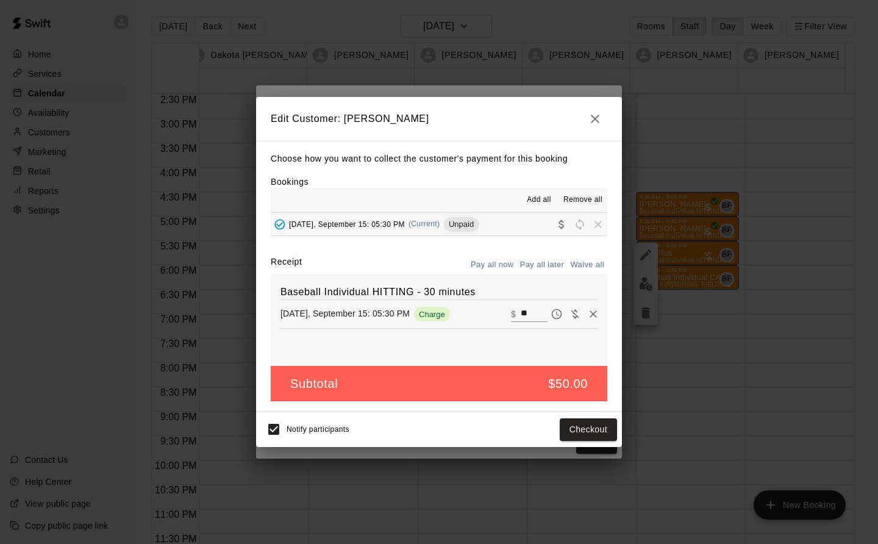
click at [595, 432] on button "Checkout" at bounding box center [588, 429] width 57 height 23
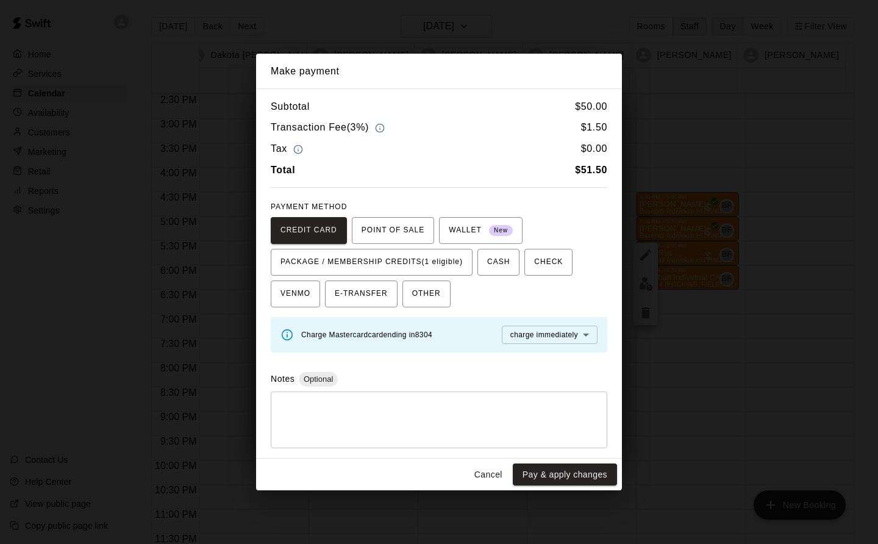
click at [447, 260] on span "PACKAGE / MEMBERSHIP CREDITS (1 eligible)" at bounding box center [372, 263] width 182 height 20
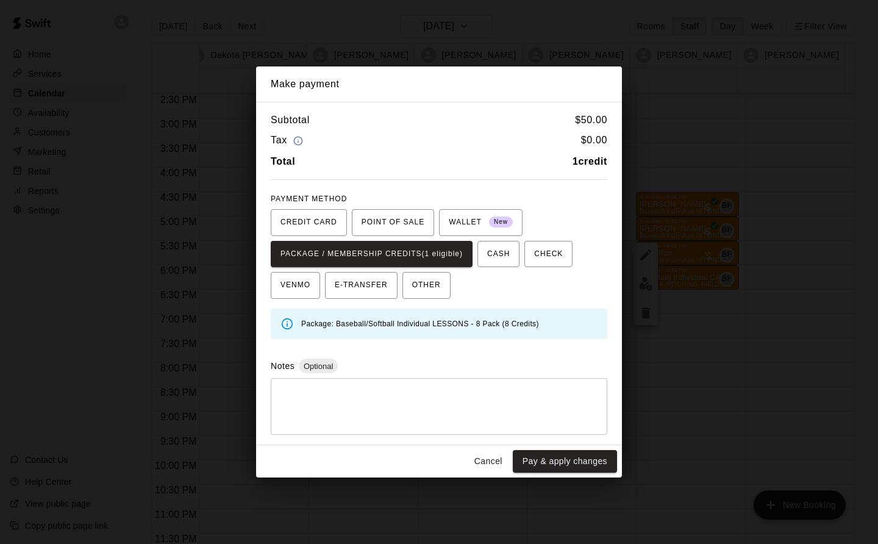
click at [601, 462] on button "Pay & apply changes" at bounding box center [565, 461] width 104 height 23
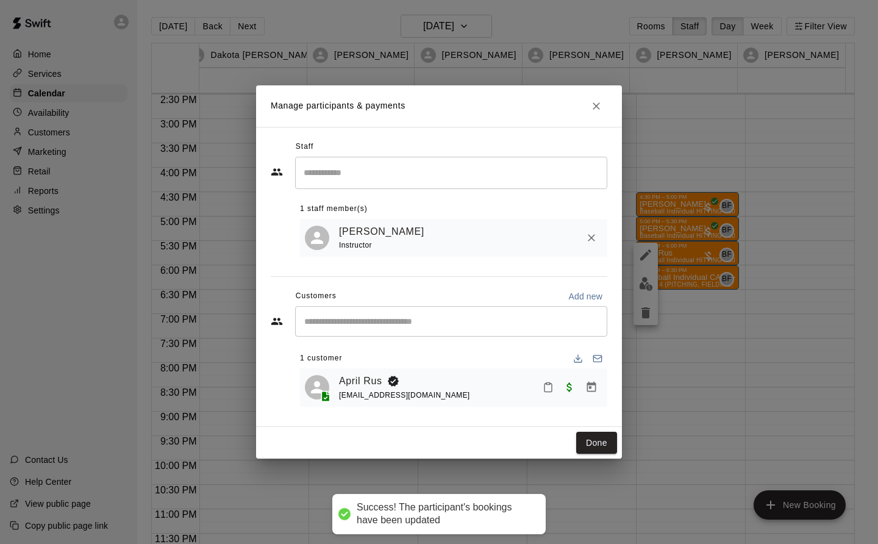
click at [600, 444] on button "Done" at bounding box center [596, 443] width 41 height 23
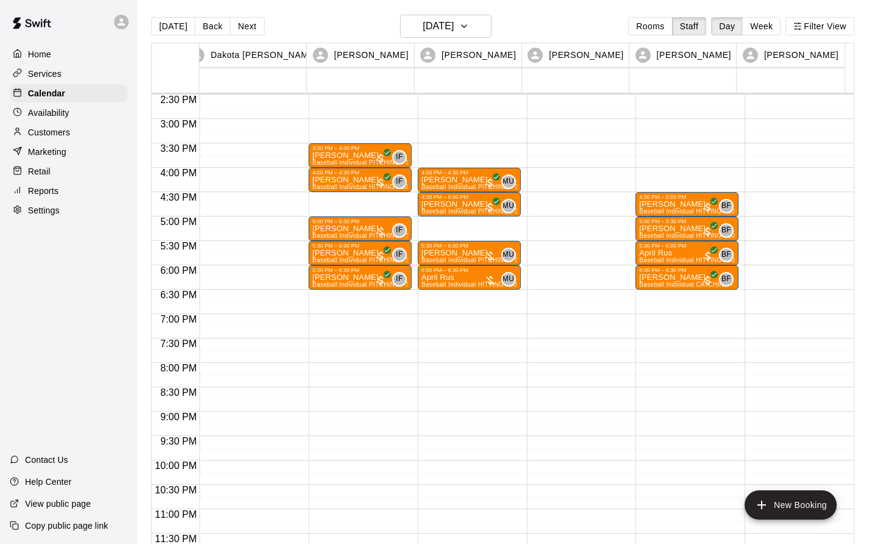
click at [464, 282] on div "April Rus Baseball Individual HITTING - 30 minutes (Infield 2 (PITCHING) - TBK)" at bounding box center [470, 545] width 96 height 544
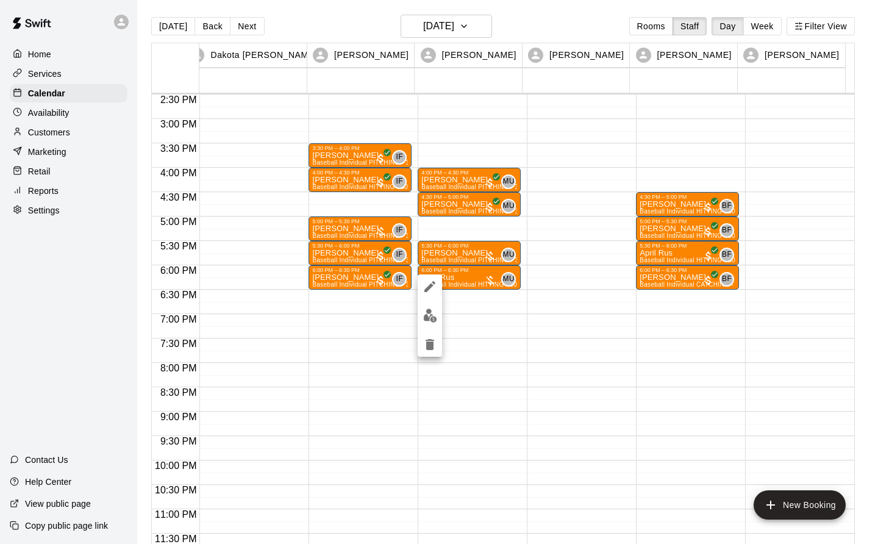
click at [426, 314] on img "edit" at bounding box center [430, 316] width 14 height 14
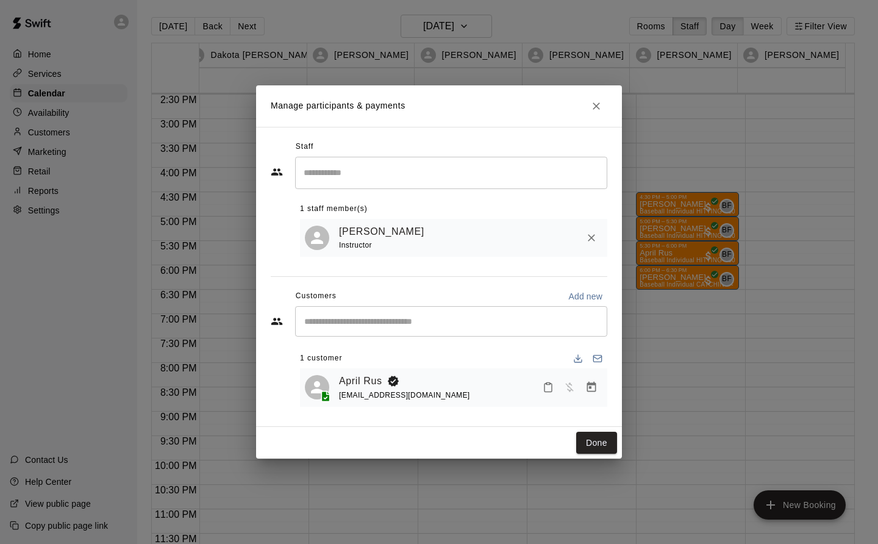
click at [593, 388] on icon "Manage bookings & payment" at bounding box center [592, 387] width 12 height 12
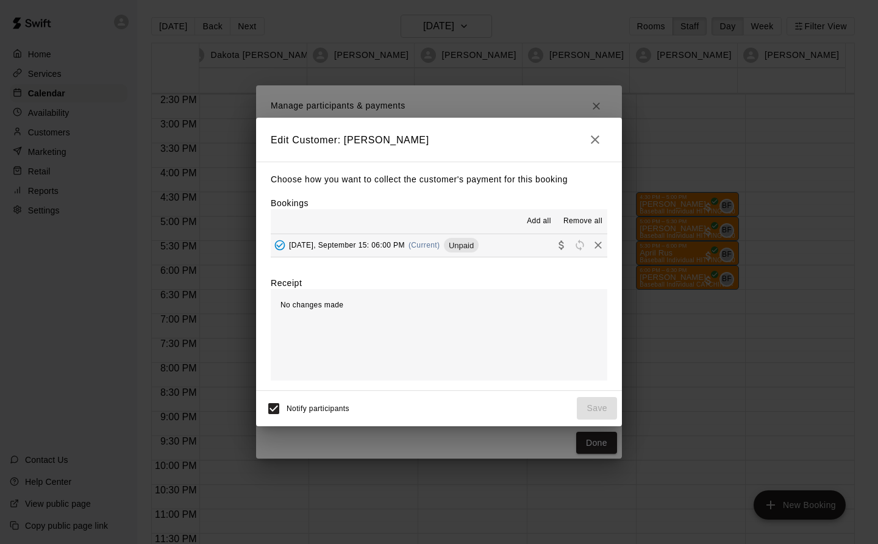
click at [416, 246] on span "(Current)" at bounding box center [425, 245] width 32 height 9
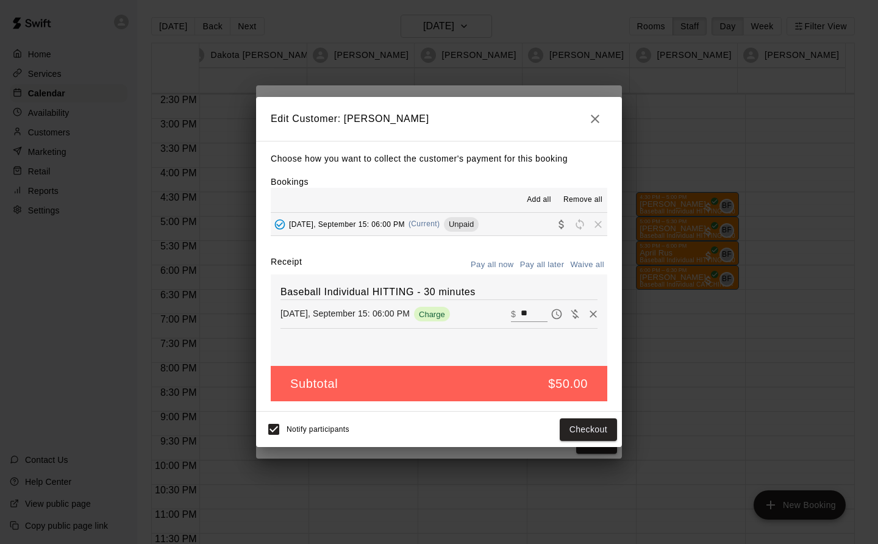
click at [600, 433] on button "Checkout" at bounding box center [588, 429] width 57 height 23
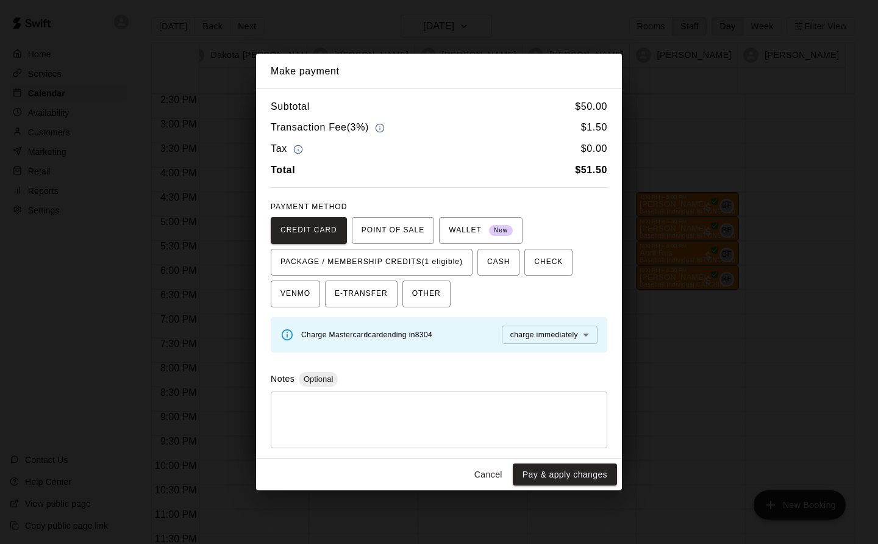
click at [438, 262] on span "PACKAGE / MEMBERSHIP CREDITS (1 eligible)" at bounding box center [372, 263] width 182 height 20
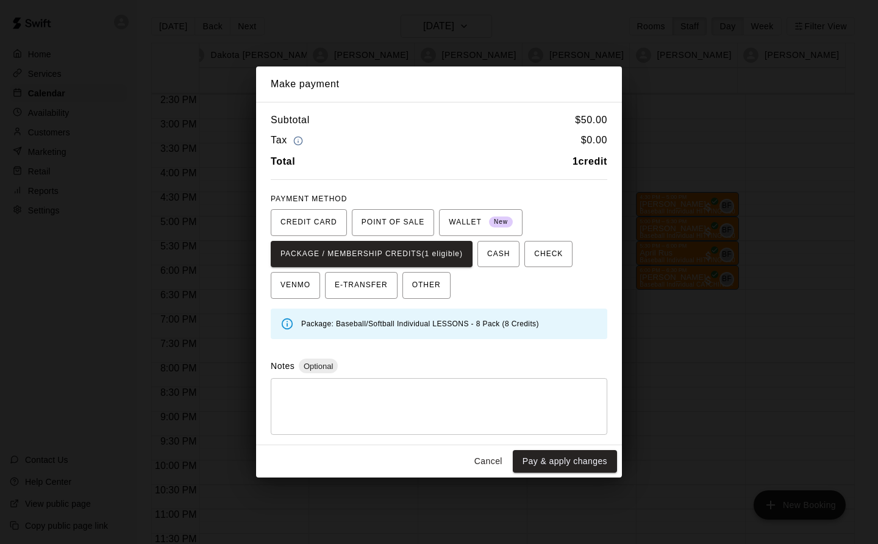
click at [595, 465] on button "Pay & apply changes" at bounding box center [565, 461] width 104 height 23
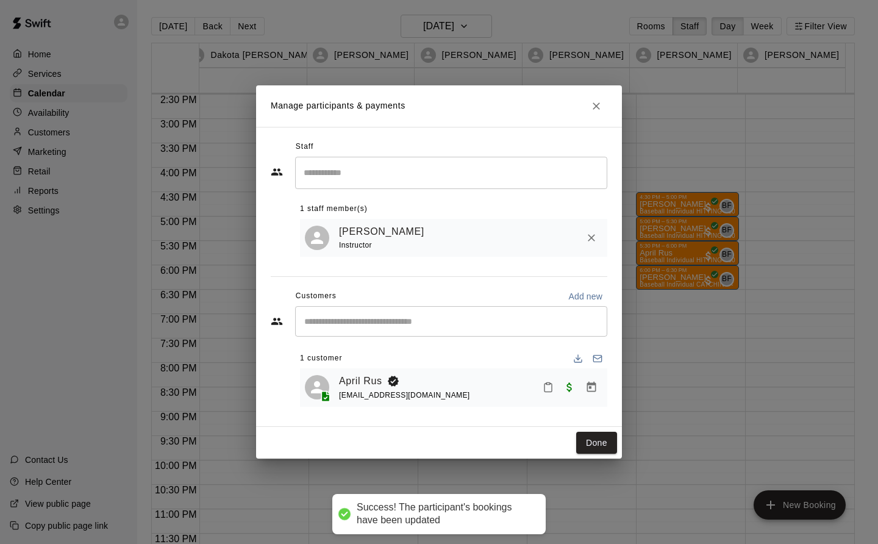
click at [606, 441] on button "Done" at bounding box center [596, 443] width 41 height 23
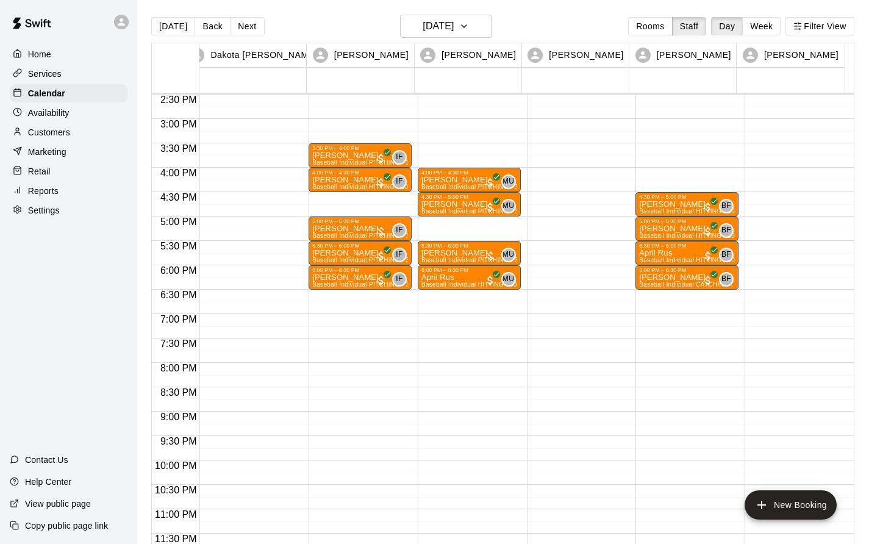
click at [209, 24] on button "Back" at bounding box center [213, 26] width 36 height 18
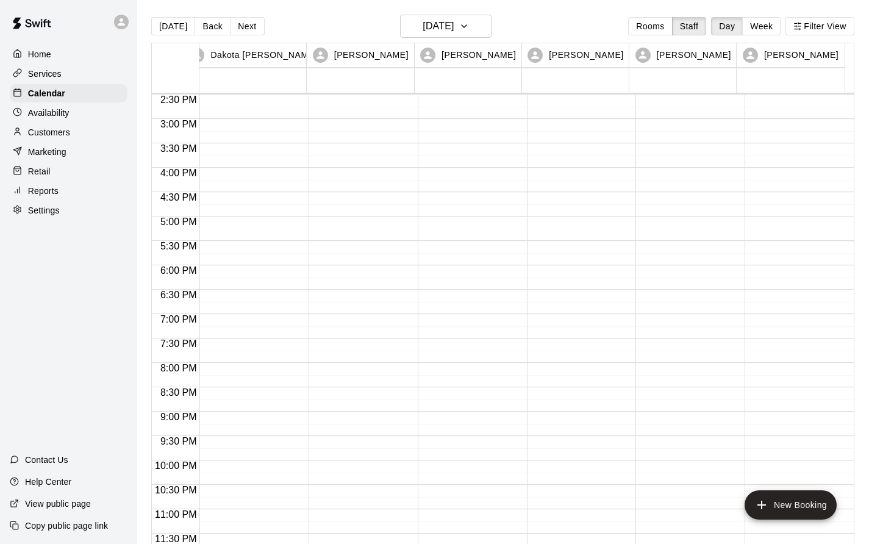
click at [209, 23] on button "Back" at bounding box center [213, 26] width 36 height 18
click at [454, 18] on h6 "[DATE]" at bounding box center [438, 26] width 31 height 17
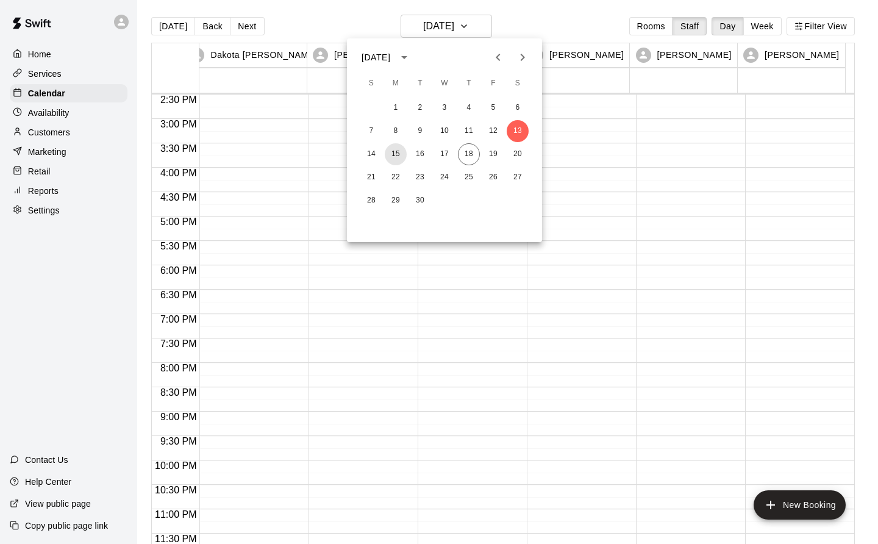
click at [395, 154] on button "15" at bounding box center [396, 154] width 22 height 22
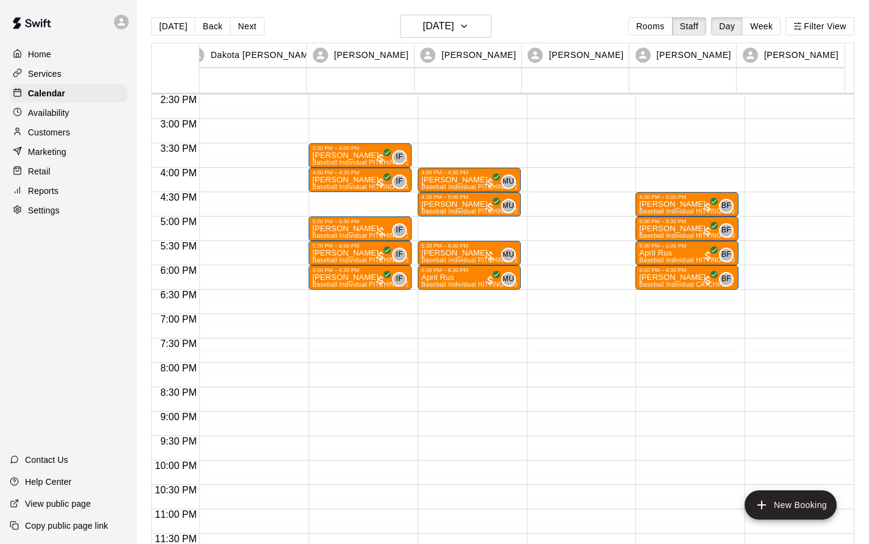
click at [245, 26] on button "Next" at bounding box center [247, 26] width 34 height 18
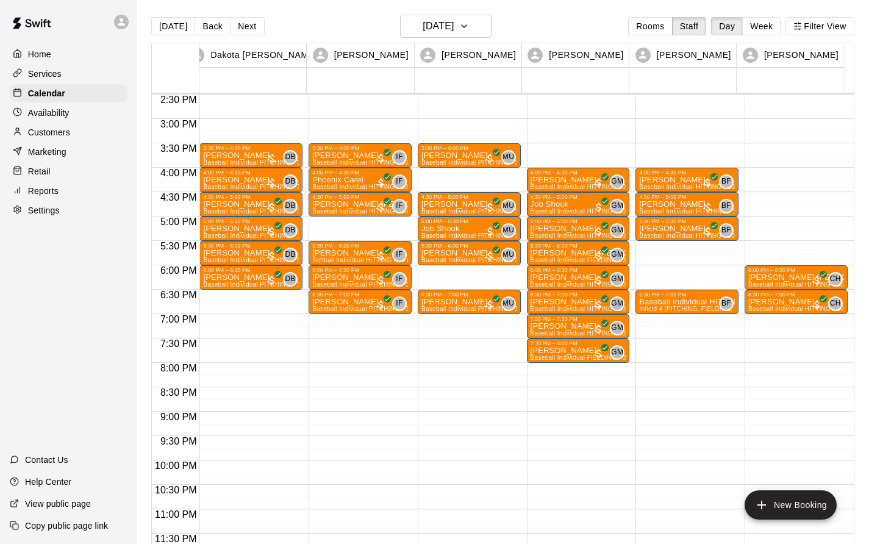
click at [658, 302] on p "Baseball Individual HITTING - 30 minutes" at bounding box center [687, 302] width 96 height 0
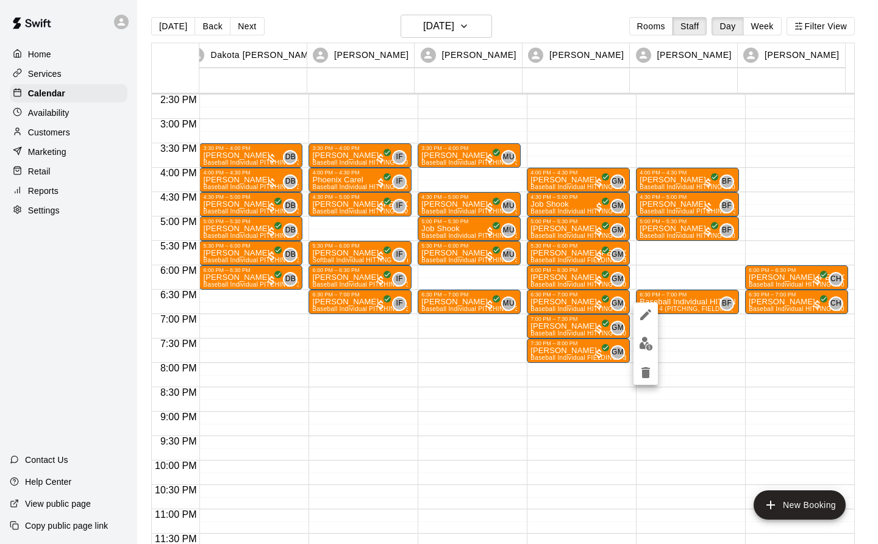
click at [646, 348] on img "edit" at bounding box center [646, 344] width 14 height 14
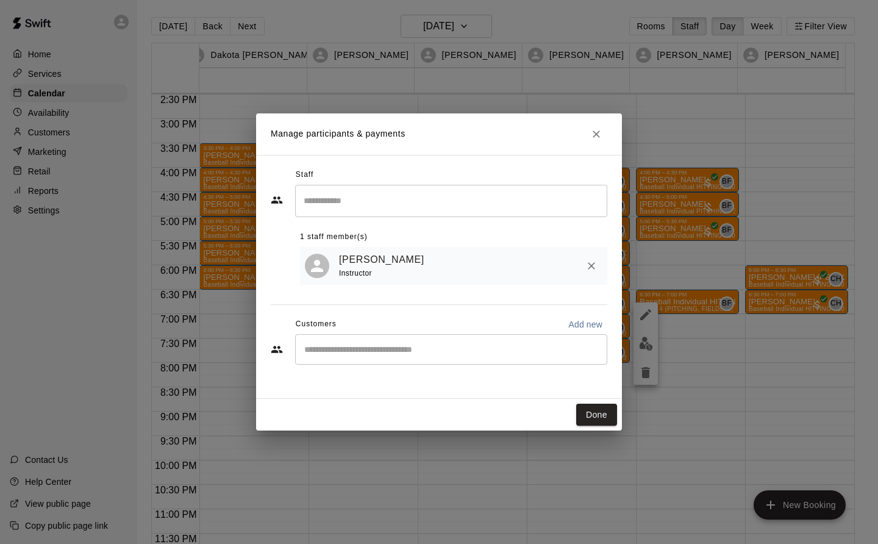
click at [306, 349] on input "Start typing to search customers..." at bounding box center [451, 349] width 301 height 12
type input "******"
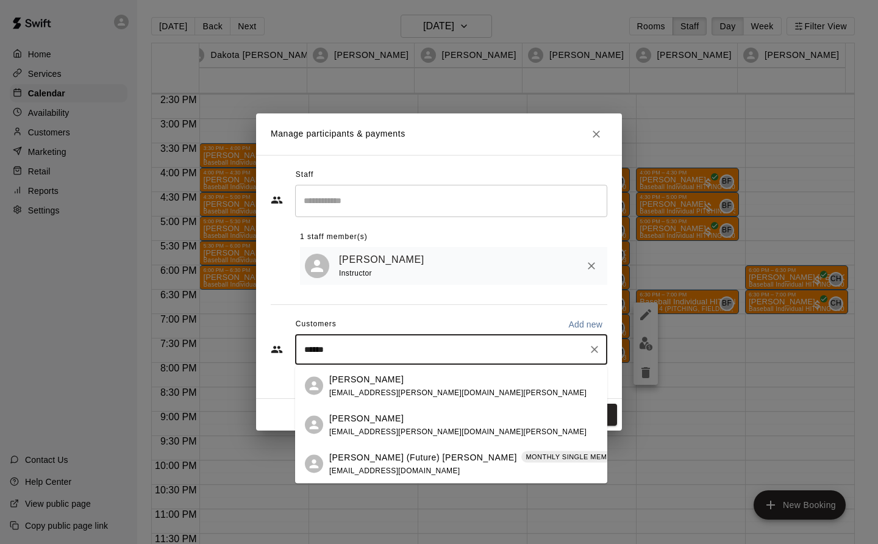
click at [455, 386] on div "[PERSON_NAME] [PERSON_NAME][EMAIL_ADDRESS][PERSON_NAME][DOMAIN_NAME][PERSON_NAM…" at bounding box center [463, 386] width 268 height 26
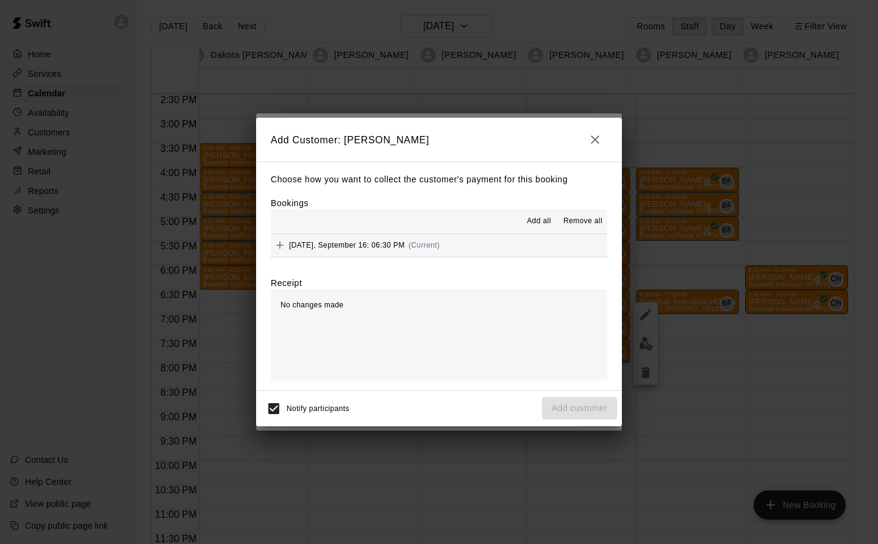
click at [384, 245] on span "[DATE], September 16: 06:30 PM" at bounding box center [347, 245] width 116 height 9
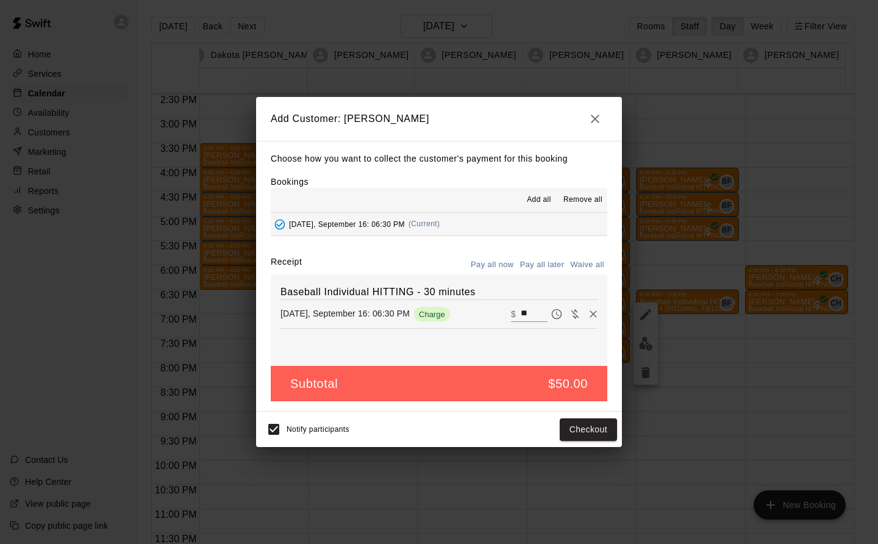
click at [586, 431] on button "Checkout" at bounding box center [588, 429] width 57 height 23
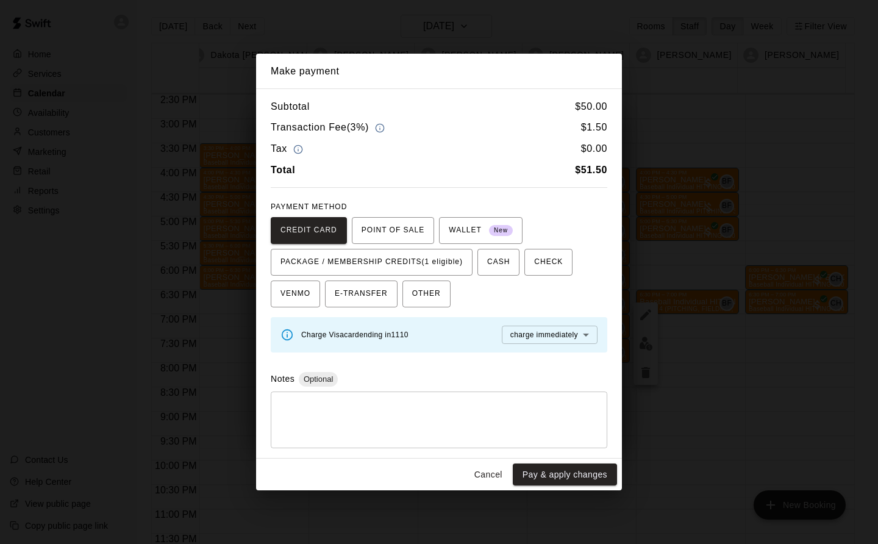
click at [429, 260] on span "PACKAGE / MEMBERSHIP CREDITS (1 eligible)" at bounding box center [372, 263] width 182 height 20
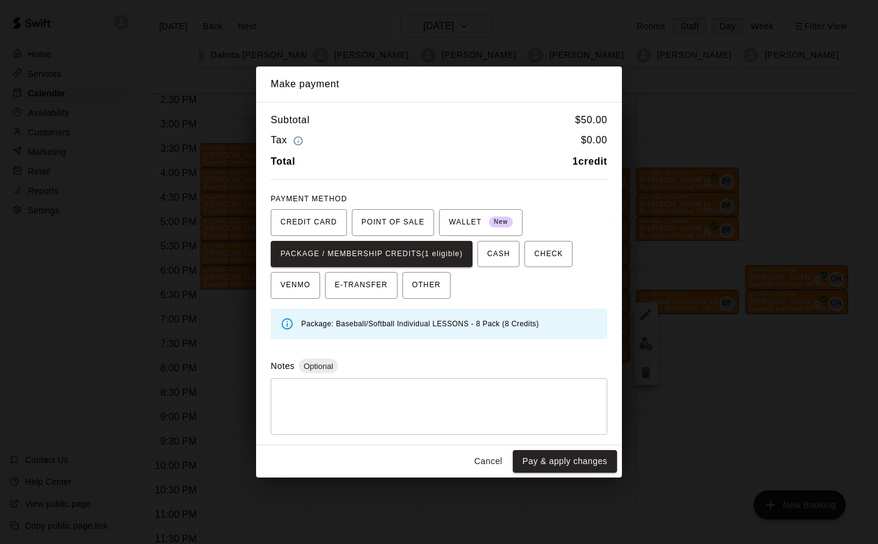
click at [588, 468] on button "Pay & apply changes" at bounding box center [565, 461] width 104 height 23
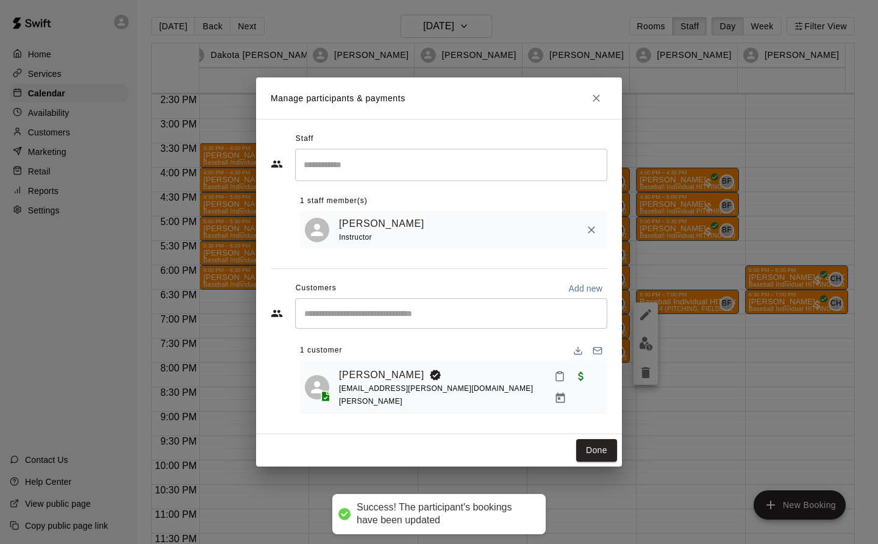
click at [595, 440] on button "Done" at bounding box center [596, 450] width 41 height 23
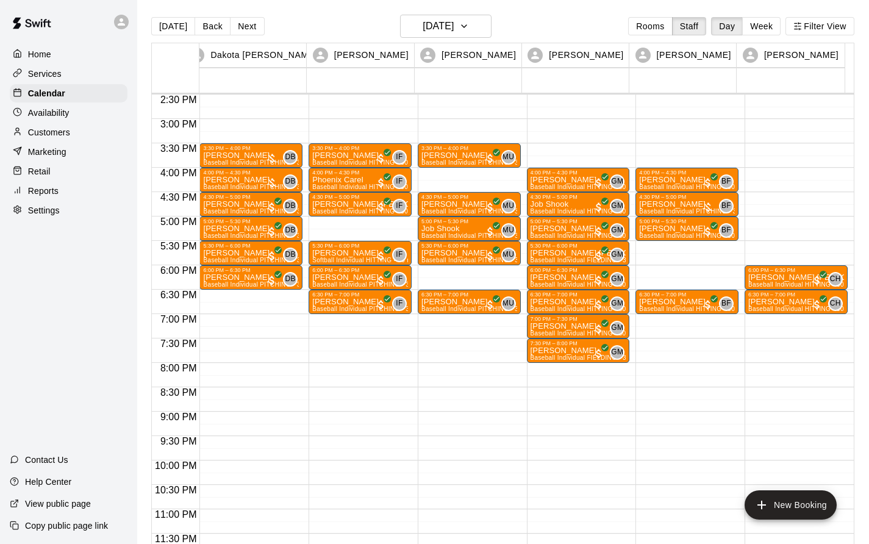
click at [684, 207] on div "[PERSON_NAME] Baseball Individual PITCHING - 30 minutes (Infield 3 (PITCHING) -…" at bounding box center [687, 472] width 96 height 544
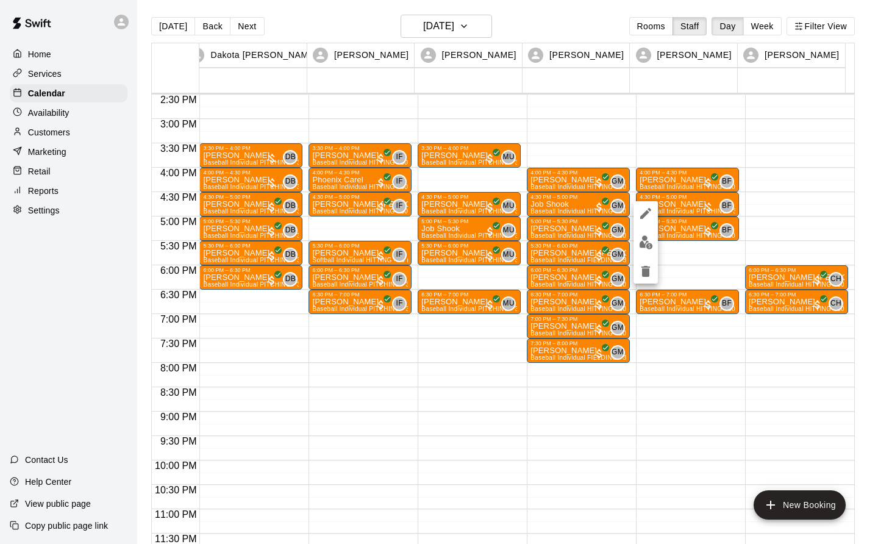
click at [646, 246] on img "edit" at bounding box center [646, 242] width 14 height 14
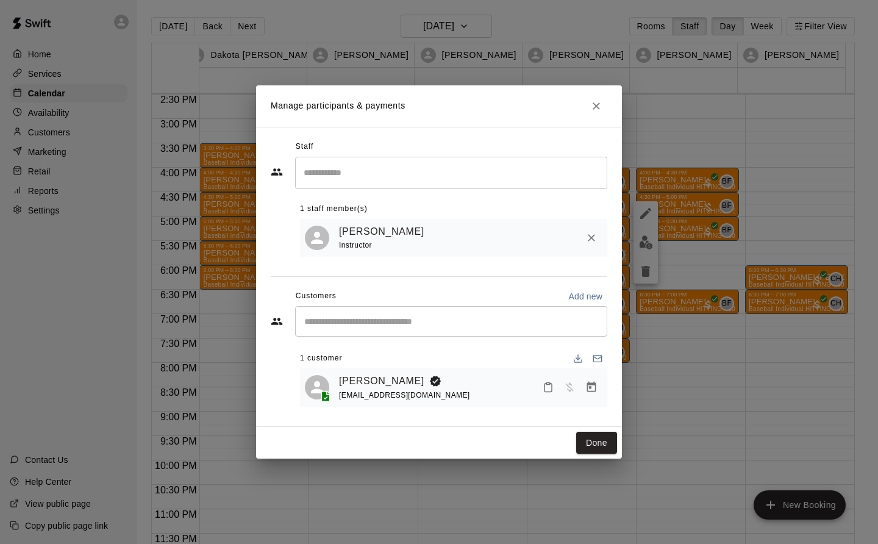
click at [590, 386] on icon "Manage bookings & payment" at bounding box center [591, 387] width 9 height 10
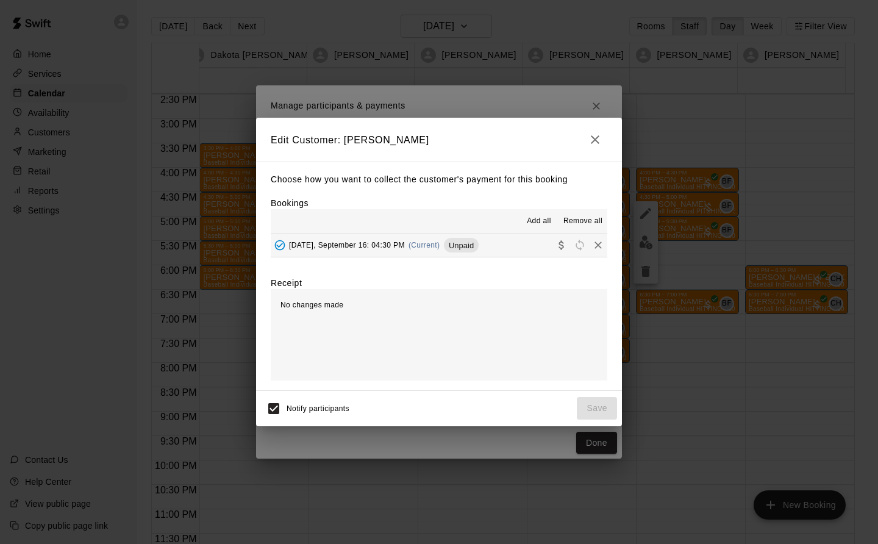
click at [409, 242] on div "[DATE], September 16: 04:30 PM (Current) Unpaid" at bounding box center [375, 245] width 208 height 18
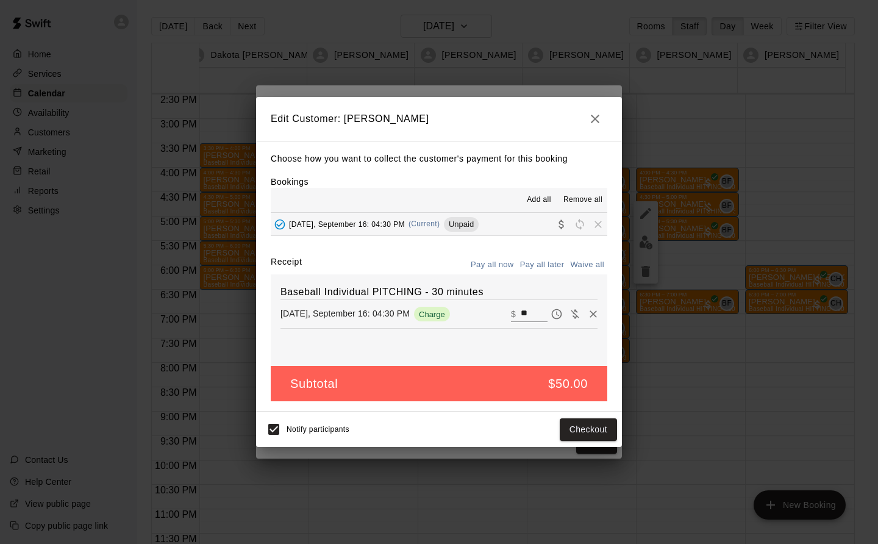
click at [592, 431] on button "Checkout" at bounding box center [588, 429] width 57 height 23
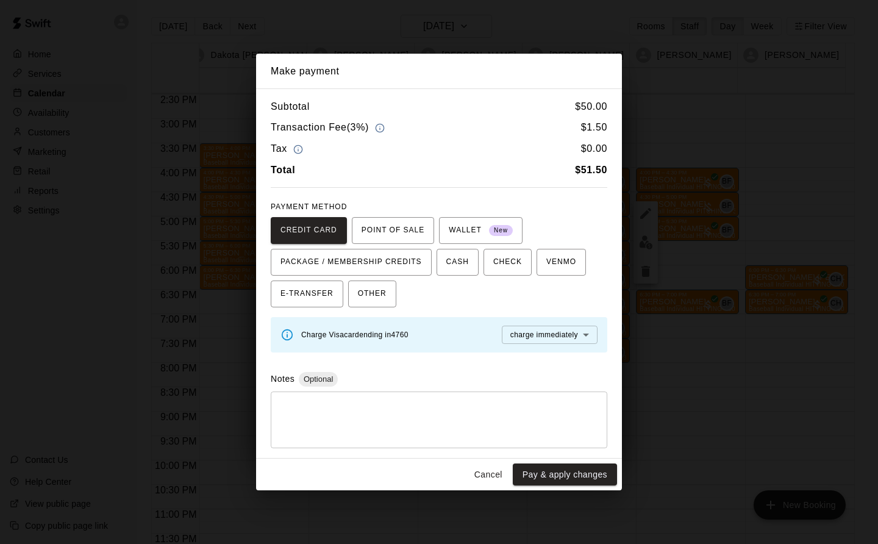
click at [490, 479] on button "Cancel" at bounding box center [488, 475] width 39 height 23
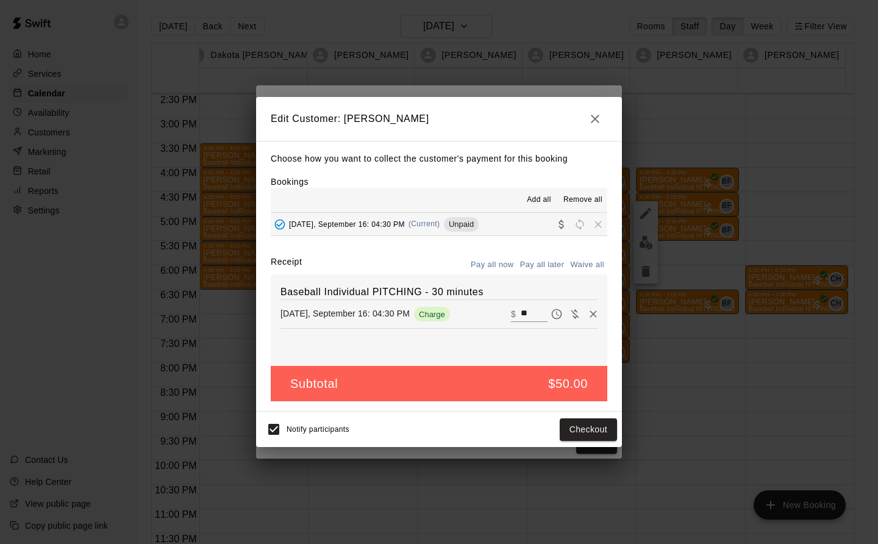
click at [595, 112] on icon "button" at bounding box center [595, 119] width 15 height 15
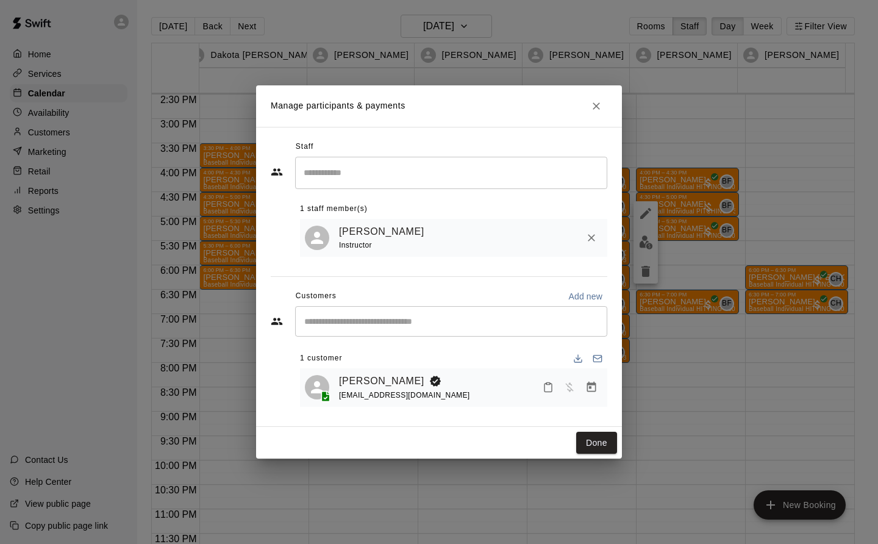
click at [601, 104] on icon "Close" at bounding box center [596, 106] width 12 height 12
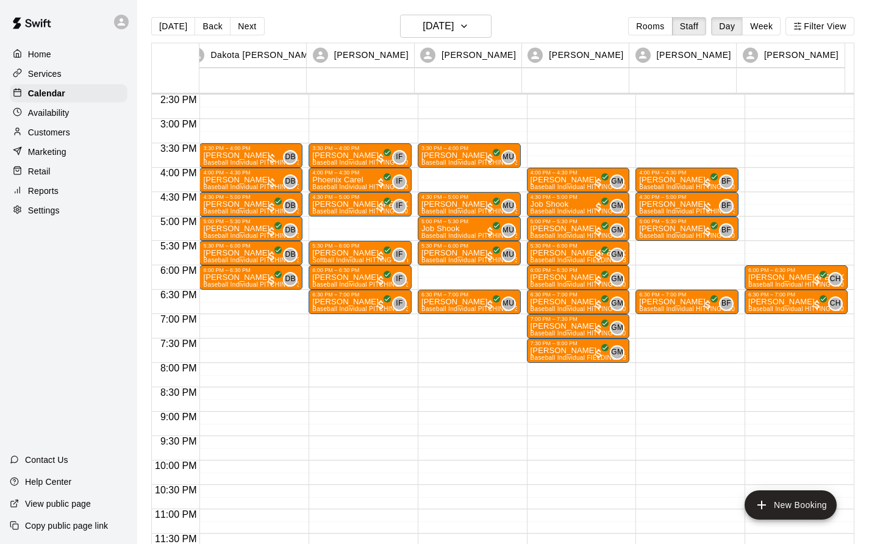
click at [244, 158] on div "[PERSON_NAME] Baseball Individual PITCHING - 30 minutes (Infield 1 (PITCHING) -…" at bounding box center [251, 423] width 96 height 544
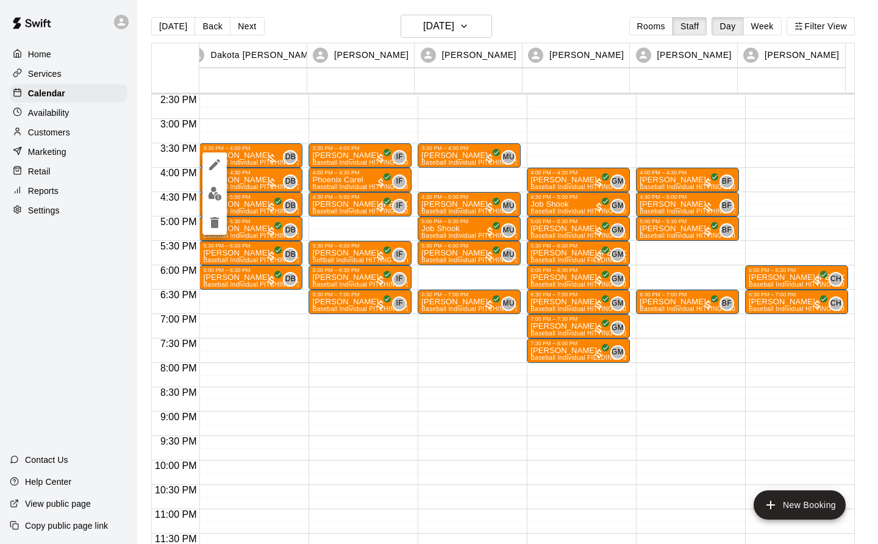
click at [213, 196] on img "edit" at bounding box center [215, 194] width 14 height 14
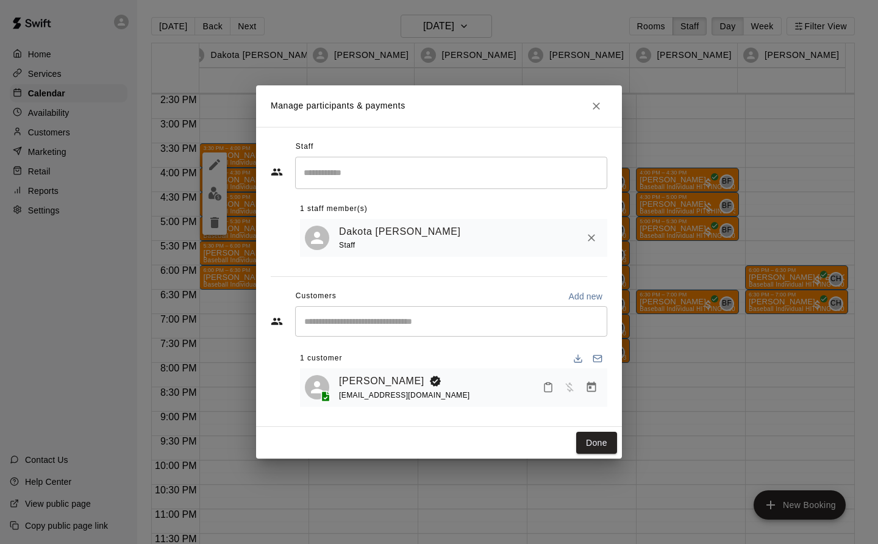
click at [587, 391] on icon "Manage bookings & payment" at bounding box center [592, 387] width 12 height 12
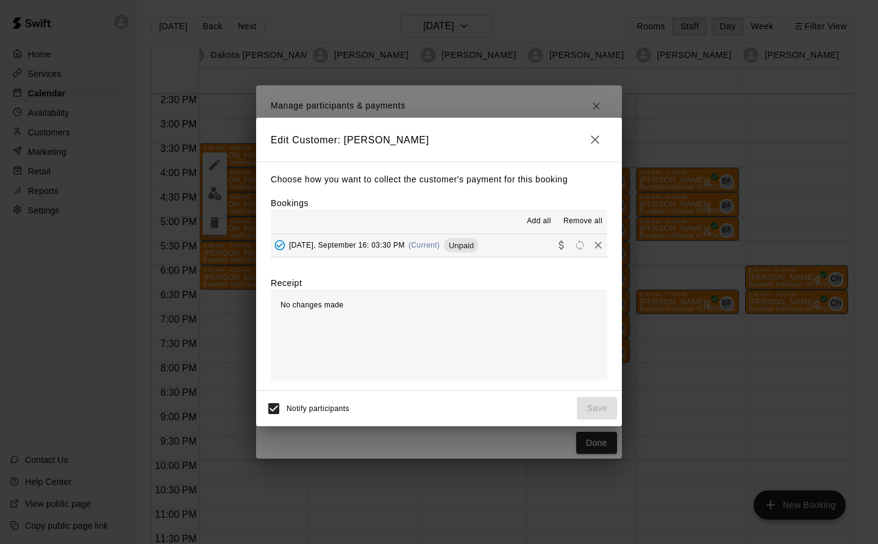
click at [395, 243] on span "[DATE], September 16: 03:30 PM" at bounding box center [347, 245] width 116 height 9
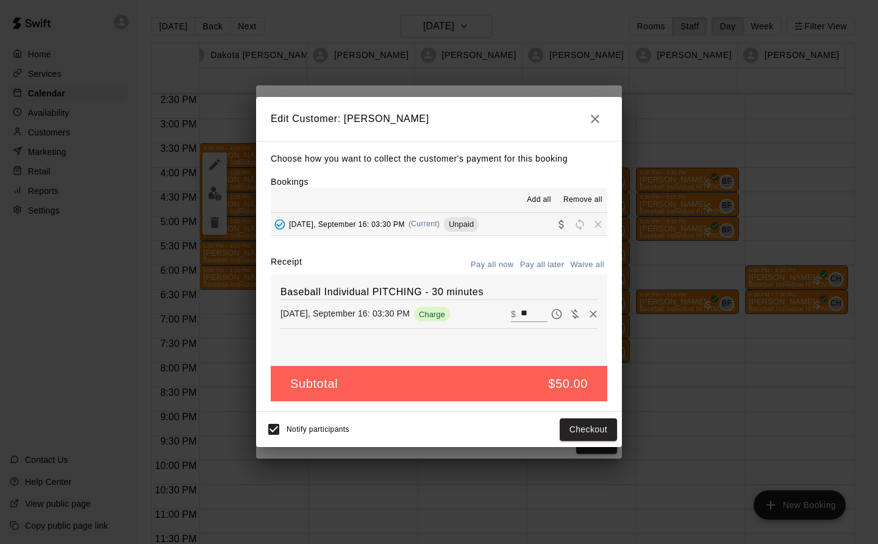
click at [596, 431] on button "Checkout" at bounding box center [588, 429] width 57 height 23
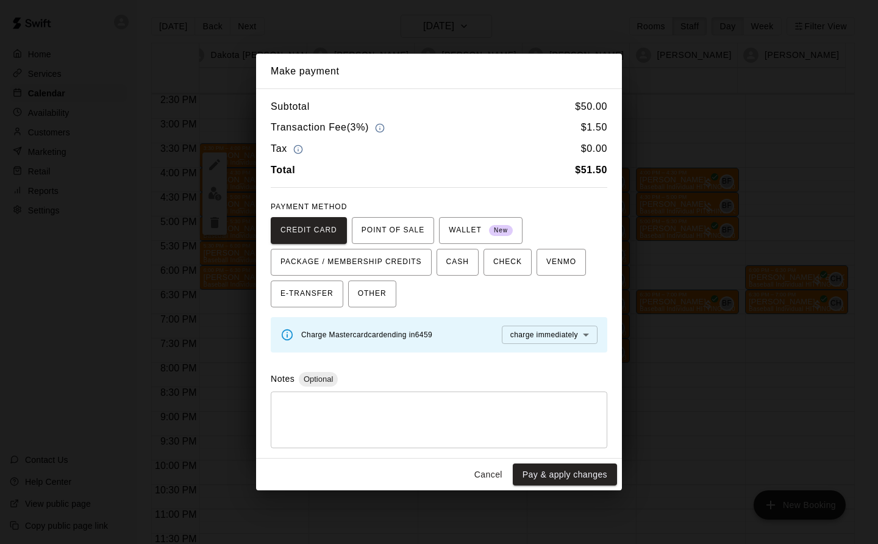
click at [490, 479] on button "Cancel" at bounding box center [488, 475] width 39 height 23
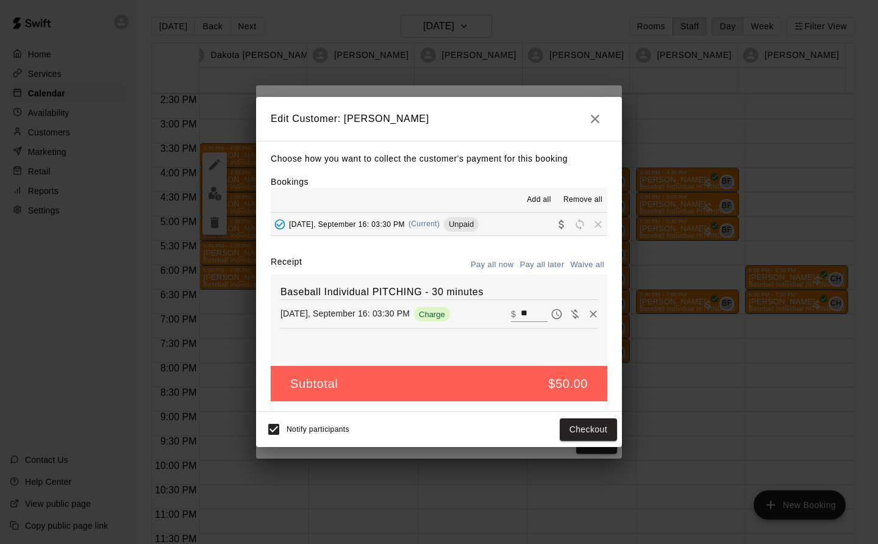
click at [598, 116] on icon "button" at bounding box center [595, 119] width 15 height 15
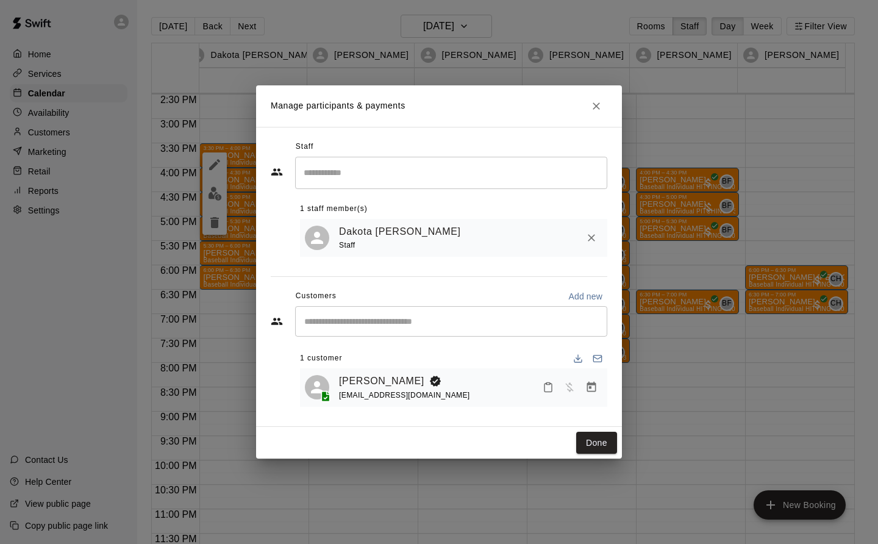
click at [597, 106] on icon "Close" at bounding box center [596, 106] width 12 height 12
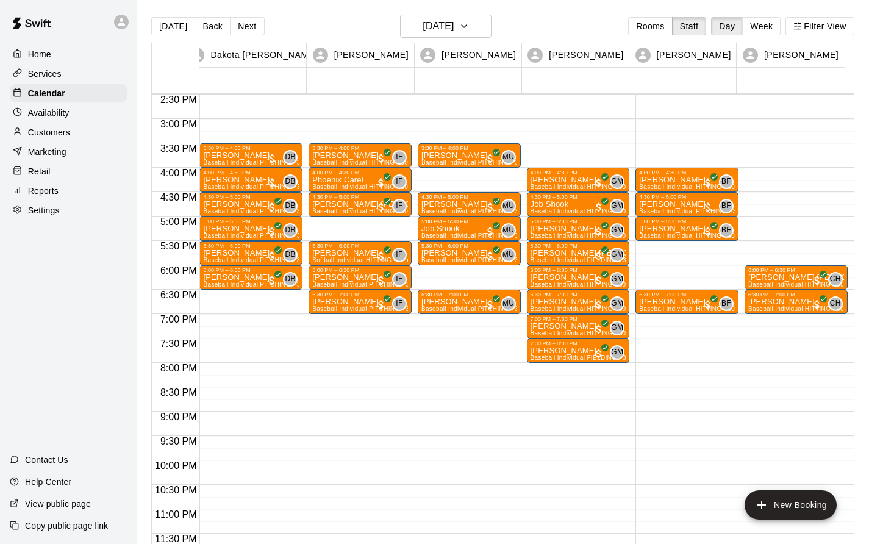
click at [246, 153] on div "[PERSON_NAME] Baseball Individual PITCHING - 30 minutes (Infield 1 (PITCHING) -…" at bounding box center [251, 423] width 96 height 544
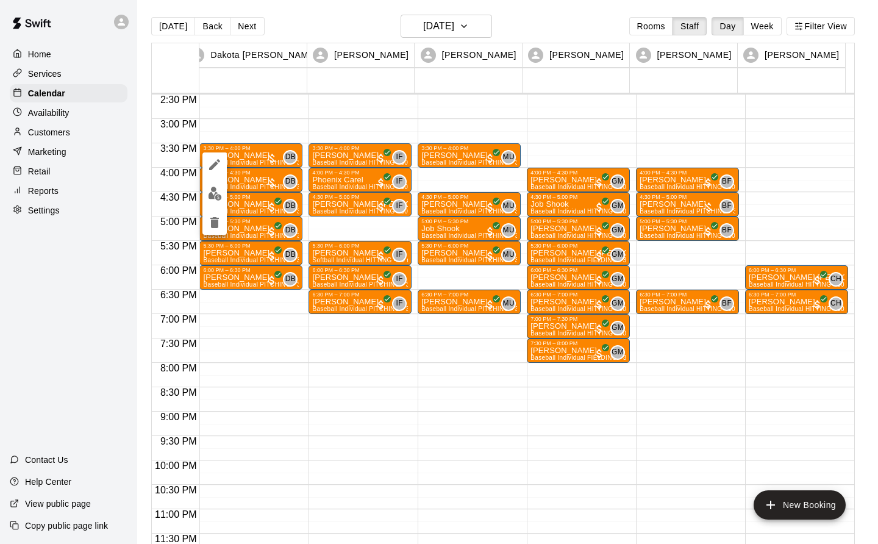
click at [209, 198] on img "edit" at bounding box center [215, 194] width 14 height 14
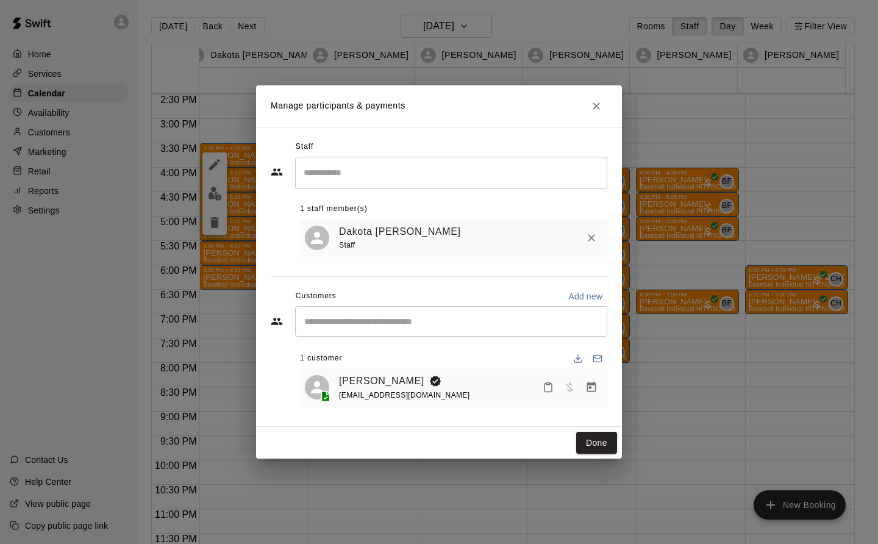
click at [593, 387] on icon "Manage bookings & payment" at bounding box center [592, 387] width 12 height 12
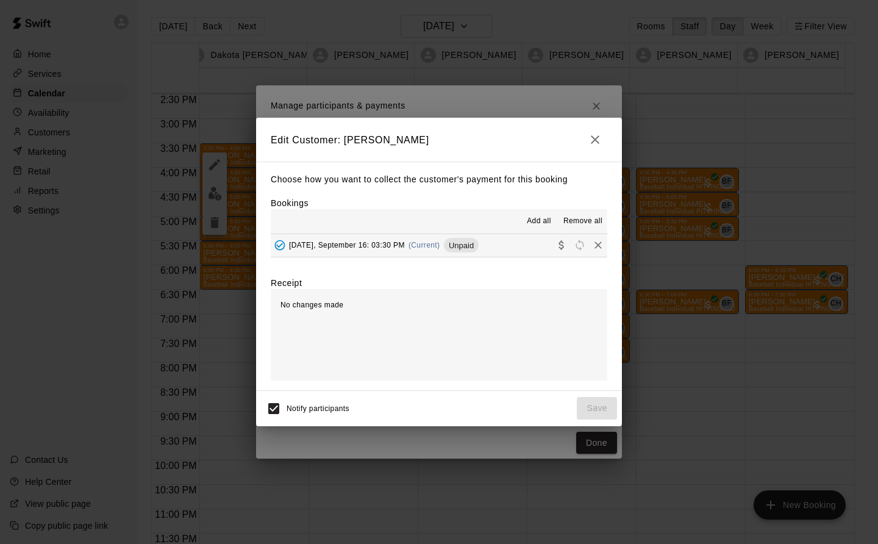
click at [402, 244] on span "[DATE], September 16: 03:30 PM" at bounding box center [347, 245] width 116 height 9
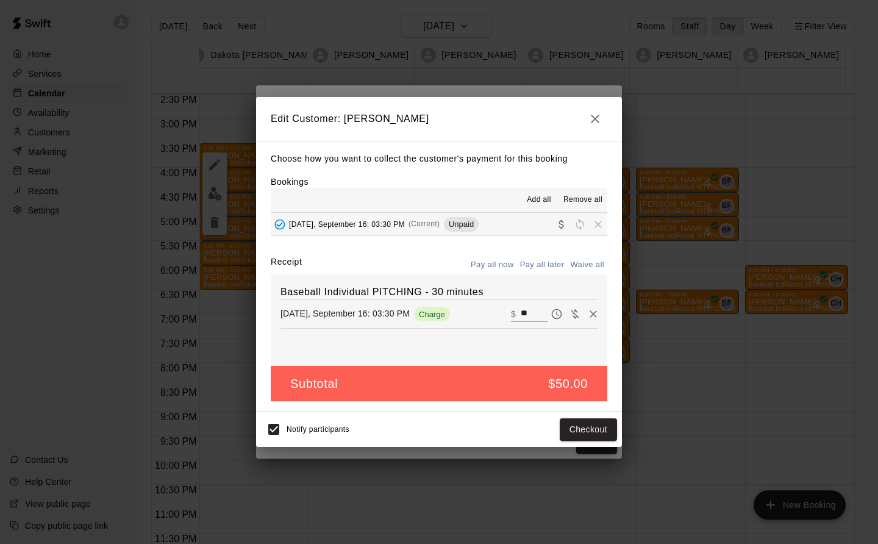
click at [600, 425] on button "Checkout" at bounding box center [588, 429] width 57 height 23
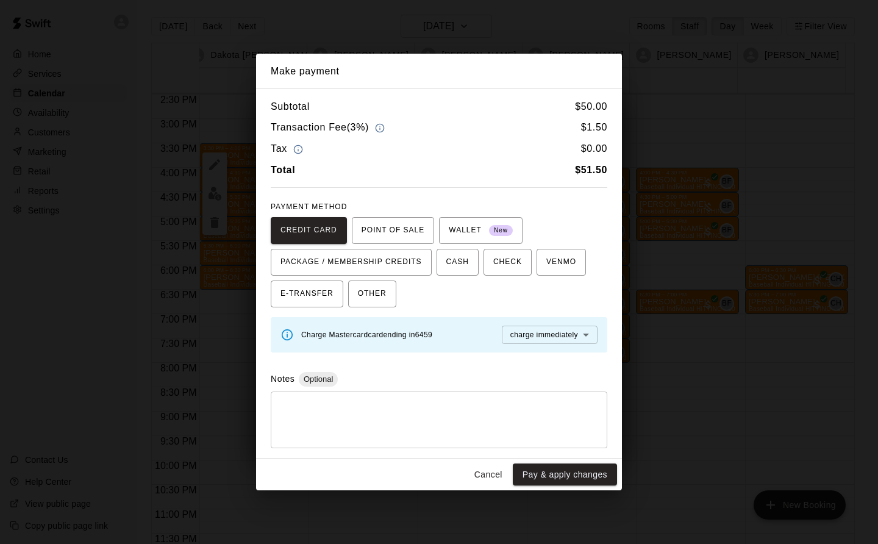
click at [492, 478] on button "Cancel" at bounding box center [488, 475] width 39 height 23
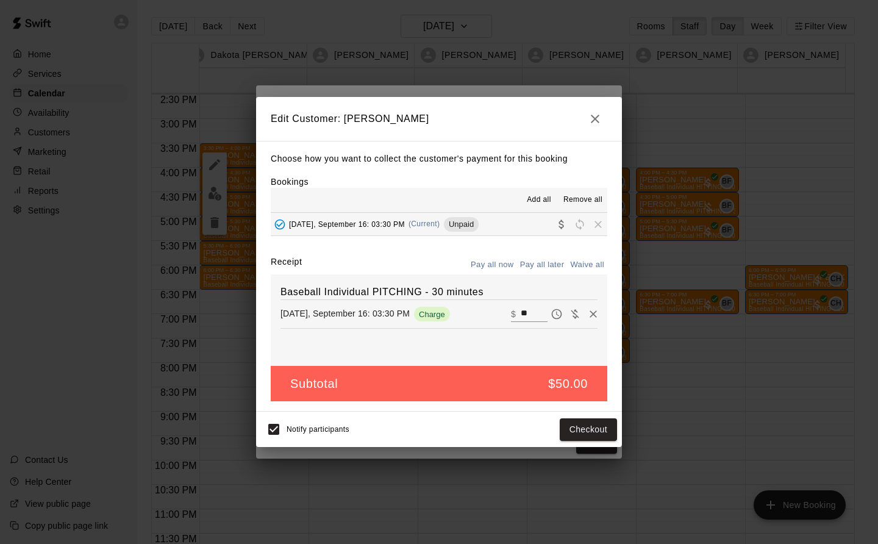
click at [598, 123] on icon "button" at bounding box center [595, 119] width 15 height 15
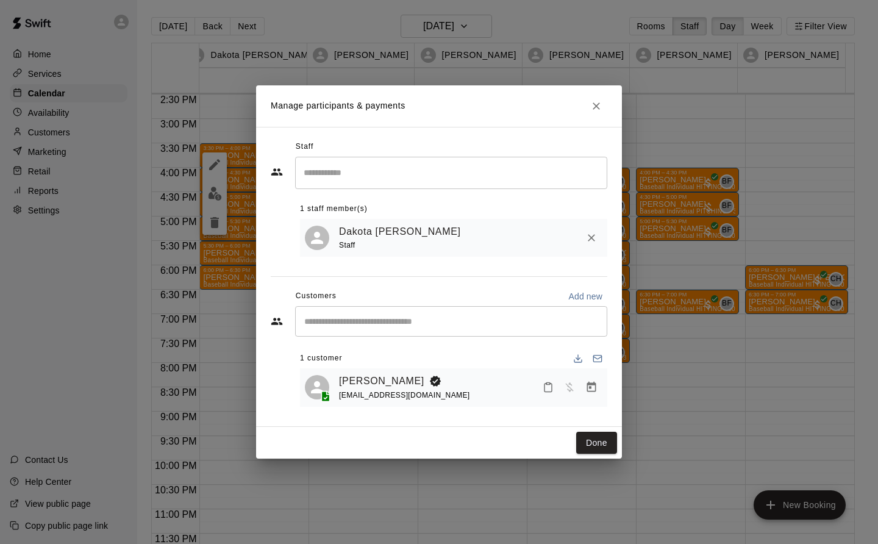
click at [595, 105] on icon "Close" at bounding box center [596, 105] width 7 height 7
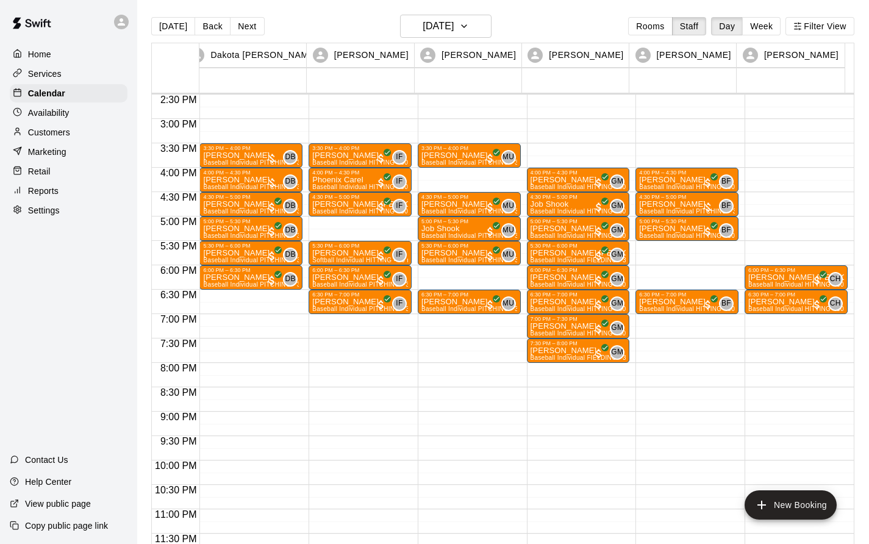
click at [243, 180] on p "[PERSON_NAME]" at bounding box center [251, 180] width 96 height 0
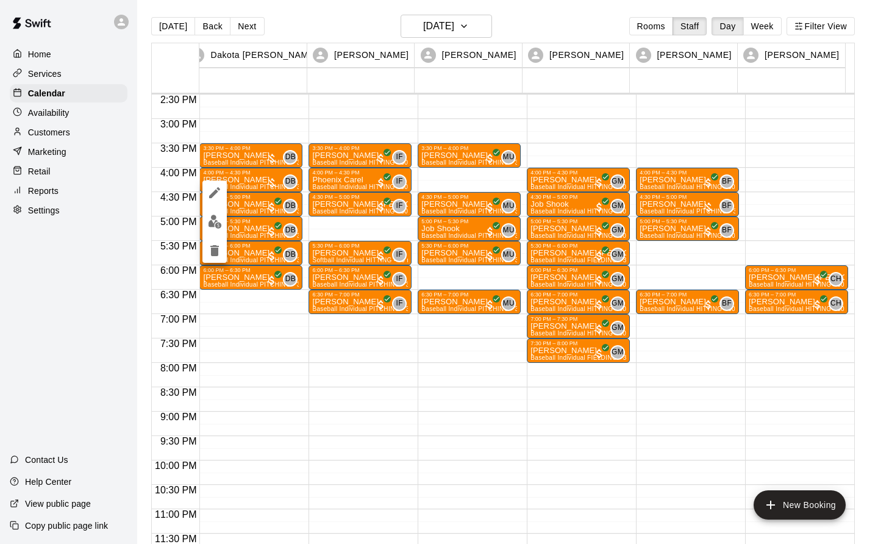
click at [213, 219] on img "edit" at bounding box center [215, 222] width 14 height 14
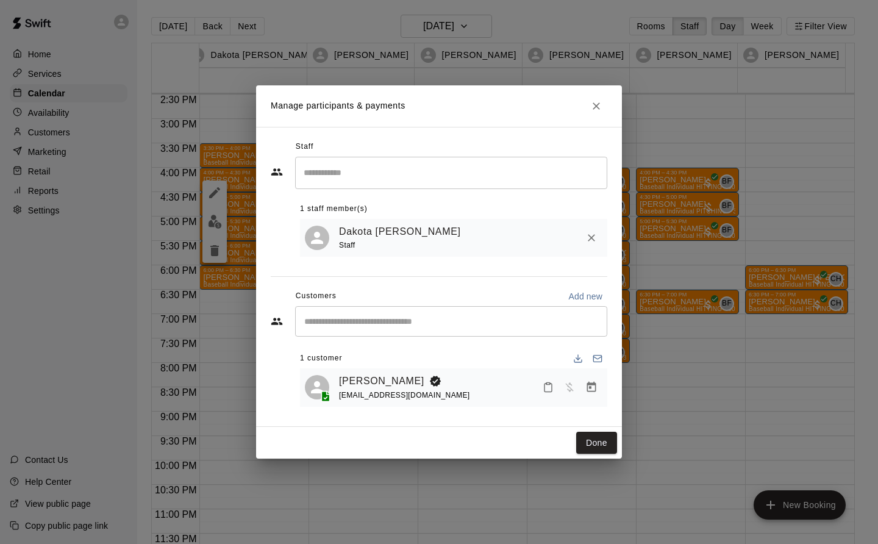
click at [594, 392] on icon "Manage bookings & payment" at bounding box center [592, 387] width 12 height 12
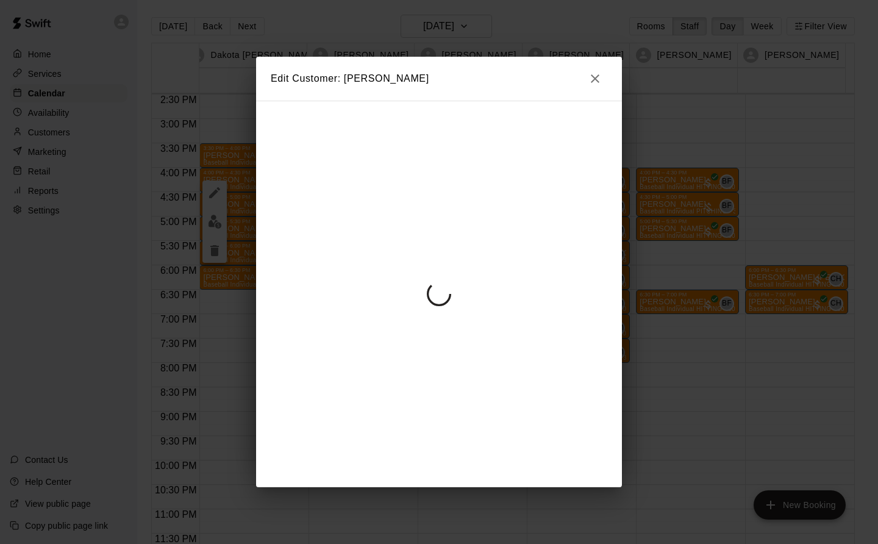
click at [594, 388] on div at bounding box center [439, 294] width 366 height 387
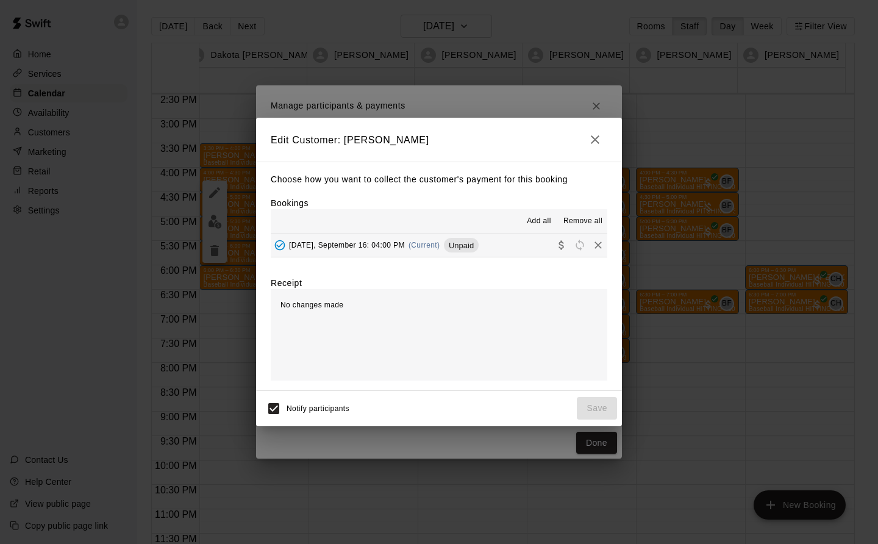
click at [397, 240] on div "[DATE], September 16: 04:00 PM (Current) Unpaid" at bounding box center [375, 245] width 208 height 18
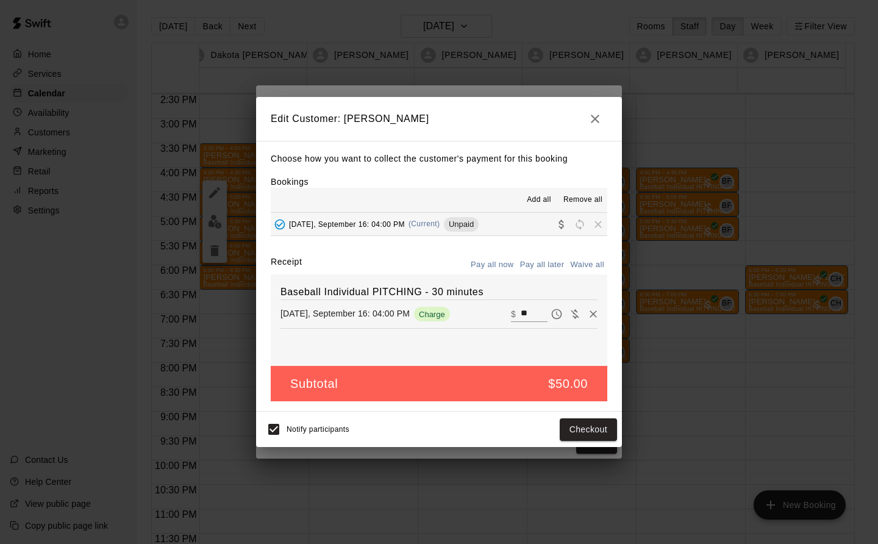
click at [590, 431] on button "Checkout" at bounding box center [588, 429] width 57 height 23
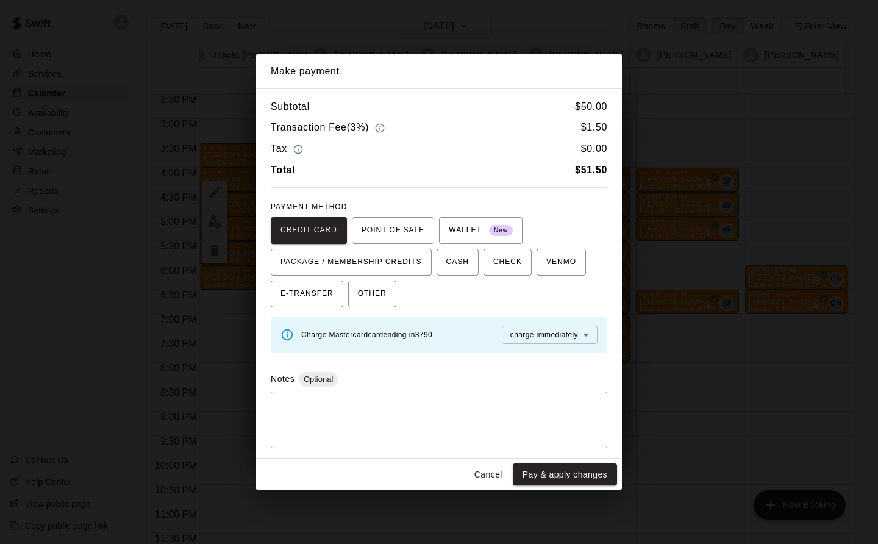
click at [492, 476] on button "Cancel" at bounding box center [488, 475] width 39 height 23
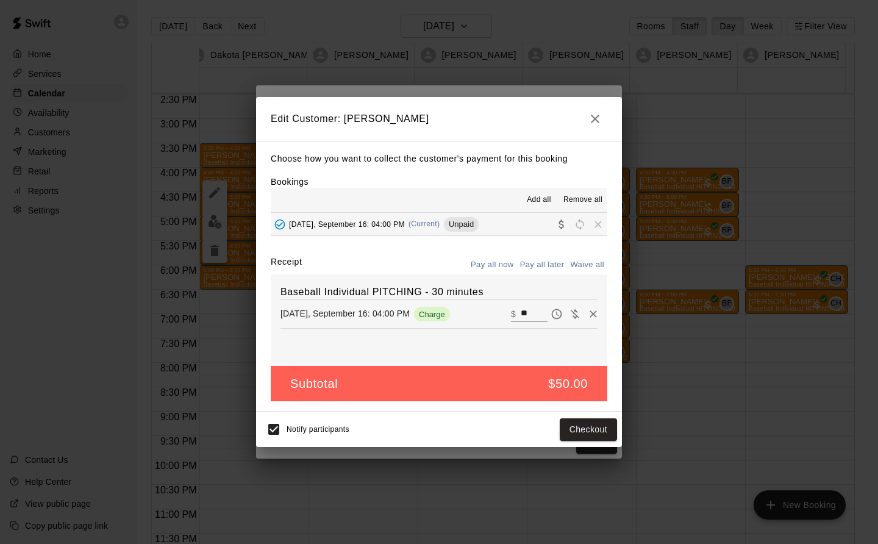
click at [592, 118] on icon "button" at bounding box center [595, 119] width 15 height 15
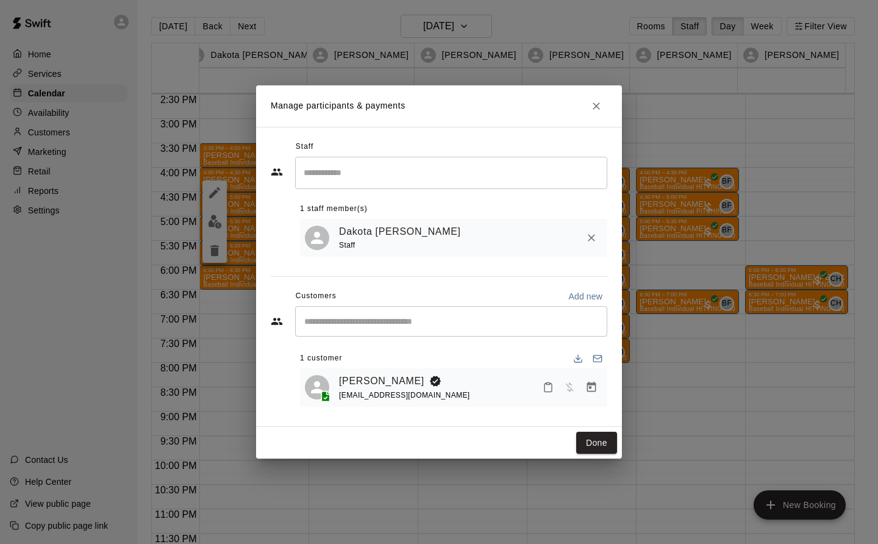
click at [594, 100] on icon "Close" at bounding box center [596, 106] width 12 height 12
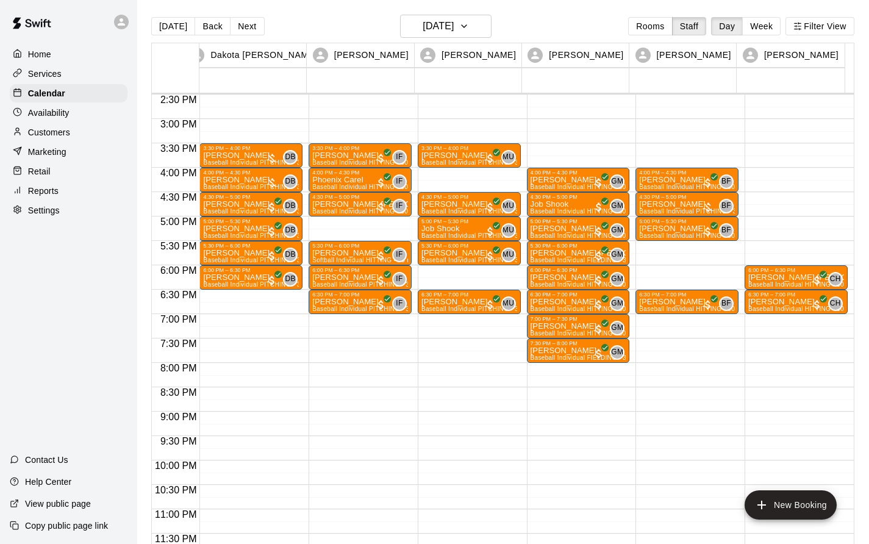
click at [249, 181] on div "[PERSON_NAME] Baseball Individual PITCHING - 30 minutes (Infield 1 (PITCHING) -…" at bounding box center [251, 448] width 96 height 544
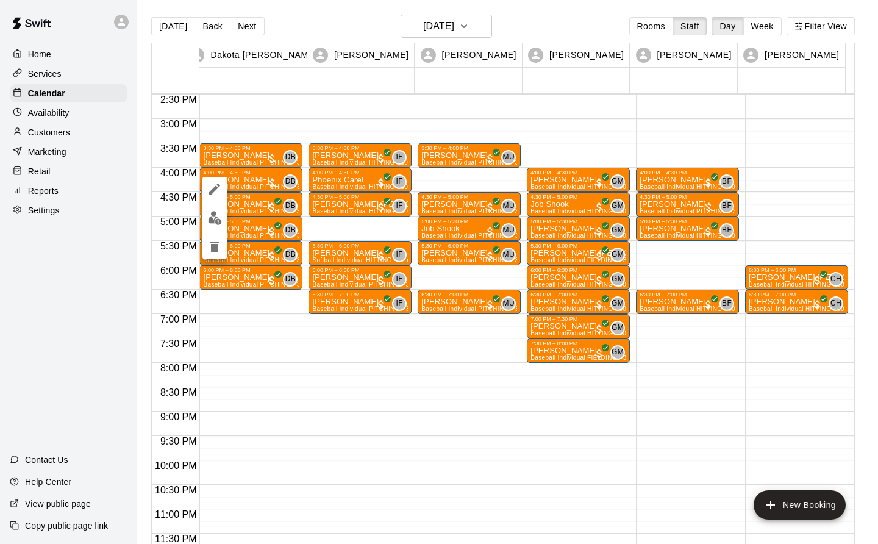
click at [217, 220] on img "edit" at bounding box center [215, 218] width 14 height 14
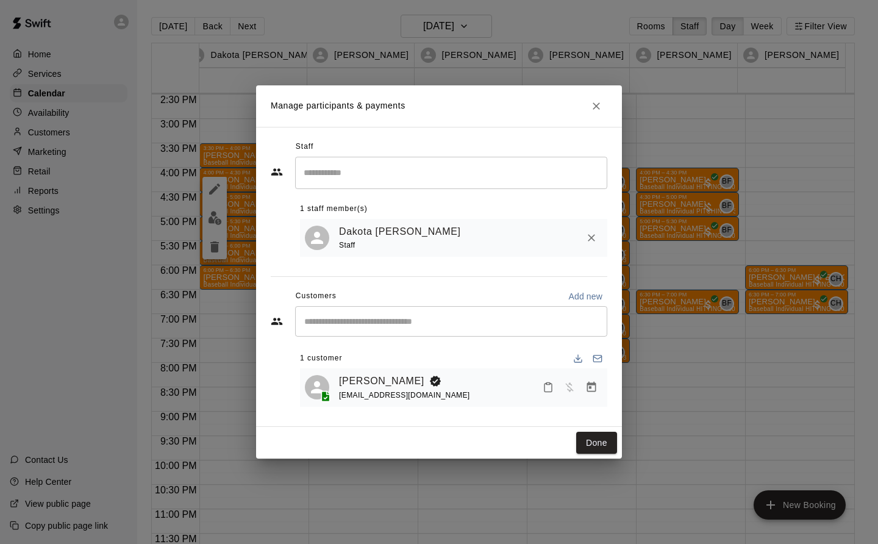
click at [593, 387] on icon "Manage bookings & payment" at bounding box center [592, 387] width 12 height 12
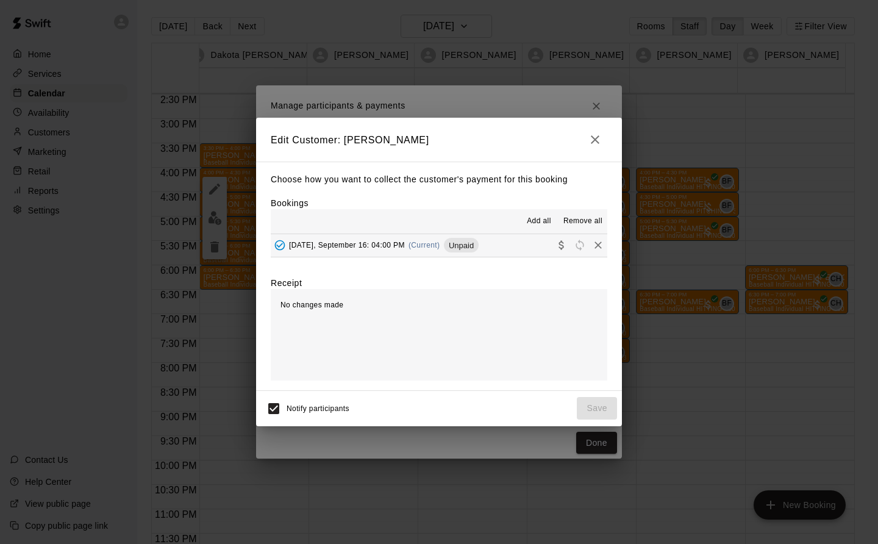
click at [437, 242] on span "(Current)" at bounding box center [425, 245] width 32 height 9
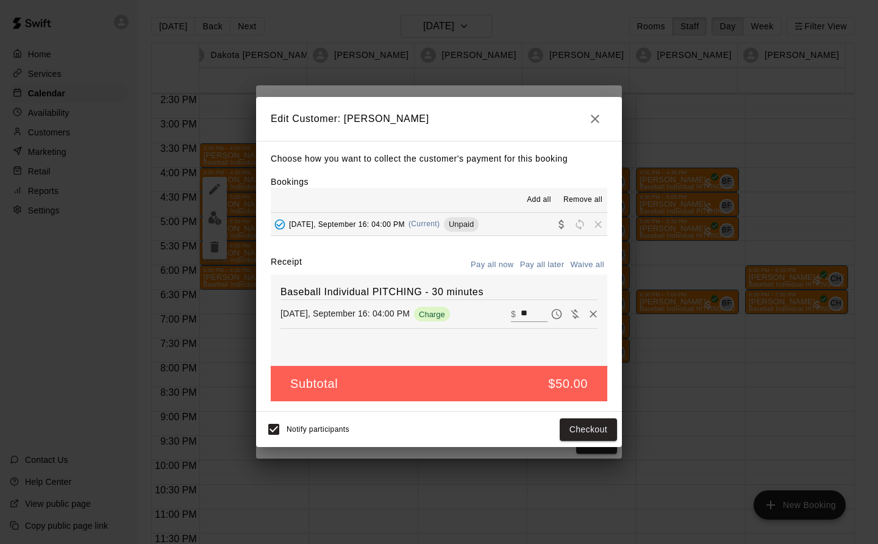
click at [597, 426] on button "Checkout" at bounding box center [588, 429] width 57 height 23
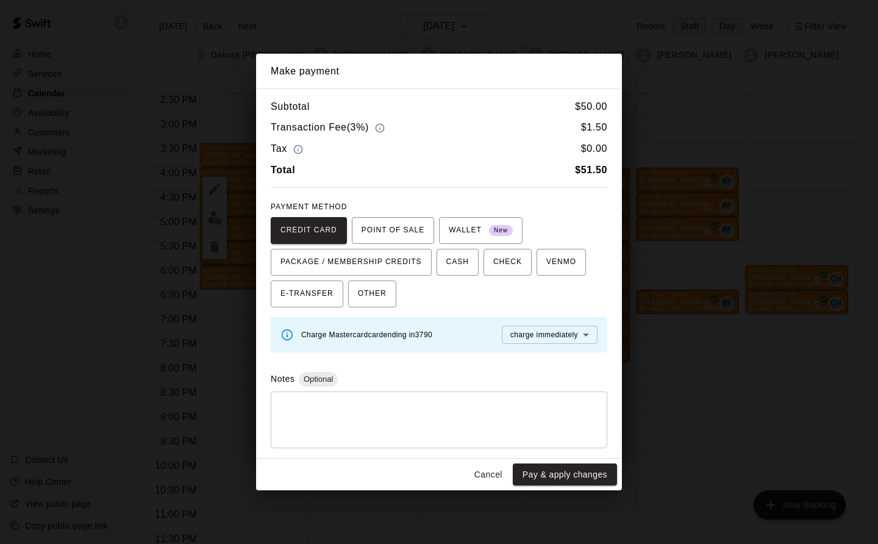
click at [484, 478] on button "Cancel" at bounding box center [488, 475] width 39 height 23
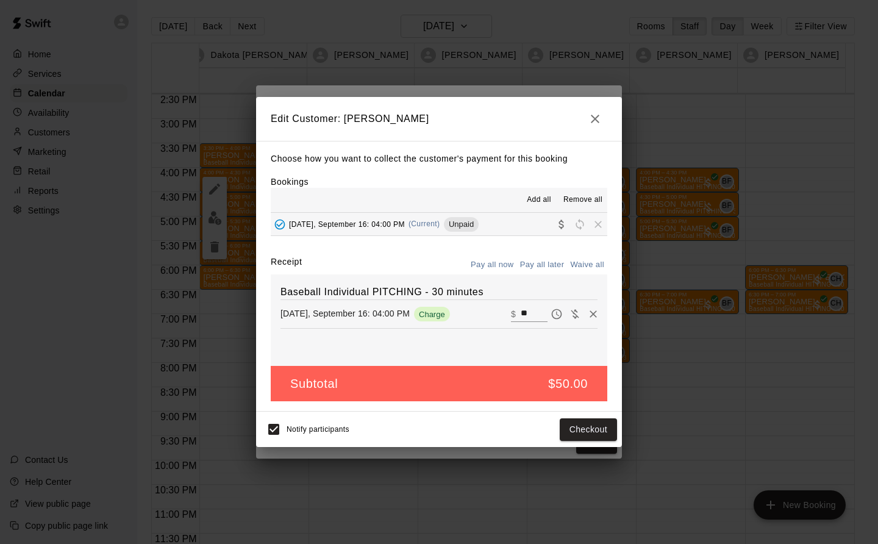
click at [596, 115] on icon "button" at bounding box center [595, 119] width 15 height 15
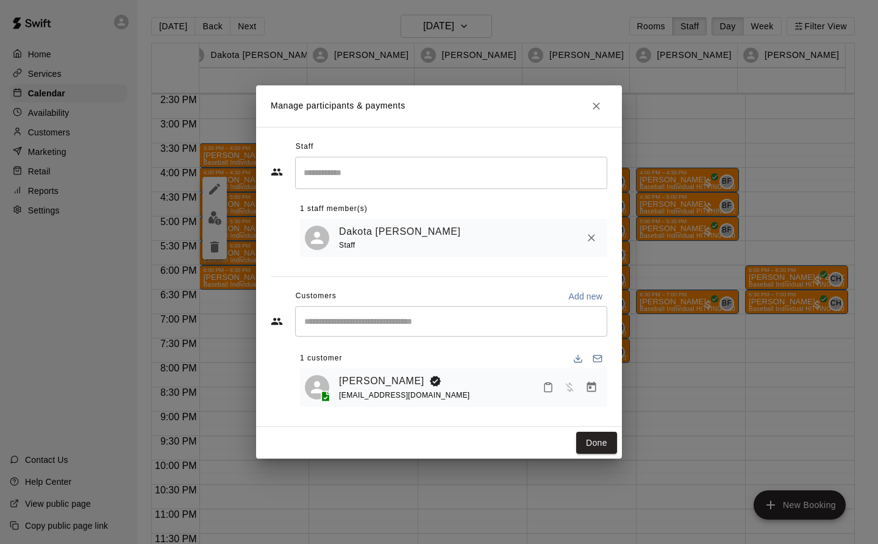
click at [604, 104] on button "Close" at bounding box center [597, 106] width 22 height 22
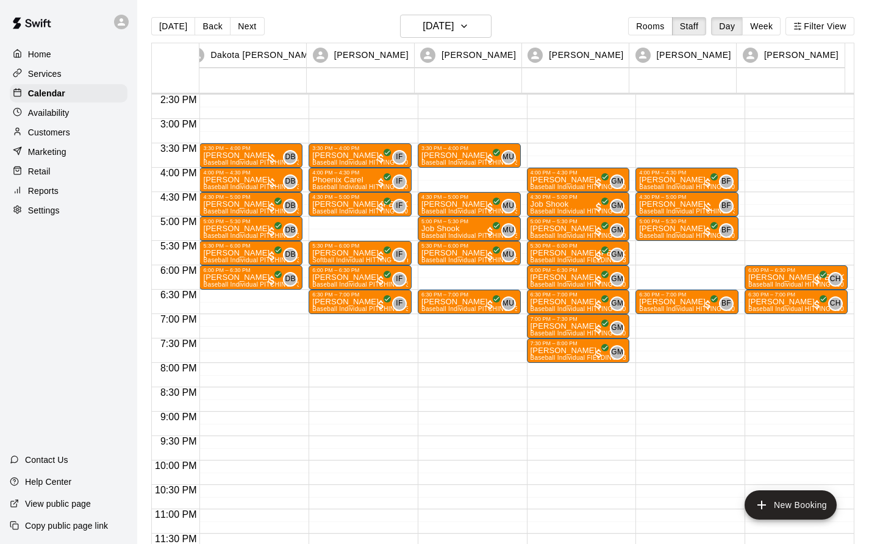
click at [243, 24] on button "Next" at bounding box center [247, 26] width 34 height 18
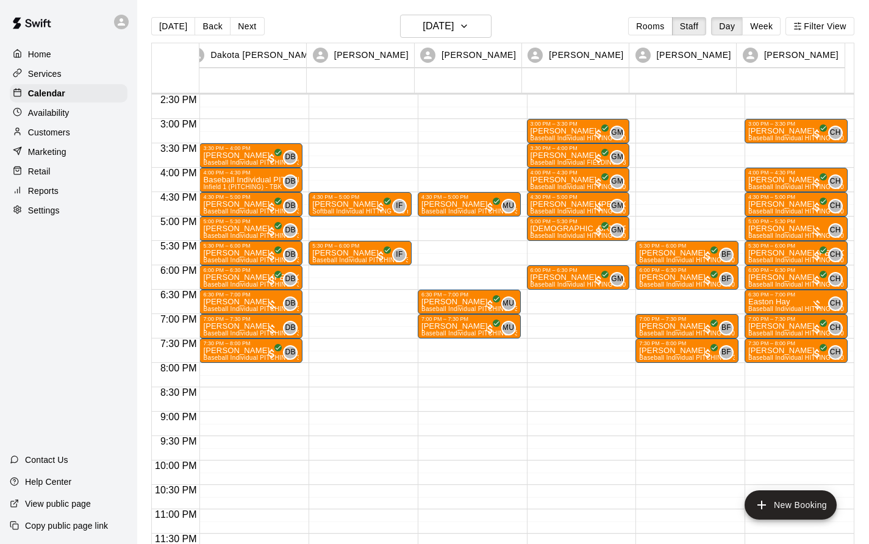
click at [454, 23] on h6 "[DATE]" at bounding box center [438, 26] width 31 height 17
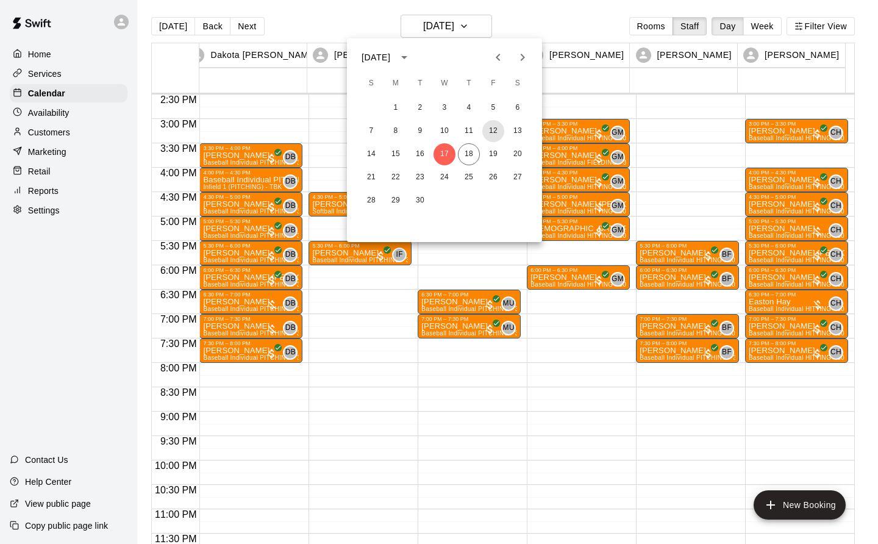
click at [492, 131] on button "12" at bounding box center [494, 131] width 22 height 22
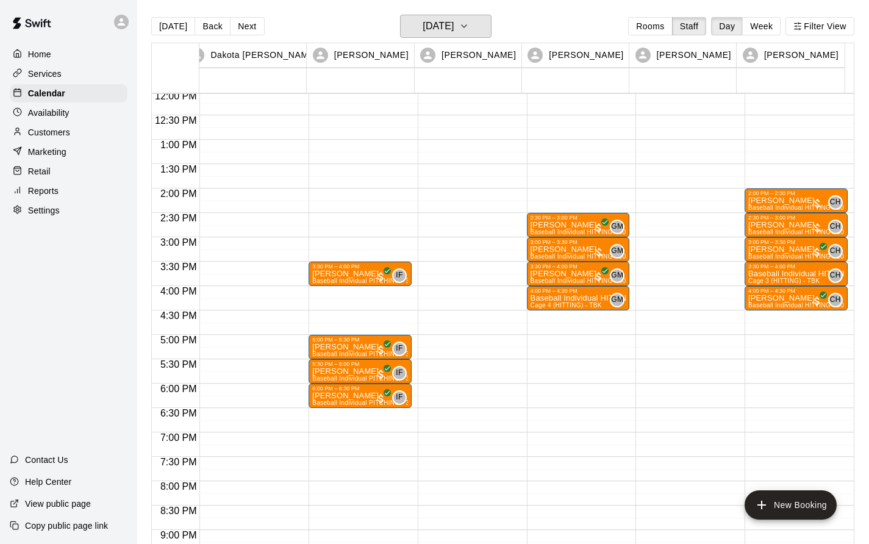
scroll to position [588, 0]
click at [770, 201] on p "[PERSON_NAME]" at bounding box center [796, 201] width 96 height 0
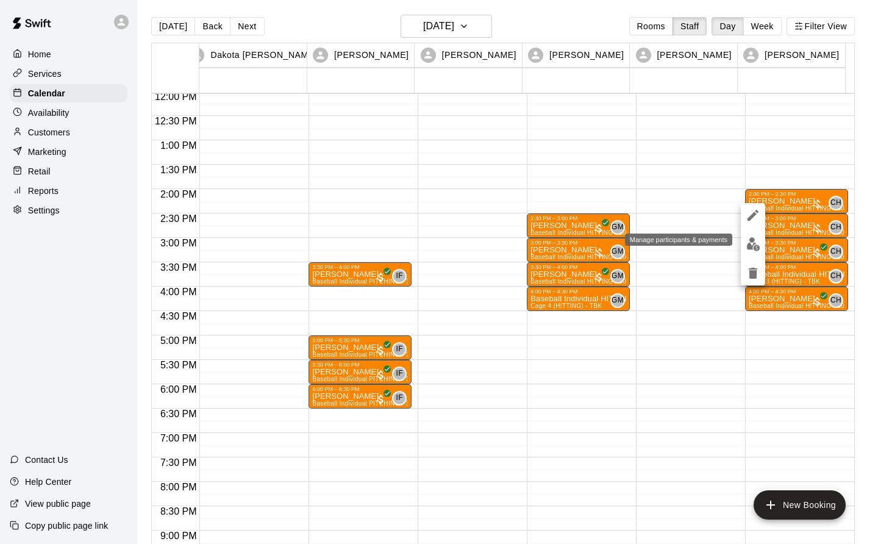
click at [756, 248] on img "edit" at bounding box center [754, 244] width 14 height 14
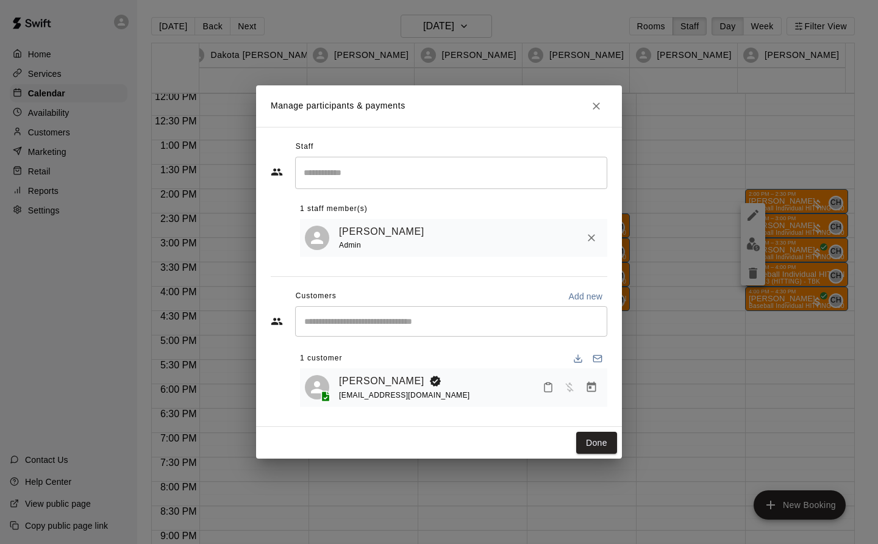
click at [592, 385] on icon "Manage bookings & payment" at bounding box center [591, 387] width 9 height 10
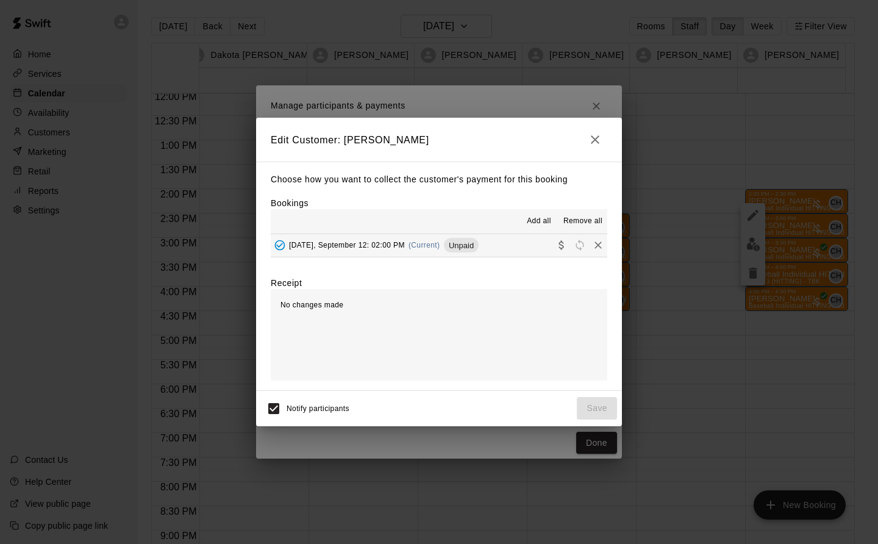
click at [389, 243] on span "[DATE], September 12: 02:00 PM" at bounding box center [347, 245] width 116 height 9
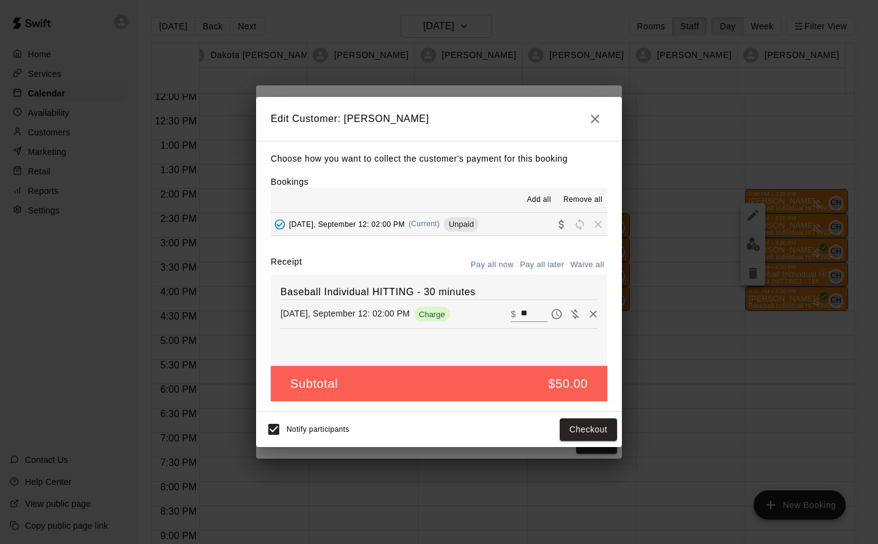
click at [594, 435] on button "Checkout" at bounding box center [588, 429] width 57 height 23
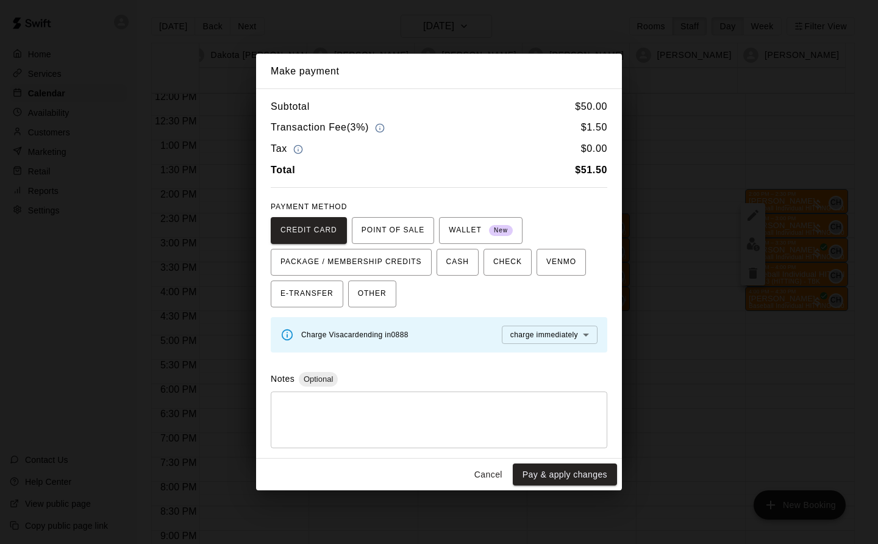
click at [600, 476] on button "Pay & apply changes" at bounding box center [565, 475] width 104 height 23
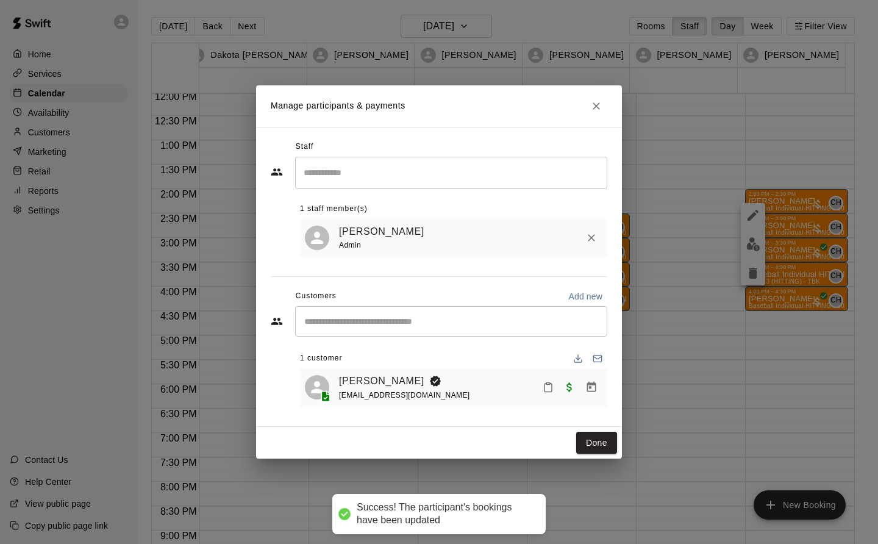
click at [600, 448] on button "Done" at bounding box center [596, 443] width 41 height 23
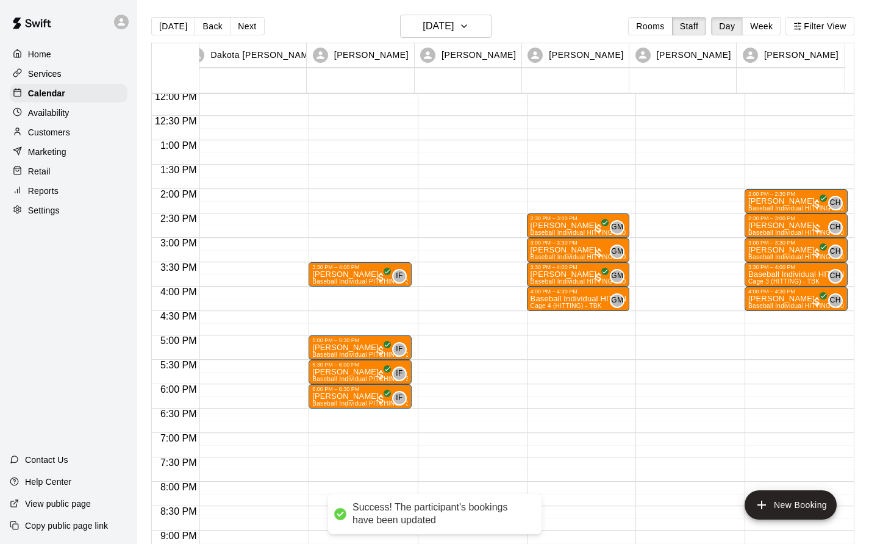
click at [771, 226] on p "[PERSON_NAME]" at bounding box center [796, 226] width 96 height 0
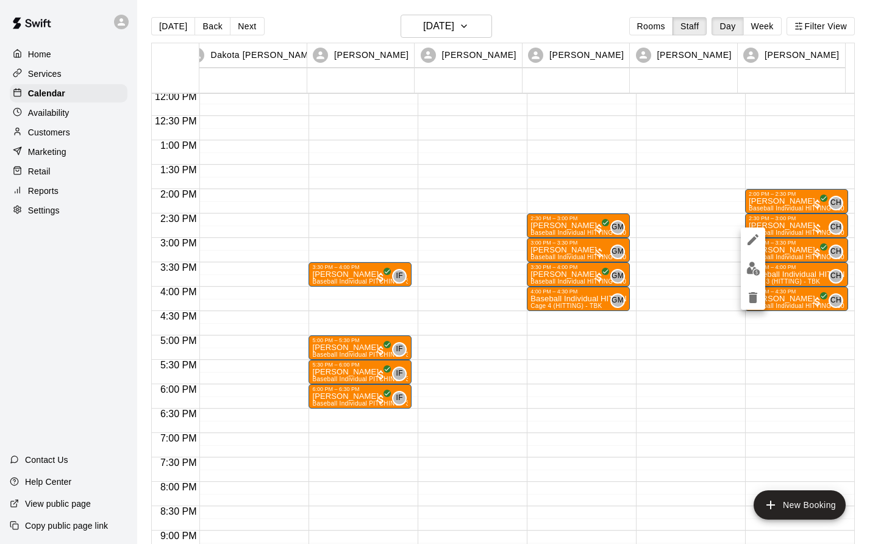
click at [755, 272] on img "edit" at bounding box center [754, 269] width 14 height 14
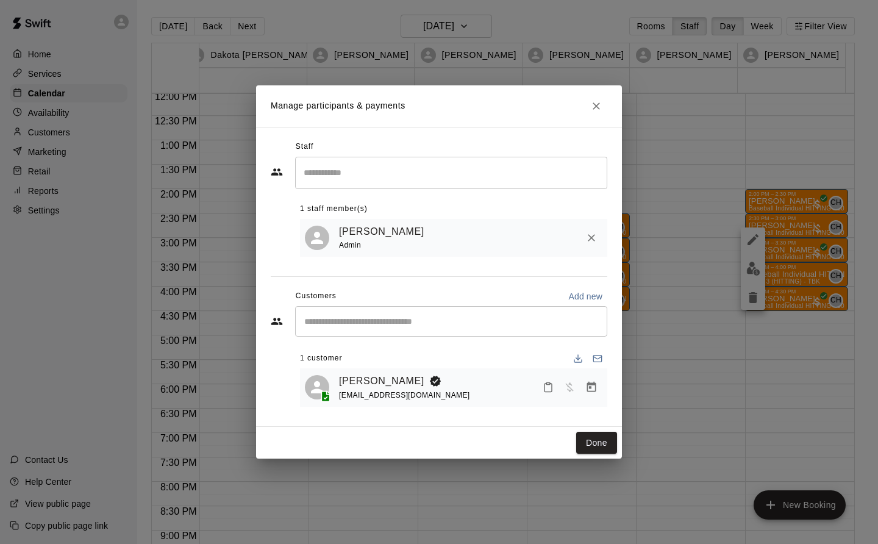
click at [597, 389] on icon "Manage bookings & payment" at bounding box center [592, 387] width 12 height 12
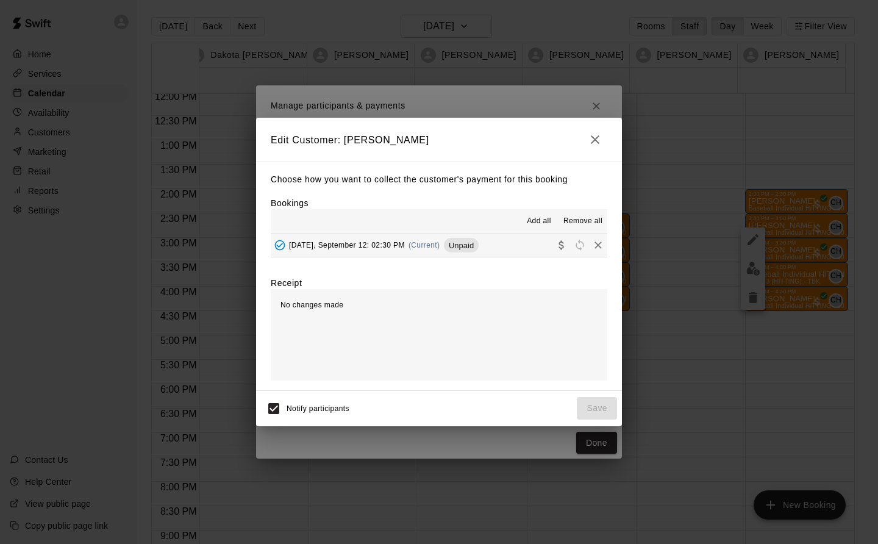
click at [425, 242] on span "(Current)" at bounding box center [425, 245] width 32 height 9
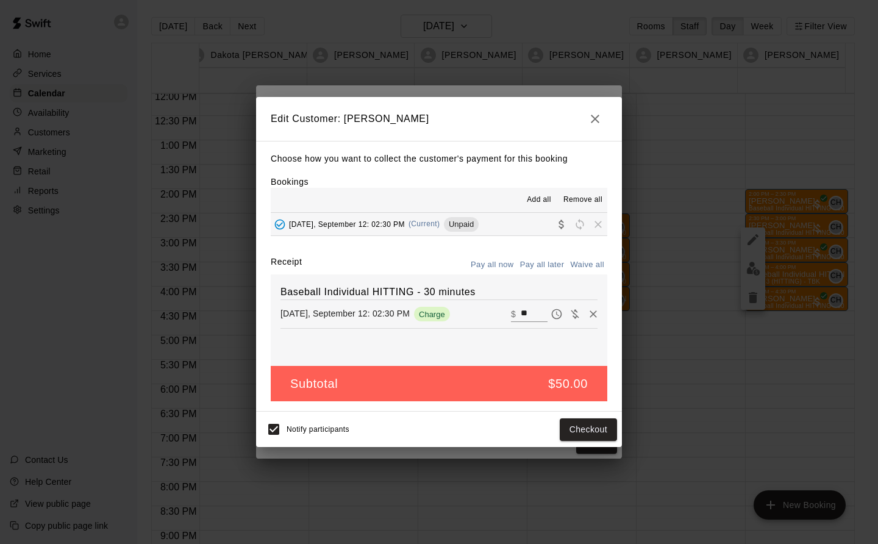
click at [600, 432] on button "Checkout" at bounding box center [588, 429] width 57 height 23
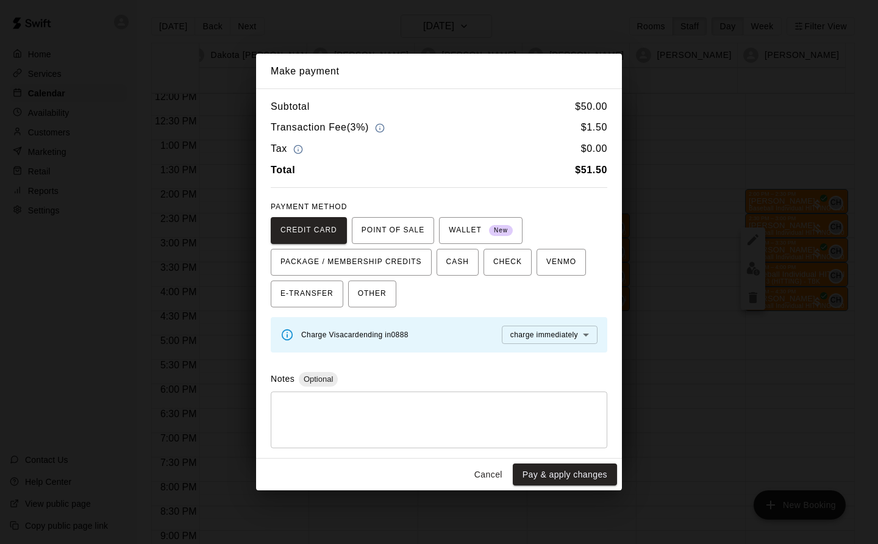
click at [575, 477] on button "Pay & apply changes" at bounding box center [565, 475] width 104 height 23
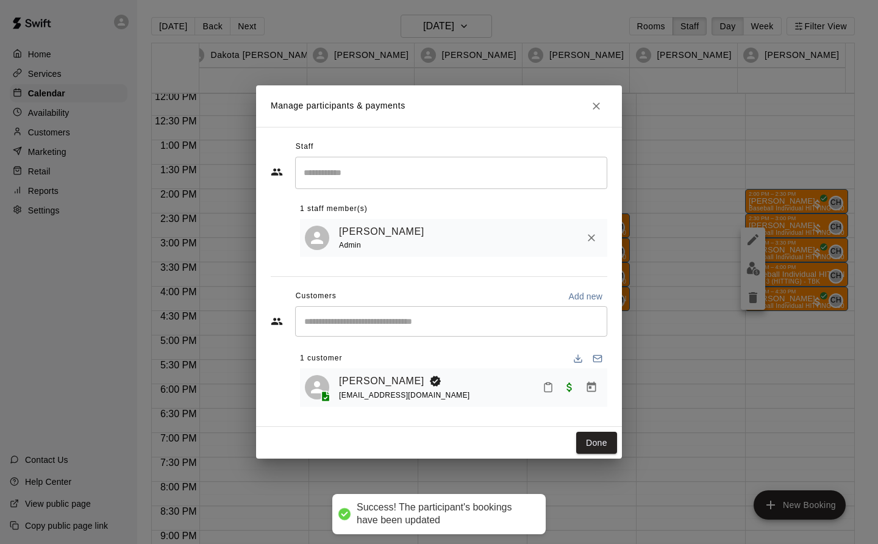
click at [606, 446] on button "Done" at bounding box center [596, 443] width 41 height 23
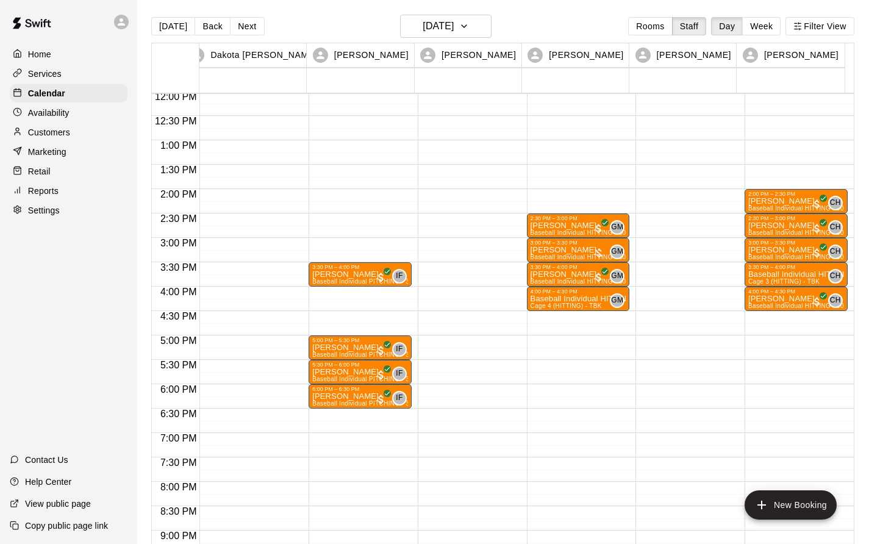
click at [558, 250] on p "[PERSON_NAME]" at bounding box center [579, 250] width 96 height 0
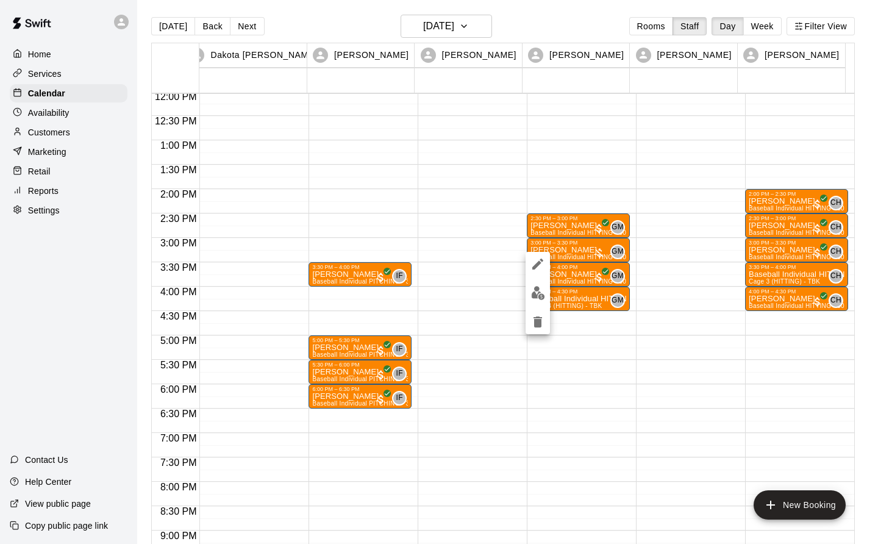
click at [535, 295] on img "edit" at bounding box center [538, 293] width 14 height 14
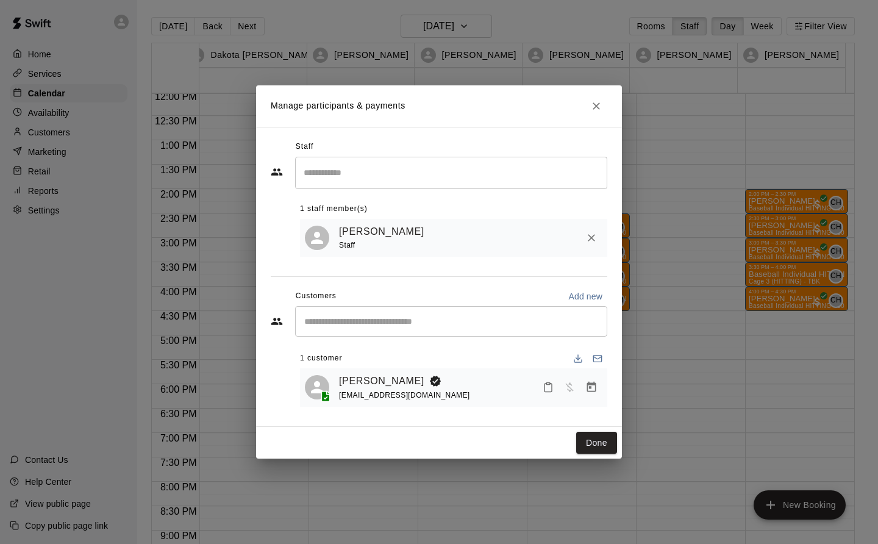
click at [590, 391] on icon "Manage bookings & payment" at bounding box center [592, 387] width 12 height 12
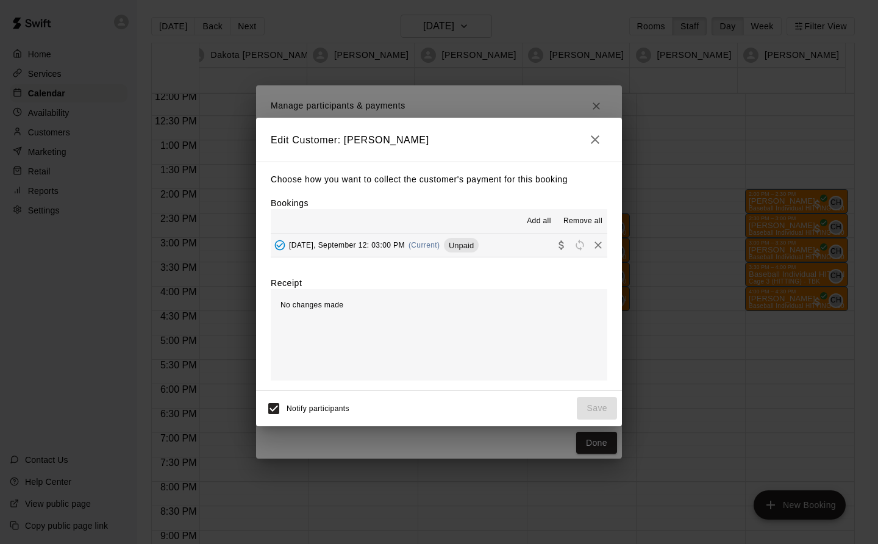
click at [456, 242] on span "Unpaid" at bounding box center [461, 245] width 35 height 9
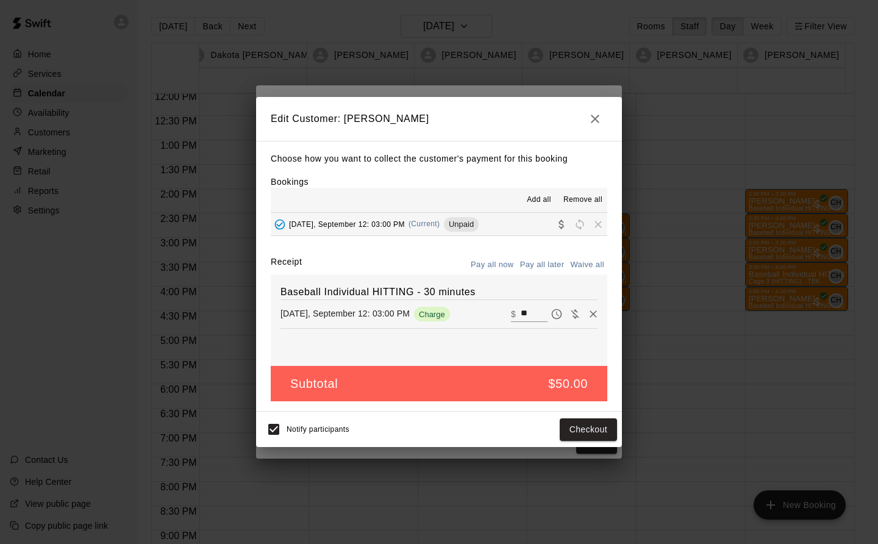
click at [602, 431] on button "Checkout" at bounding box center [588, 429] width 57 height 23
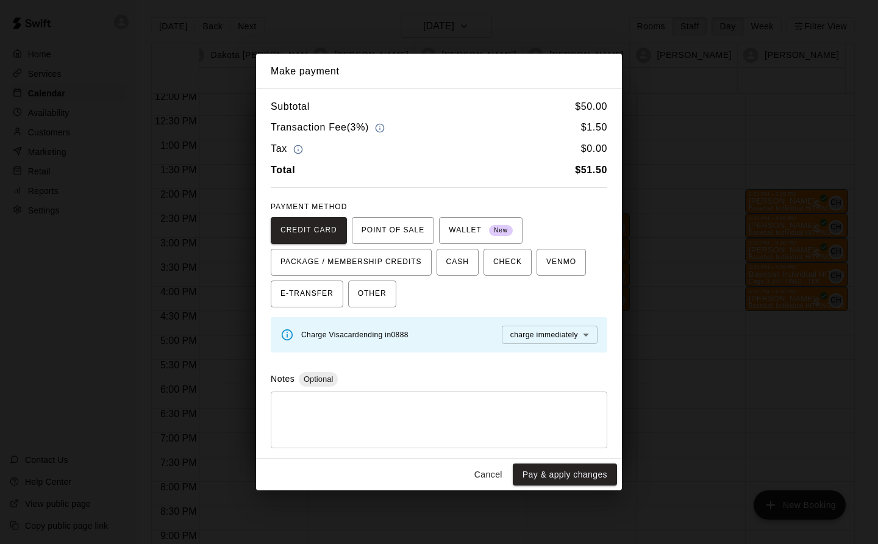
click at [608, 475] on button "Pay & apply changes" at bounding box center [565, 475] width 104 height 23
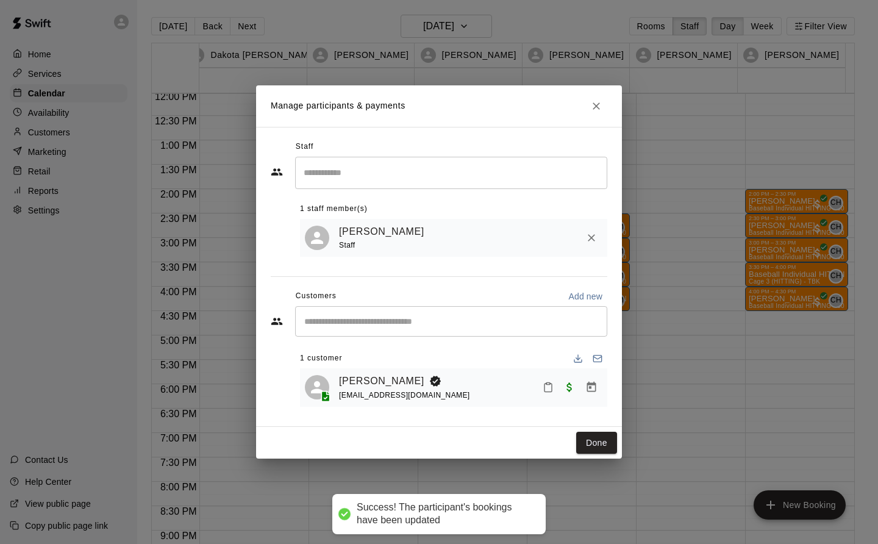
click at [606, 450] on button "Done" at bounding box center [596, 443] width 41 height 23
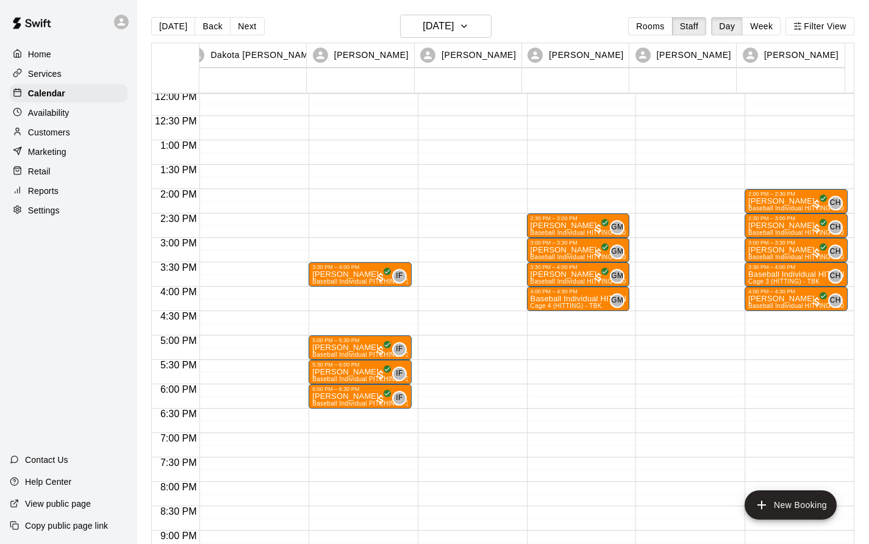
click at [759, 275] on p "Baseball Individual HITTING - 30 minutes" at bounding box center [796, 275] width 96 height 0
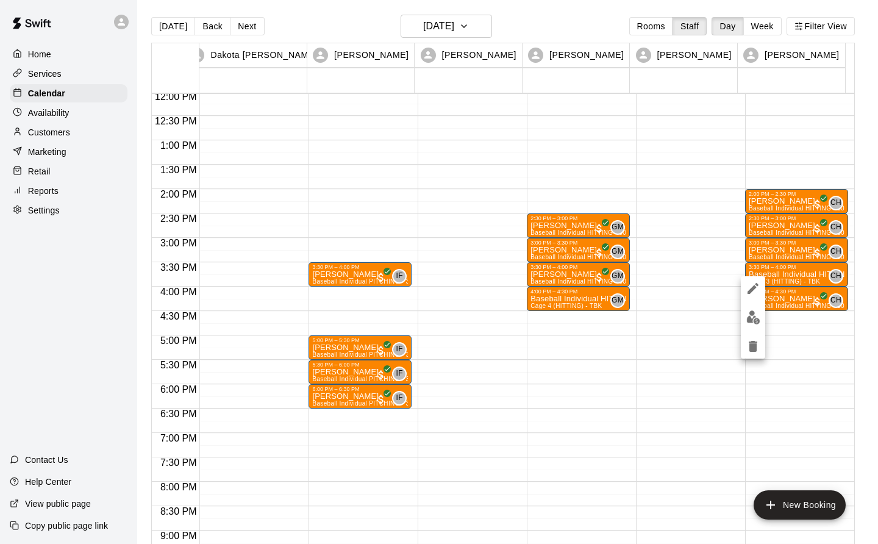
click at [757, 320] on img "edit" at bounding box center [754, 317] width 14 height 14
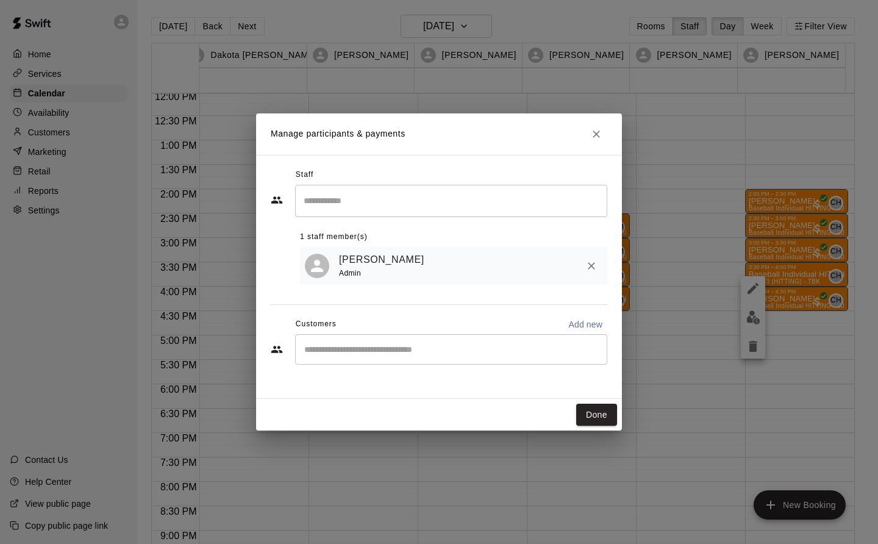
click at [309, 350] on input "Start typing to search customers..." at bounding box center [451, 349] width 301 height 12
type input "*******"
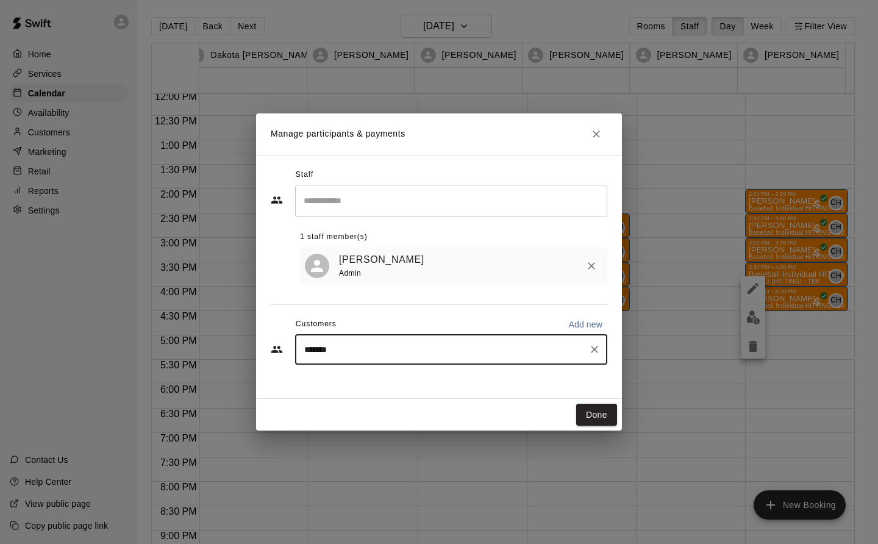
click at [596, 350] on icon "Clear" at bounding box center [594, 349] width 7 height 7
type input "*******"
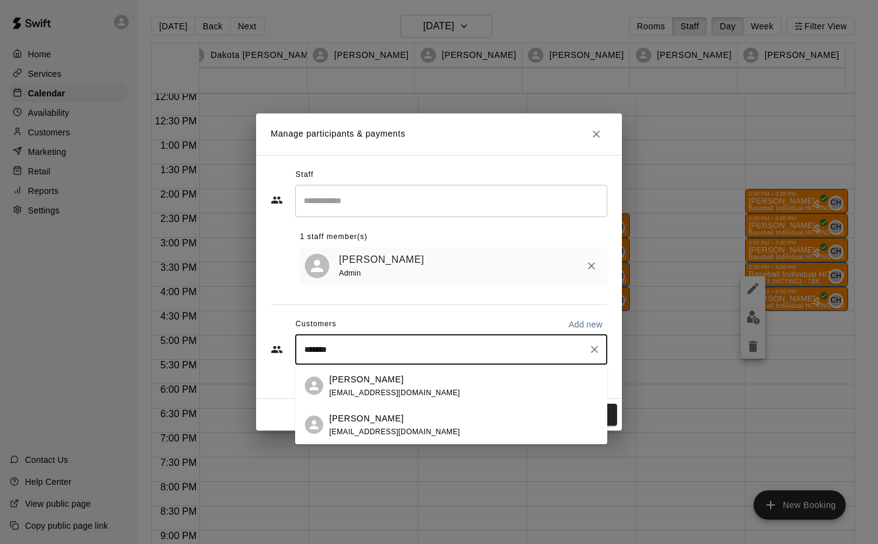
click at [379, 426] on div "[PERSON_NAME] [EMAIL_ADDRESS][DOMAIN_NAME]" at bounding box center [394, 425] width 131 height 26
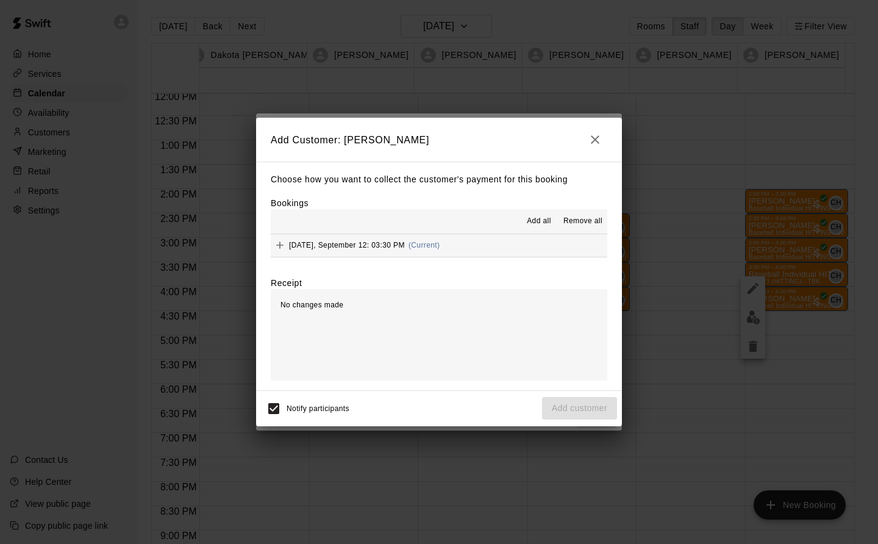
click at [355, 247] on span "[DATE], September 12: 03:30 PM" at bounding box center [347, 245] width 116 height 9
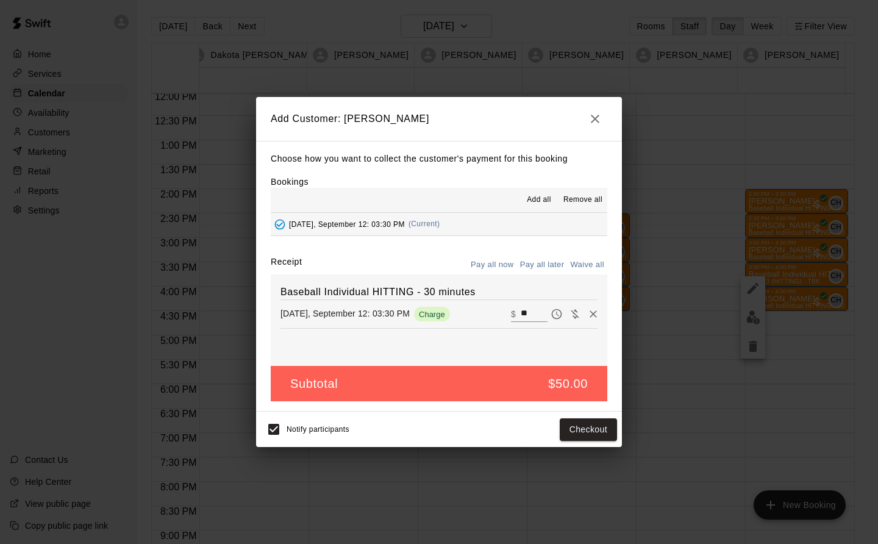
click at [597, 428] on button "Checkout" at bounding box center [588, 429] width 57 height 23
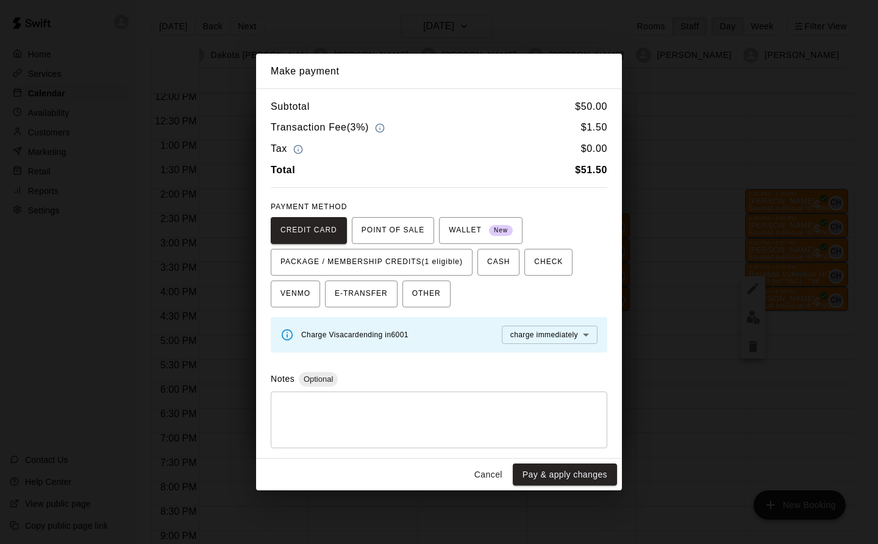
click at [454, 257] on span "PACKAGE / MEMBERSHIP CREDITS (1 eligible)" at bounding box center [372, 263] width 182 height 20
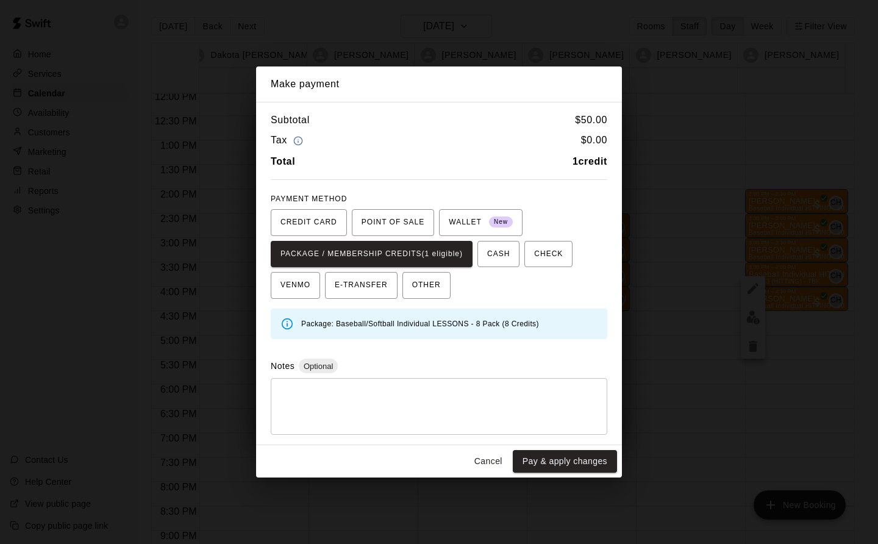
click at [595, 456] on button "Pay & apply changes" at bounding box center [565, 461] width 104 height 23
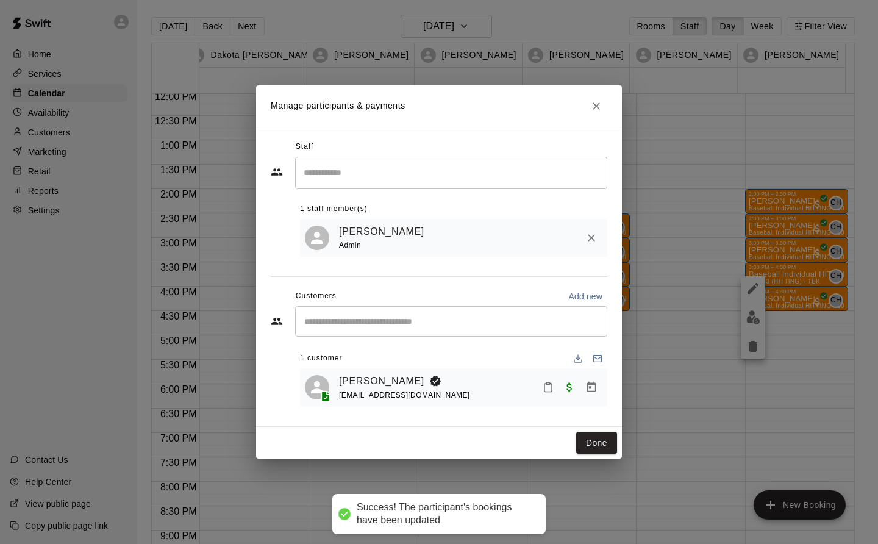
click at [603, 443] on button "Done" at bounding box center [596, 443] width 41 height 23
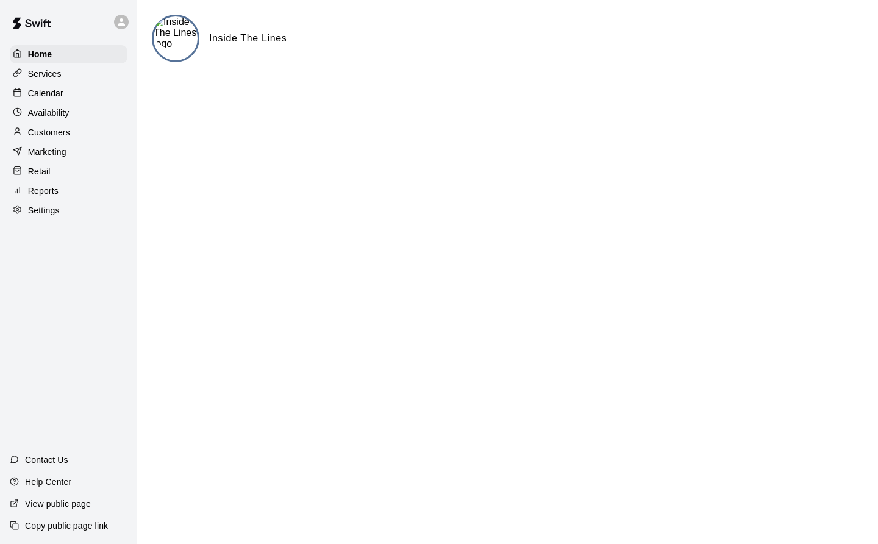
click at [59, 135] on p "Customers" at bounding box center [49, 132] width 42 height 12
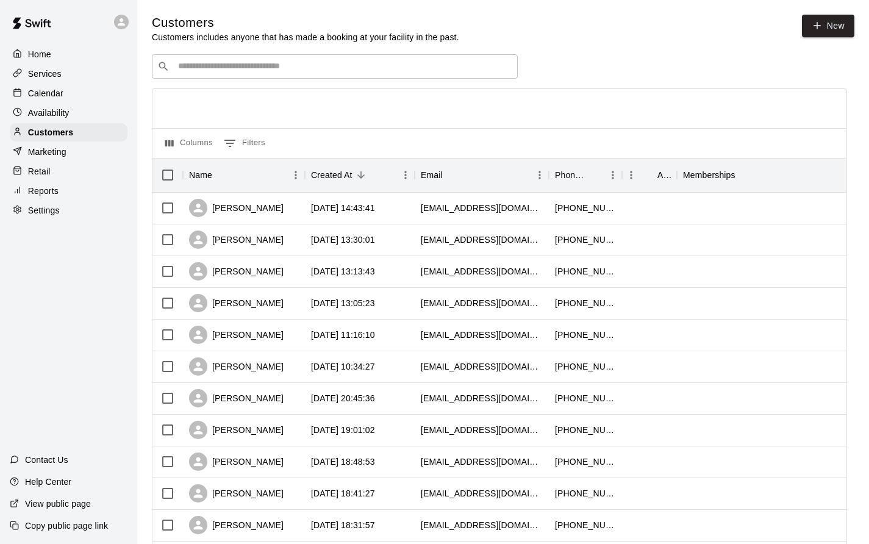
click at [51, 95] on p "Calendar" at bounding box center [45, 93] width 35 height 12
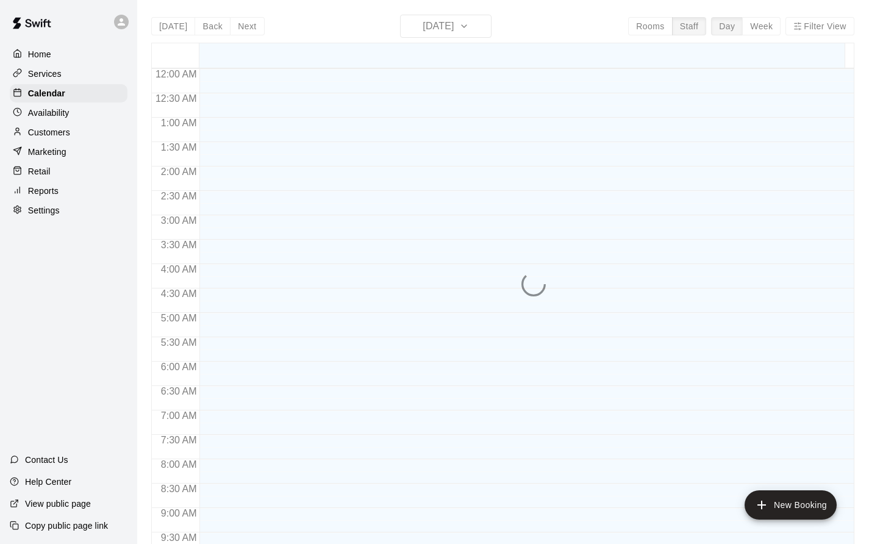
scroll to position [683, 0]
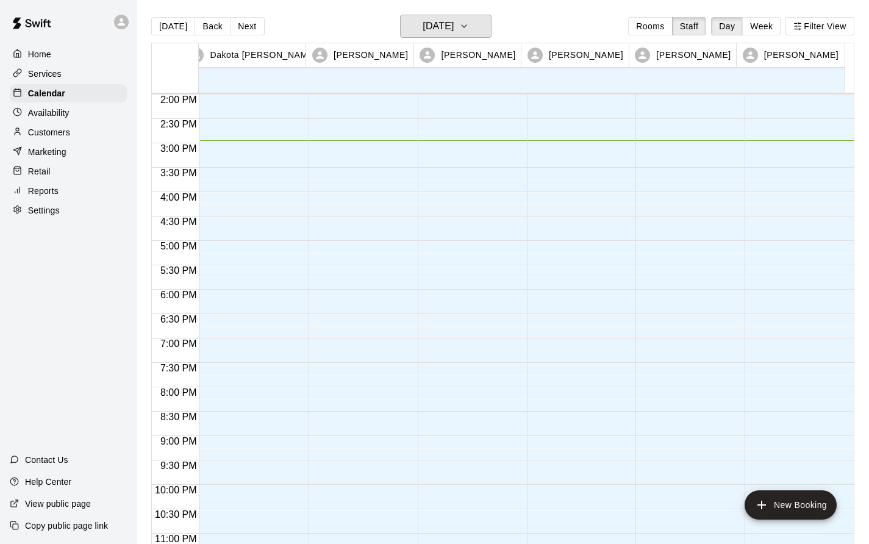
click at [454, 26] on h6 "[DATE]" at bounding box center [438, 26] width 31 height 17
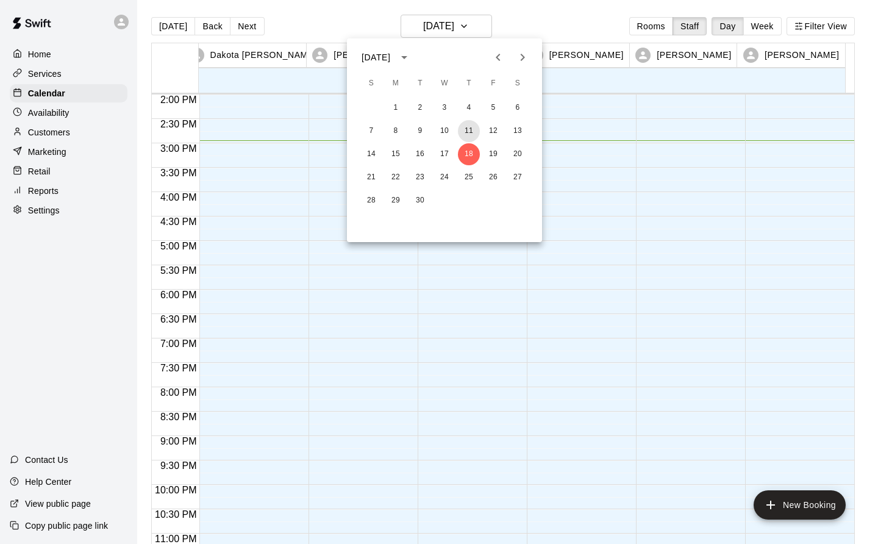
click at [461, 134] on button "11" at bounding box center [469, 131] width 22 height 22
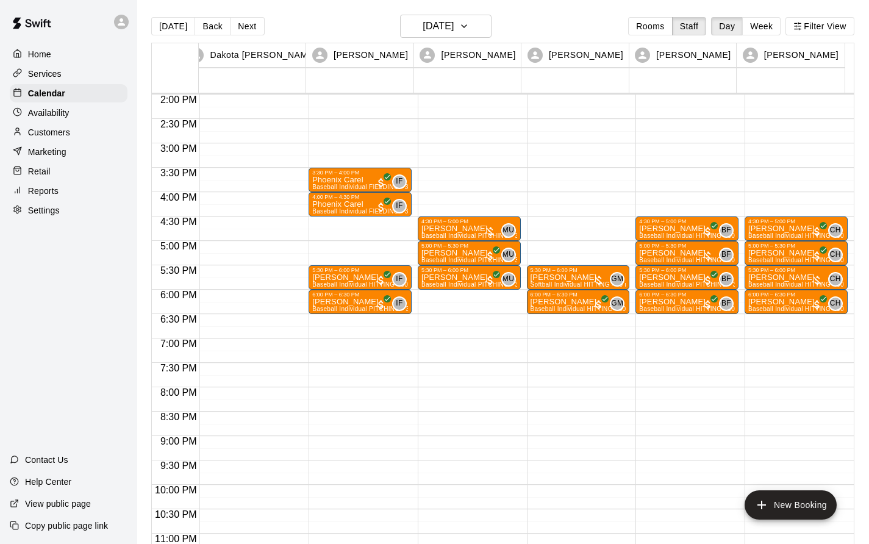
click at [769, 278] on p "[PERSON_NAME]" at bounding box center [796, 278] width 96 height 0
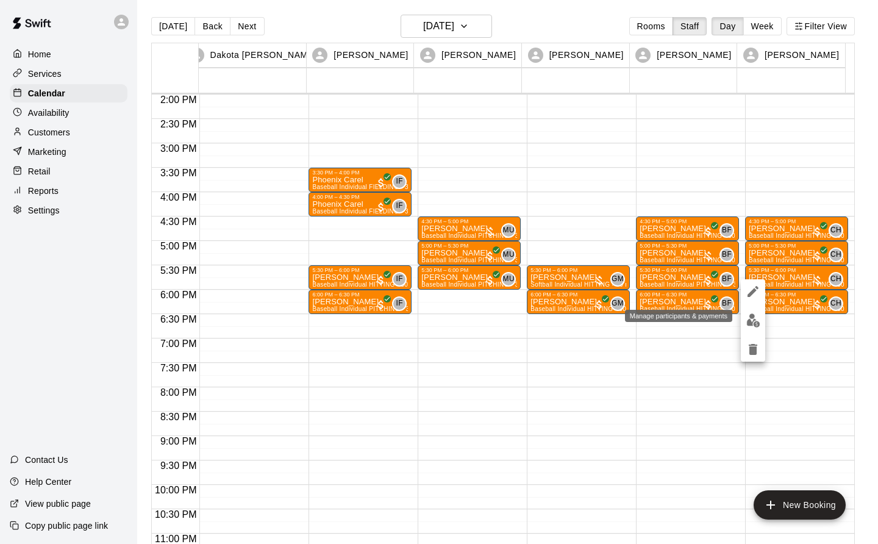
click at [755, 321] on img "edit" at bounding box center [754, 321] width 14 height 14
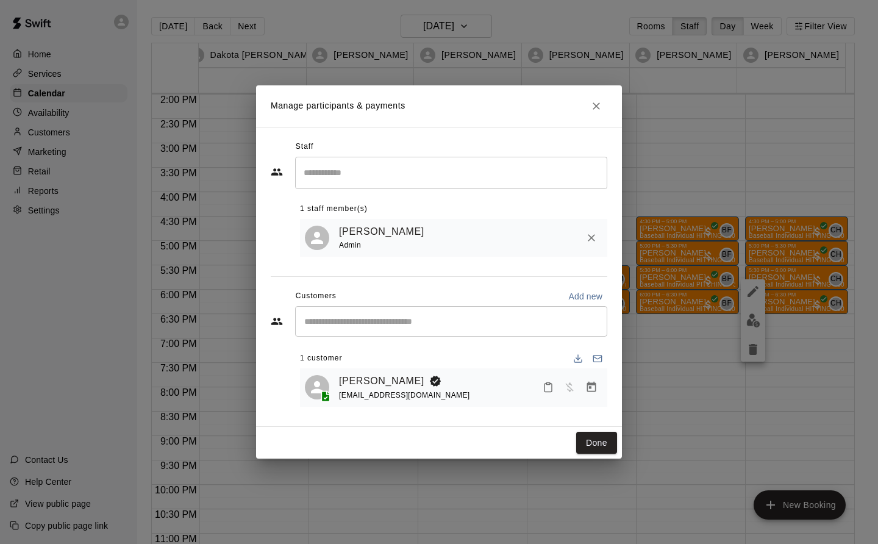
click at [599, 390] on button "Manage bookings & payment" at bounding box center [592, 387] width 22 height 22
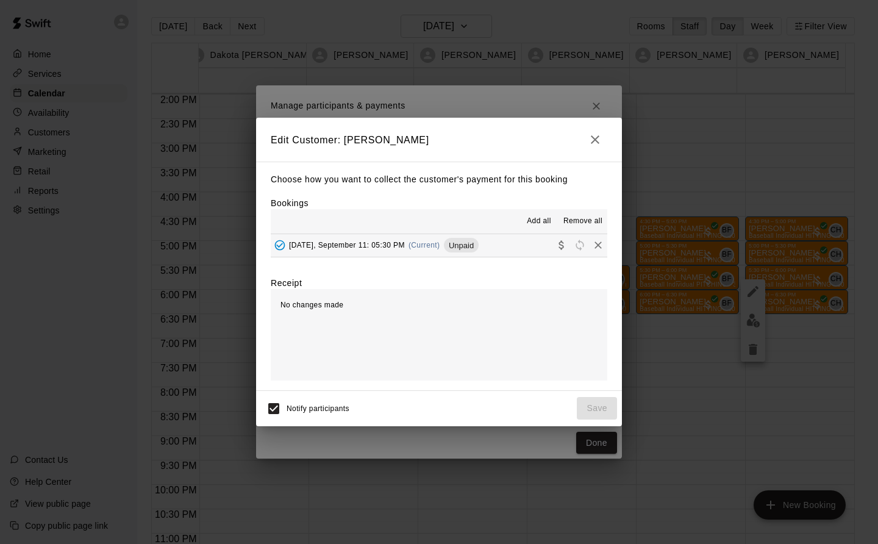
click at [428, 245] on span "(Current)" at bounding box center [425, 245] width 32 height 9
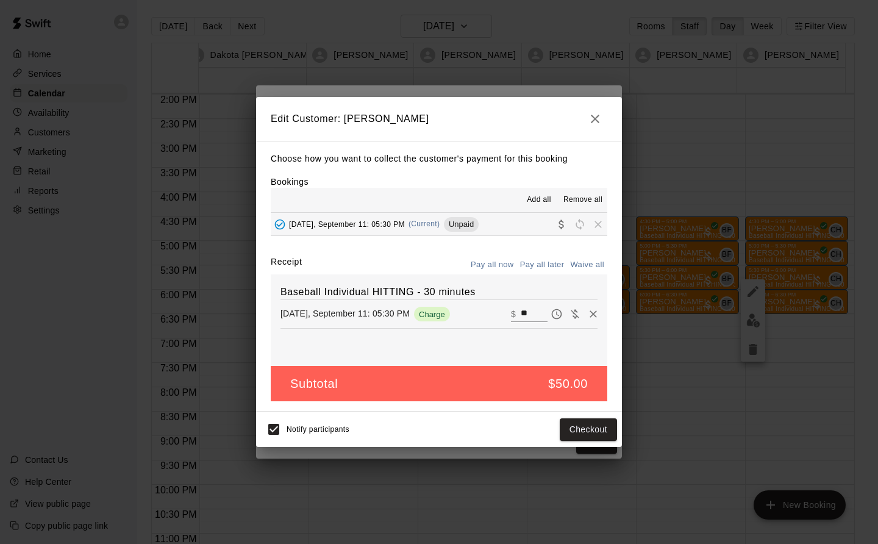
click at [602, 433] on button "Checkout" at bounding box center [588, 429] width 57 height 23
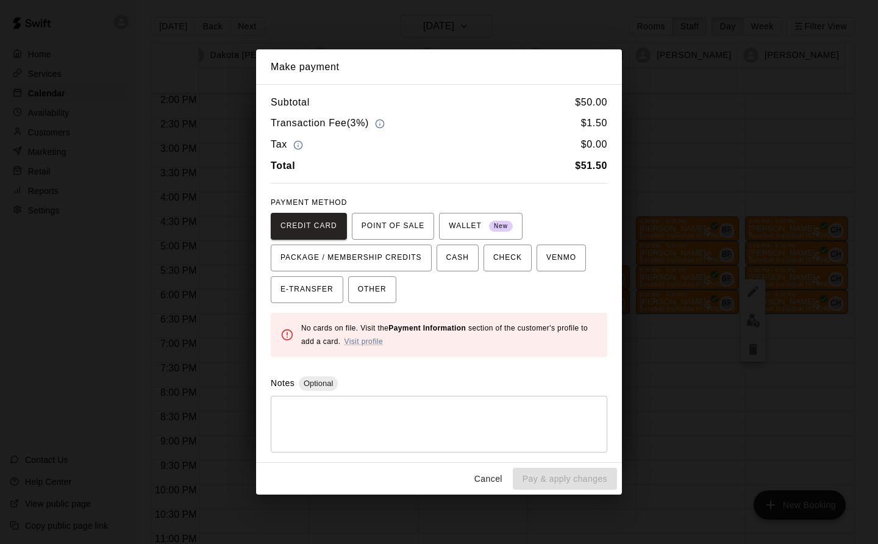
click at [485, 479] on button "Cancel" at bounding box center [488, 479] width 39 height 23
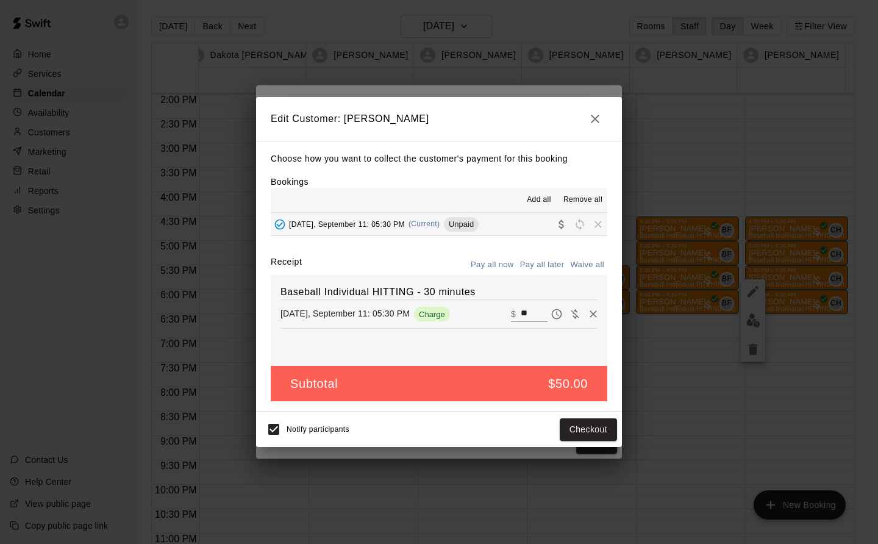
click at [596, 117] on icon "button" at bounding box center [595, 119] width 9 height 9
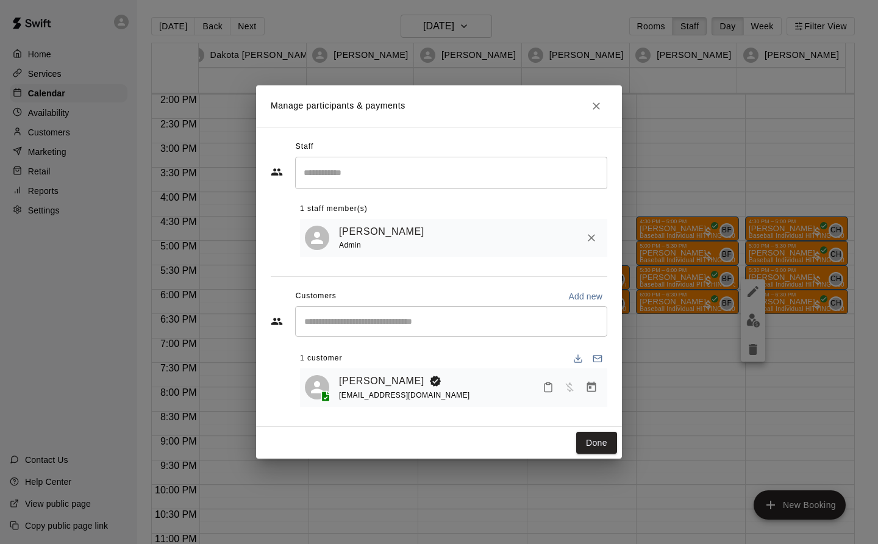
click at [595, 104] on icon "Close" at bounding box center [596, 106] width 12 height 12
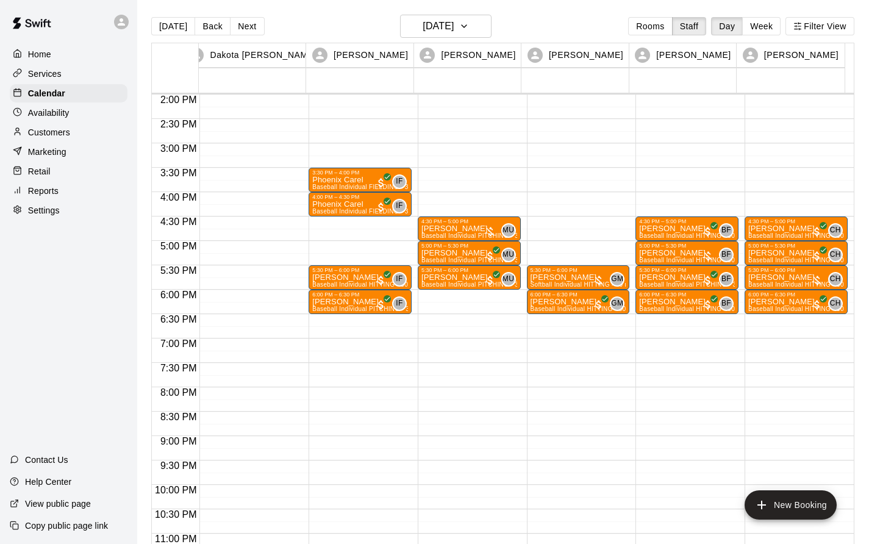
click at [246, 28] on button "Next" at bounding box center [247, 26] width 34 height 18
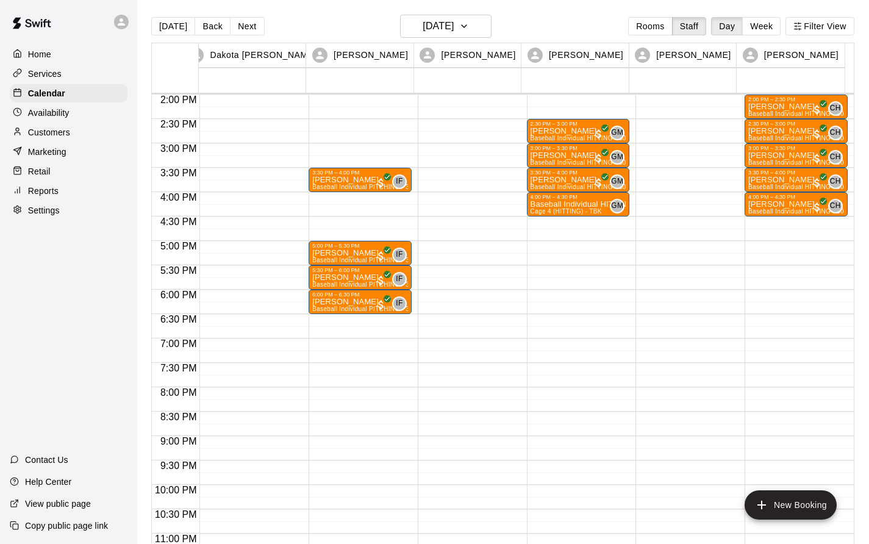
click at [555, 204] on p "Baseball Individual HITTING - 30 minutes" at bounding box center [579, 204] width 96 height 0
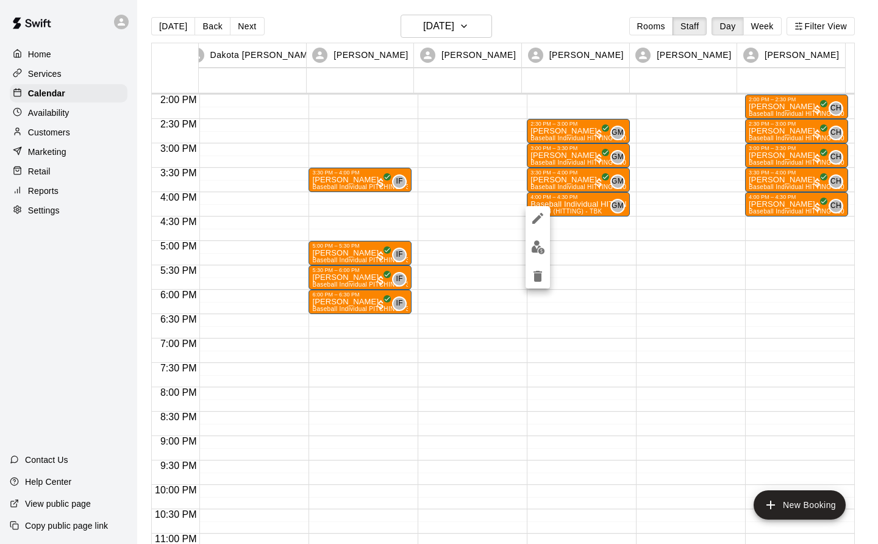
click at [537, 251] on img "edit" at bounding box center [538, 247] width 14 height 14
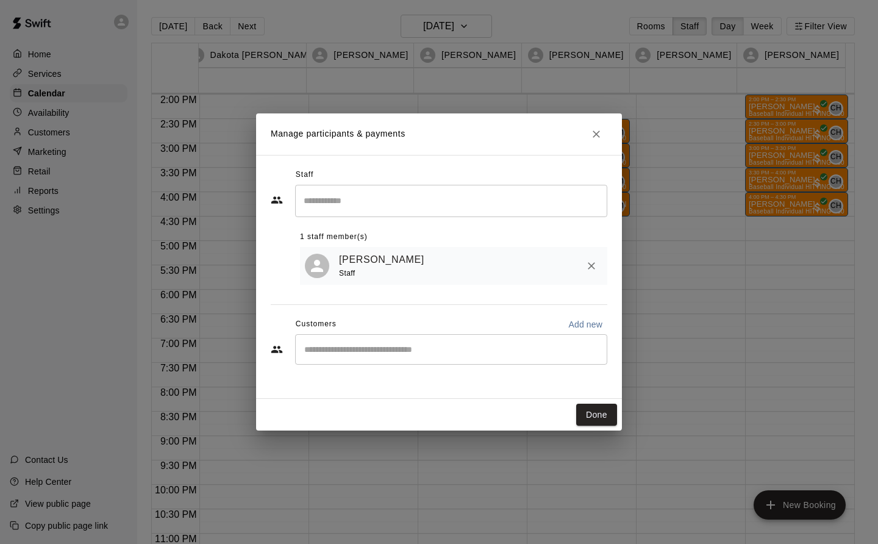
click at [316, 347] on input "Start typing to search customers..." at bounding box center [451, 349] width 301 height 12
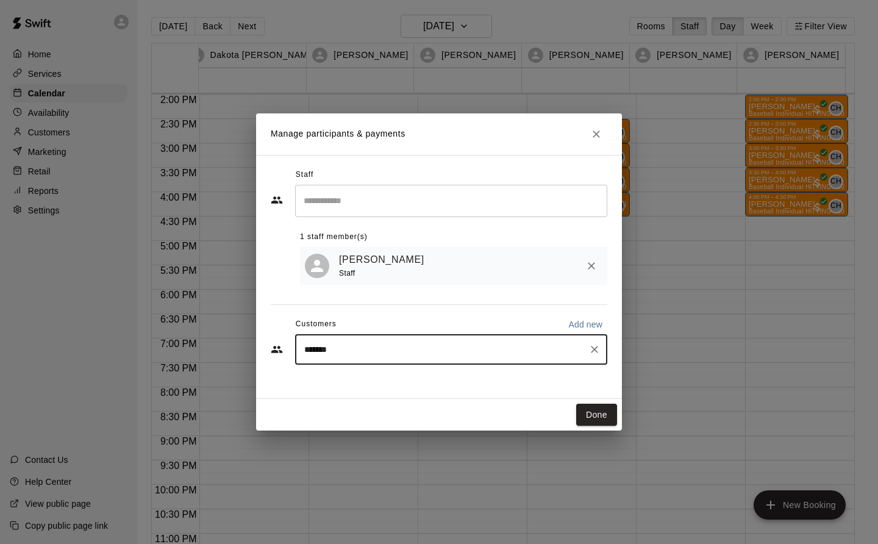
type input "*******"
click at [600, 350] on icon "Clear" at bounding box center [595, 349] width 12 height 12
type input "*******"
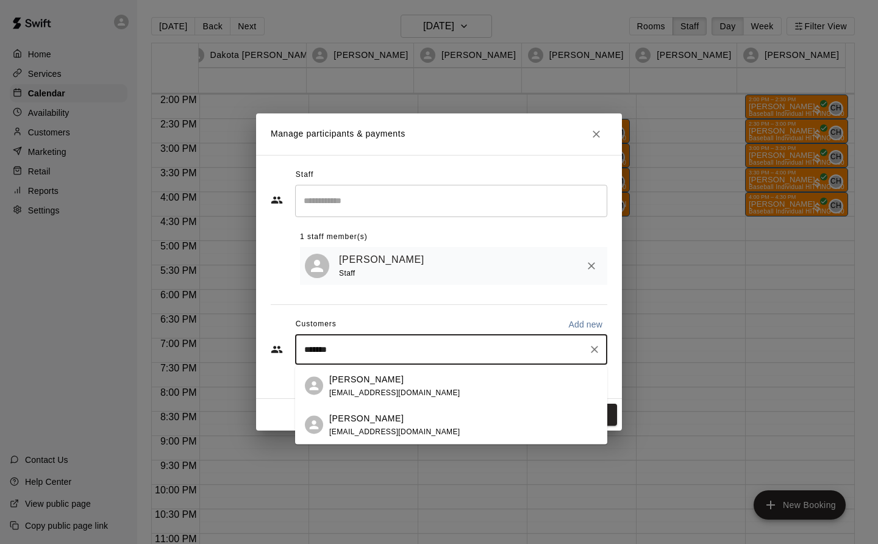
click at [370, 426] on div "[PERSON_NAME] [EMAIL_ADDRESS][DOMAIN_NAME]" at bounding box center [394, 425] width 131 height 26
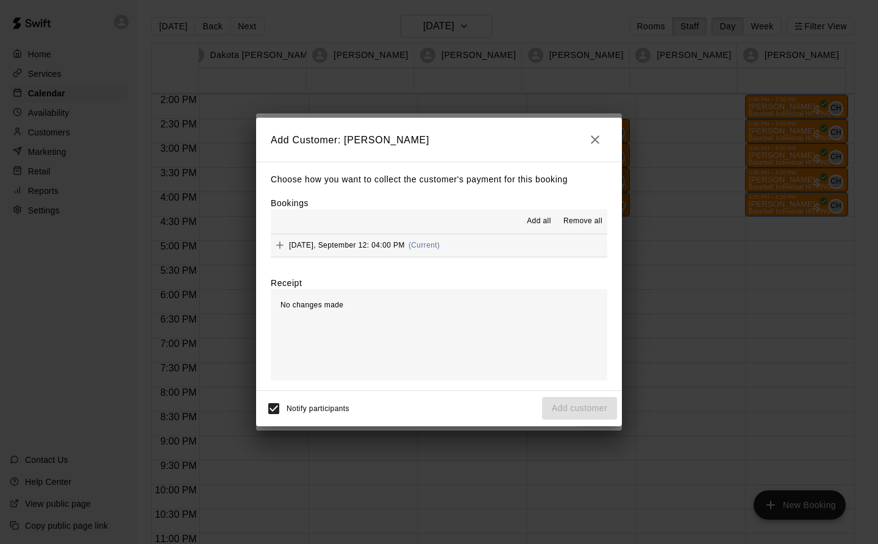
click at [353, 238] on div "Friday, September 12: 04:00 PM (Current)" at bounding box center [355, 245] width 169 height 18
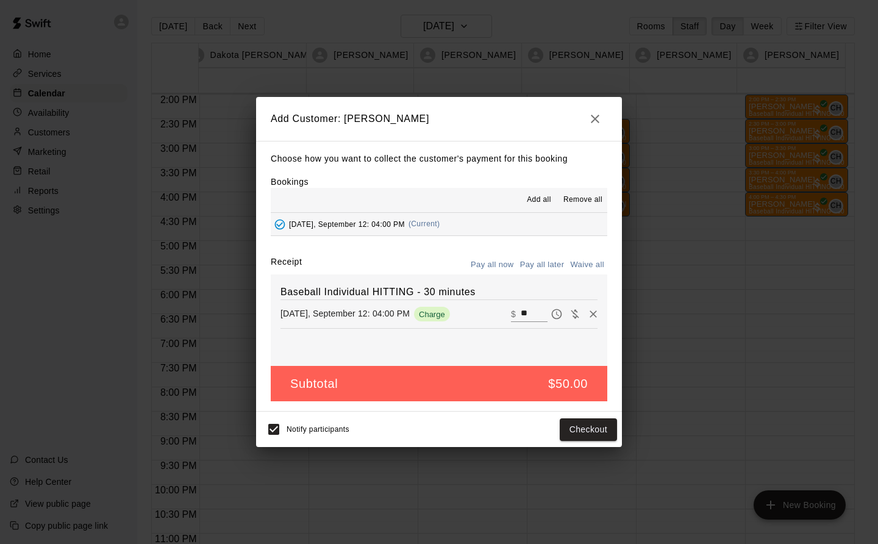
click at [605, 428] on button "Checkout" at bounding box center [588, 429] width 57 height 23
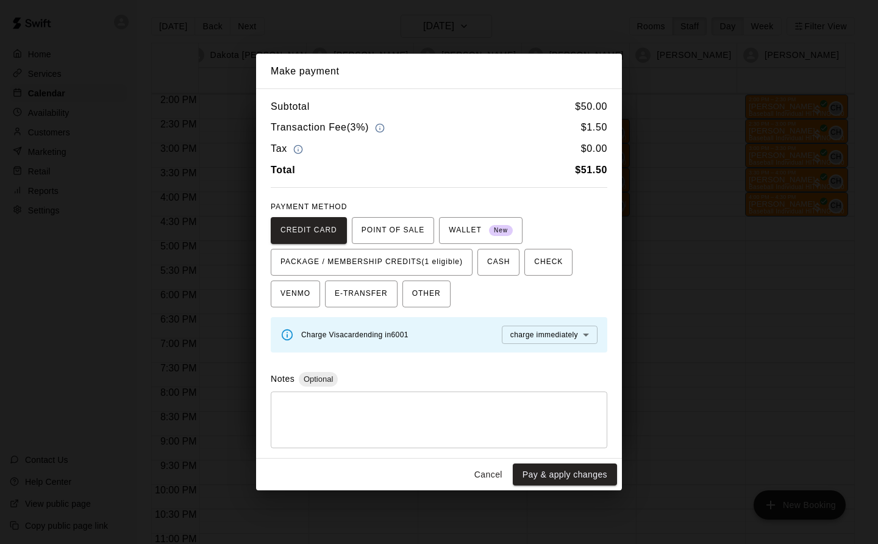
click at [459, 252] on button "PACKAGE / MEMBERSHIP CREDITS (1 eligible)" at bounding box center [372, 262] width 202 height 27
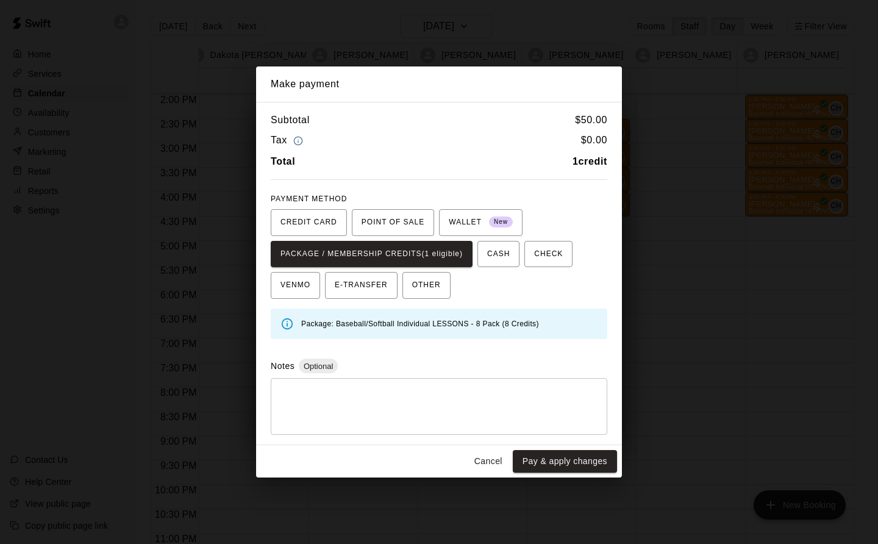
click at [591, 459] on button "Pay & apply changes" at bounding box center [565, 461] width 104 height 23
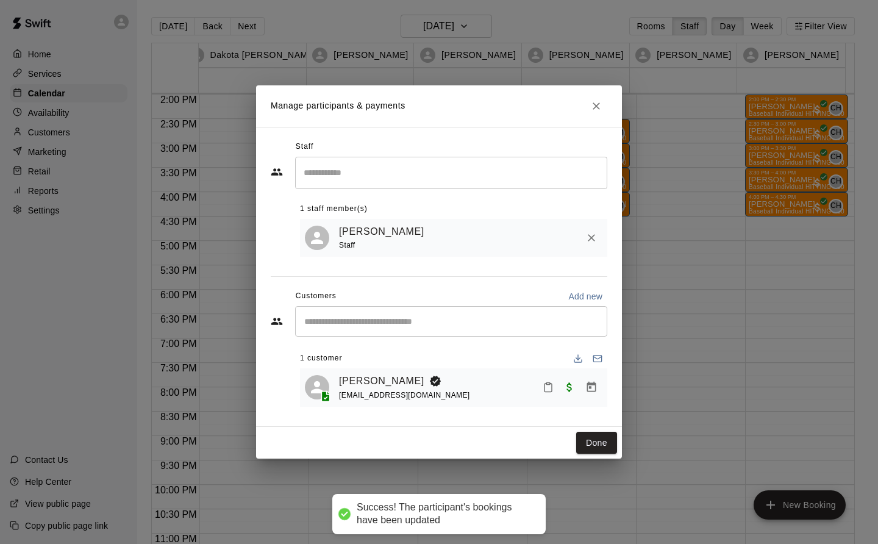
click at [607, 445] on button "Done" at bounding box center [596, 443] width 41 height 23
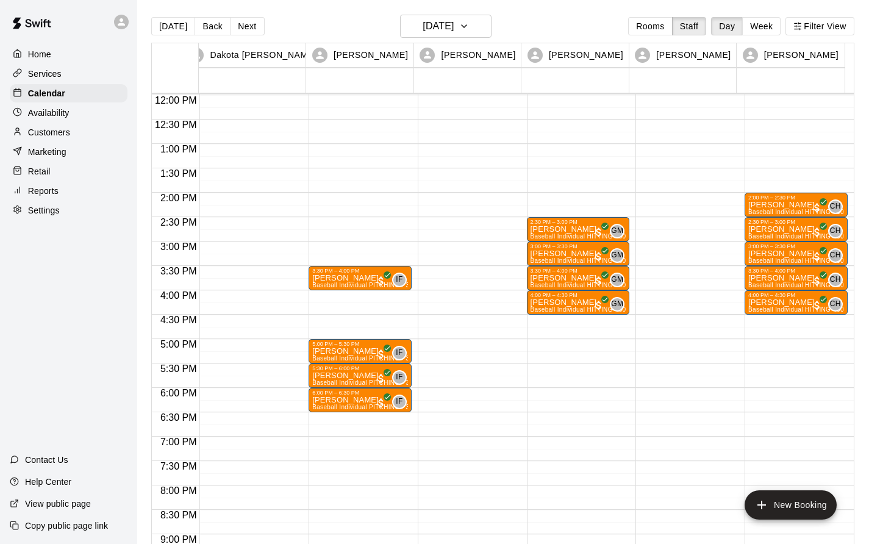
scroll to position [583, 0]
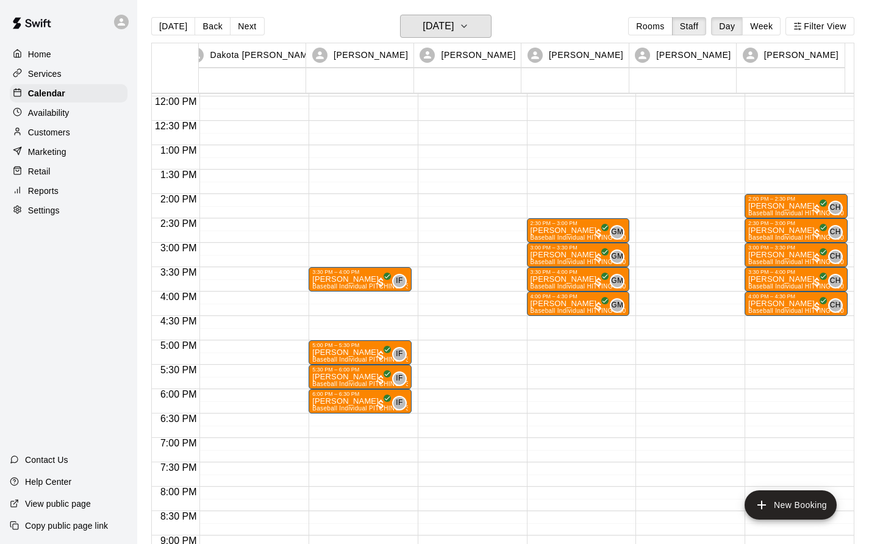
click at [467, 35] on button "[DATE]" at bounding box center [446, 26] width 92 height 23
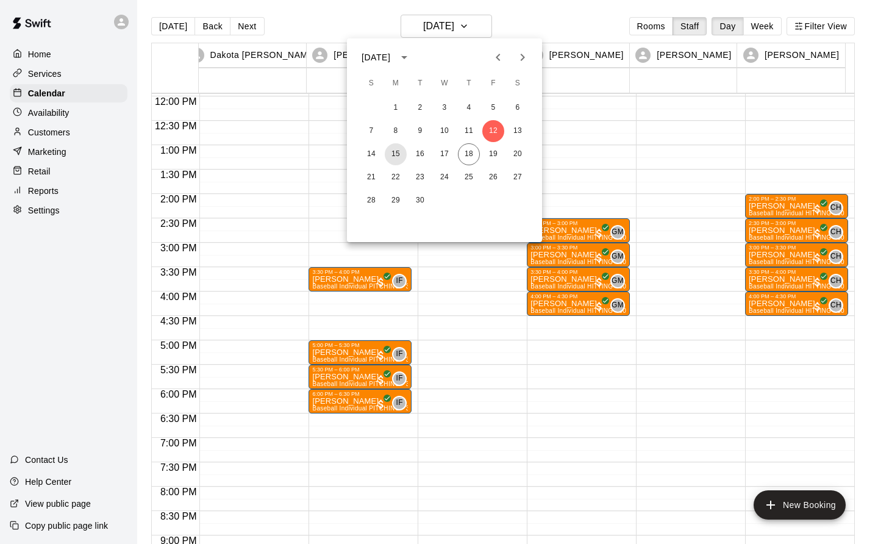
click at [395, 154] on button "15" at bounding box center [396, 154] width 22 height 22
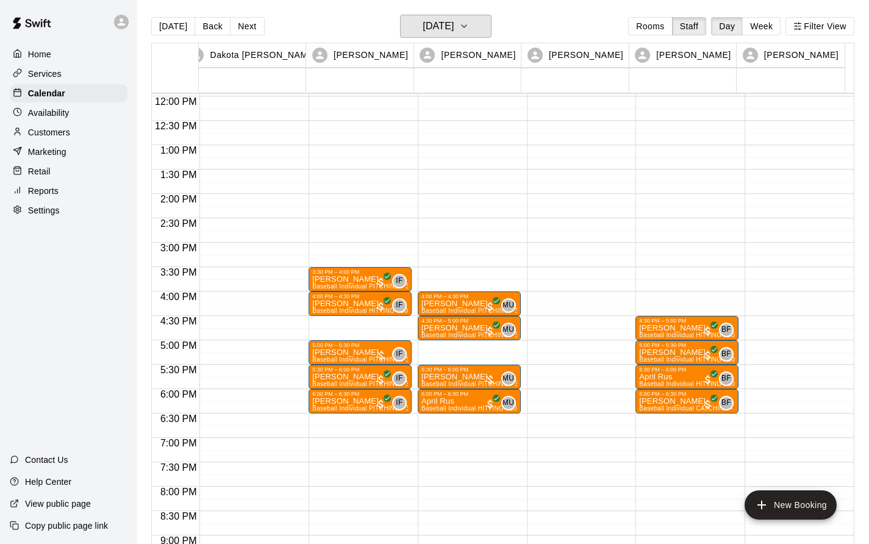
click at [454, 29] on h6 "[DATE]" at bounding box center [438, 26] width 31 height 17
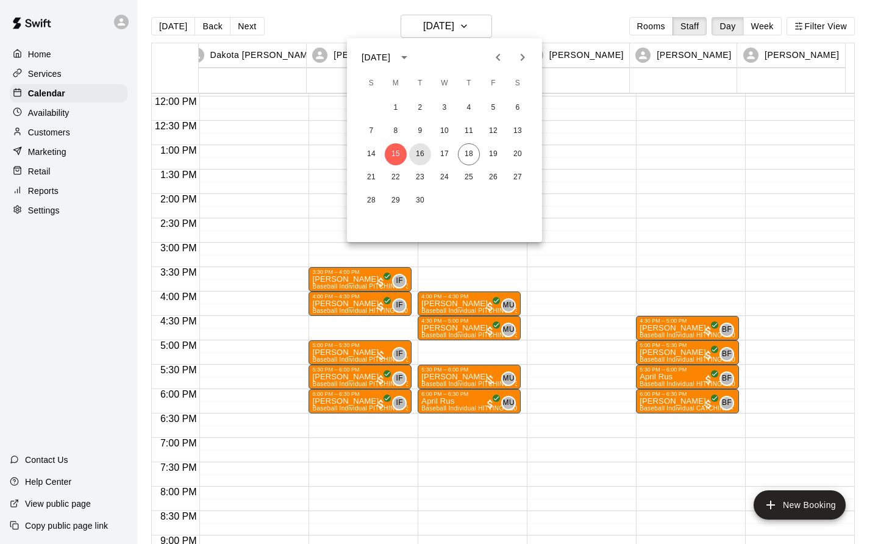
click at [422, 154] on button "16" at bounding box center [420, 154] width 22 height 22
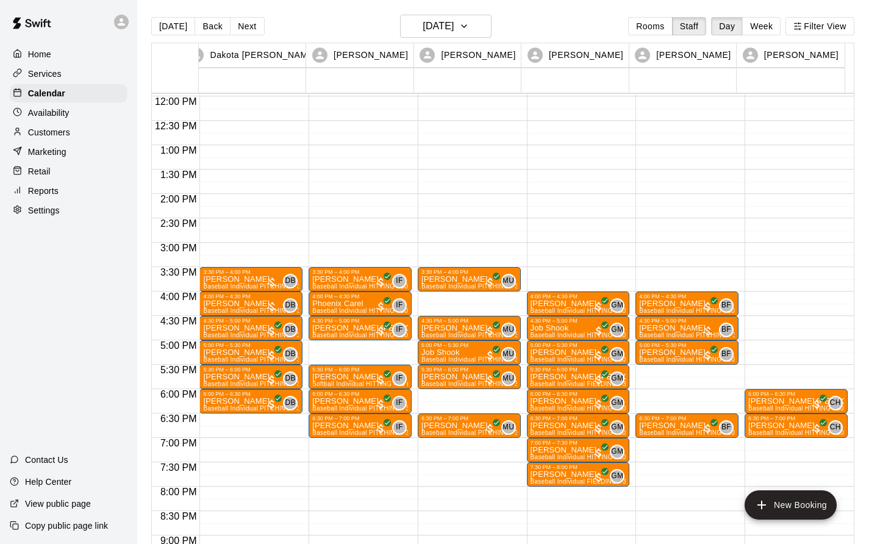
click at [246, 20] on button "Next" at bounding box center [247, 26] width 34 height 18
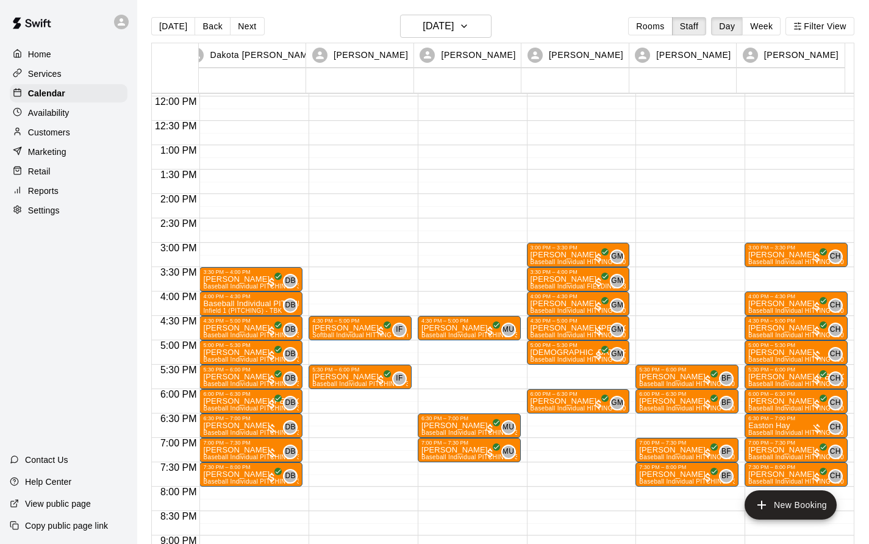
click at [555, 328] on p "[PERSON_NAME] [PERSON_NAME]" at bounding box center [579, 328] width 96 height 0
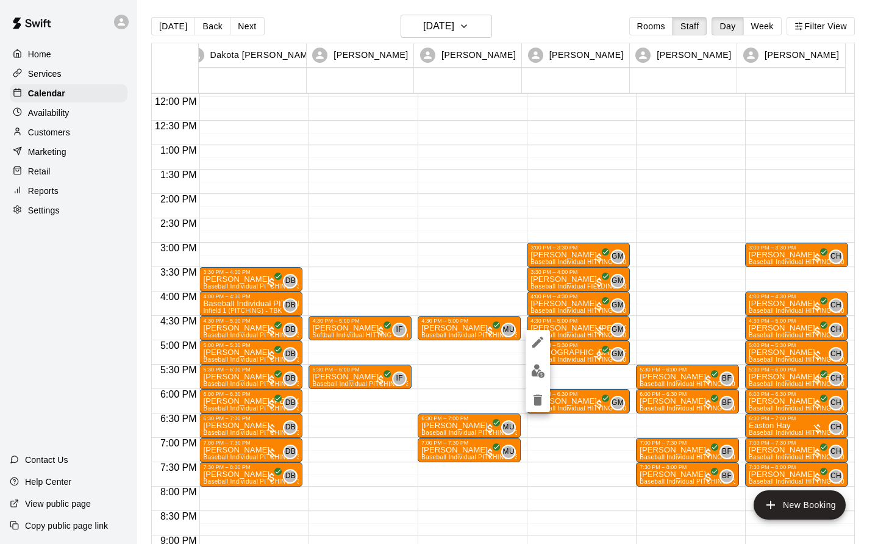
click at [540, 398] on icon "delete" at bounding box center [538, 400] width 9 height 11
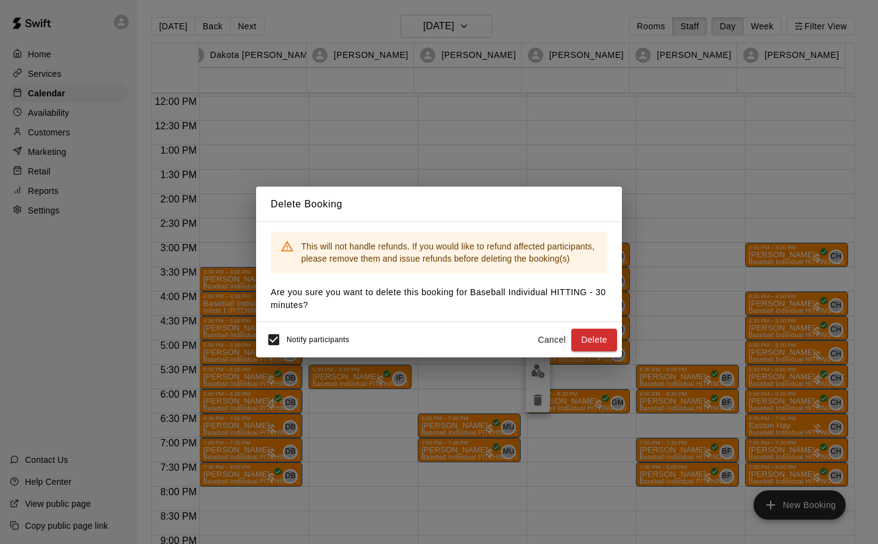
click at [606, 337] on button "Delete" at bounding box center [595, 340] width 46 height 23
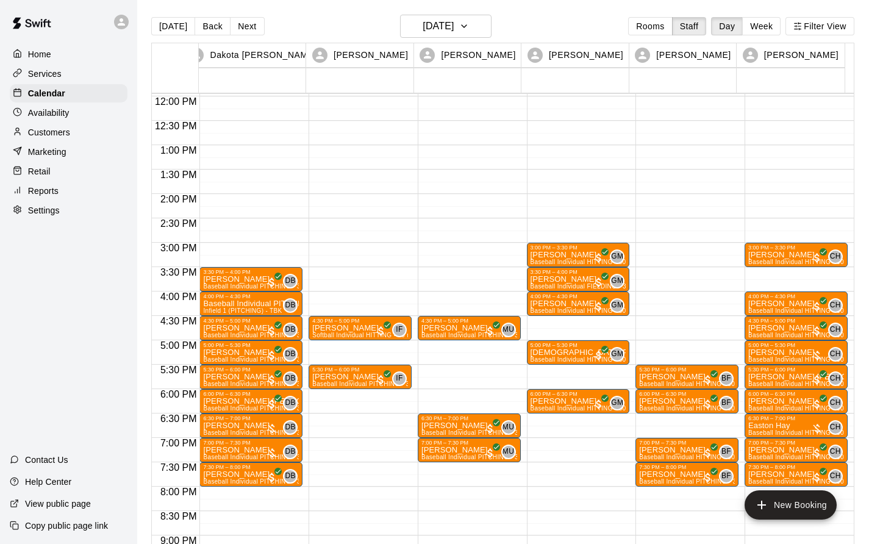
click at [239, 450] on p "[PERSON_NAME]" at bounding box center [251, 450] width 96 height 0
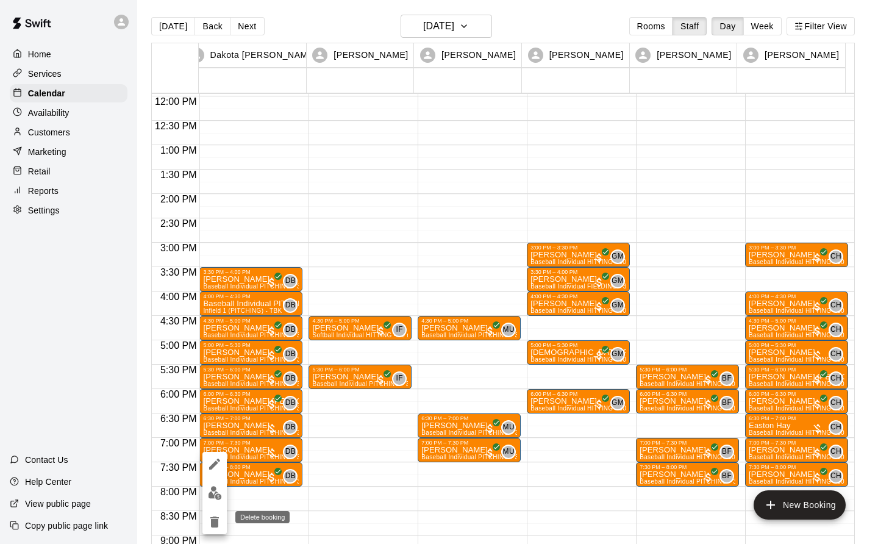
click at [212, 522] on icon "delete" at bounding box center [214, 522] width 9 height 11
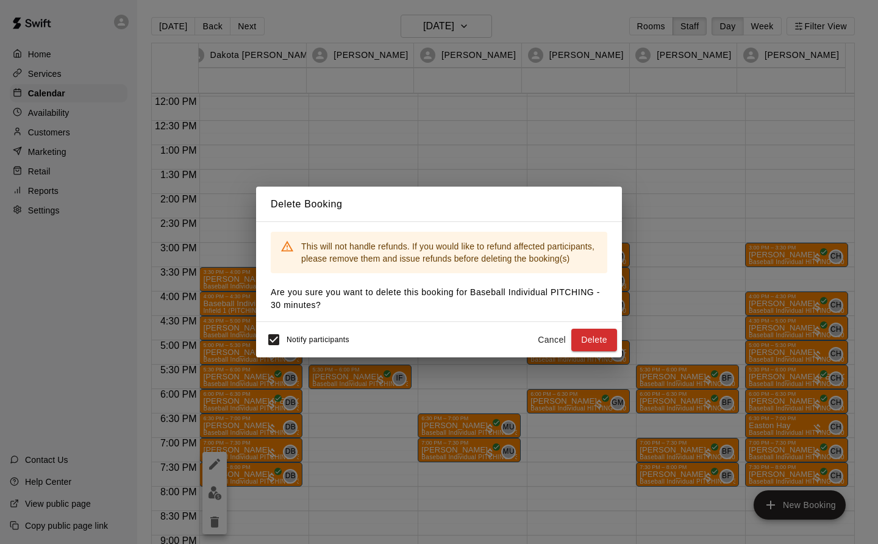
click at [594, 340] on button "Delete" at bounding box center [595, 340] width 46 height 23
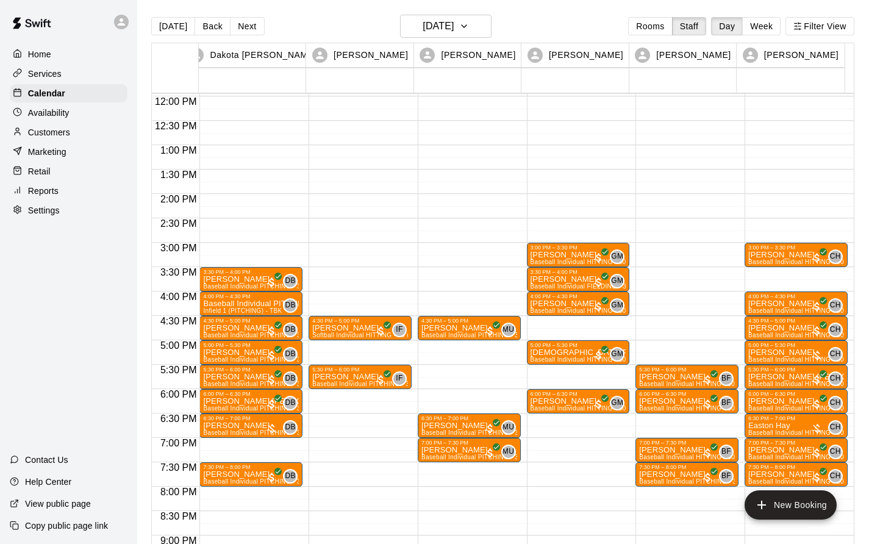
click at [65, 134] on p "Customers" at bounding box center [49, 132] width 42 height 12
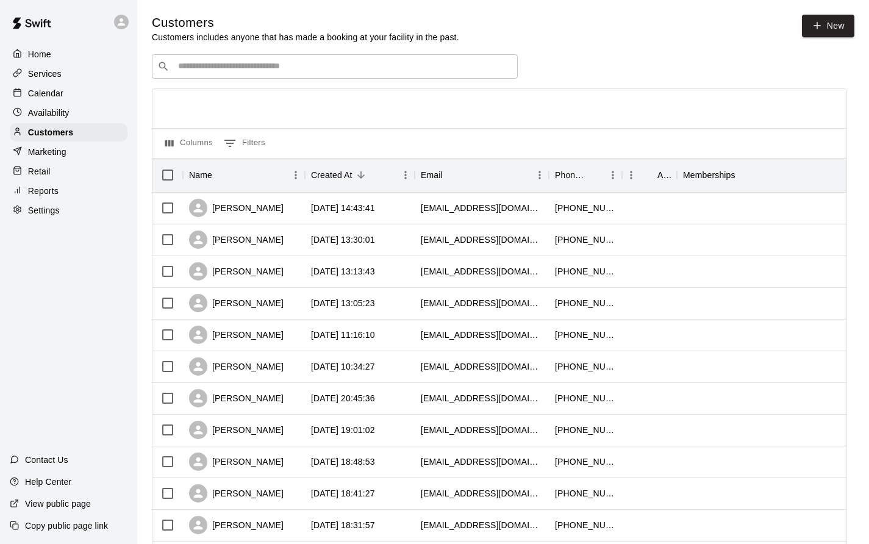
click at [60, 90] on p "Calendar" at bounding box center [45, 93] width 35 height 12
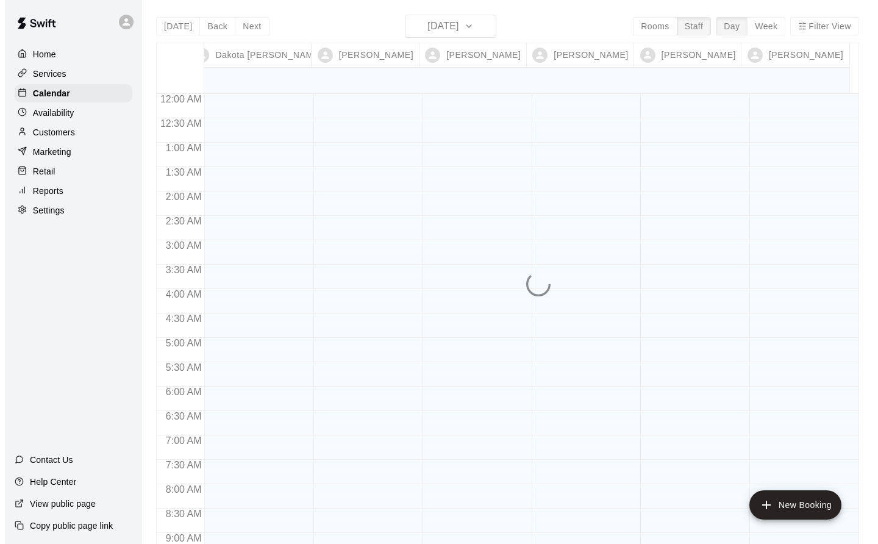
scroll to position [708, 0]
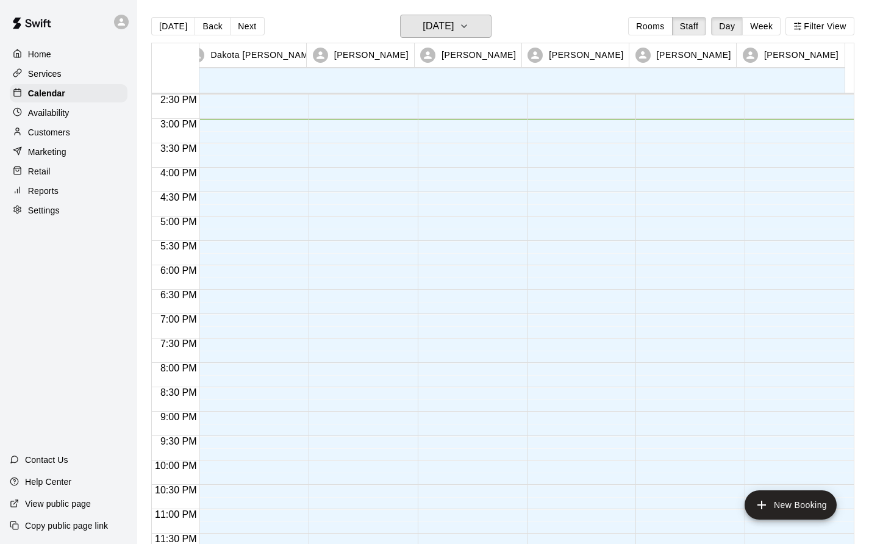
click at [440, 17] on button "[DATE]" at bounding box center [446, 26] width 92 height 23
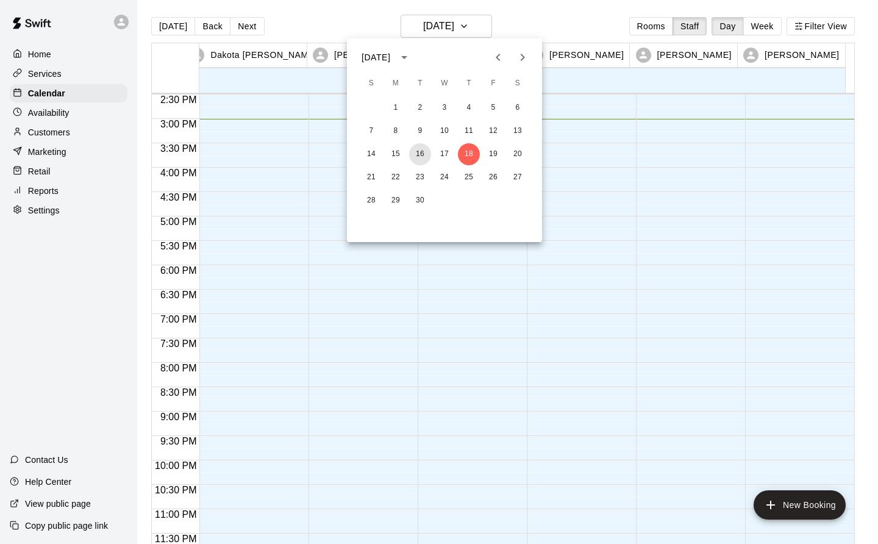
click at [418, 153] on button "16" at bounding box center [420, 154] width 22 height 22
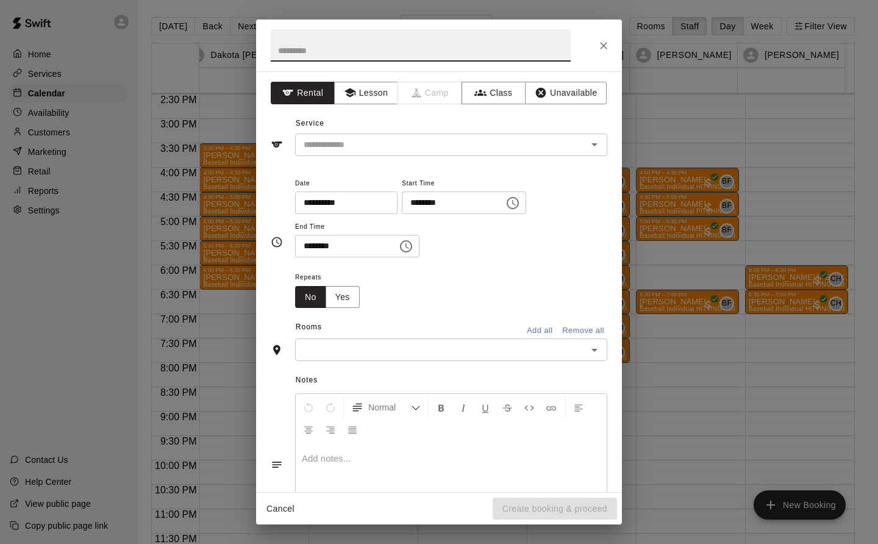
click at [379, 92] on button "Lesson" at bounding box center [366, 93] width 64 height 23
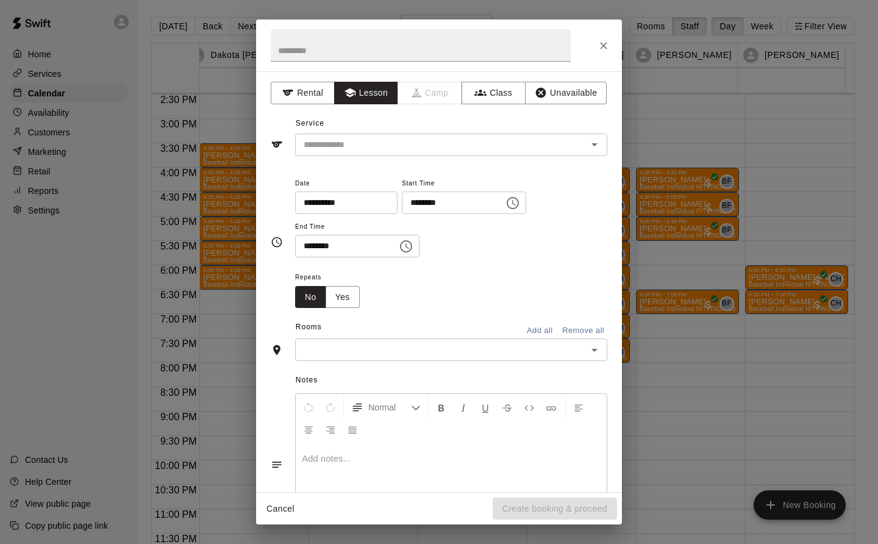
click at [375, 142] on input "text" at bounding box center [433, 144] width 269 height 15
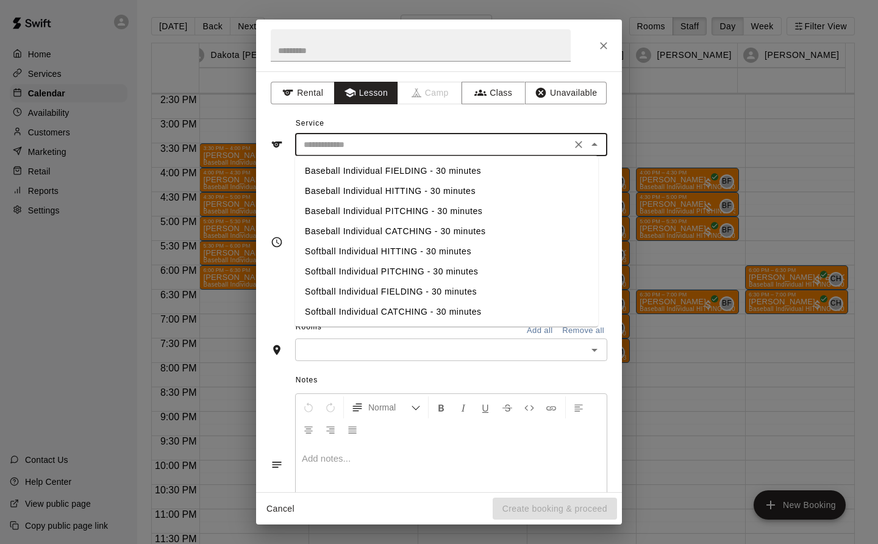
click at [437, 209] on li "Baseball Individual PITCHING - 30 minutes" at bounding box center [446, 211] width 303 height 20
type input "**********"
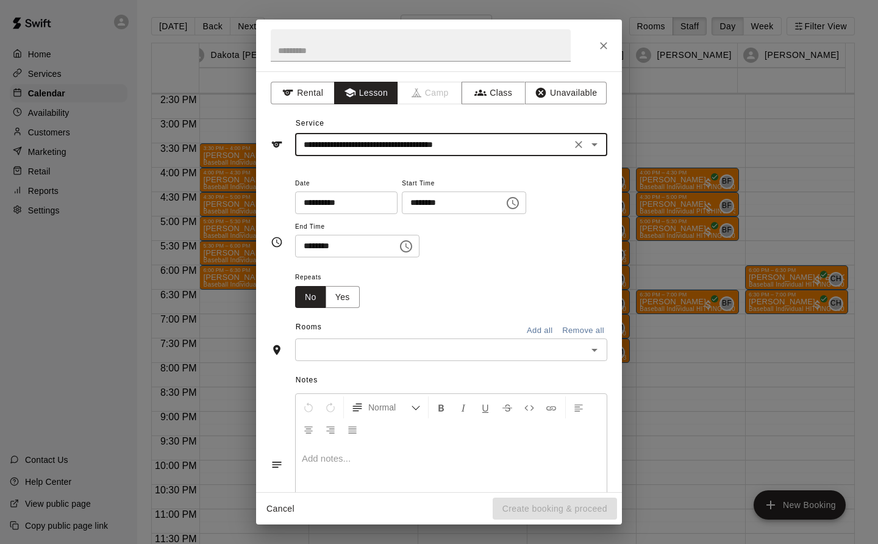
click at [308, 350] on input "text" at bounding box center [441, 349] width 285 height 15
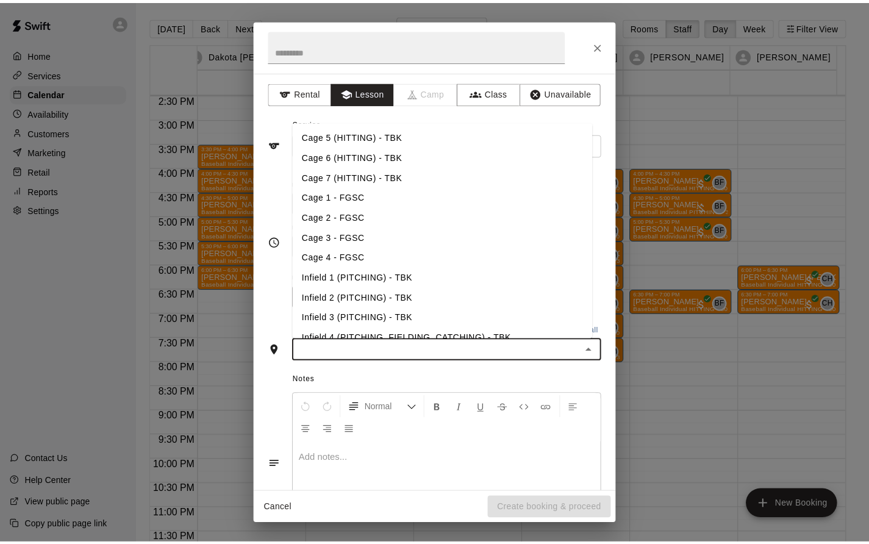
scroll to position [102, 0]
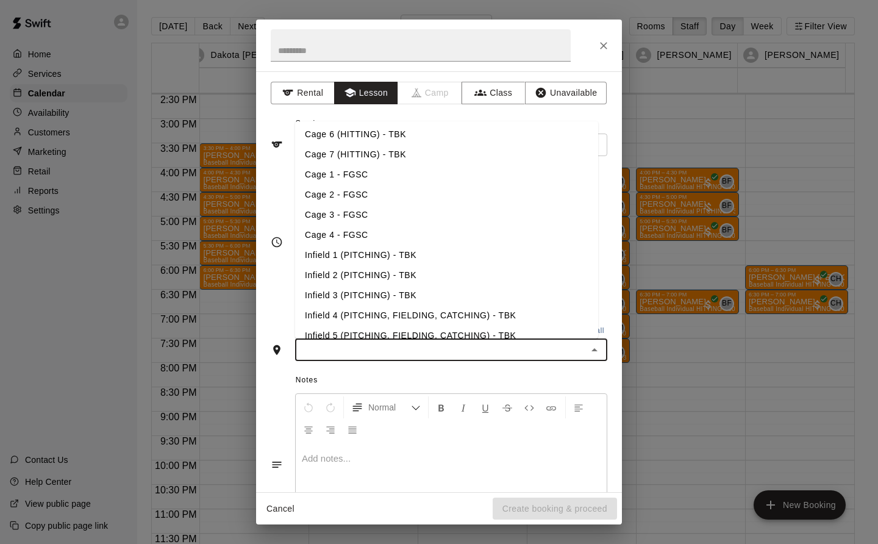
click at [403, 255] on li "Infield 1 (PITCHING) - TBK" at bounding box center [446, 255] width 303 height 20
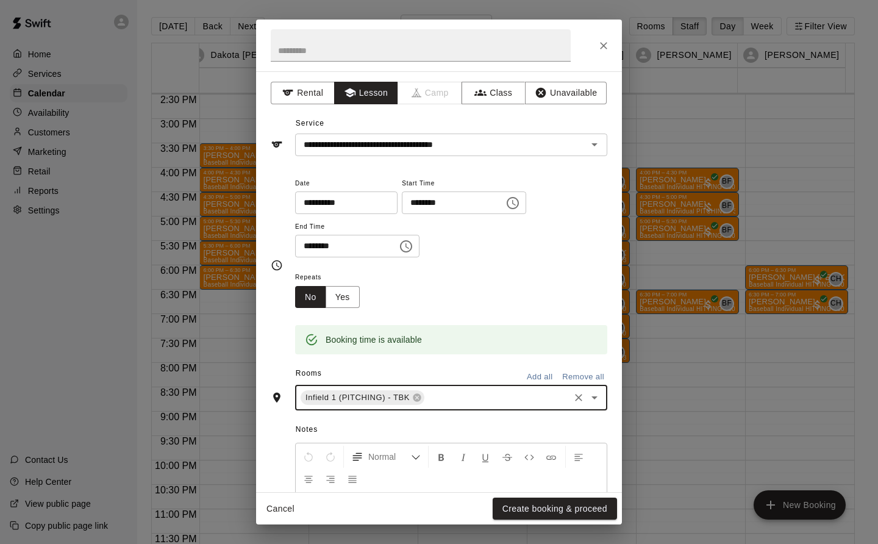
click at [592, 511] on button "Create booking & proceed" at bounding box center [555, 509] width 124 height 23
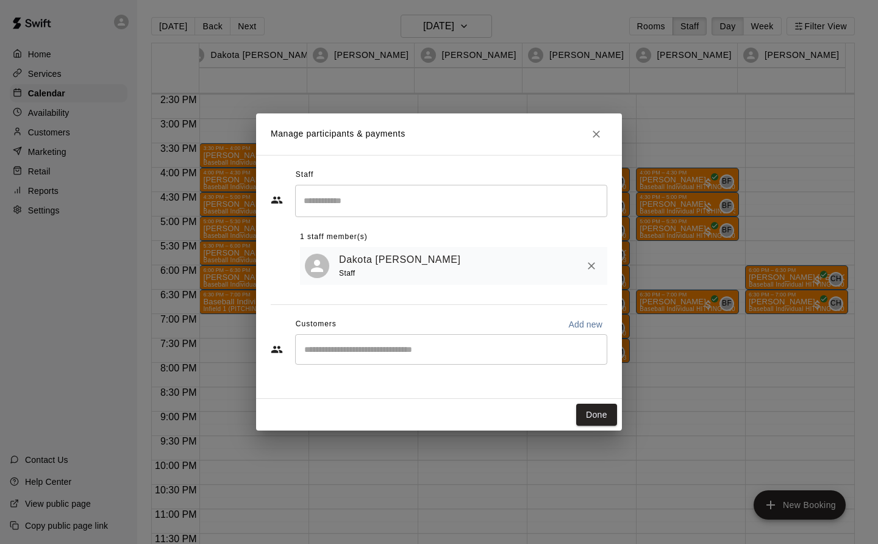
click at [320, 348] on input "Start typing to search customers..." at bounding box center [451, 349] width 301 height 12
type input "****"
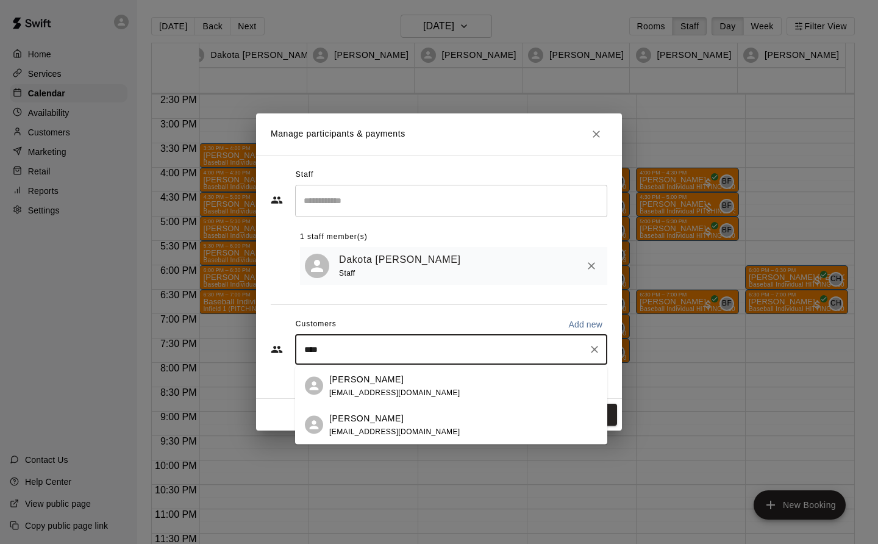
click at [406, 426] on div "Kannon Kane amykane711@gmail.com" at bounding box center [394, 425] width 131 height 26
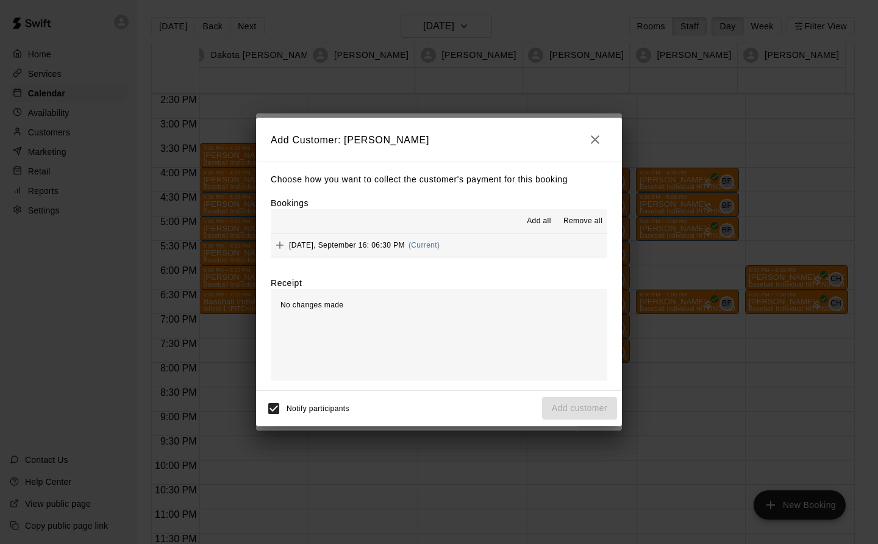
click at [464, 244] on button "[DATE], September 16: 06:30 PM (Current)" at bounding box center [439, 245] width 337 height 23
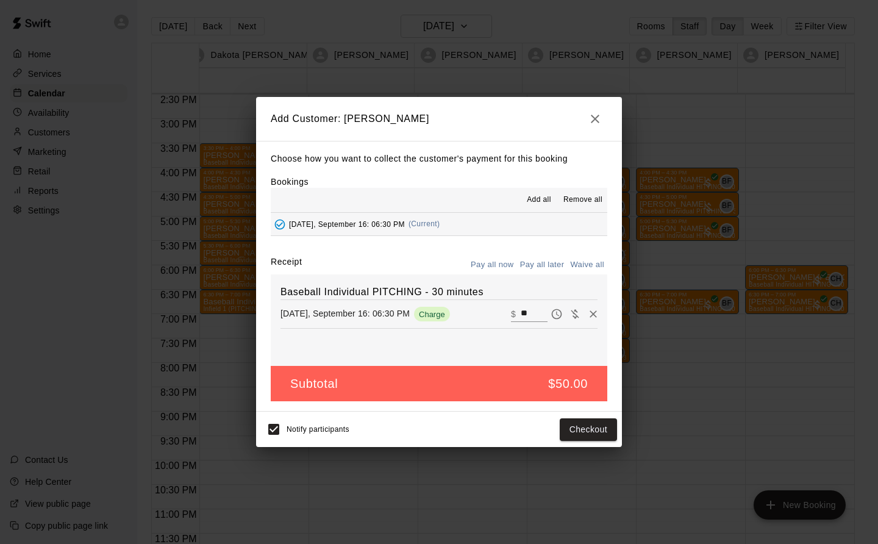
click at [597, 436] on button "Checkout" at bounding box center [588, 429] width 57 height 23
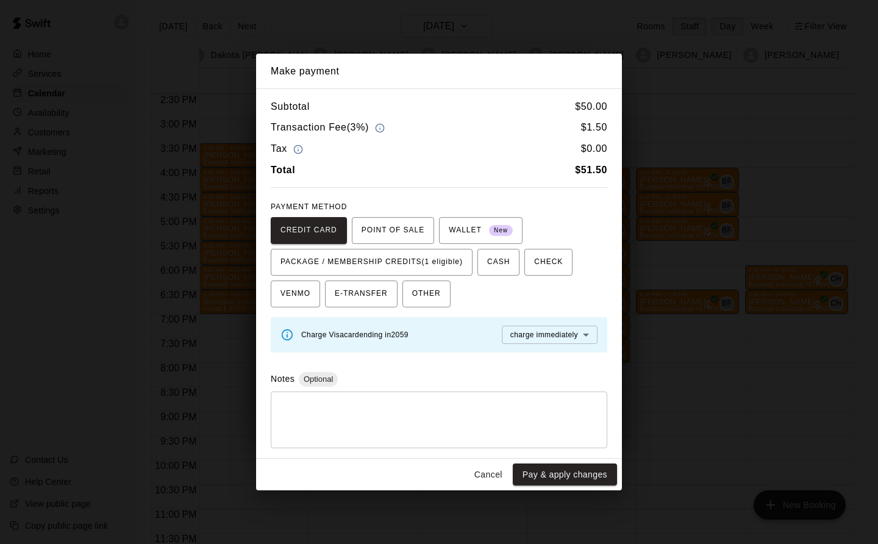
click at [427, 256] on span "PACKAGE / MEMBERSHIP CREDITS (1 eligible)" at bounding box center [372, 263] width 182 height 20
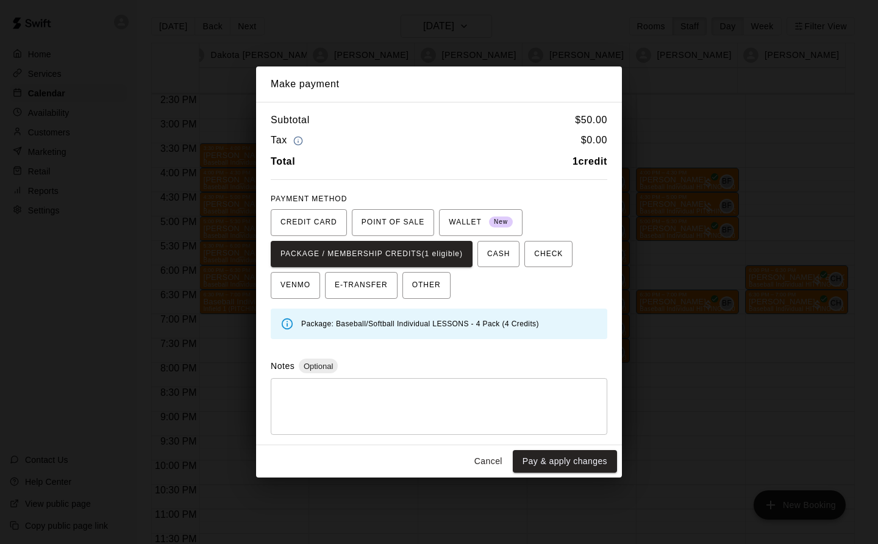
click at [595, 460] on button "Pay & apply changes" at bounding box center [565, 461] width 104 height 23
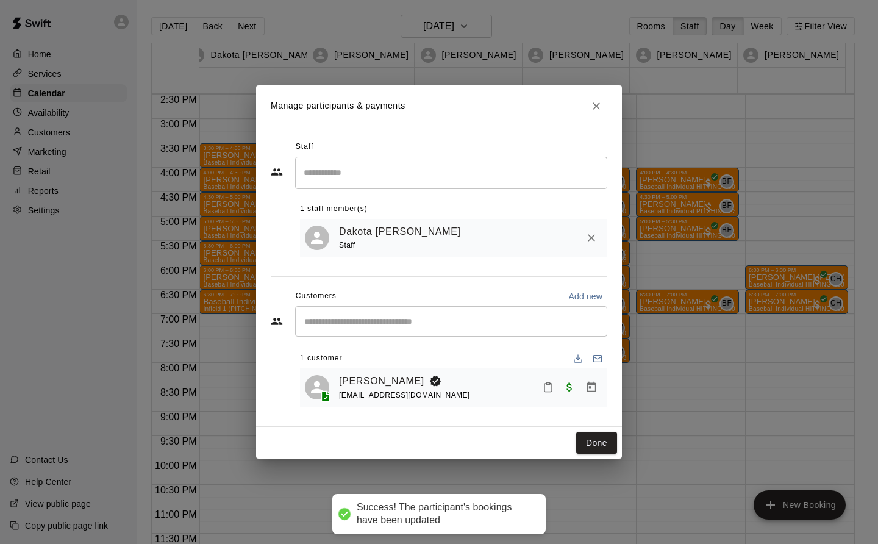
click at [603, 447] on button "Done" at bounding box center [596, 443] width 41 height 23
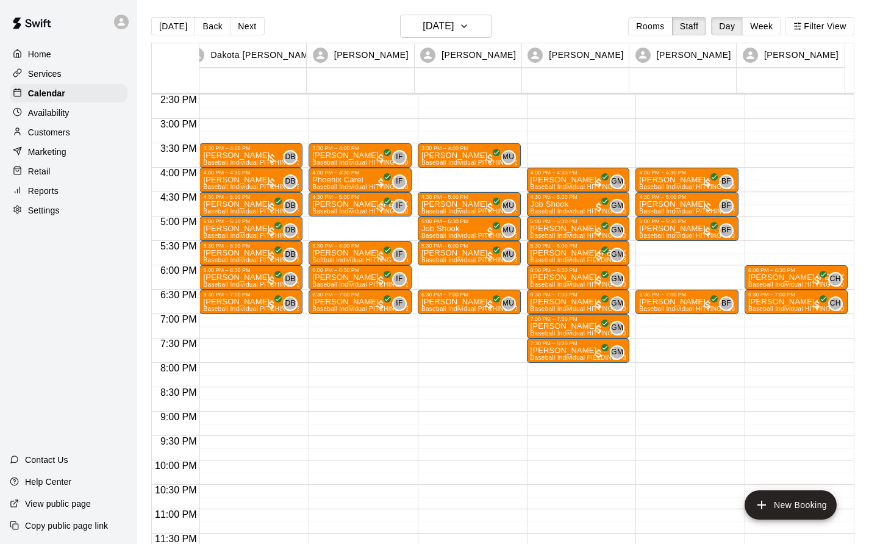
click at [243, 26] on button "Next" at bounding box center [247, 26] width 34 height 18
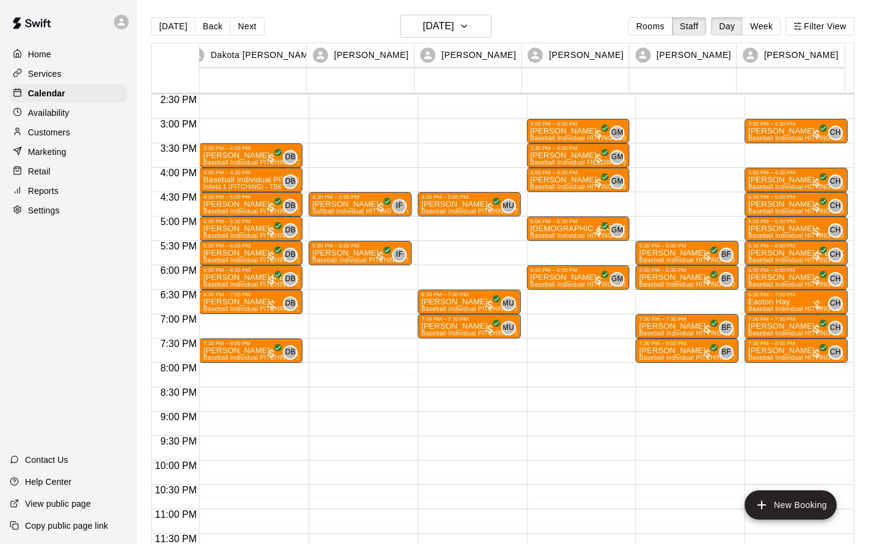
click at [239, 302] on p "[PERSON_NAME]" at bounding box center [251, 302] width 96 height 0
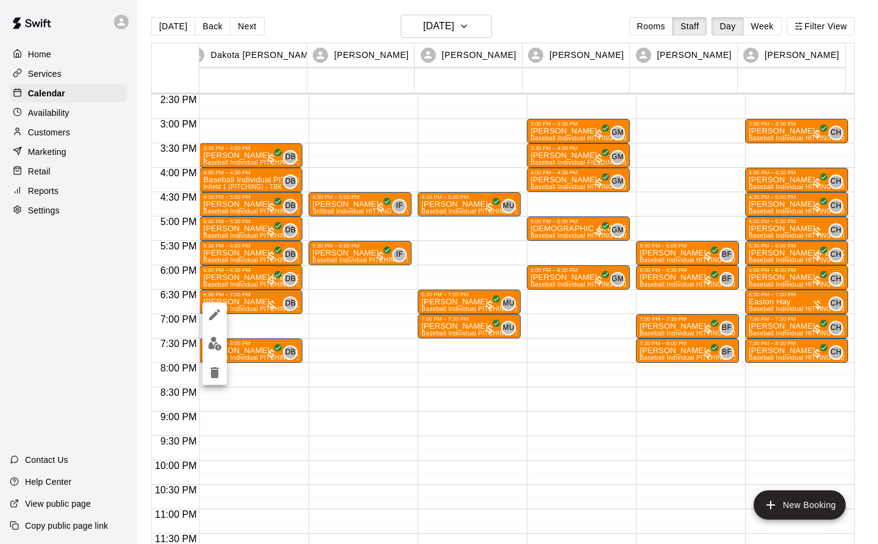
click at [217, 340] on img "edit" at bounding box center [215, 344] width 14 height 14
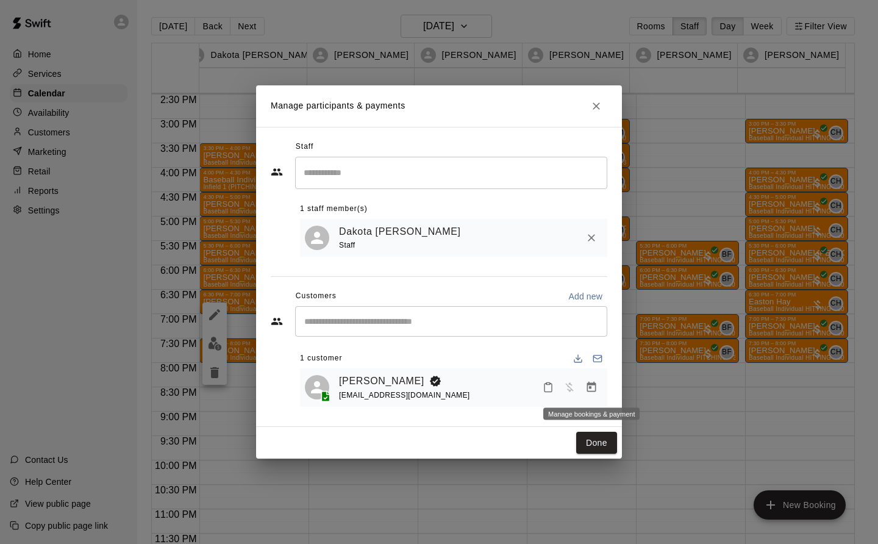
click at [592, 389] on icon "Manage bookings & payment" at bounding box center [592, 387] width 12 height 12
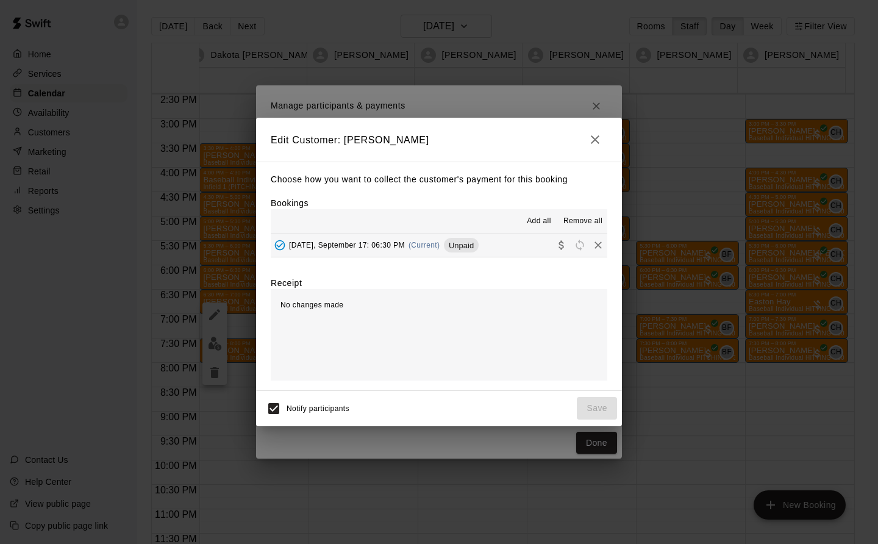
click at [420, 238] on div "Wednesday, September 17: 06:30 PM (Current) Unpaid" at bounding box center [375, 245] width 208 height 18
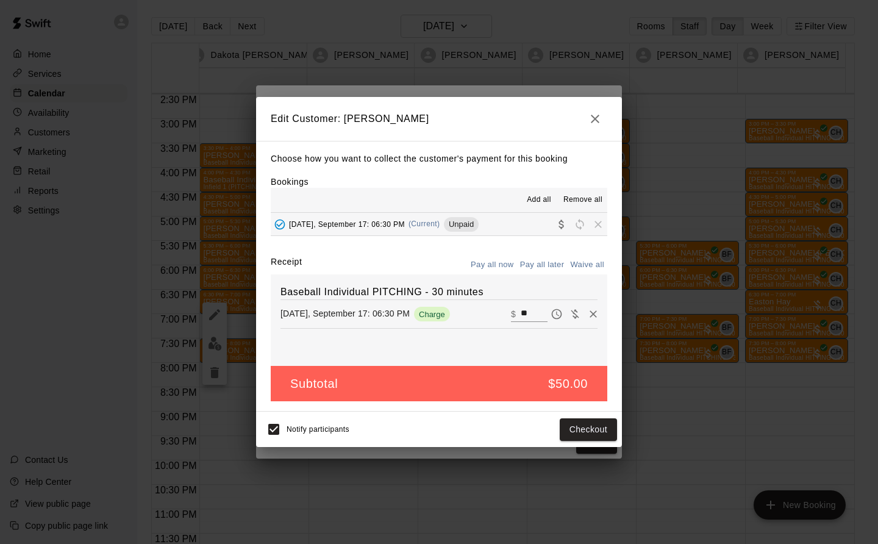
click at [595, 435] on button "Checkout" at bounding box center [588, 429] width 57 height 23
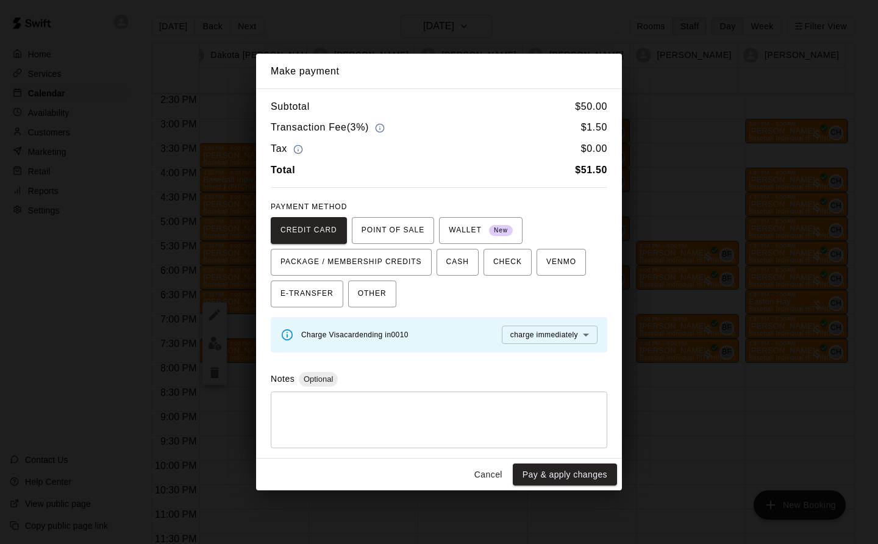
click at [490, 476] on button "Cancel" at bounding box center [488, 475] width 39 height 23
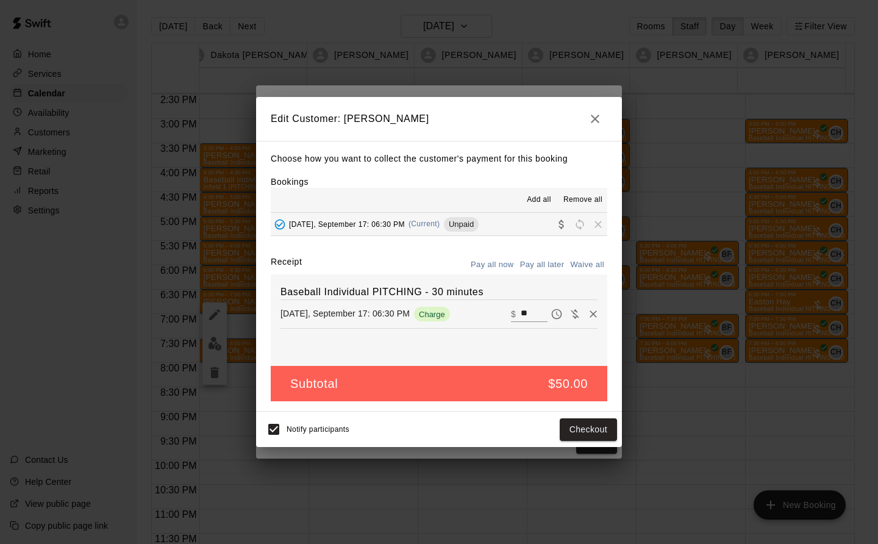
click at [598, 118] on icon "button" at bounding box center [595, 119] width 15 height 15
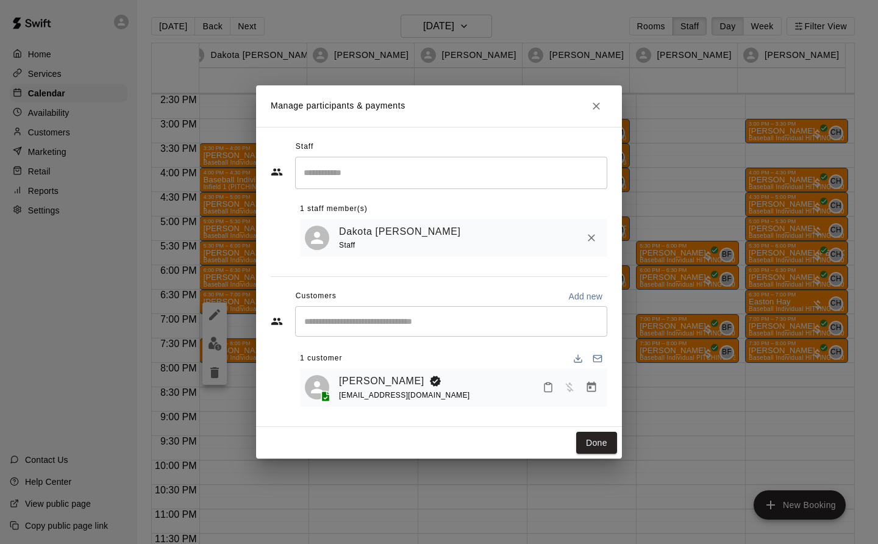
click at [598, 100] on icon "Close" at bounding box center [596, 106] width 12 height 12
